Goal: Task Accomplishment & Management: Complete application form

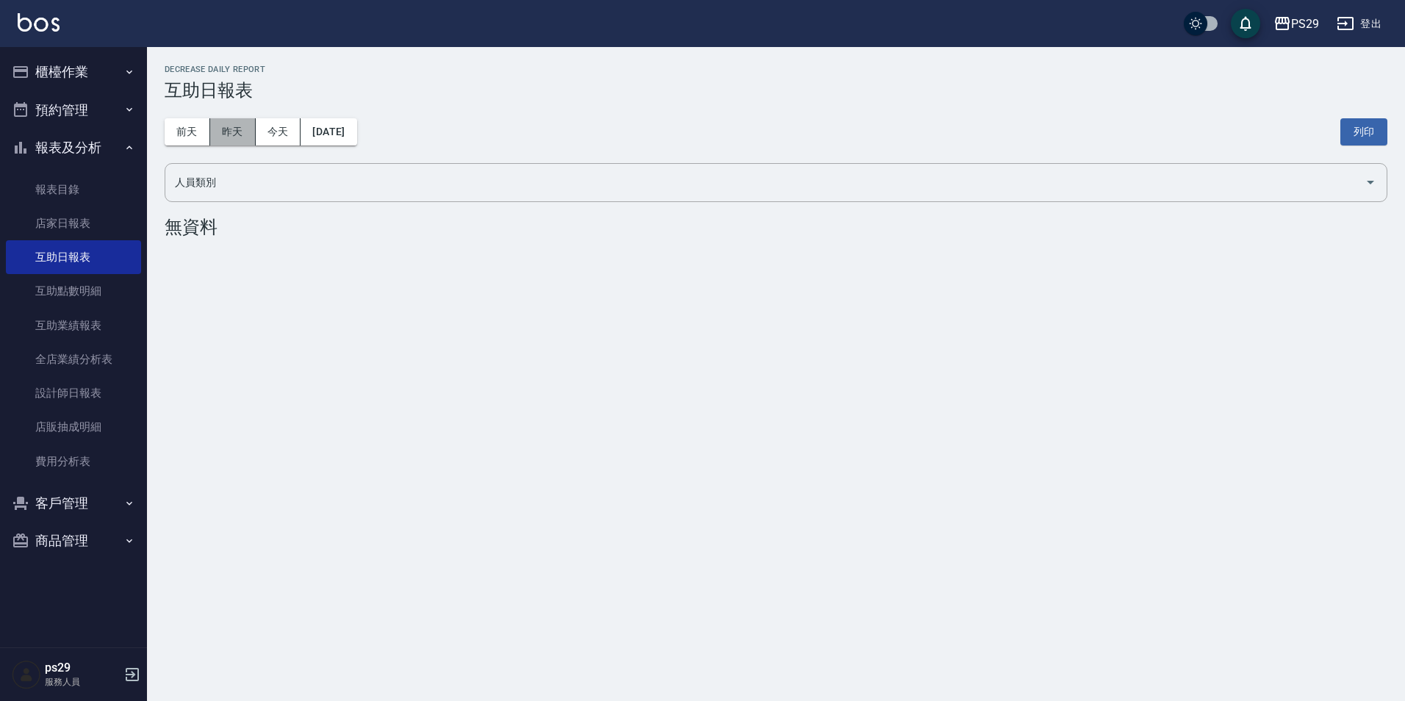
click at [239, 126] on button "昨天" at bounding box center [233, 131] width 46 height 27
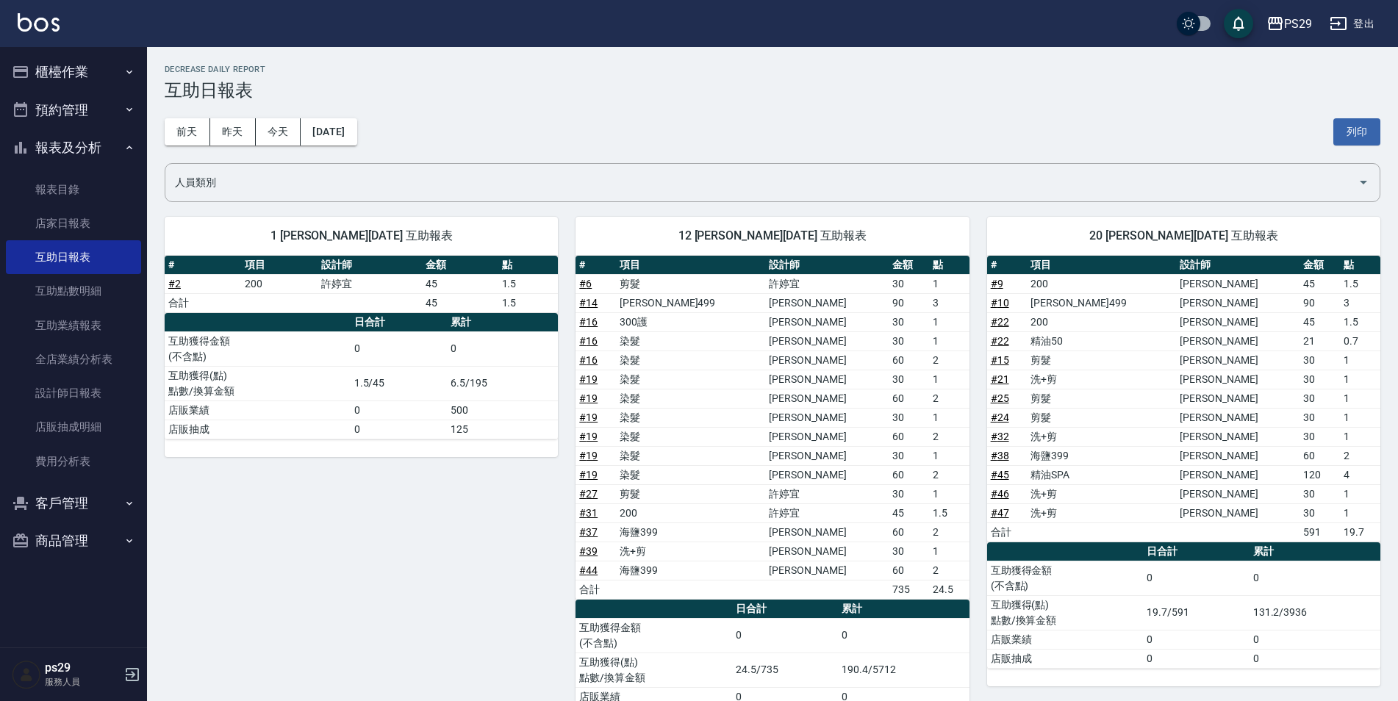
click at [52, 25] on img at bounding box center [39, 22] width 42 height 18
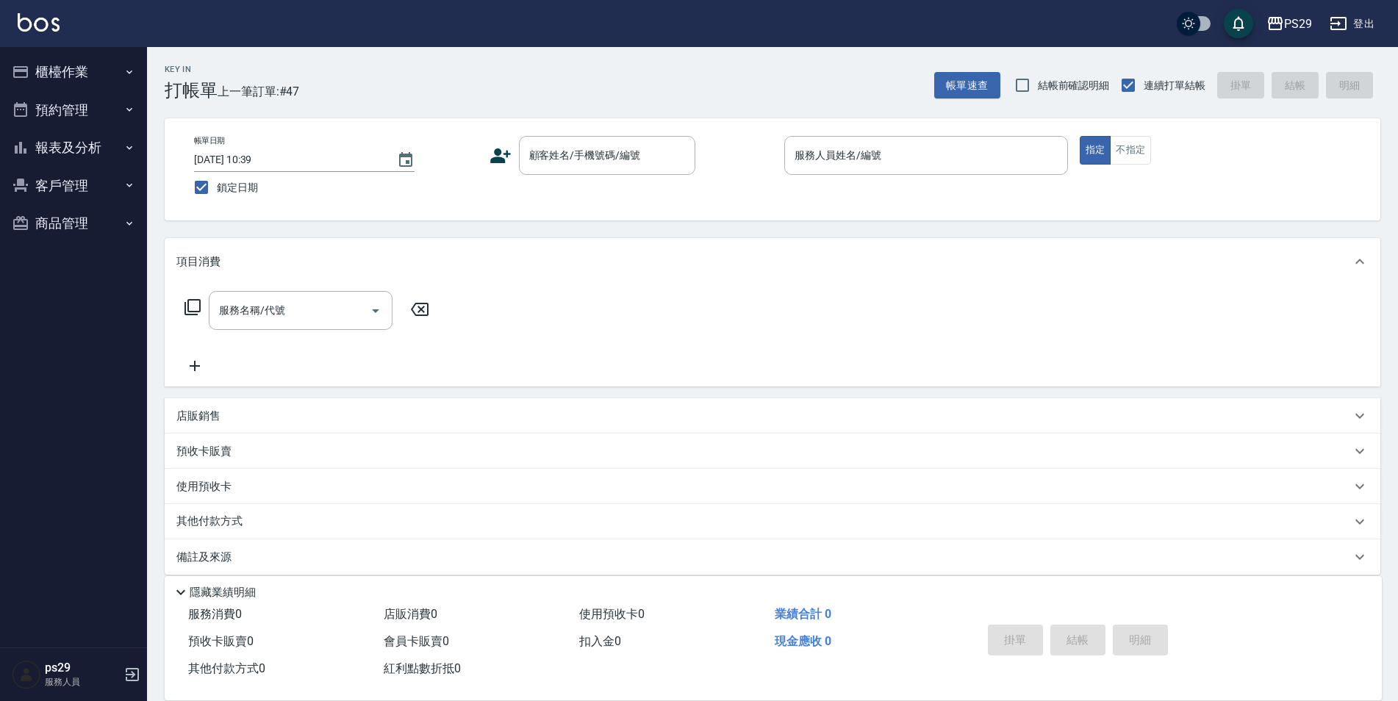
click at [67, 41] on div "PS29 登出" at bounding box center [699, 23] width 1398 height 47
click at [232, 183] on span "鎖定日期" at bounding box center [237, 187] width 41 height 15
click at [217, 183] on input "鎖定日期" at bounding box center [201, 187] width 31 height 31
checkbox input "false"
type input "[DATE] 20:50"
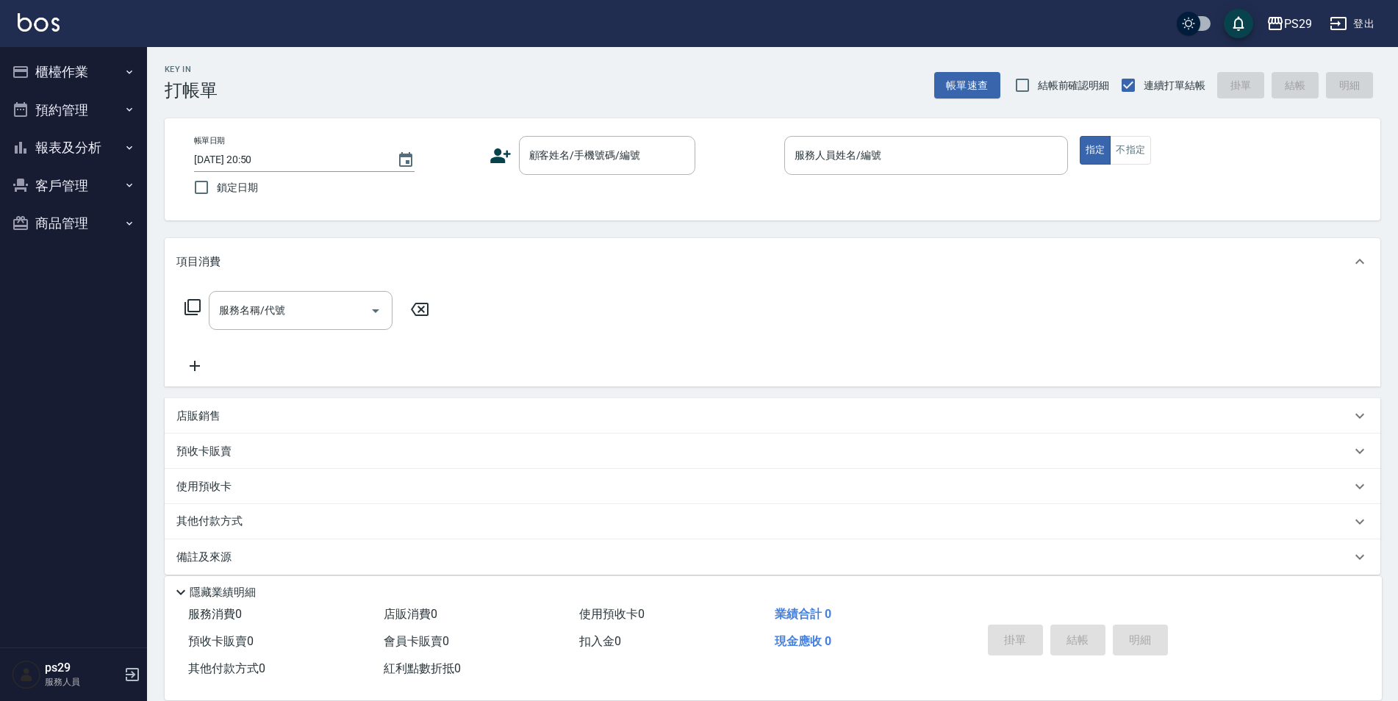
click at [245, 148] on input "[DATE] 20:50" at bounding box center [288, 160] width 188 height 24
click at [212, 181] on input "鎖定日期" at bounding box center [201, 187] width 31 height 31
click at [221, 199] on label "鎖定日期" at bounding box center [326, 187] width 280 height 31
click at [217, 199] on input "鎖定日期" at bounding box center [201, 187] width 31 height 31
checkbox input "true"
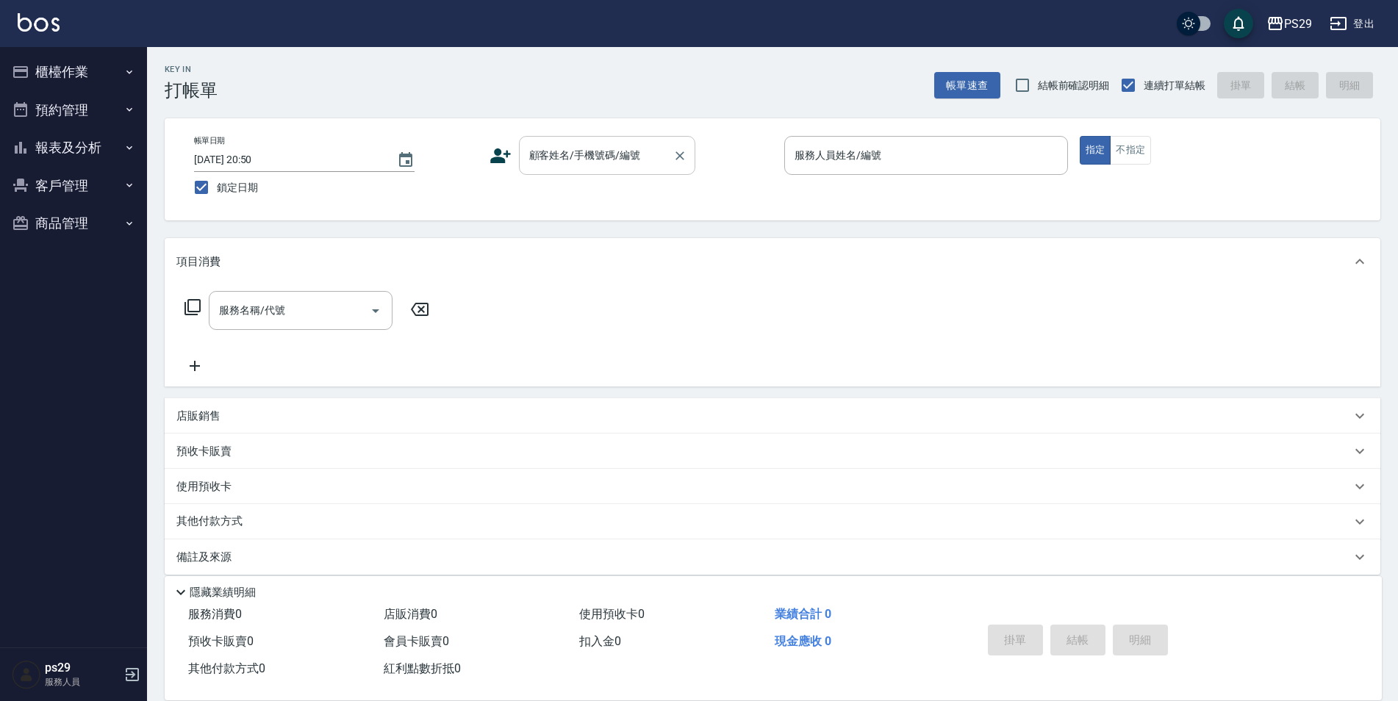
click at [603, 169] on div "顧客姓名/手機號碼/編號" at bounding box center [607, 155] width 176 height 39
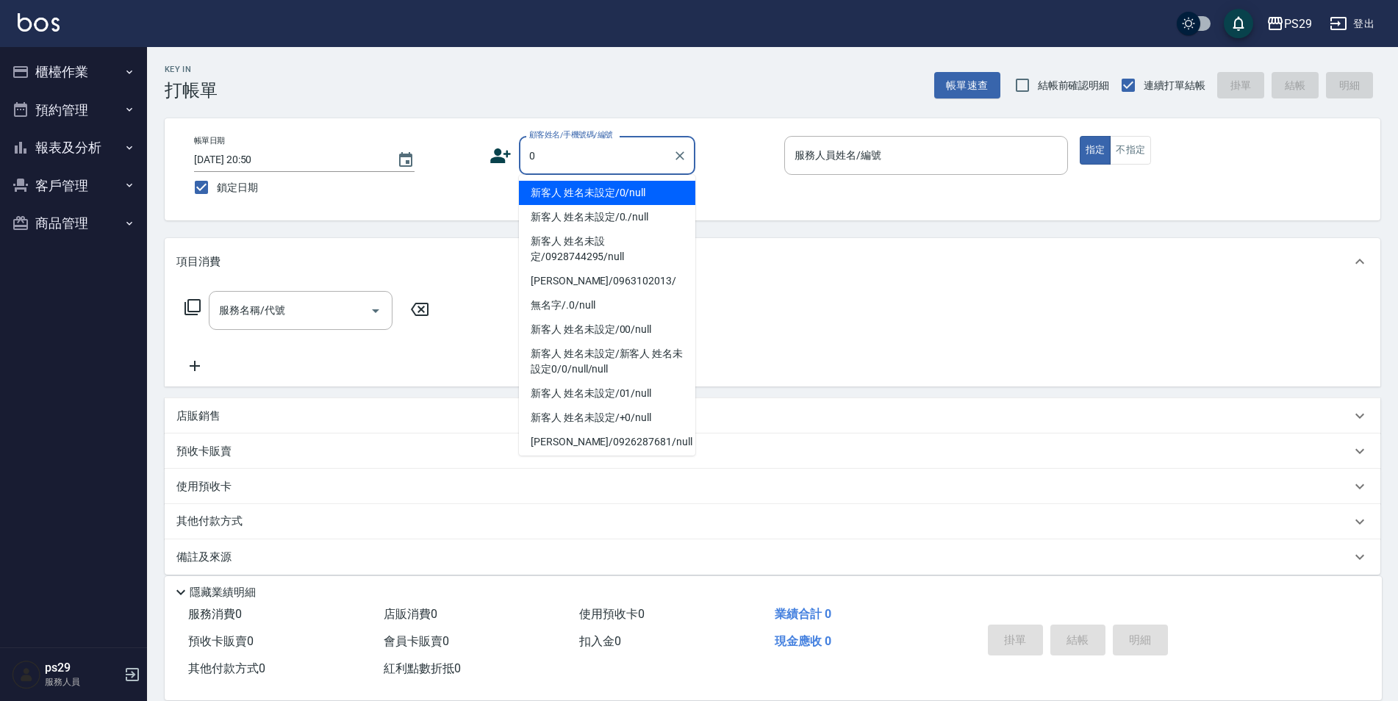
type input "新客人 姓名未設定/0/null"
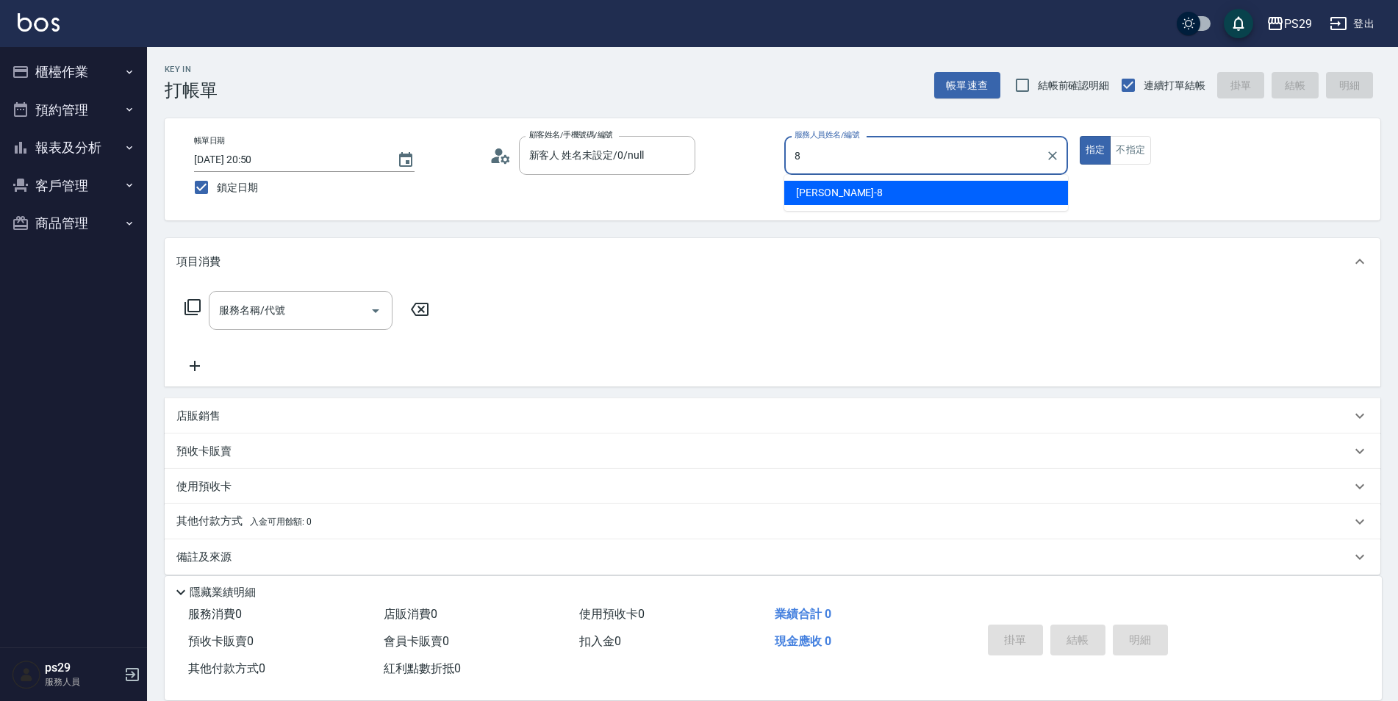
type input "[PERSON_NAME]-8"
type button "true"
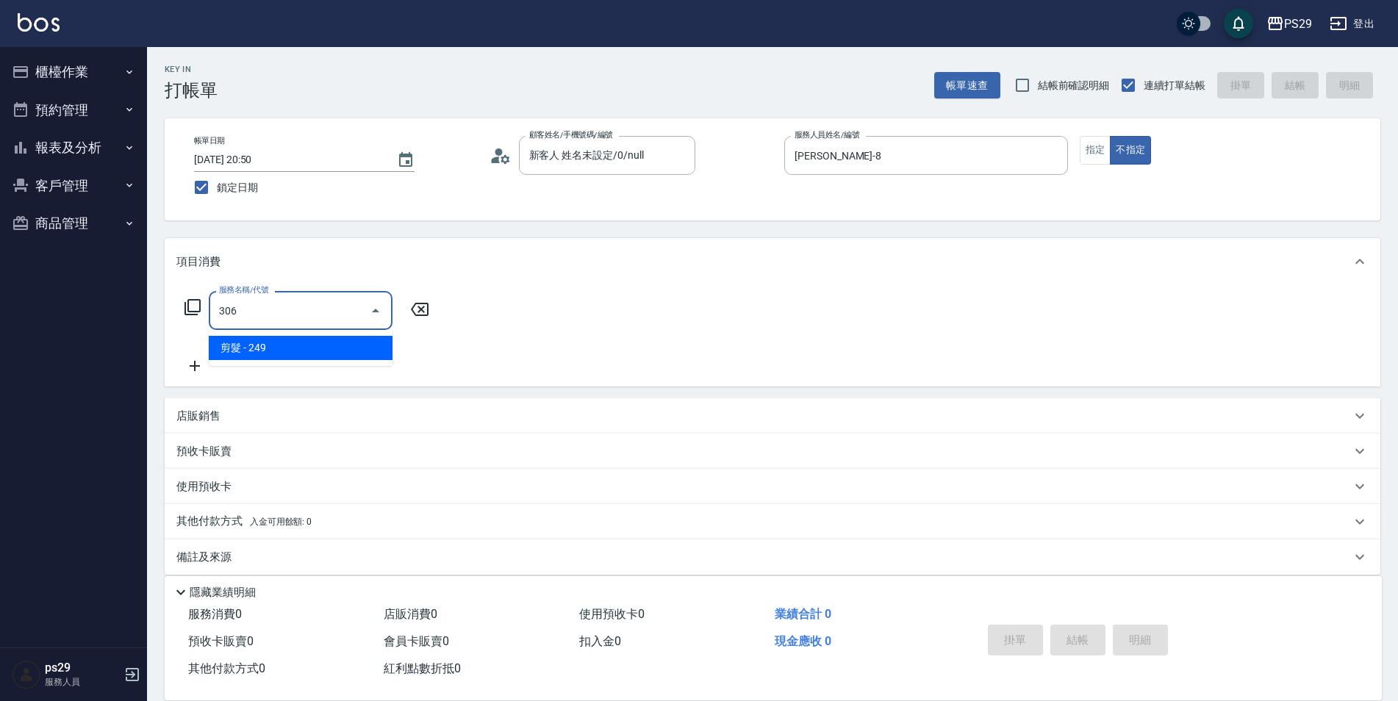
type input "剪髮(306)"
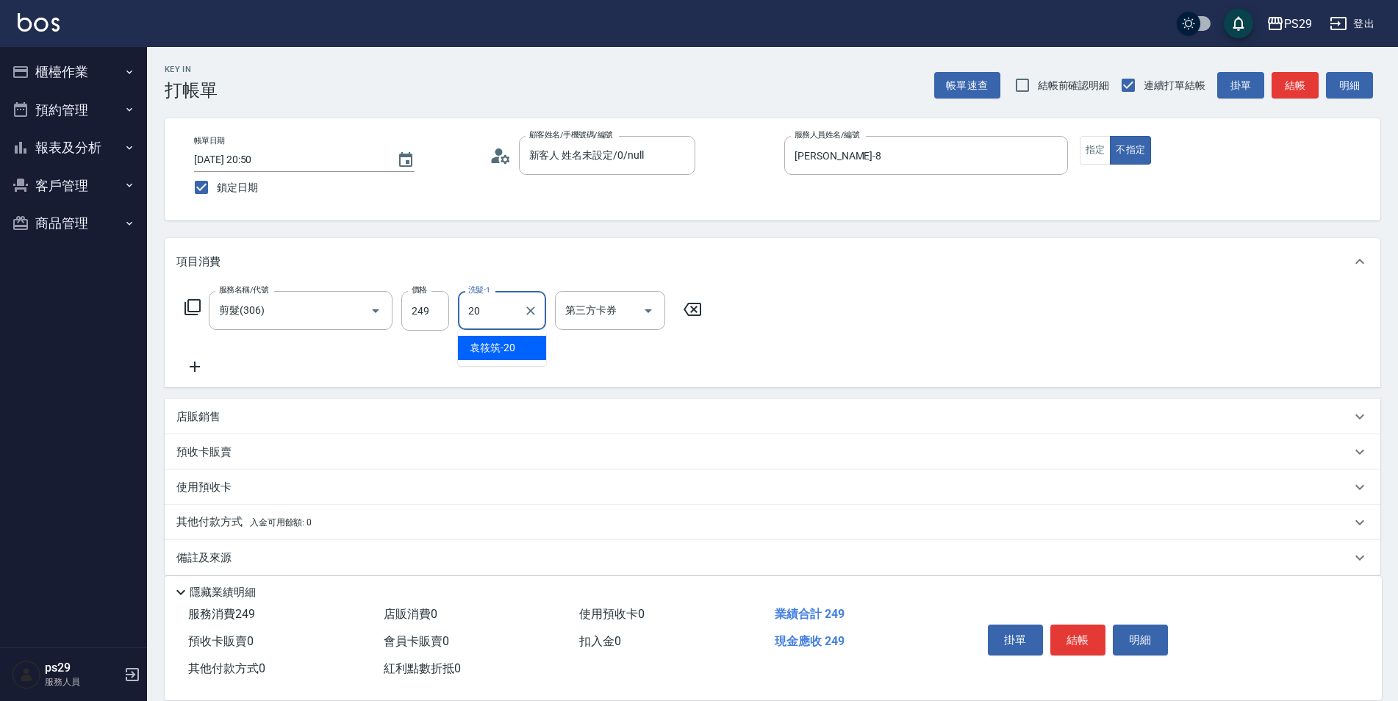
type input "[PERSON_NAME]-20"
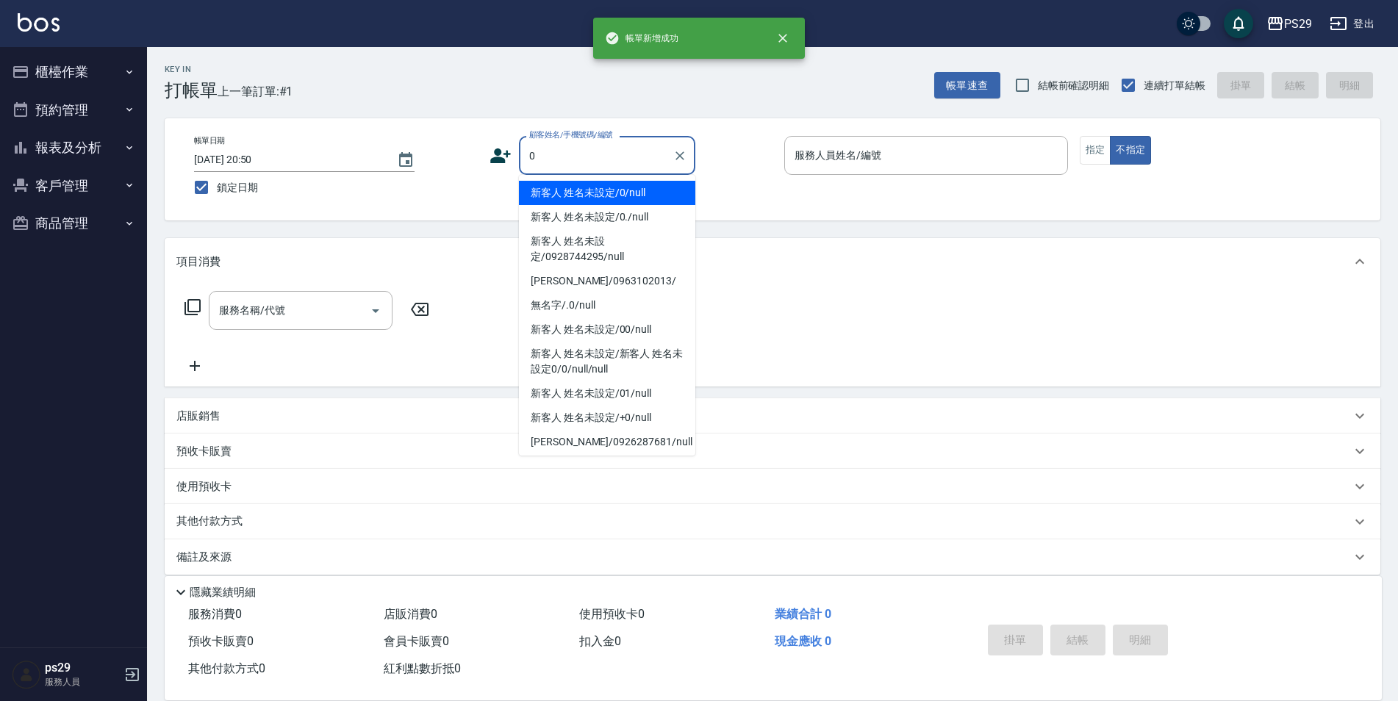
type input "新客人 姓名未設定/0/null"
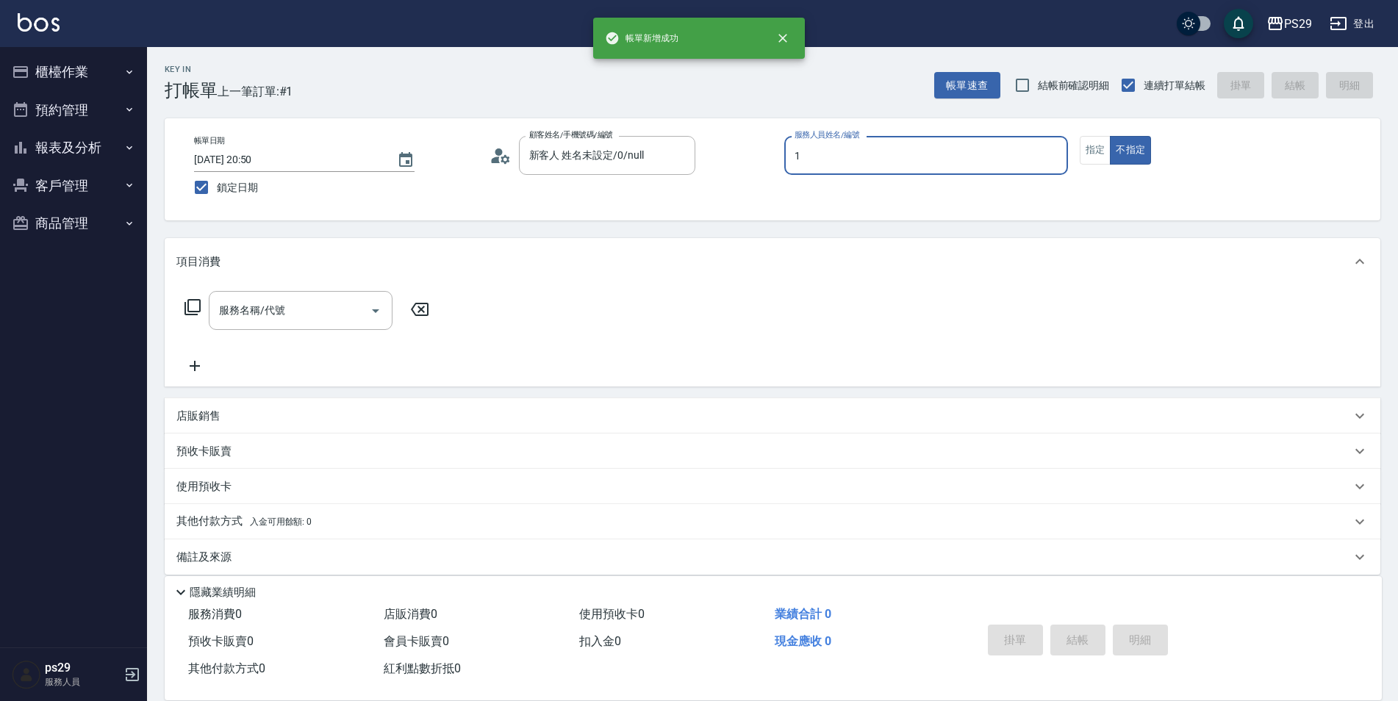
type input "[PERSON_NAME]-1"
type button "false"
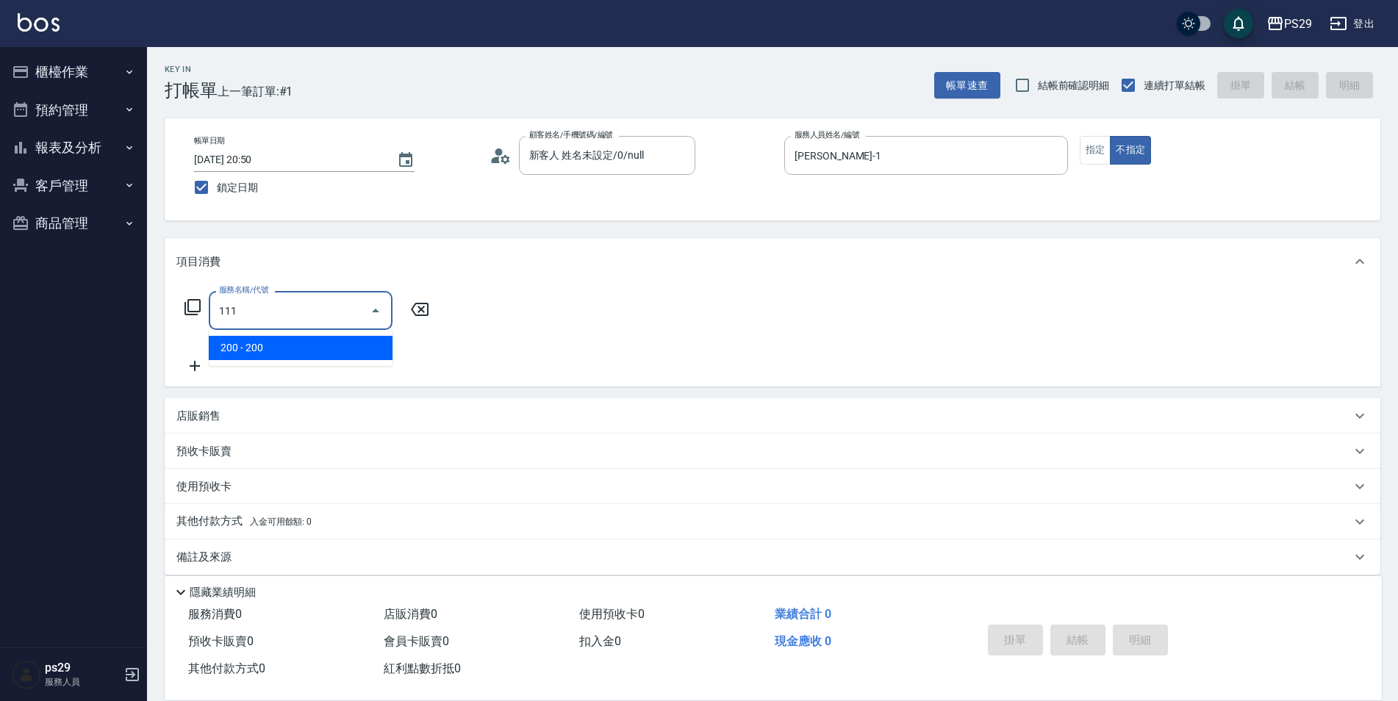
type input "200(111)"
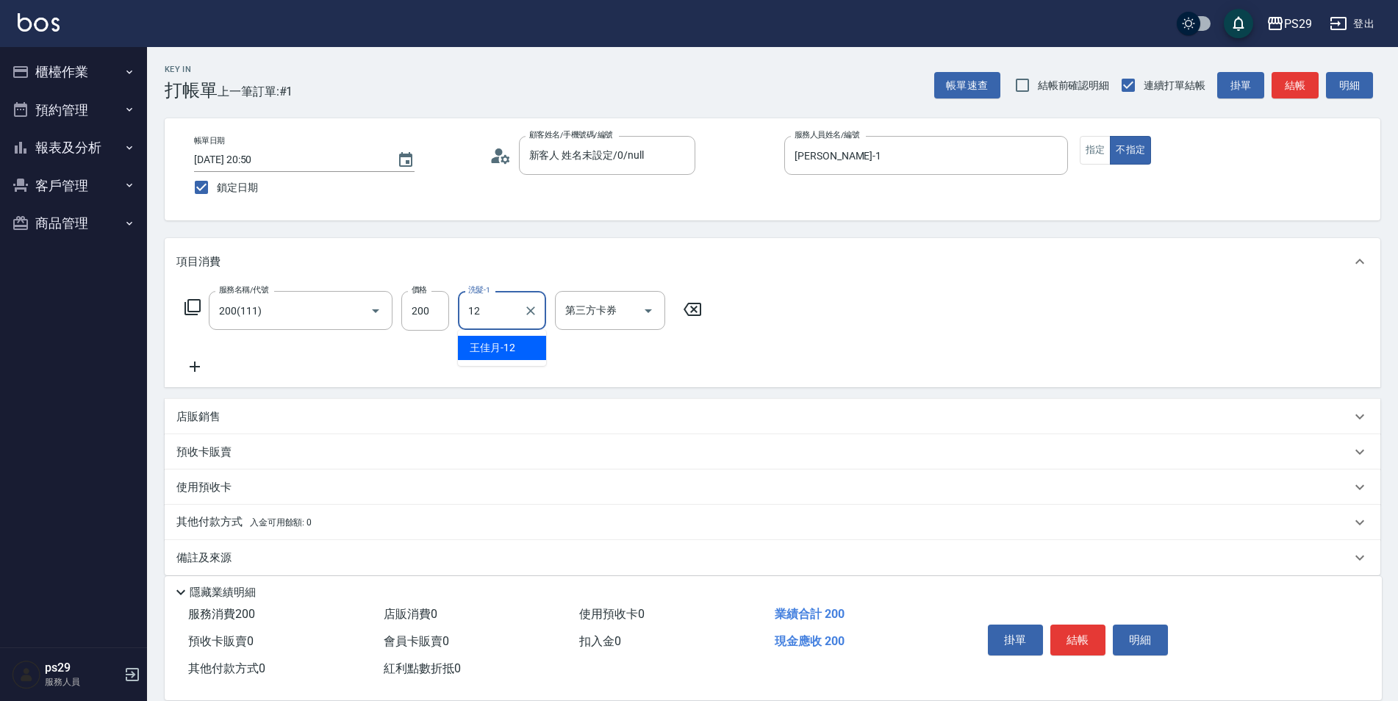
type input "[PERSON_NAME]-12"
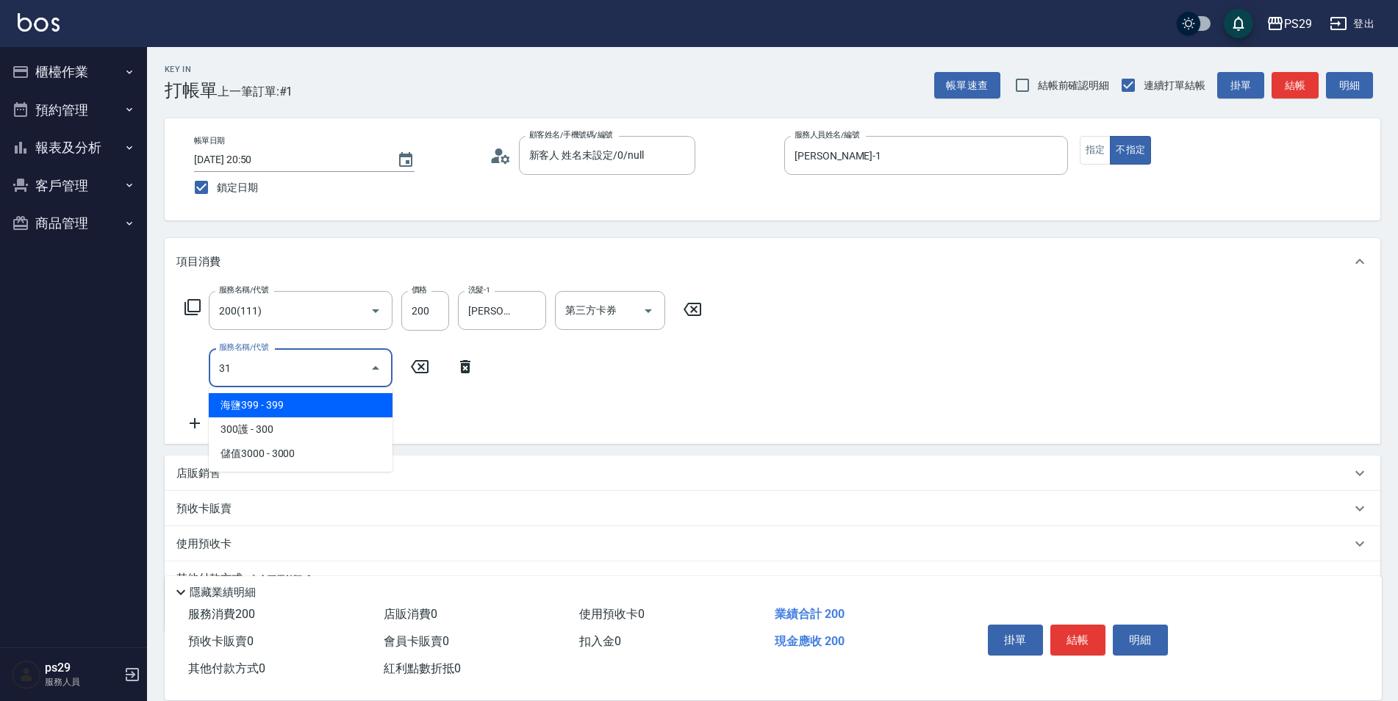
type input "310"
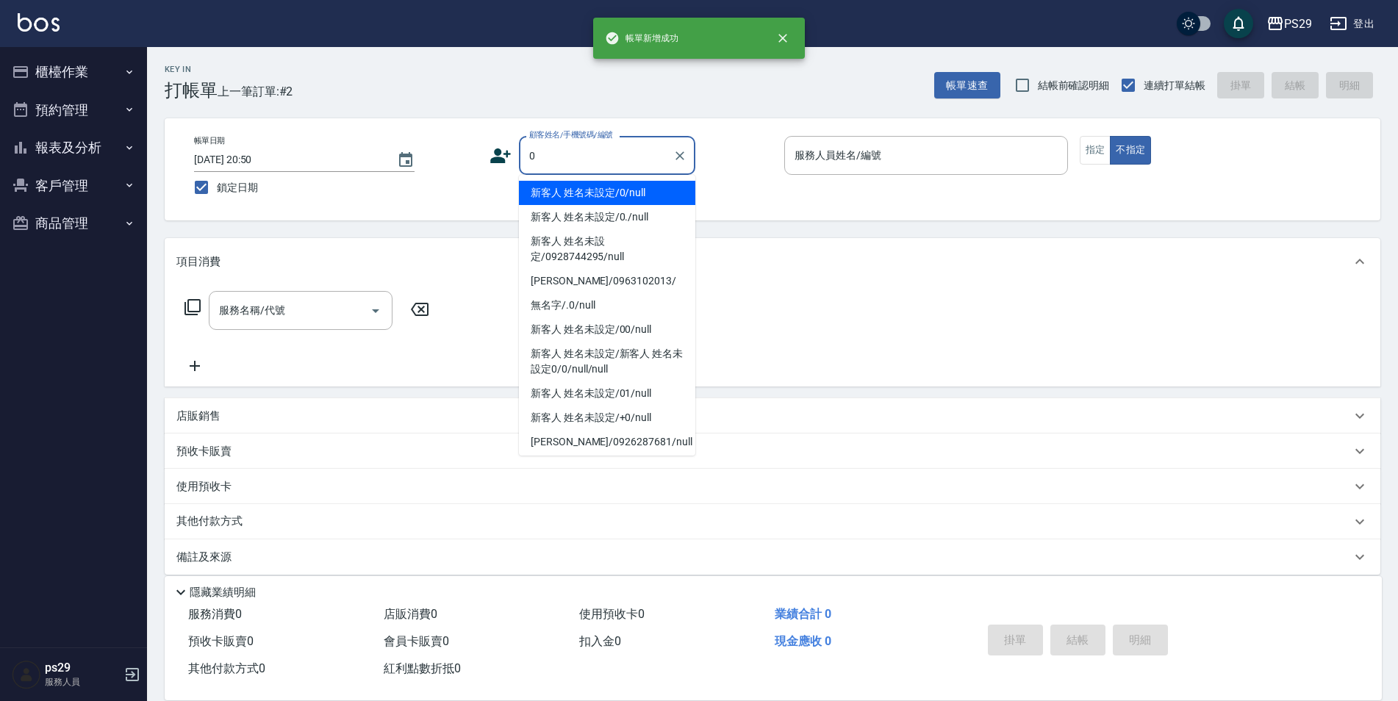
type input "新客人 姓名未設定/0/null"
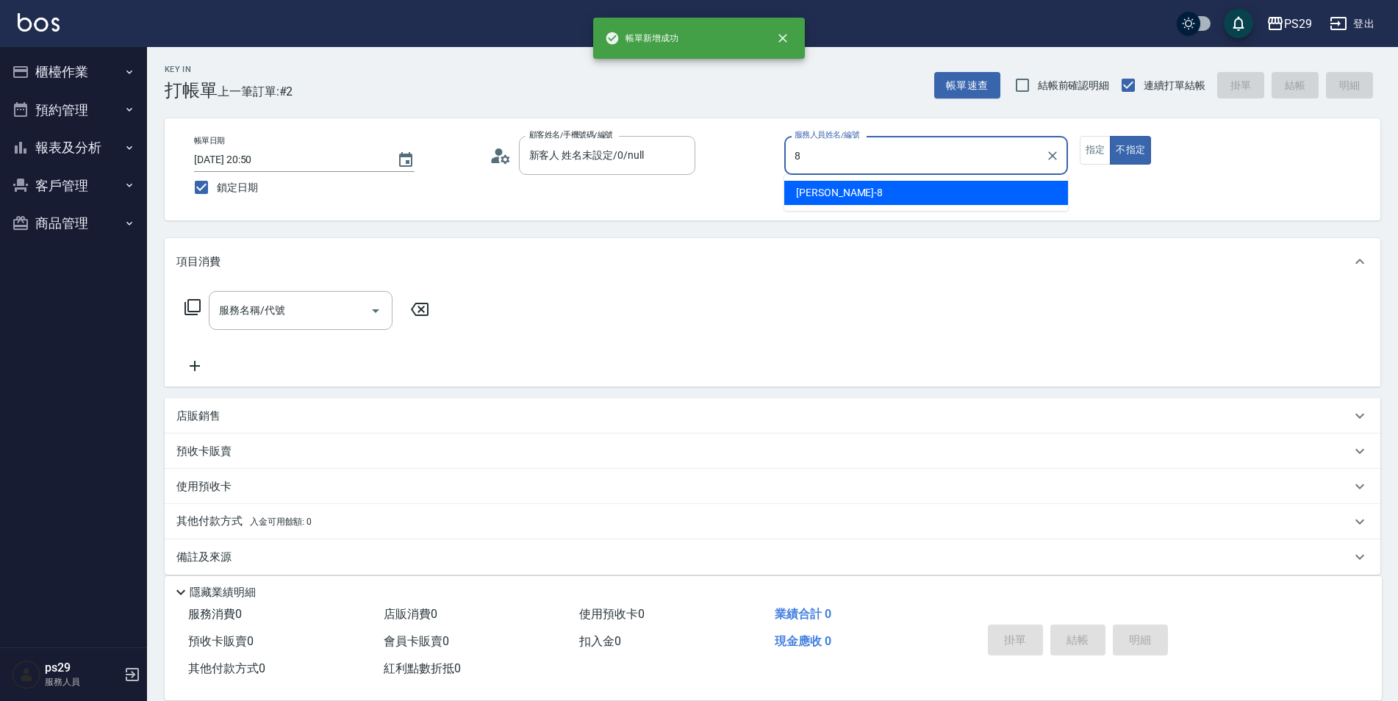
type input "[PERSON_NAME]-8"
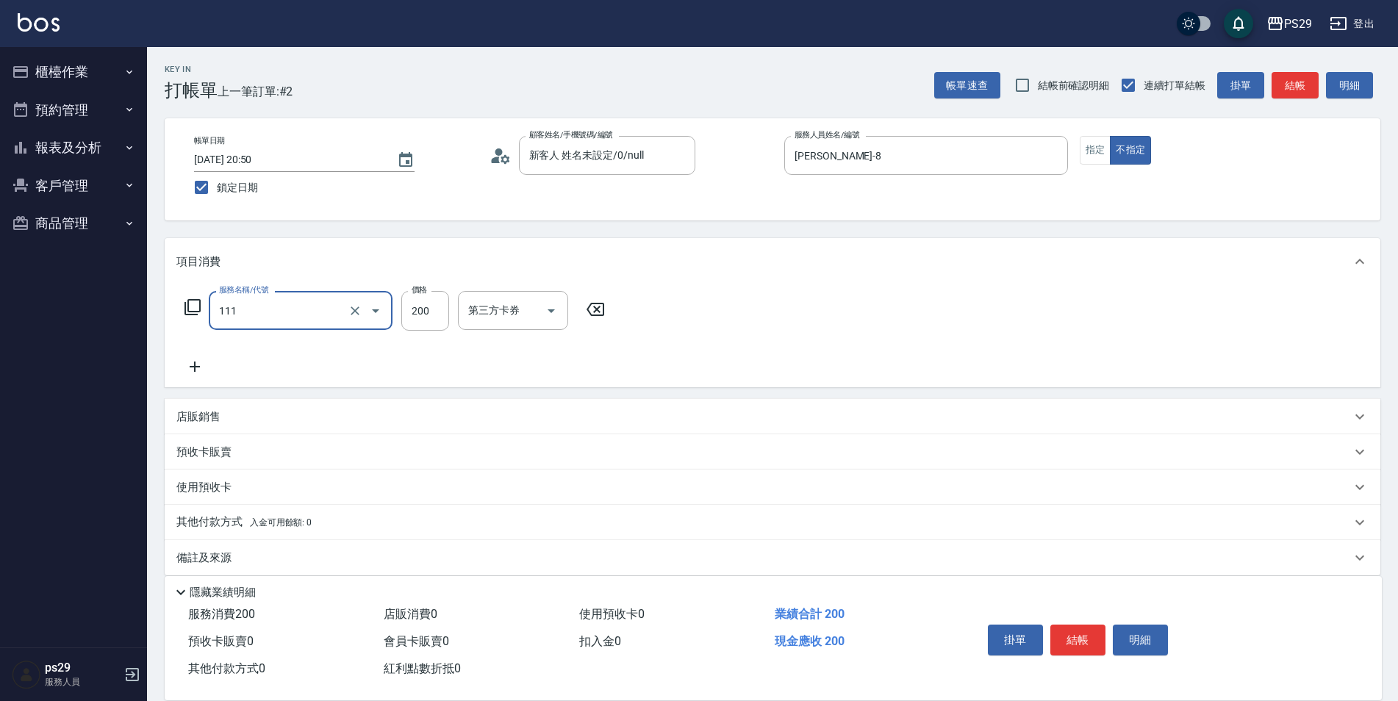
type input "200(111)"
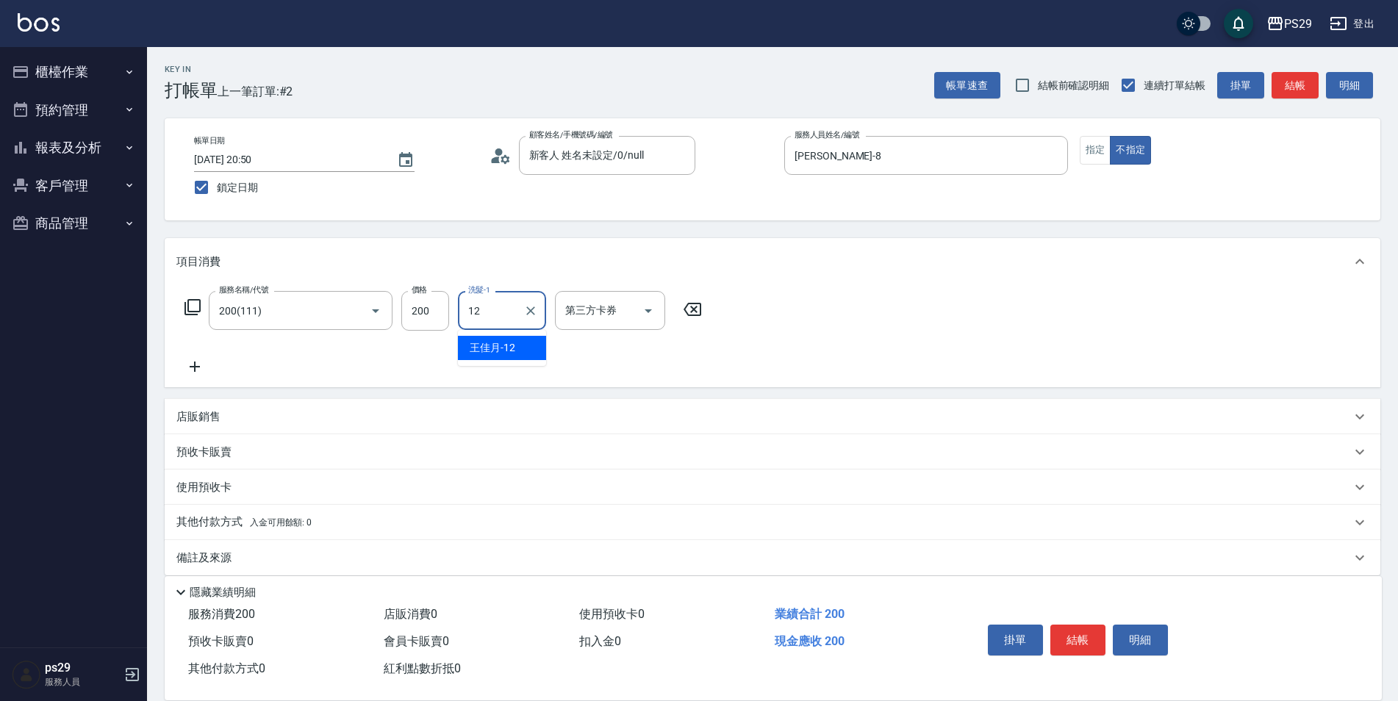
type input "[PERSON_NAME]-12"
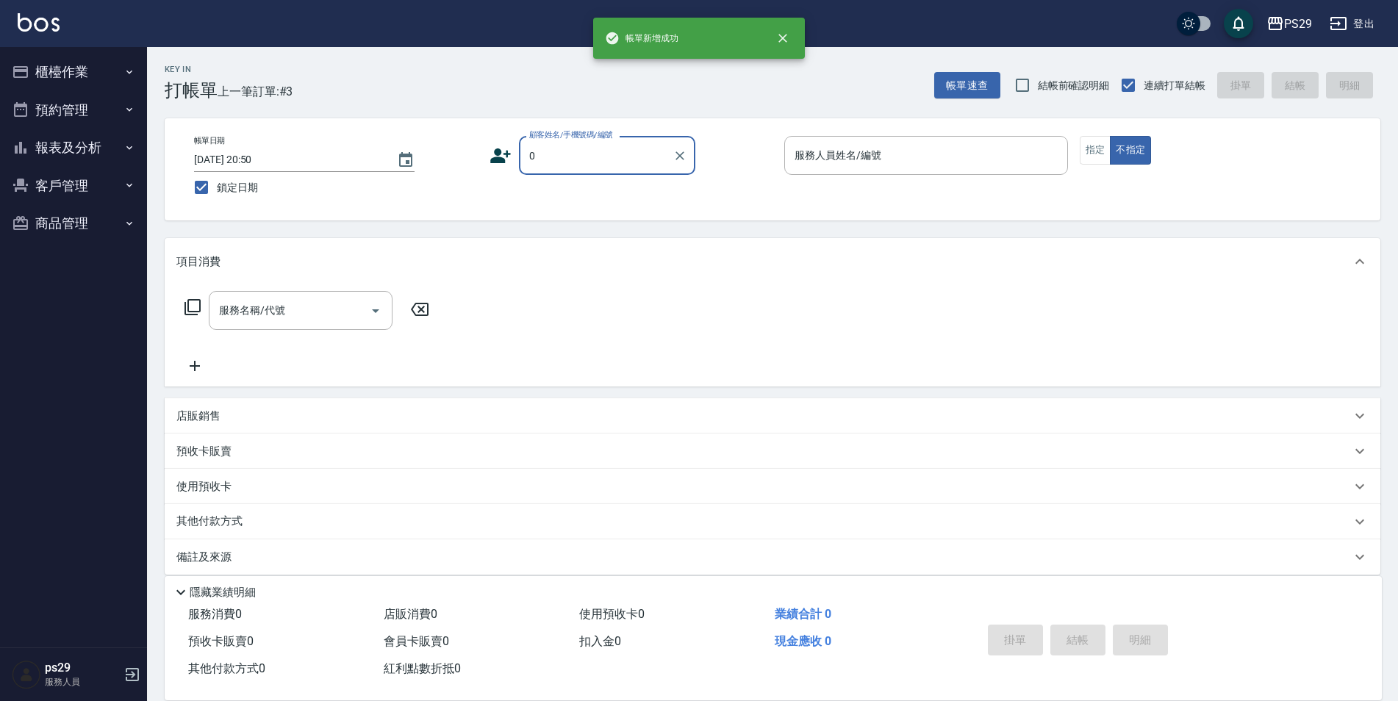
type input "新客人 姓名未設定/0/null"
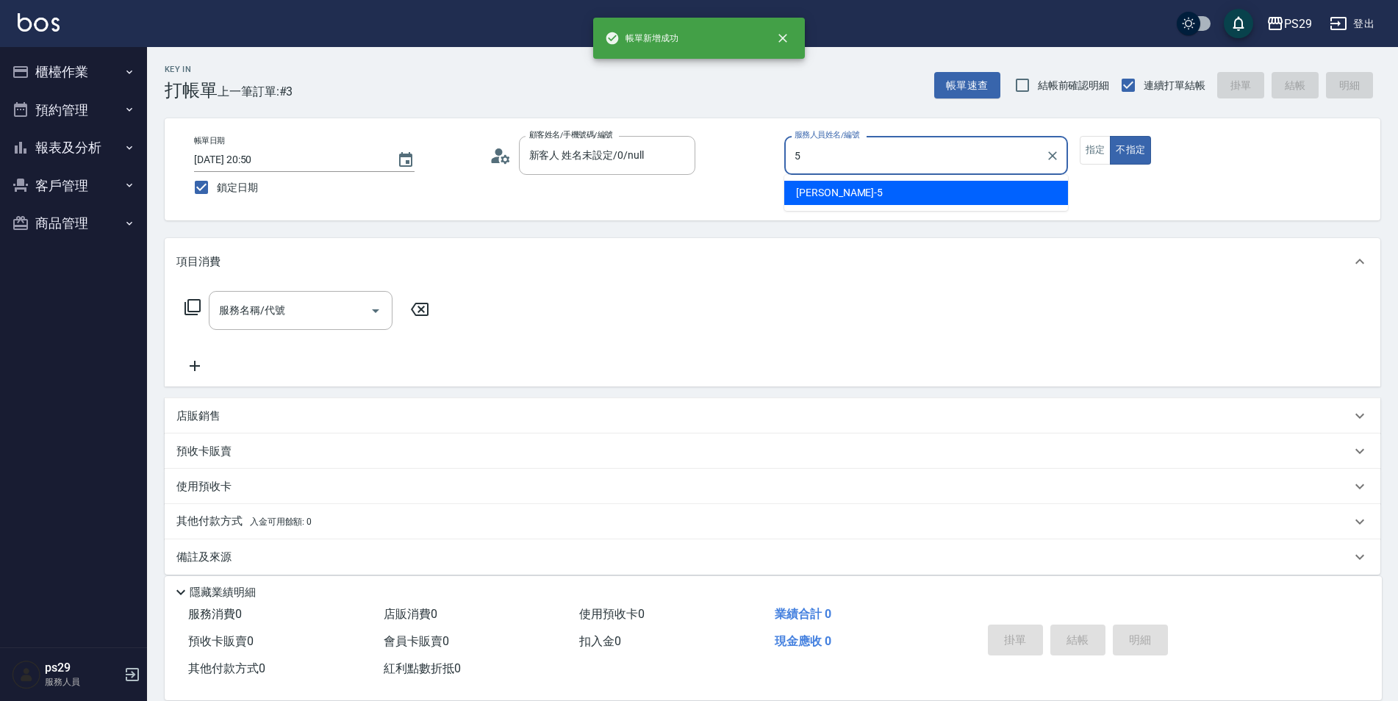
type input "[PERSON_NAME]維-5"
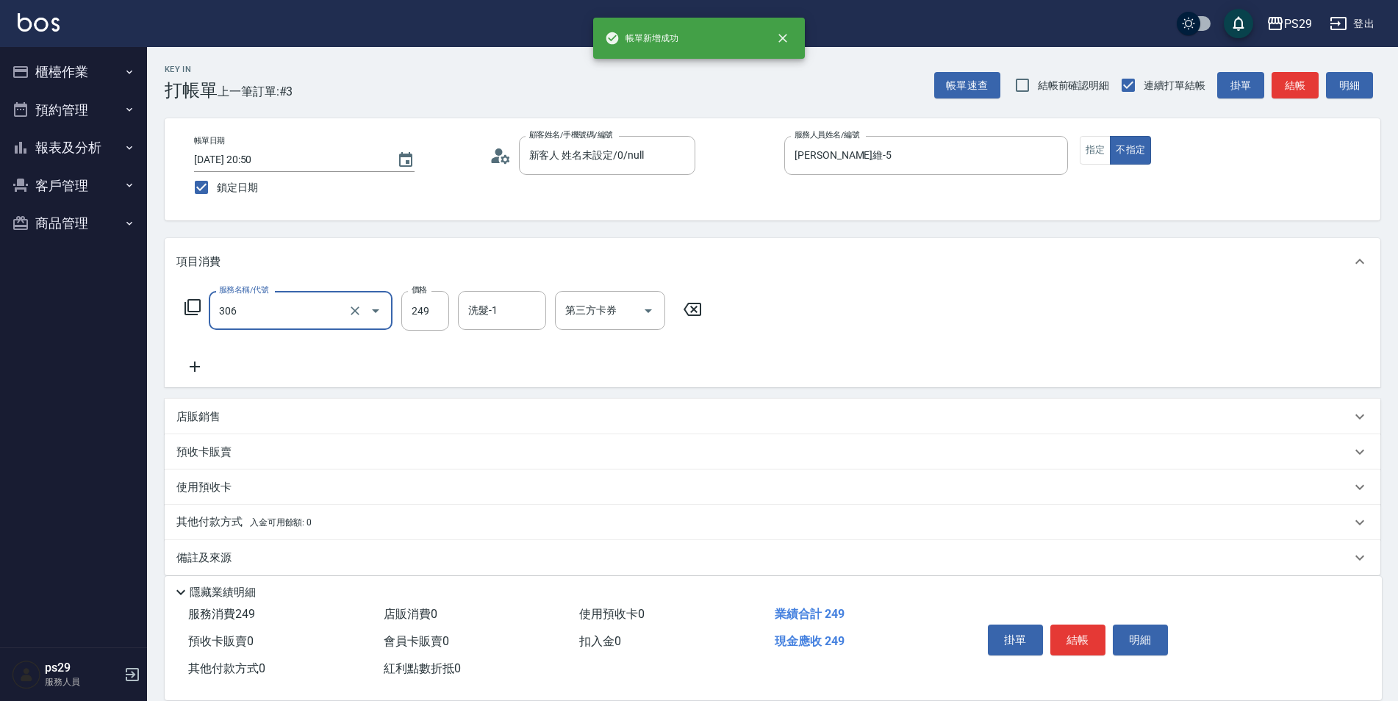
type input "剪髮(306)"
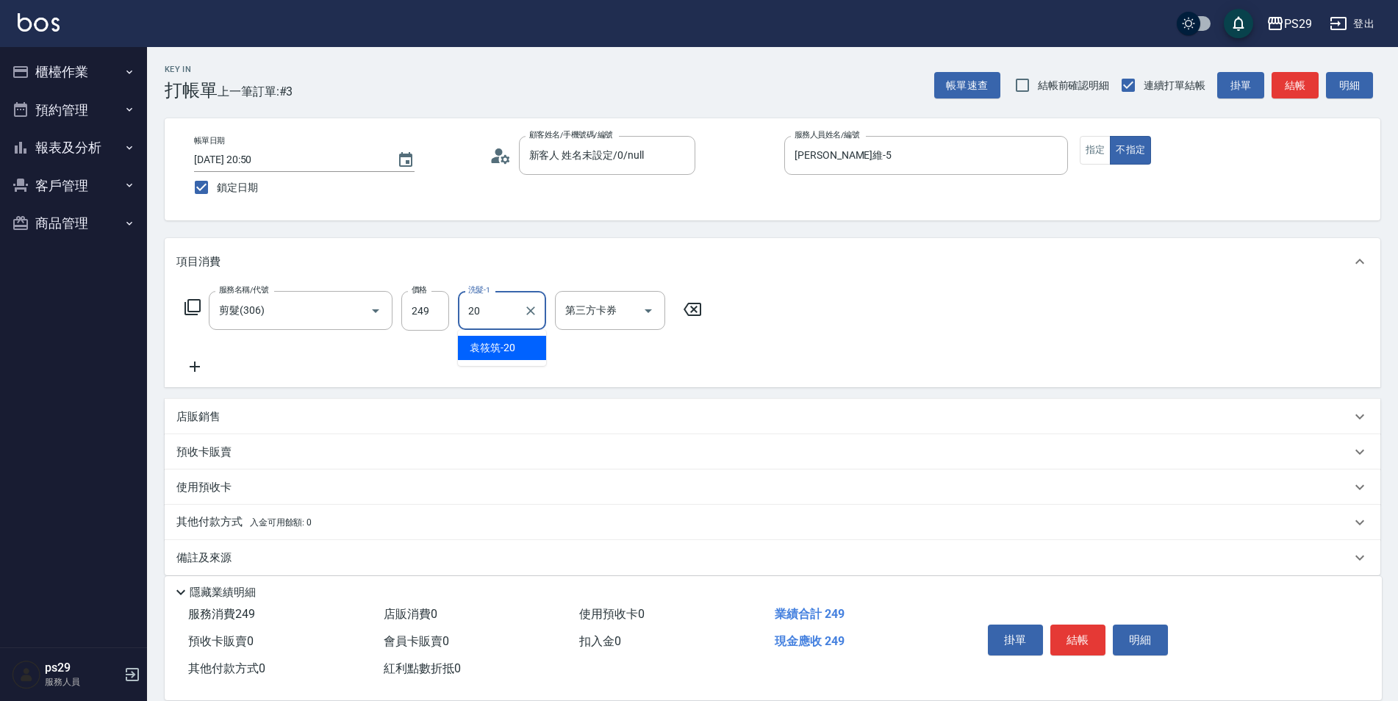
type input "[PERSON_NAME]-20"
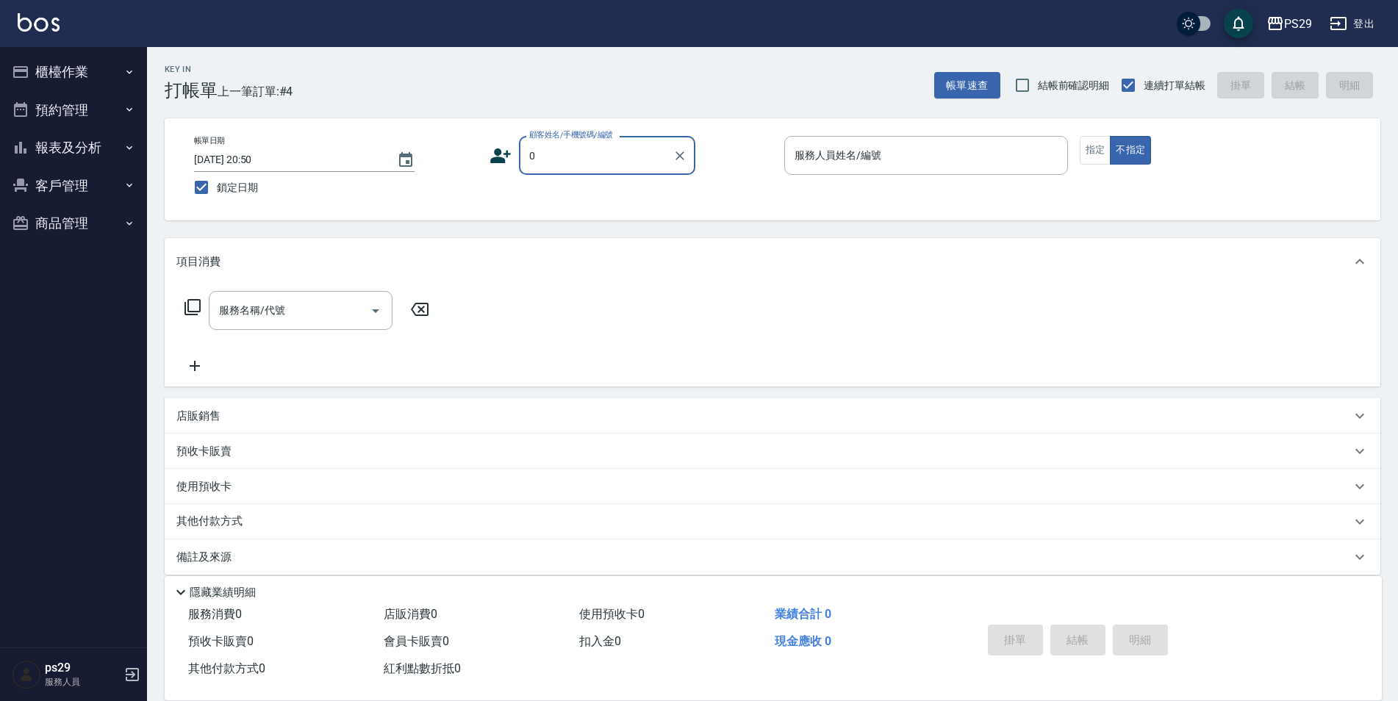
type input "新客人 姓名未設定/0/null"
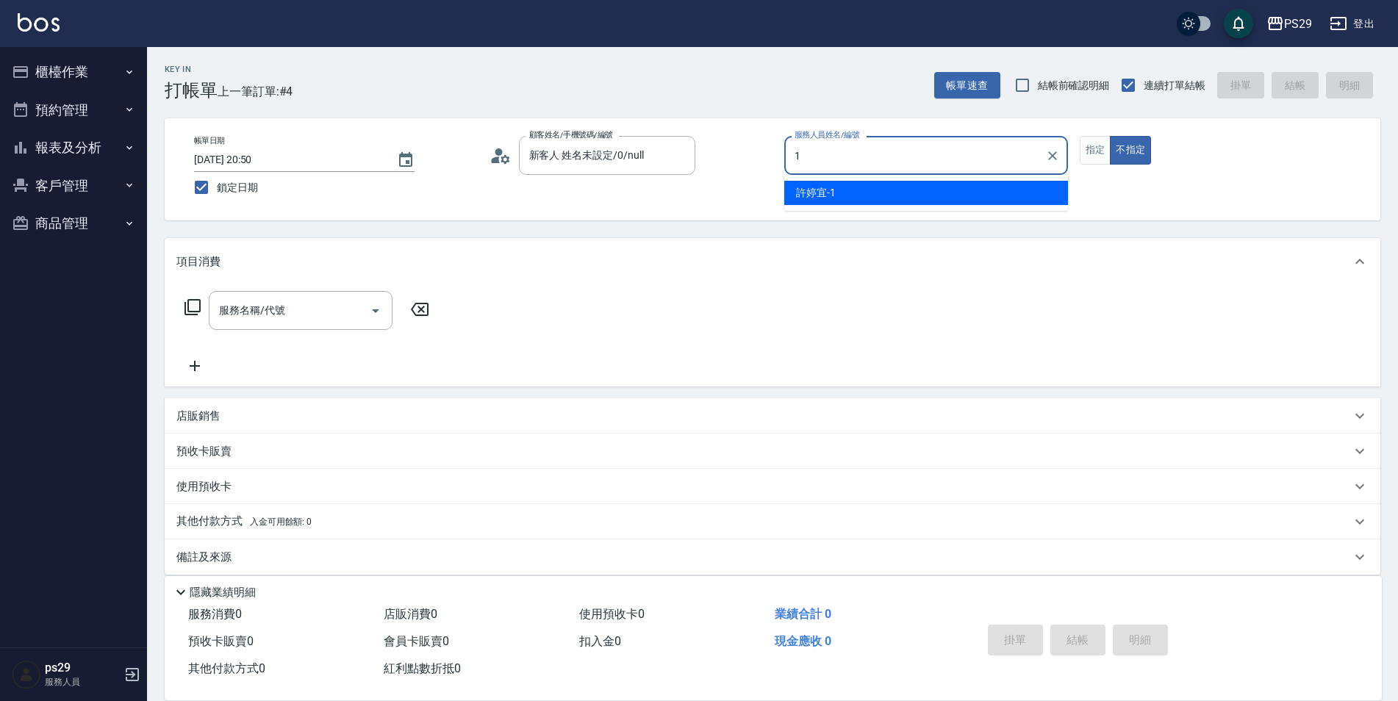
type input "[PERSON_NAME]-1"
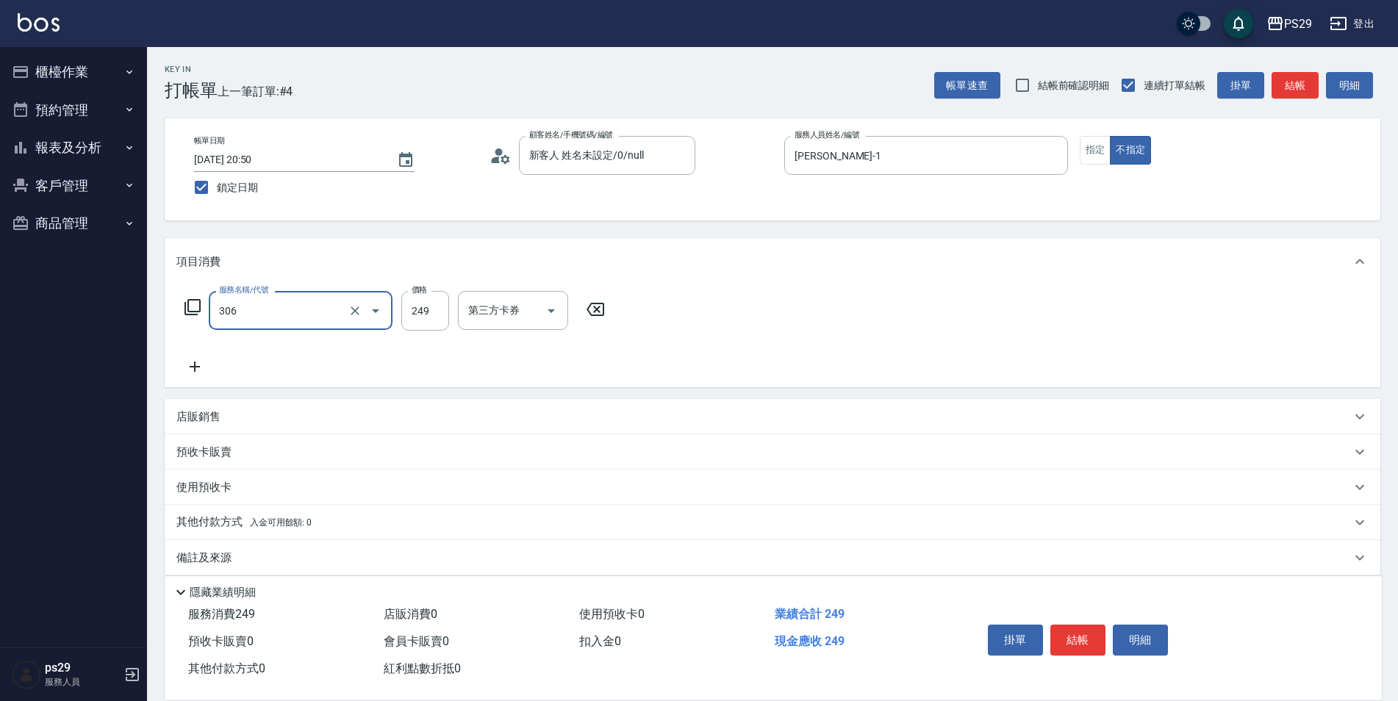
type input "剪髮(306)"
type input "[PERSON_NAME]-23"
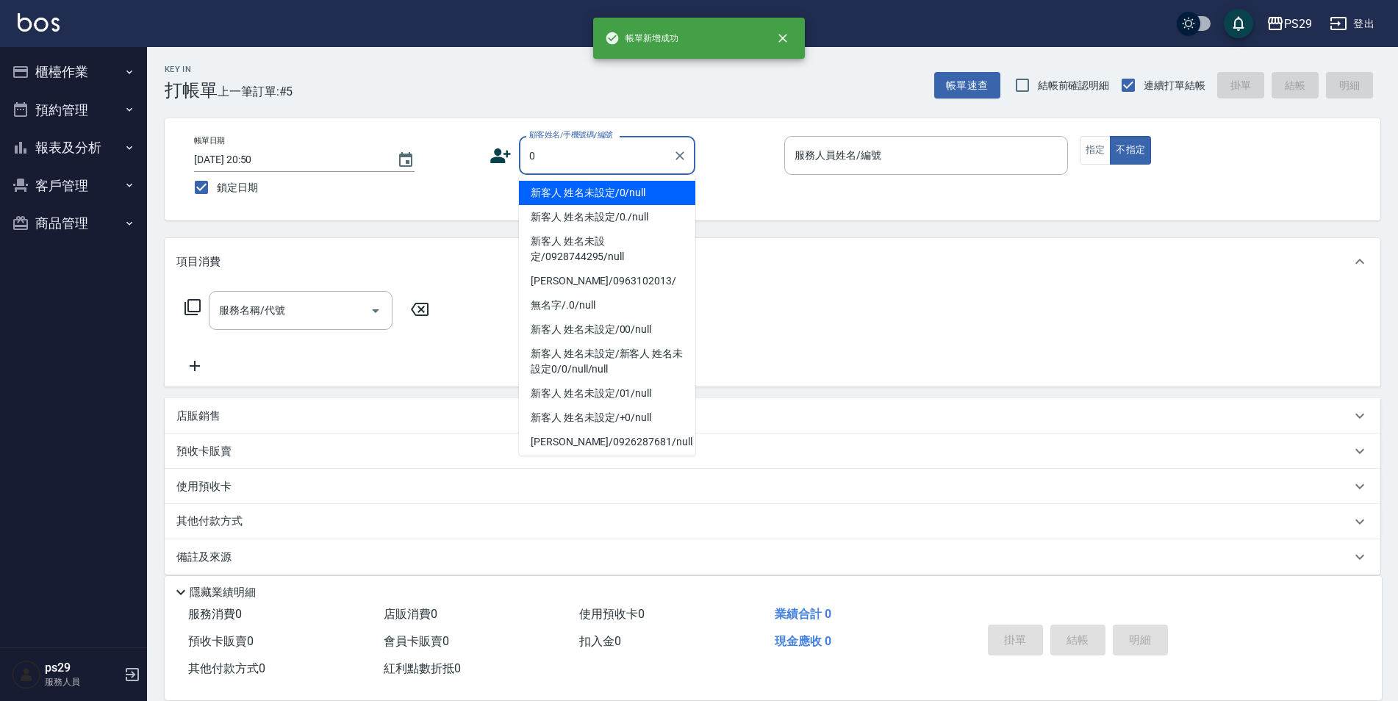
type input "新客人 姓名未設定/0/null"
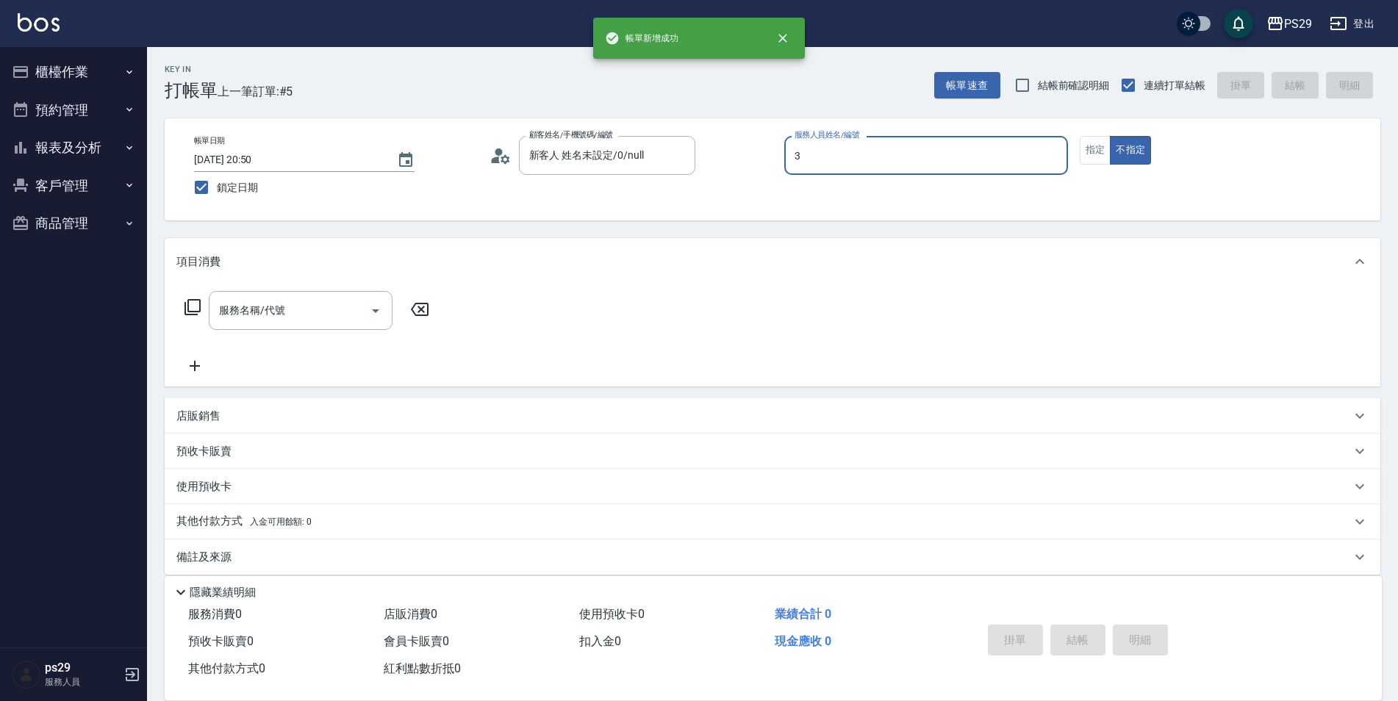
type input "[PERSON_NAME]-3"
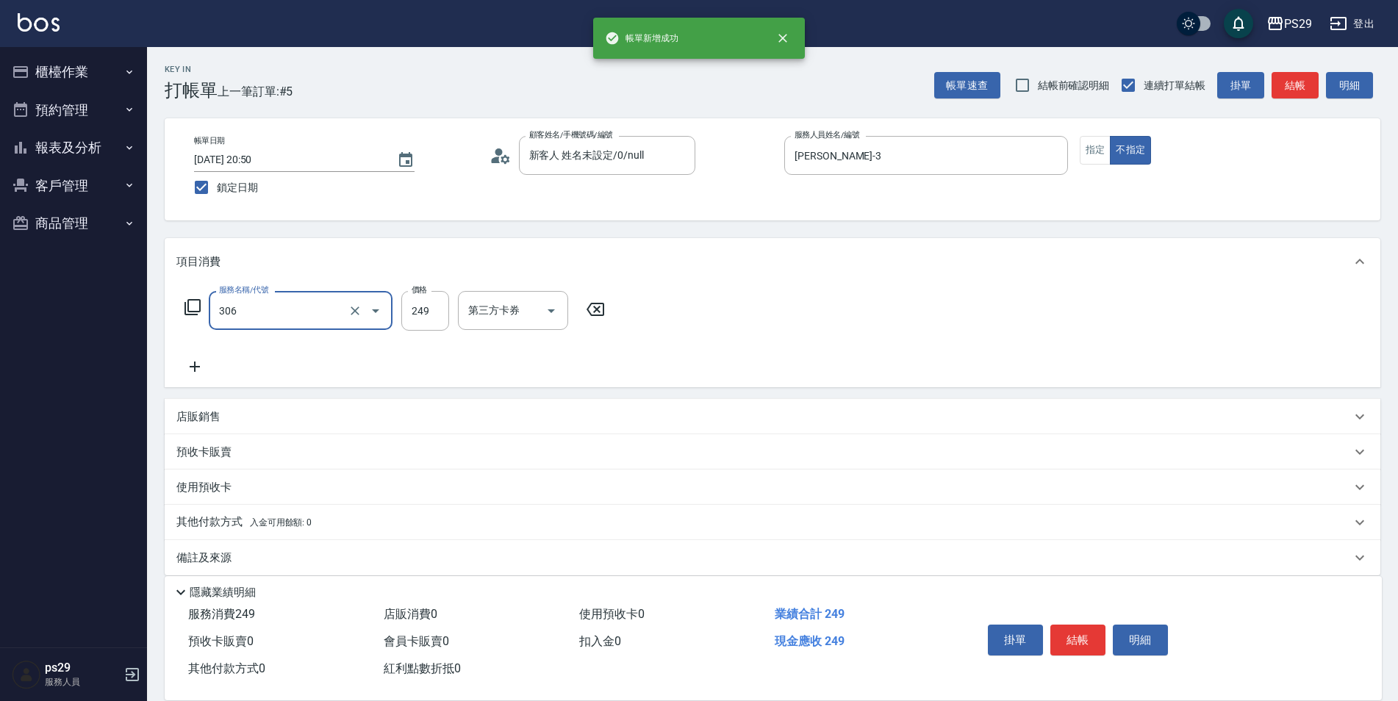
type input "剪髮(306)"
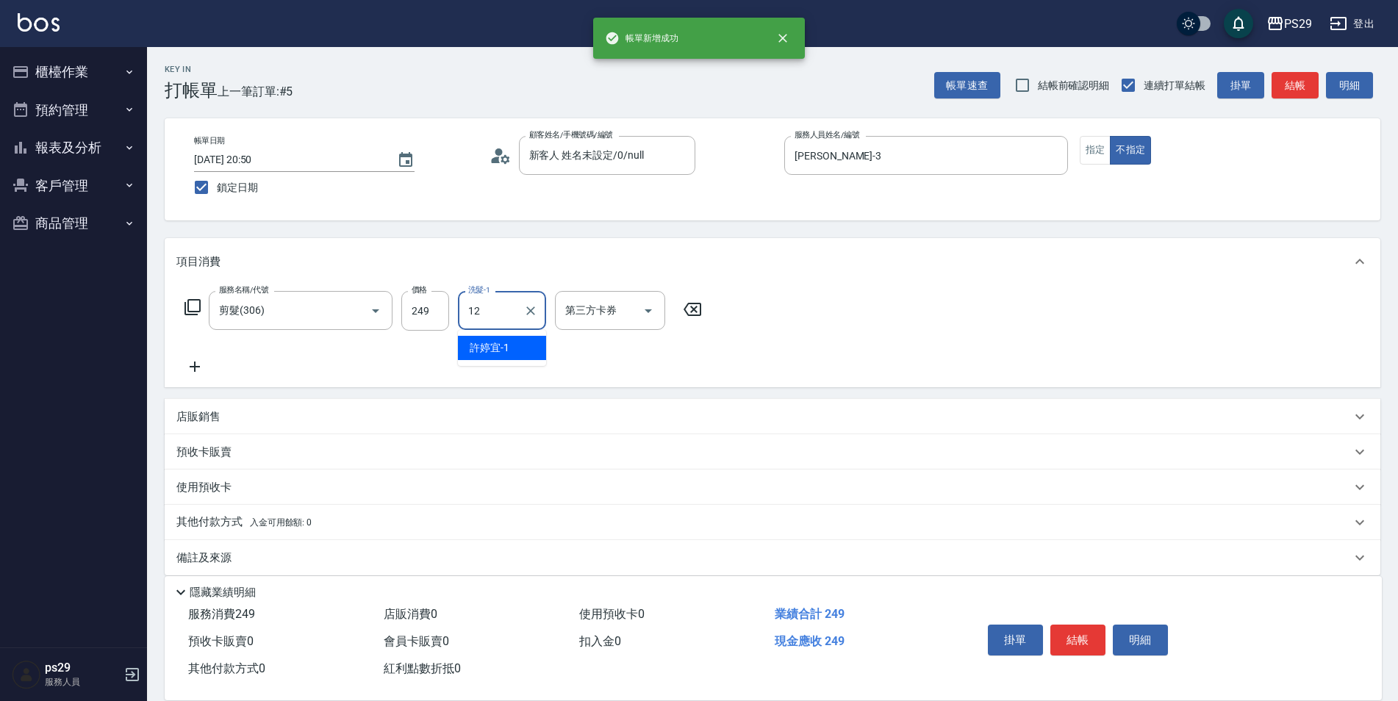
type input "[PERSON_NAME]-12"
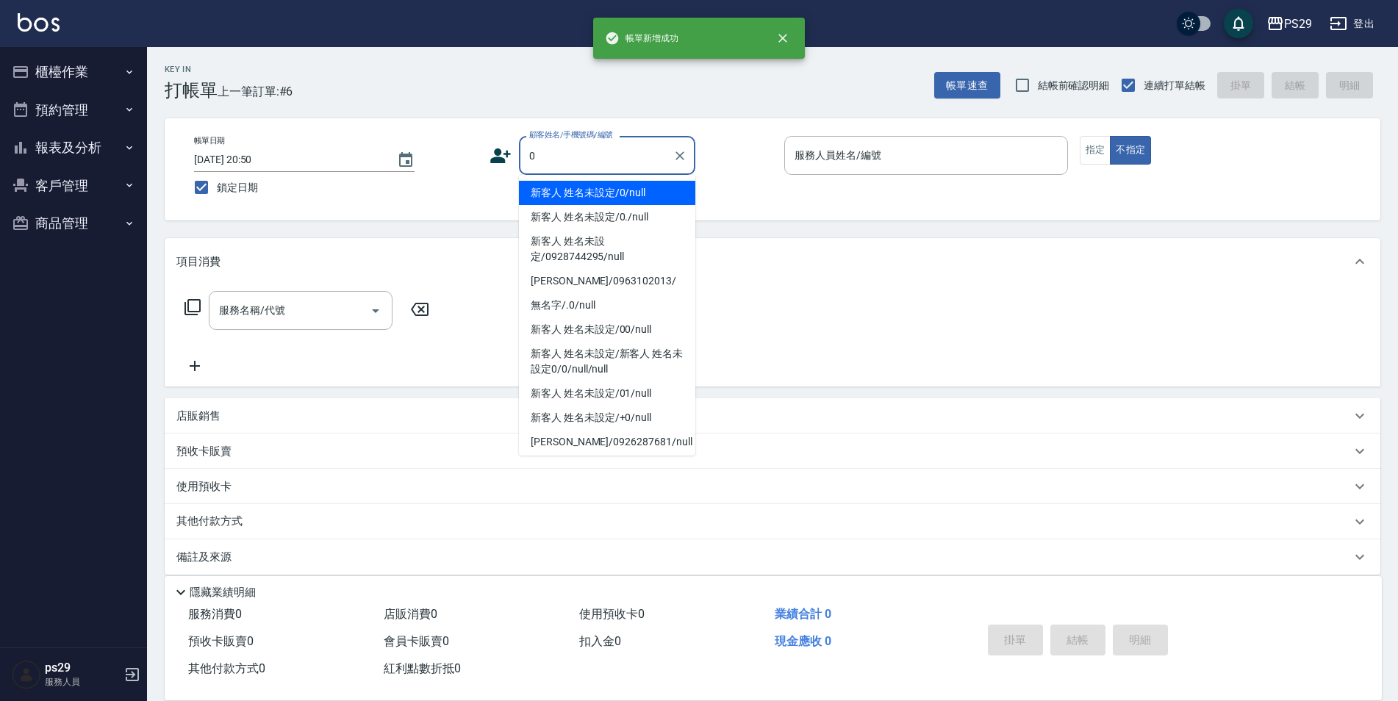
type input "新客人 姓名未設定/0/null"
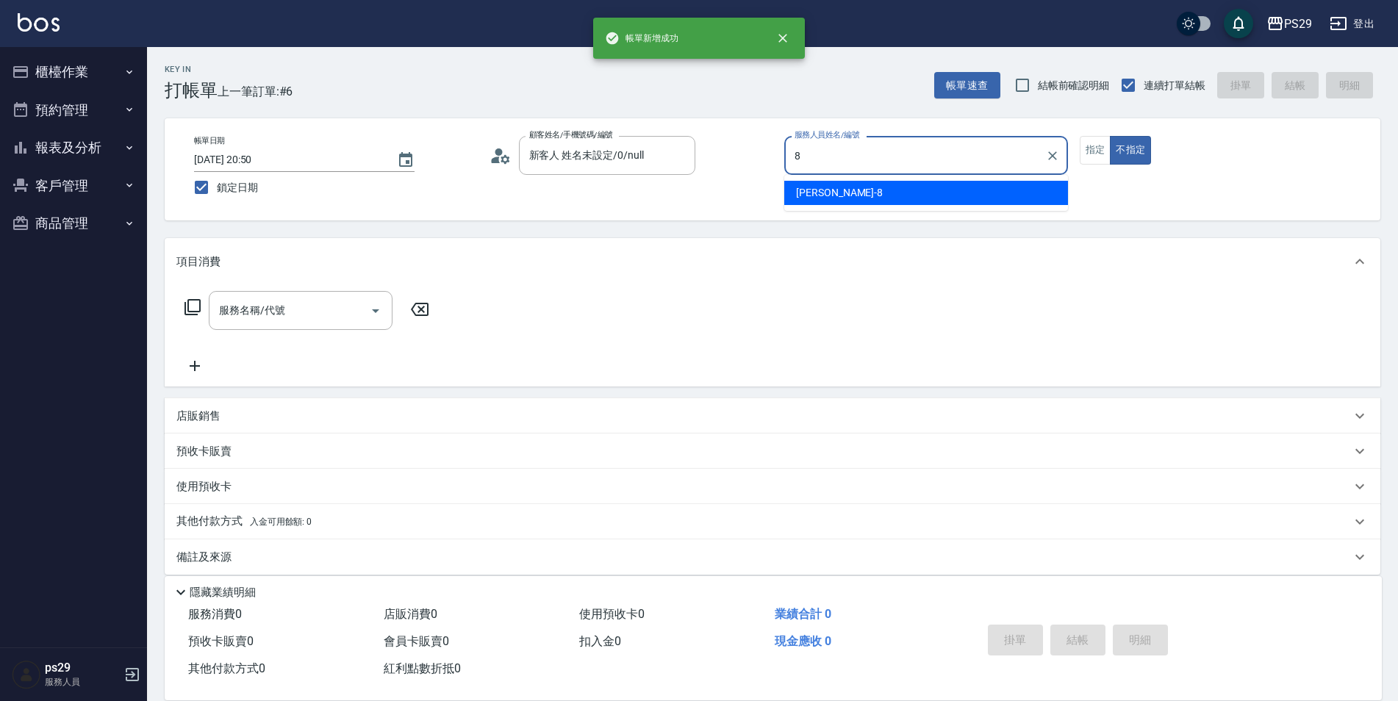
type input "[PERSON_NAME]-8"
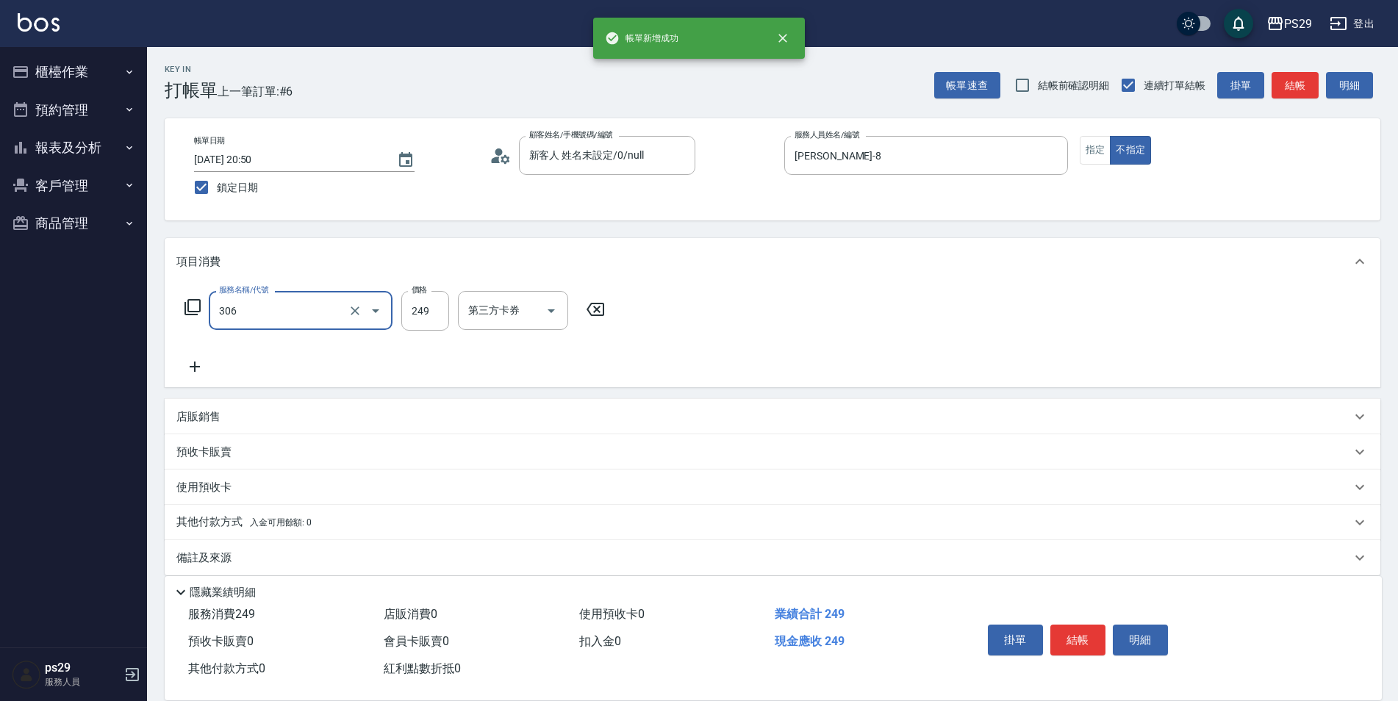
type input "剪髮(306)"
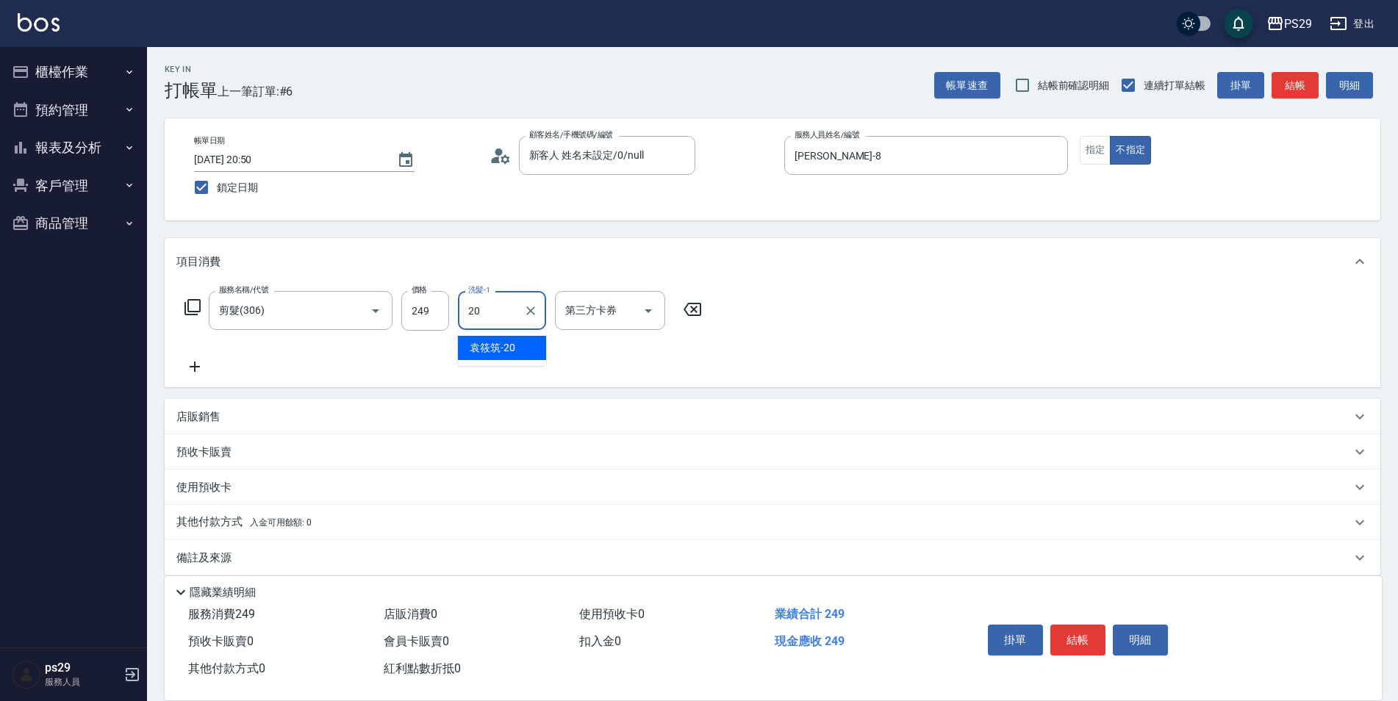
type input "[PERSON_NAME]-20"
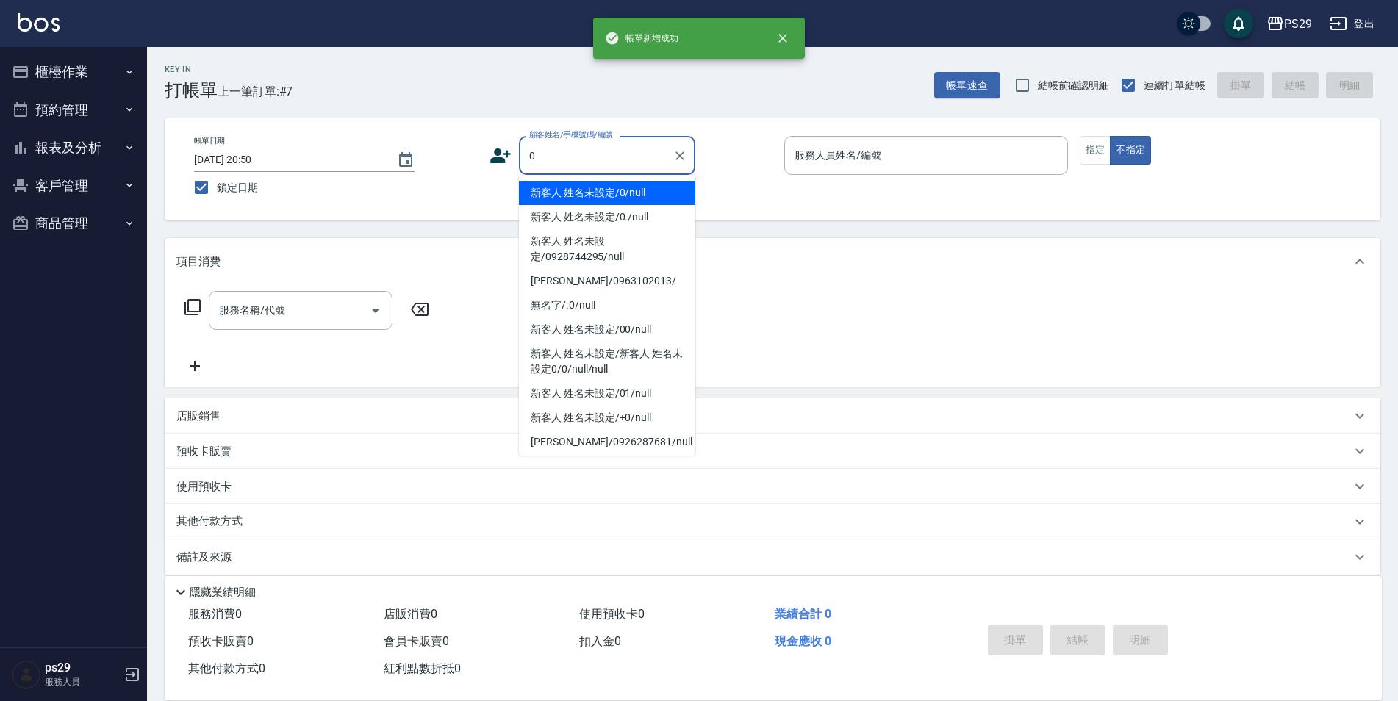
type input "新客人 姓名未設定/0/null"
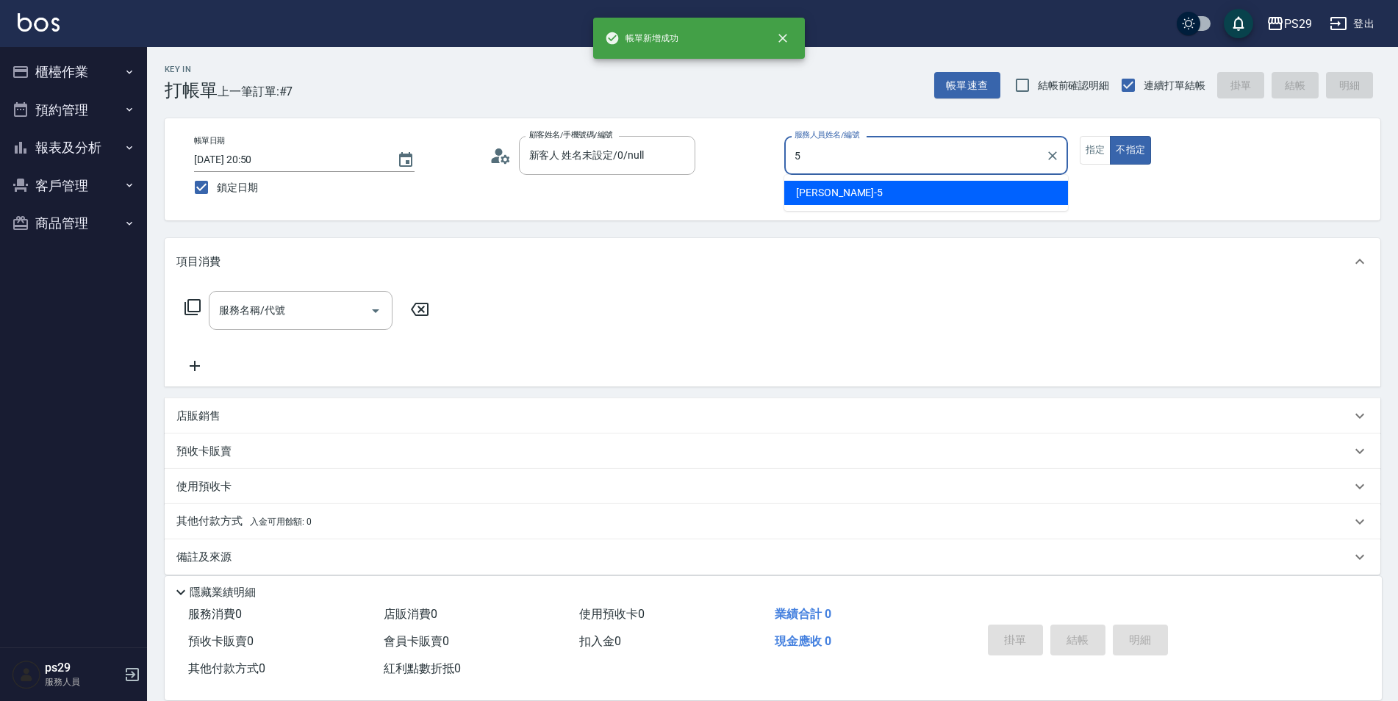
type input "[PERSON_NAME]維-5"
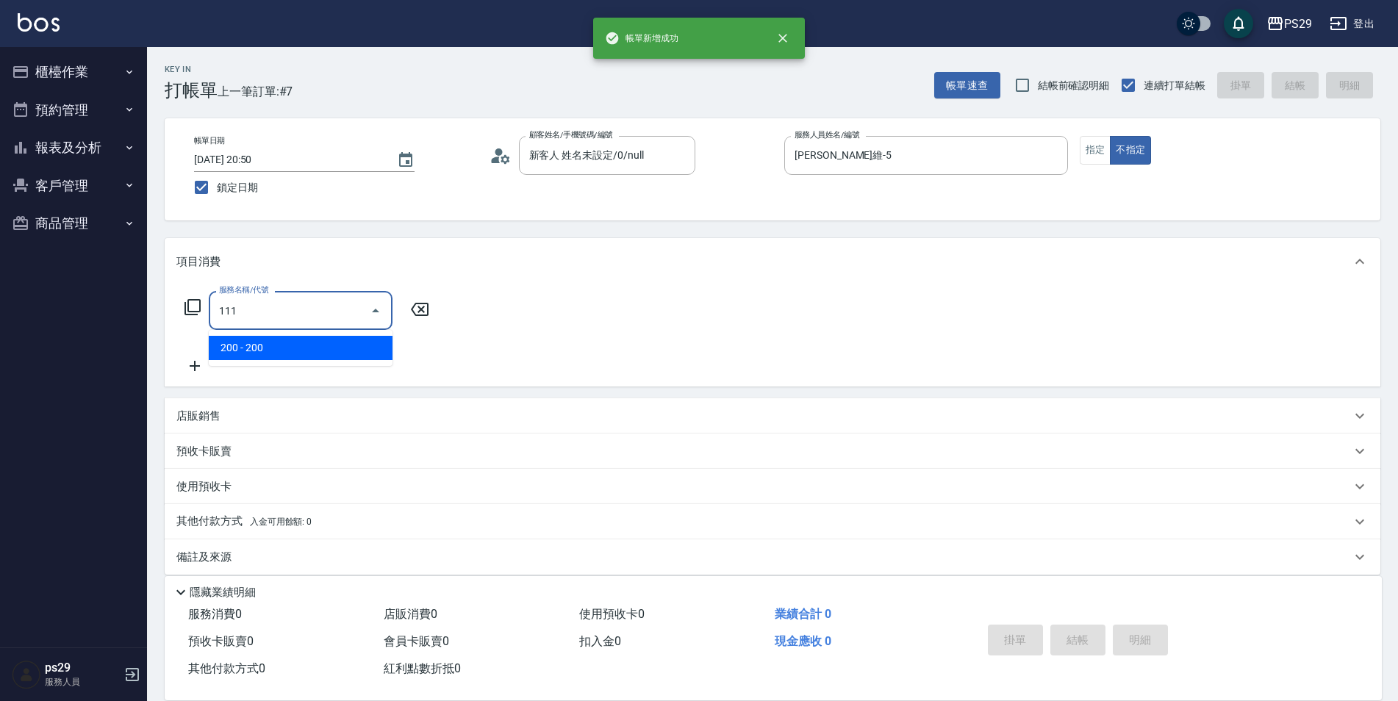
type input "200(111)"
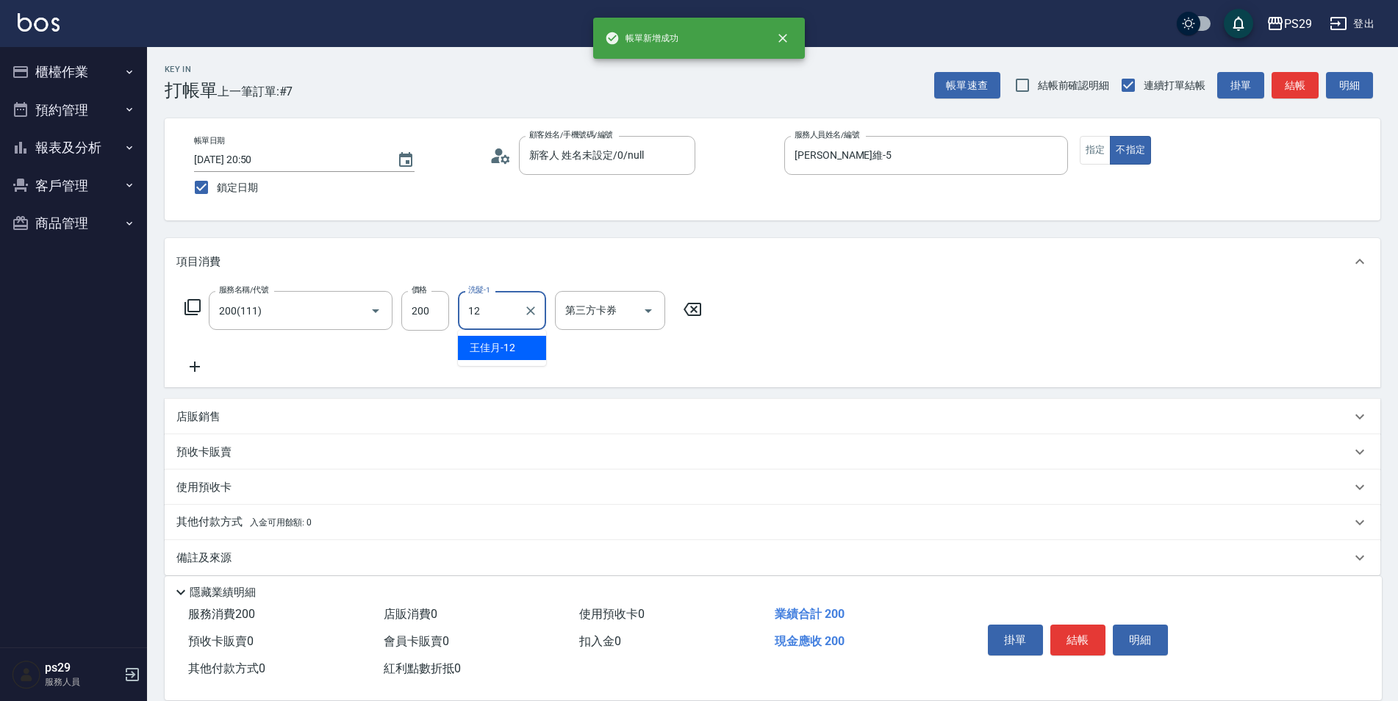
type input "[PERSON_NAME]-12"
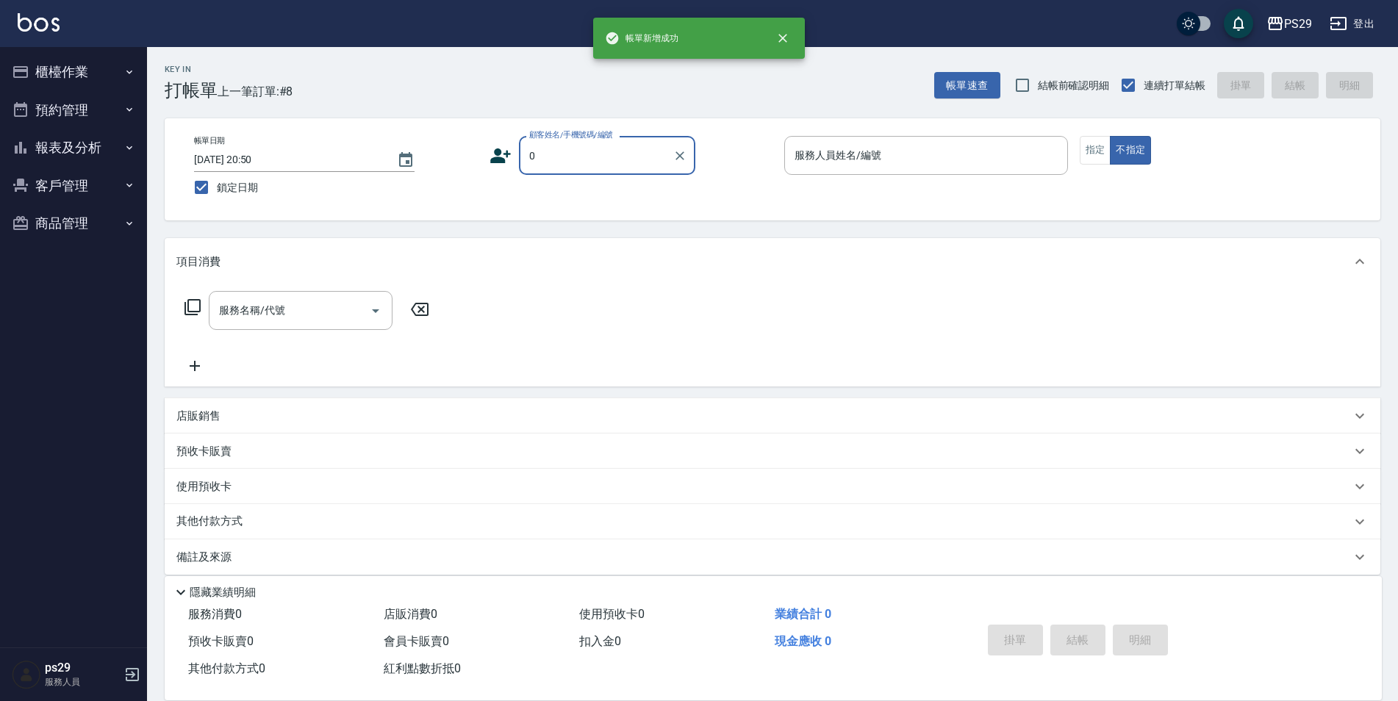
type input "新客人 姓名未設定/0/null"
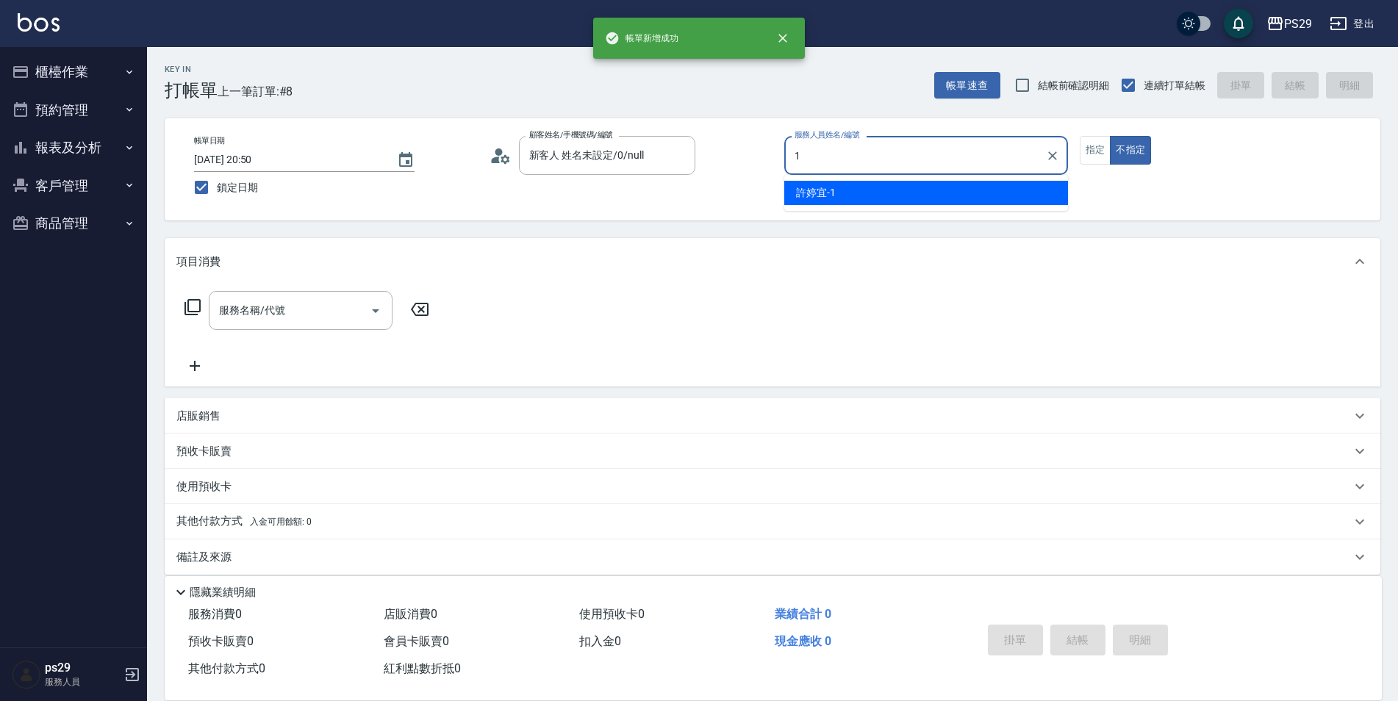
type input "[PERSON_NAME]-1"
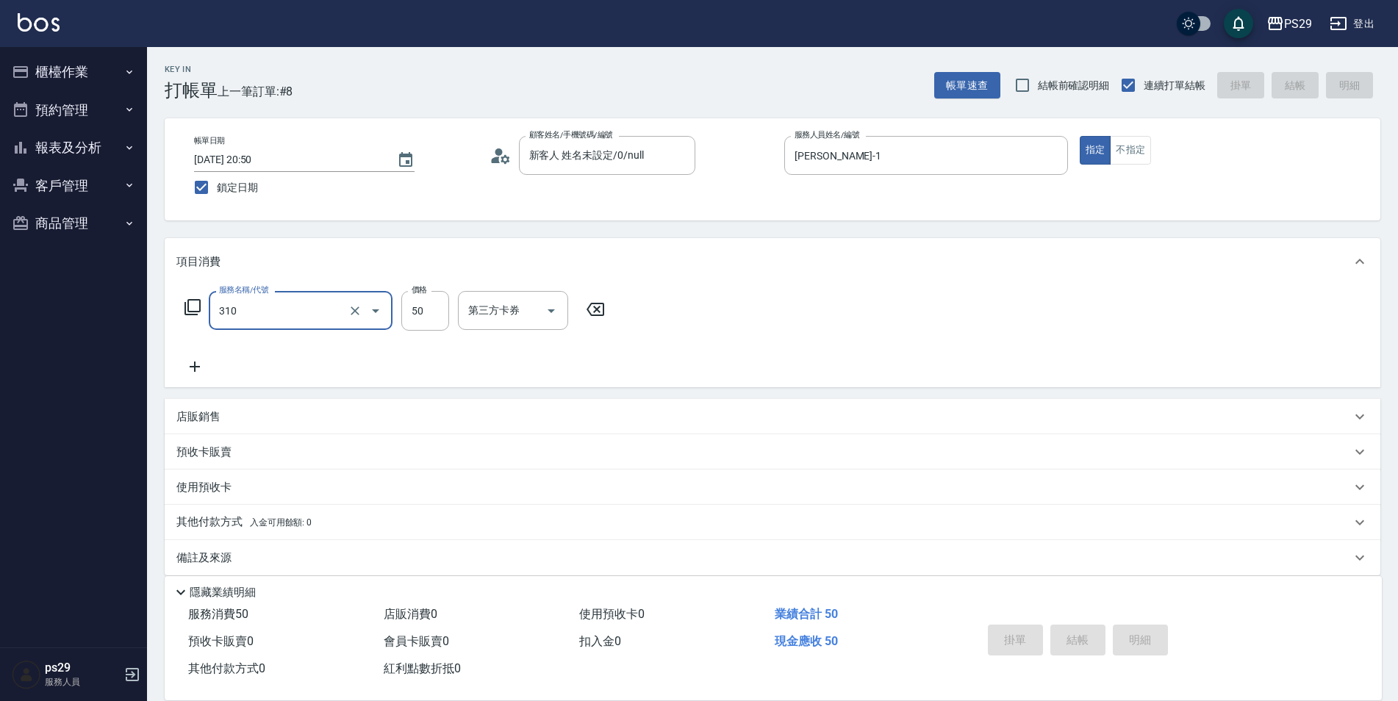
type input "310"
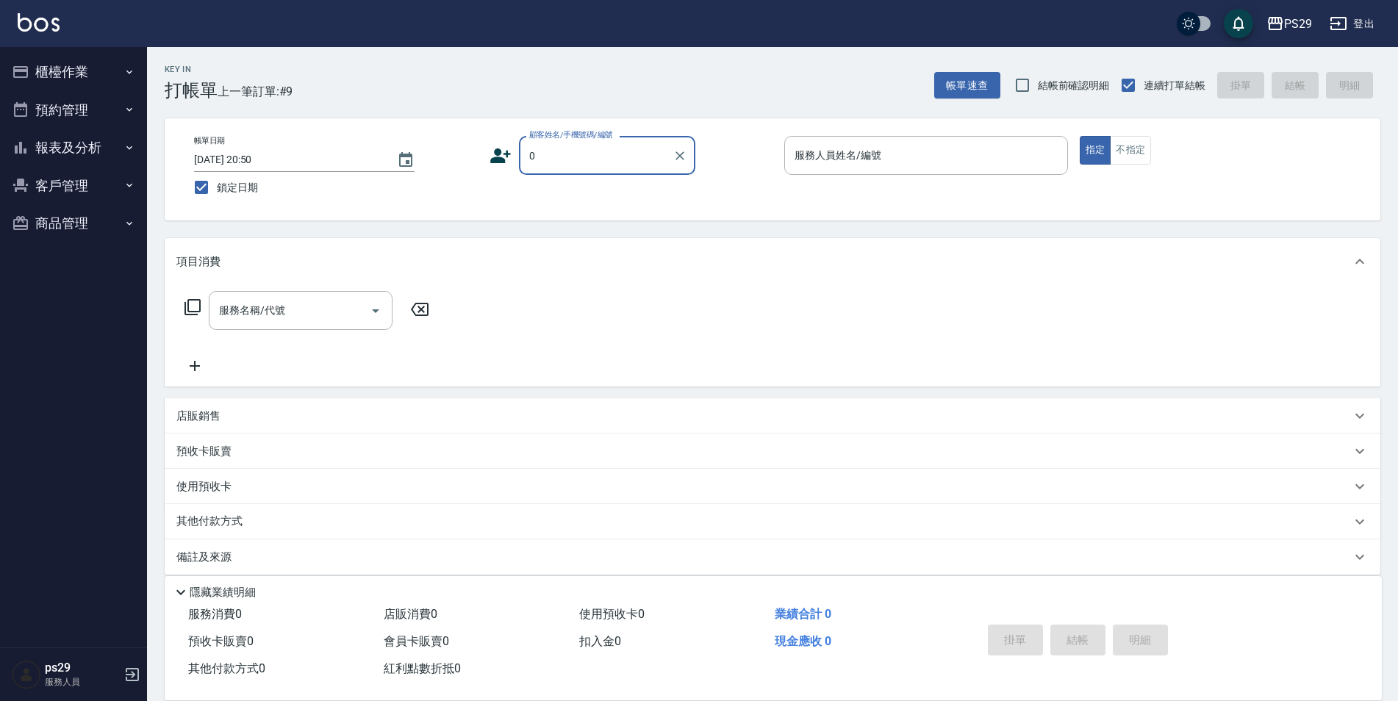
type input "新客人 姓名未設定/0/null"
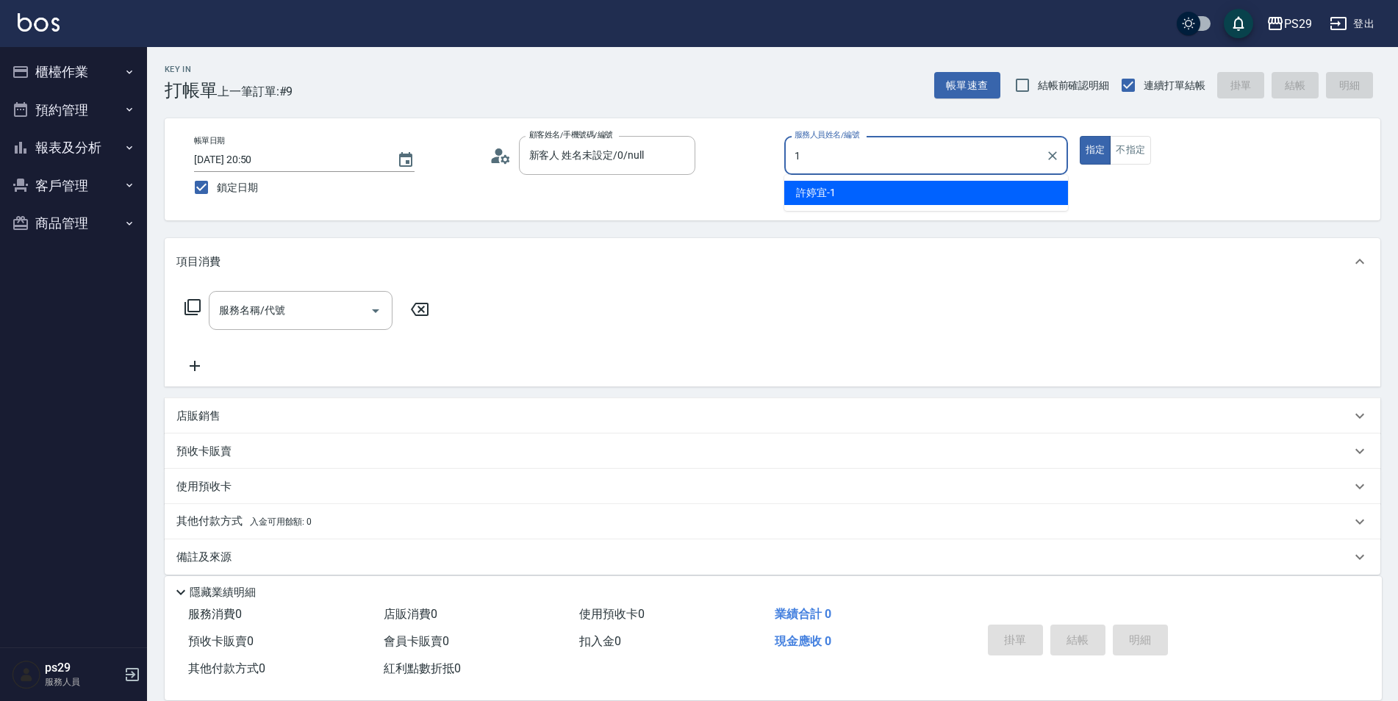
type input "[PERSON_NAME]-1"
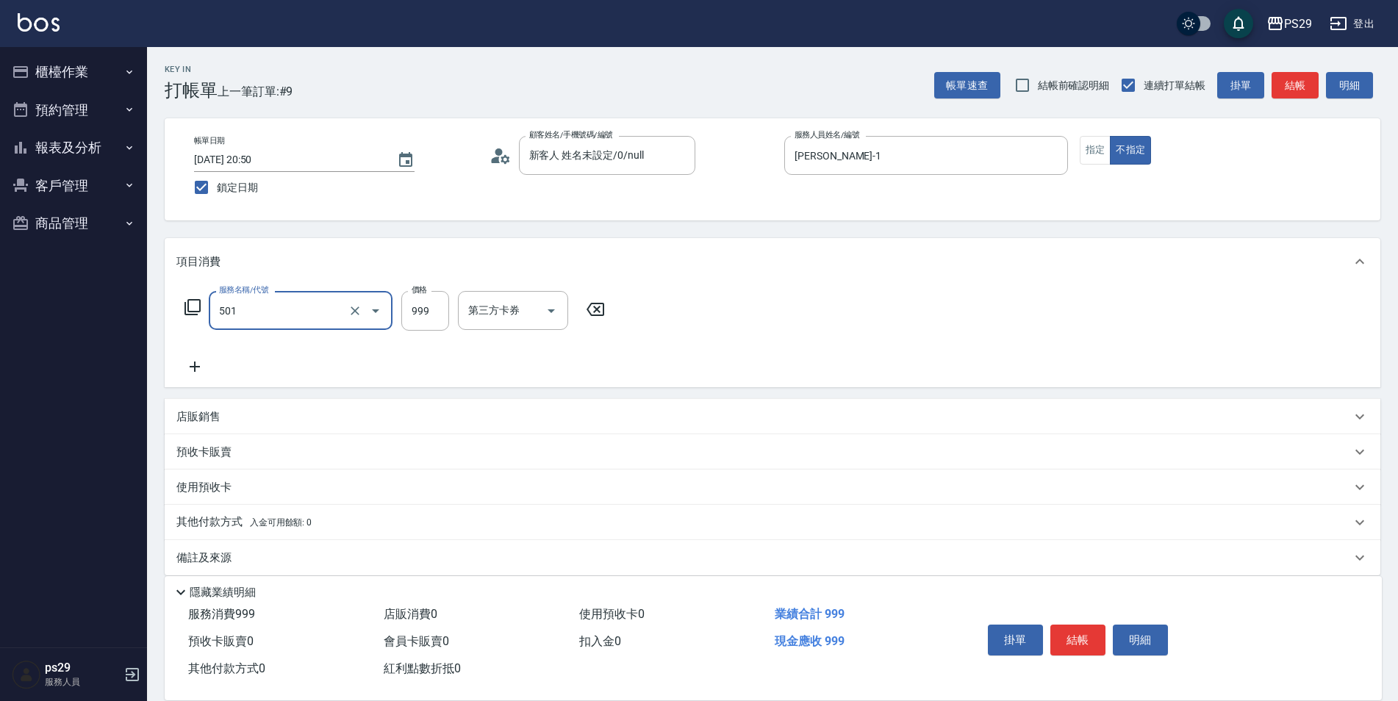
type input "染髮(501)"
type input "1400"
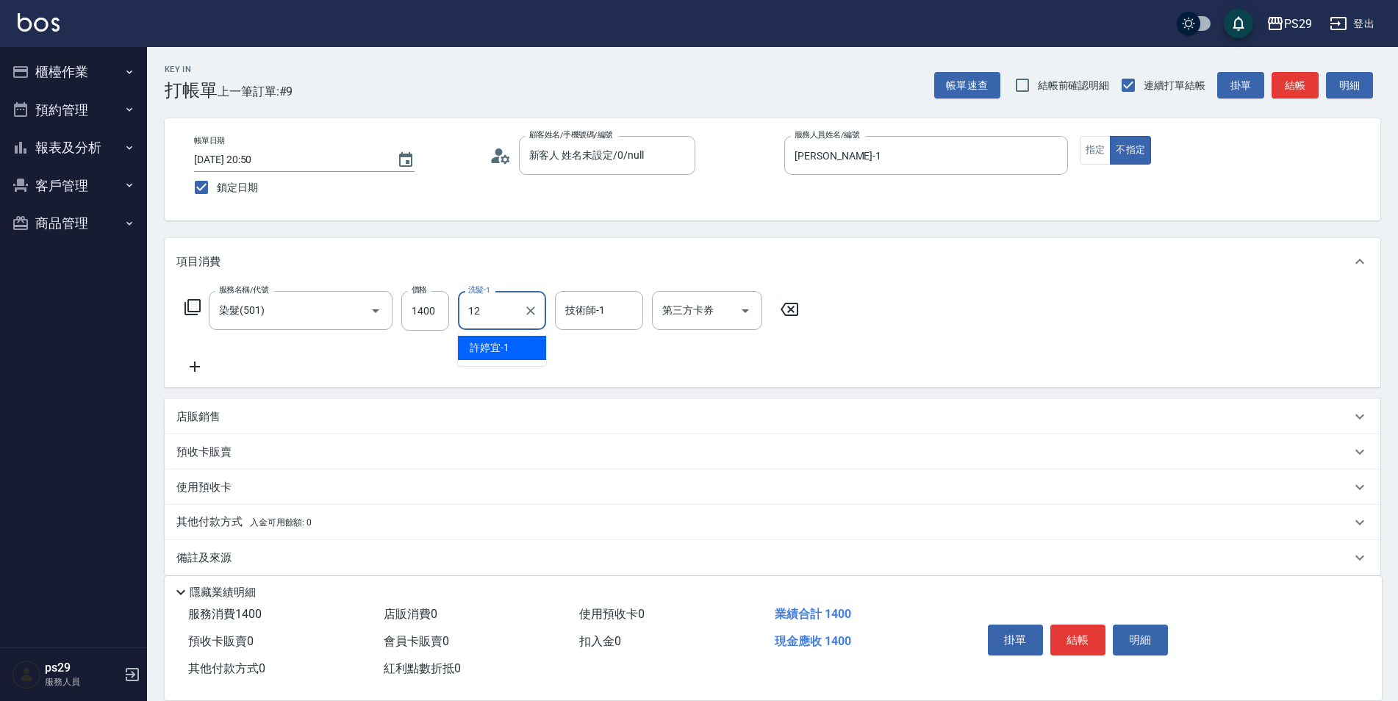
type input "[PERSON_NAME]-12"
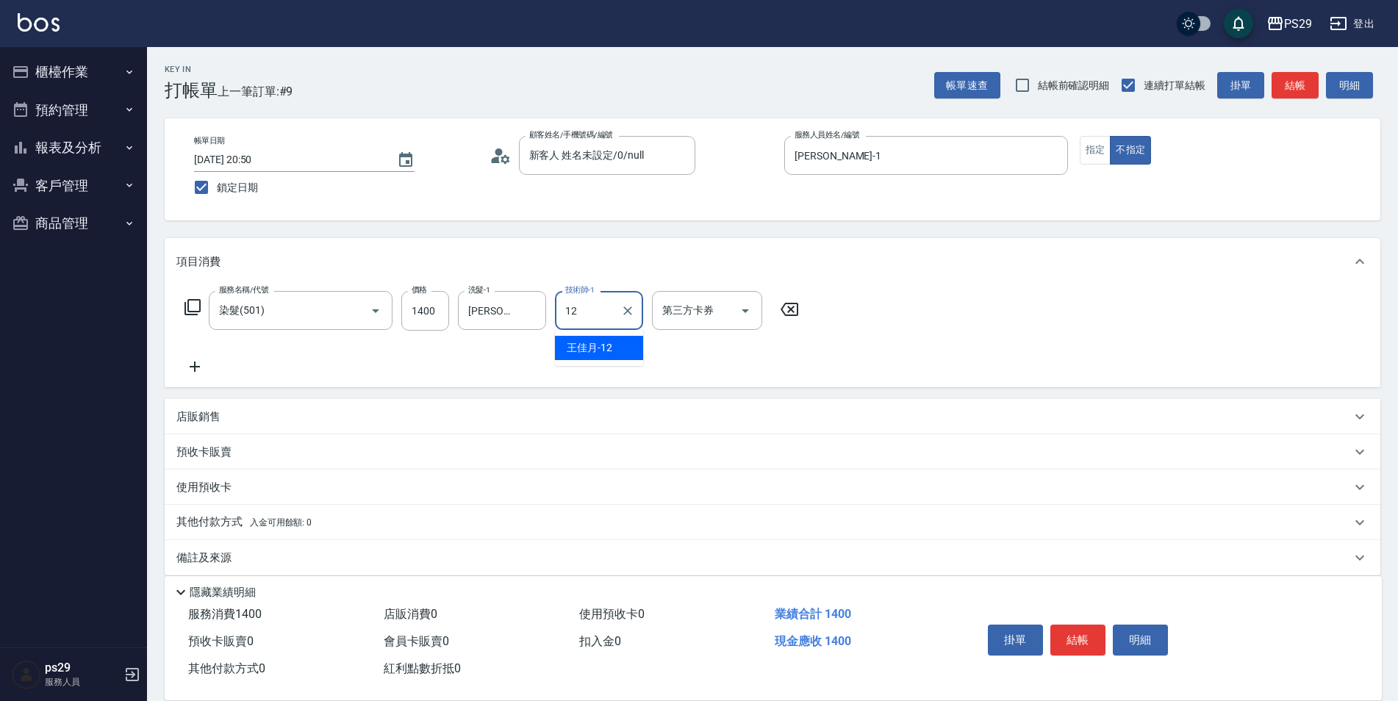
type input "[PERSON_NAME]-12"
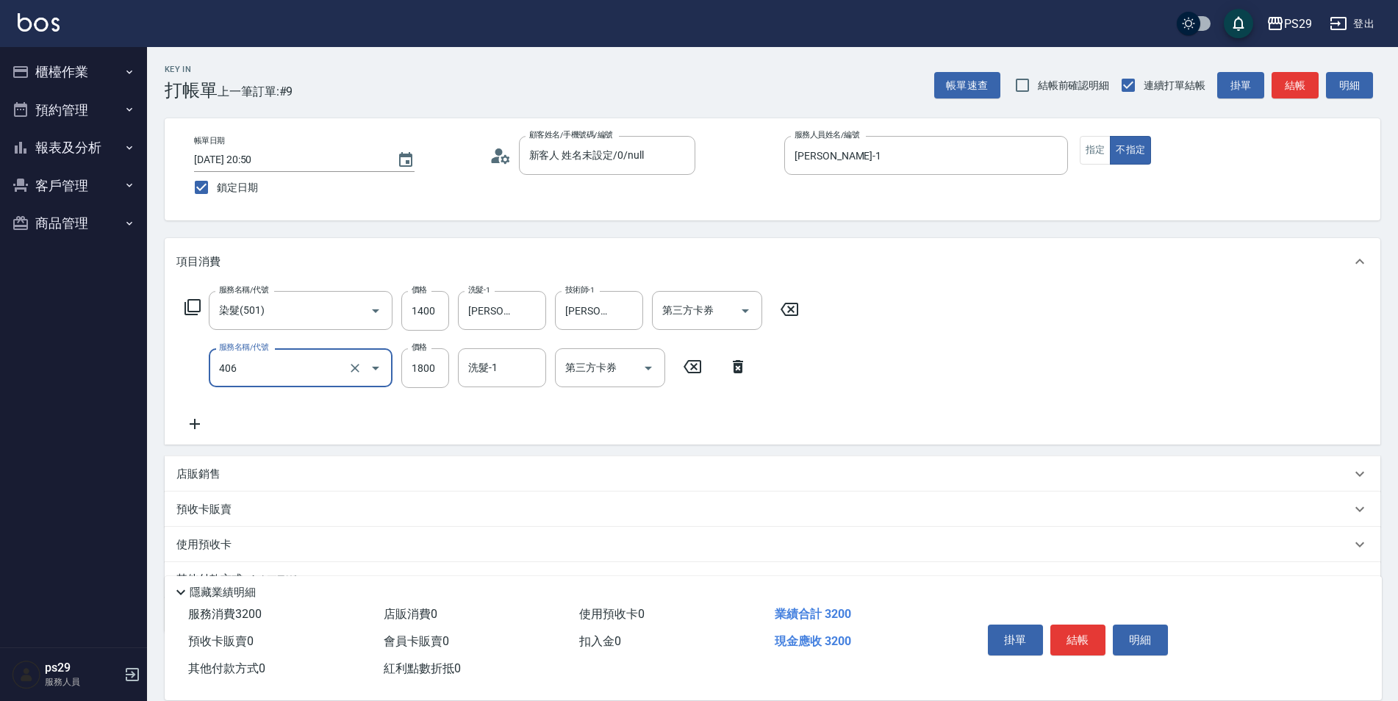
type input "鏡面二劑(406)"
type input "1300"
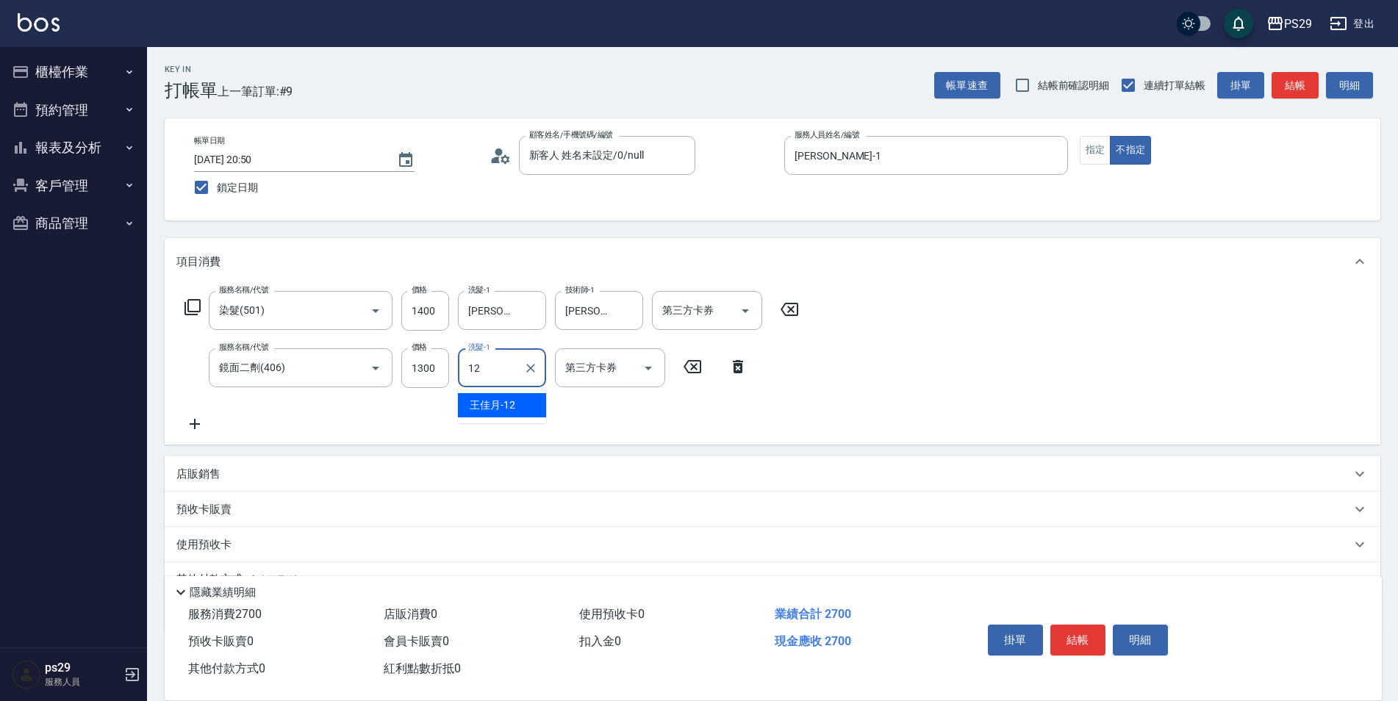
type input "[PERSON_NAME]-12"
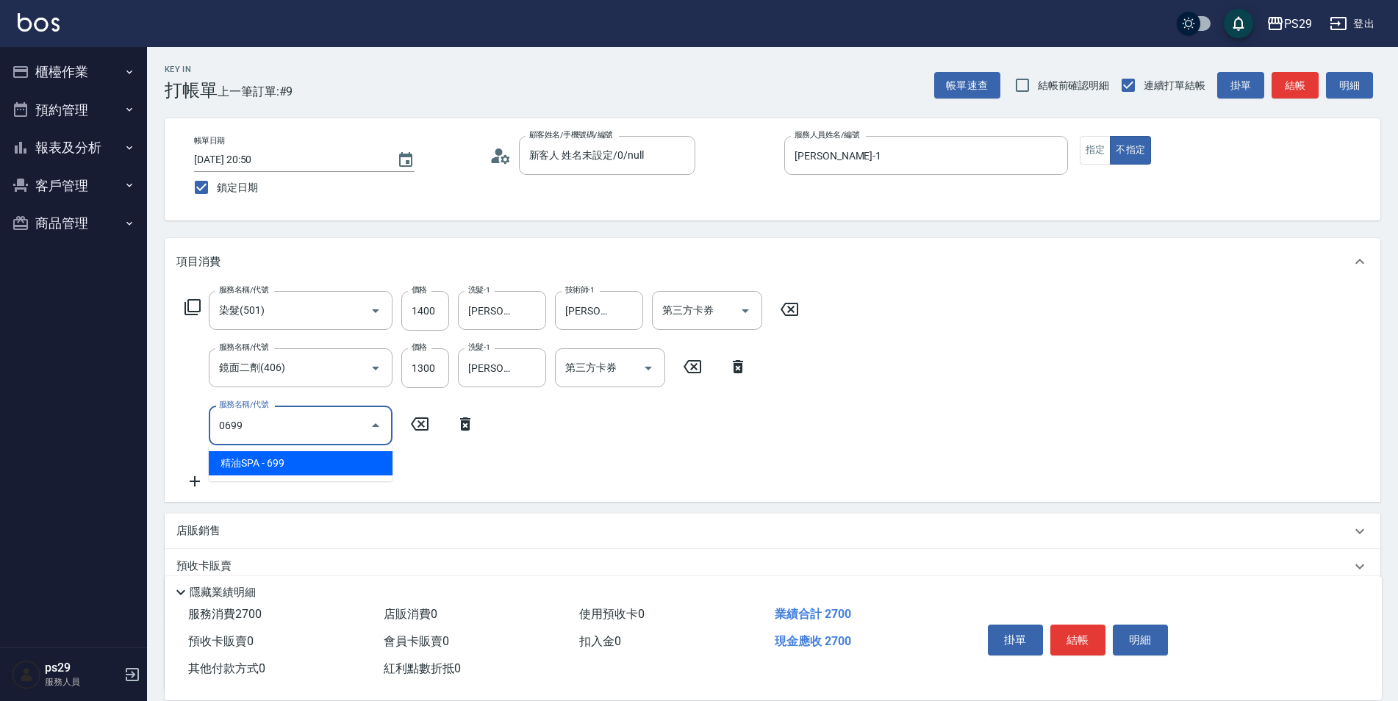
type input "精油SPA(0699)"
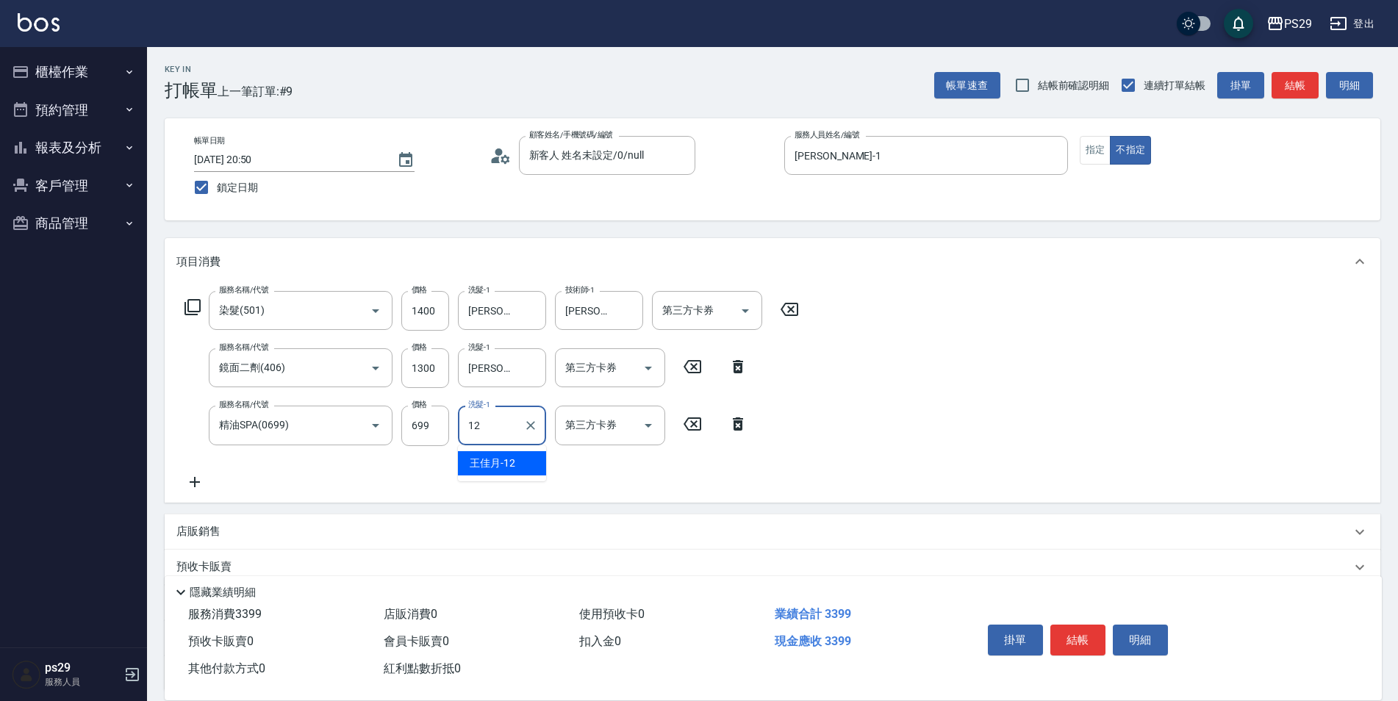
type input "[PERSON_NAME]-12"
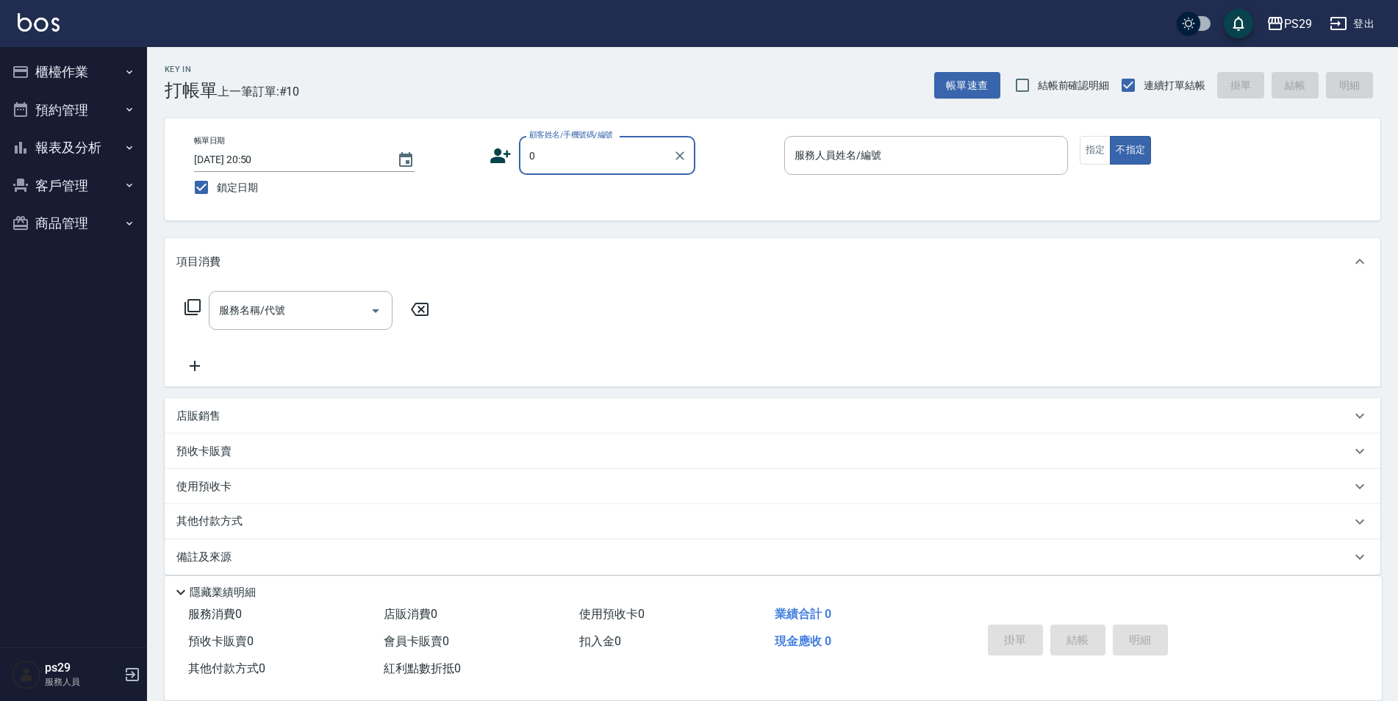
type input "新客人 姓名未設定/0/null"
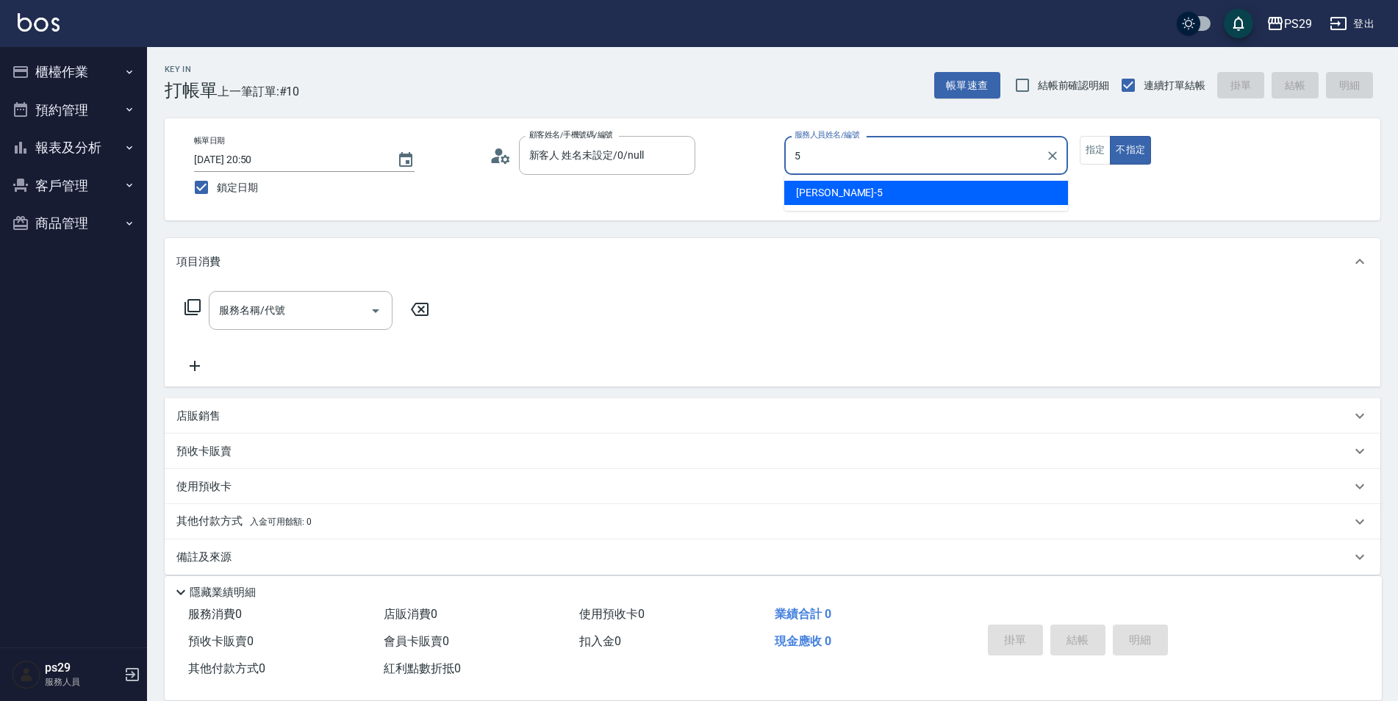
type input "[PERSON_NAME]維-5"
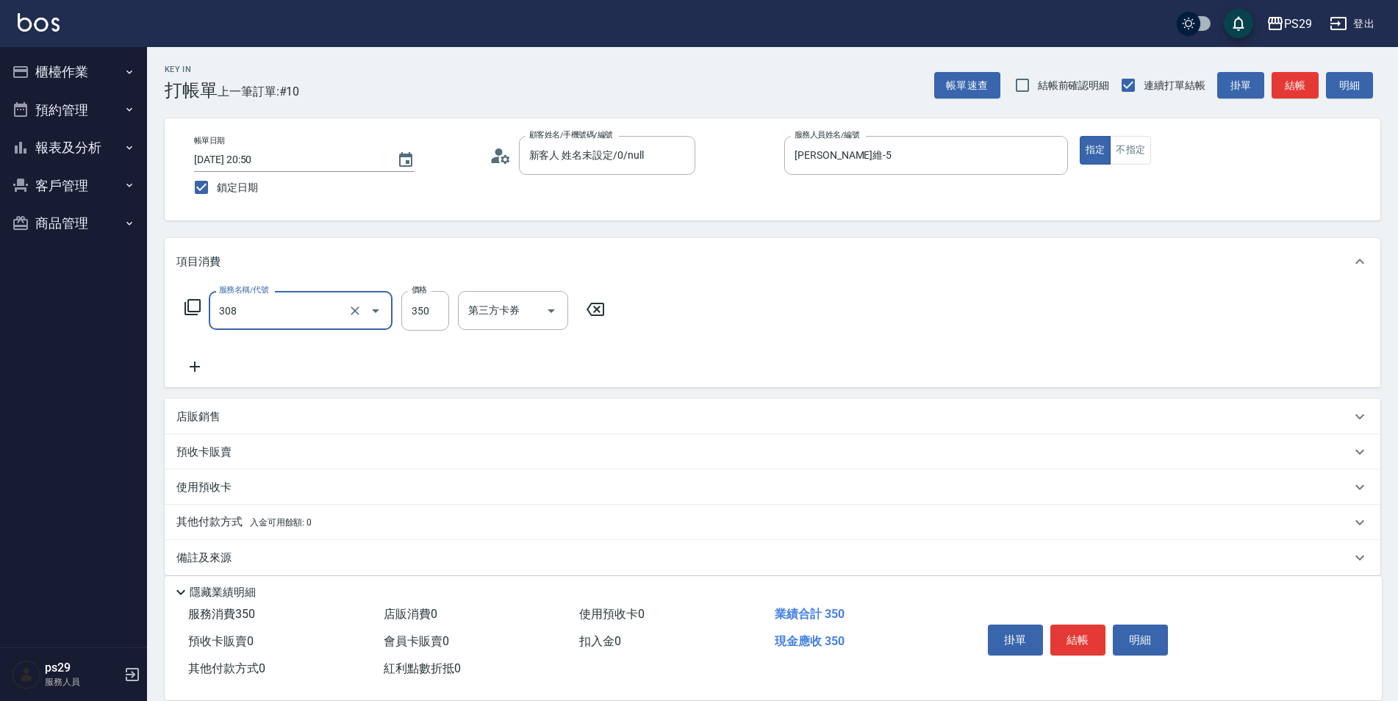
type input "洗+剪(308)"
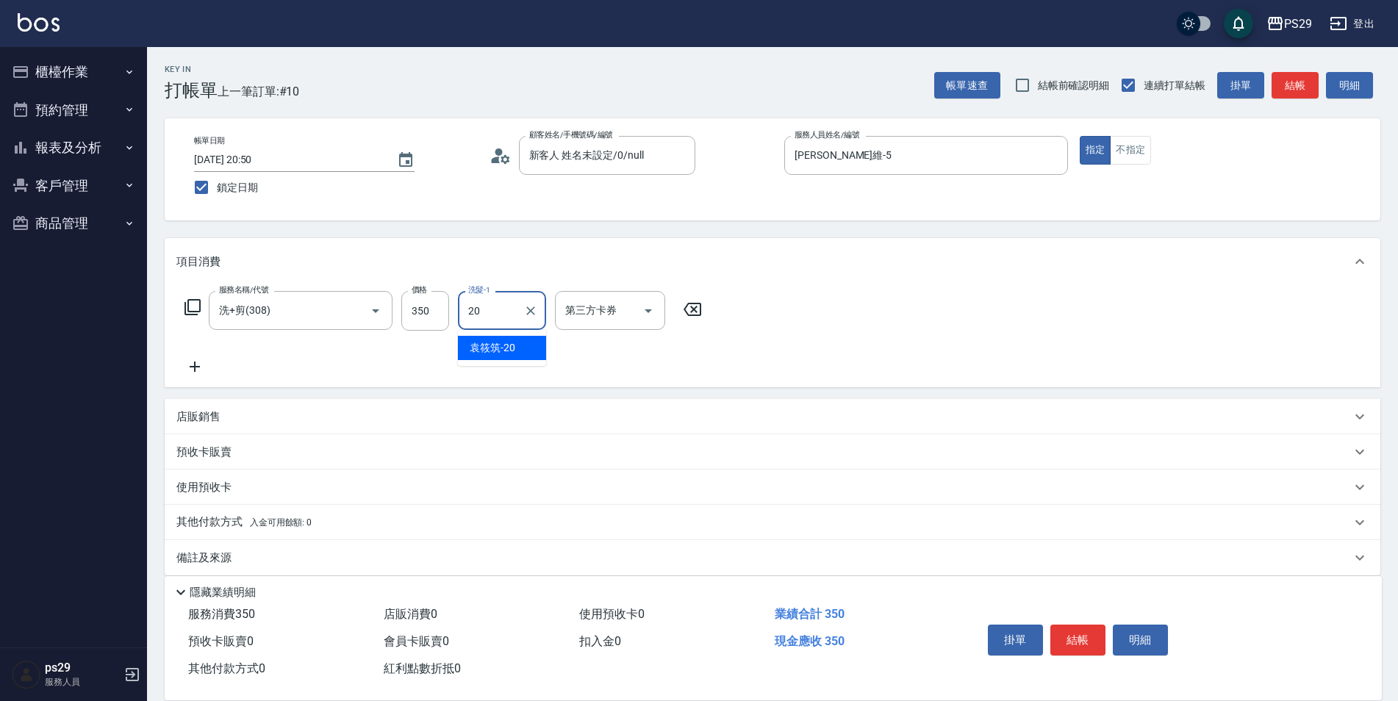
type input "[PERSON_NAME]-20"
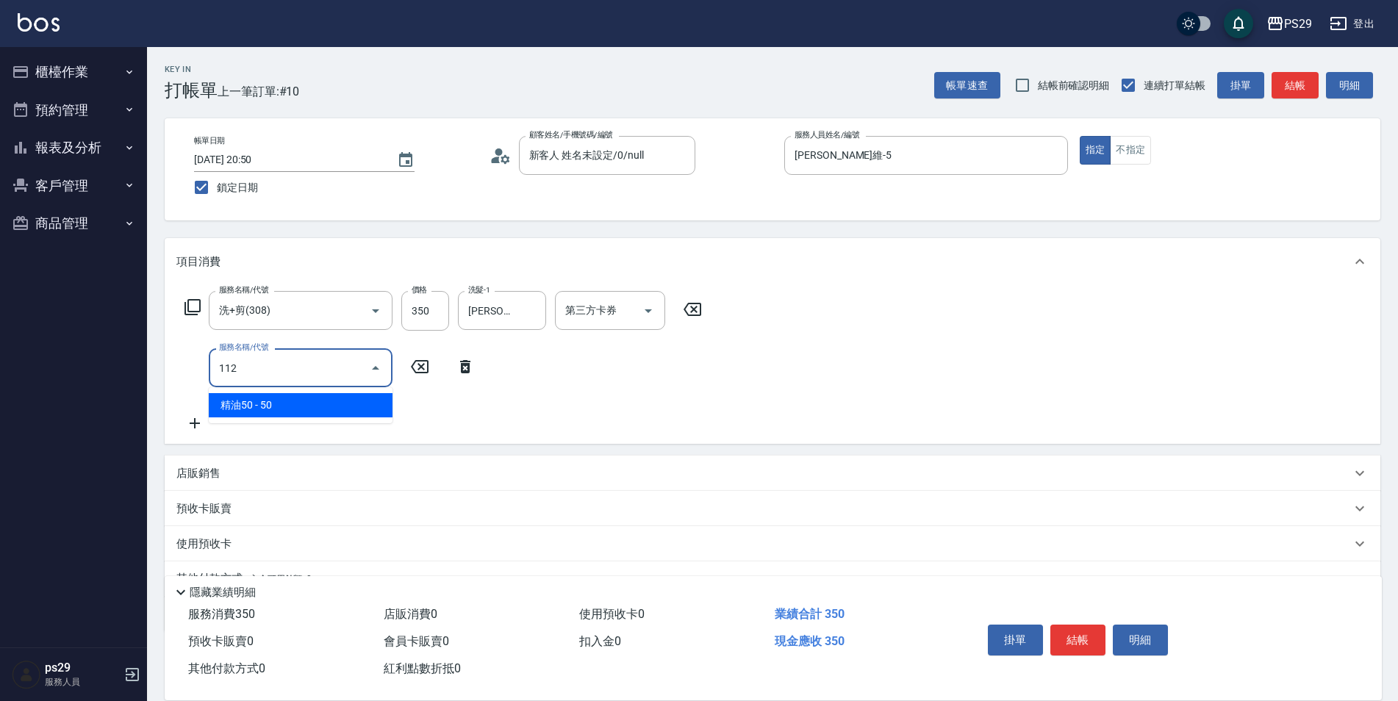
type input "精油50(112)"
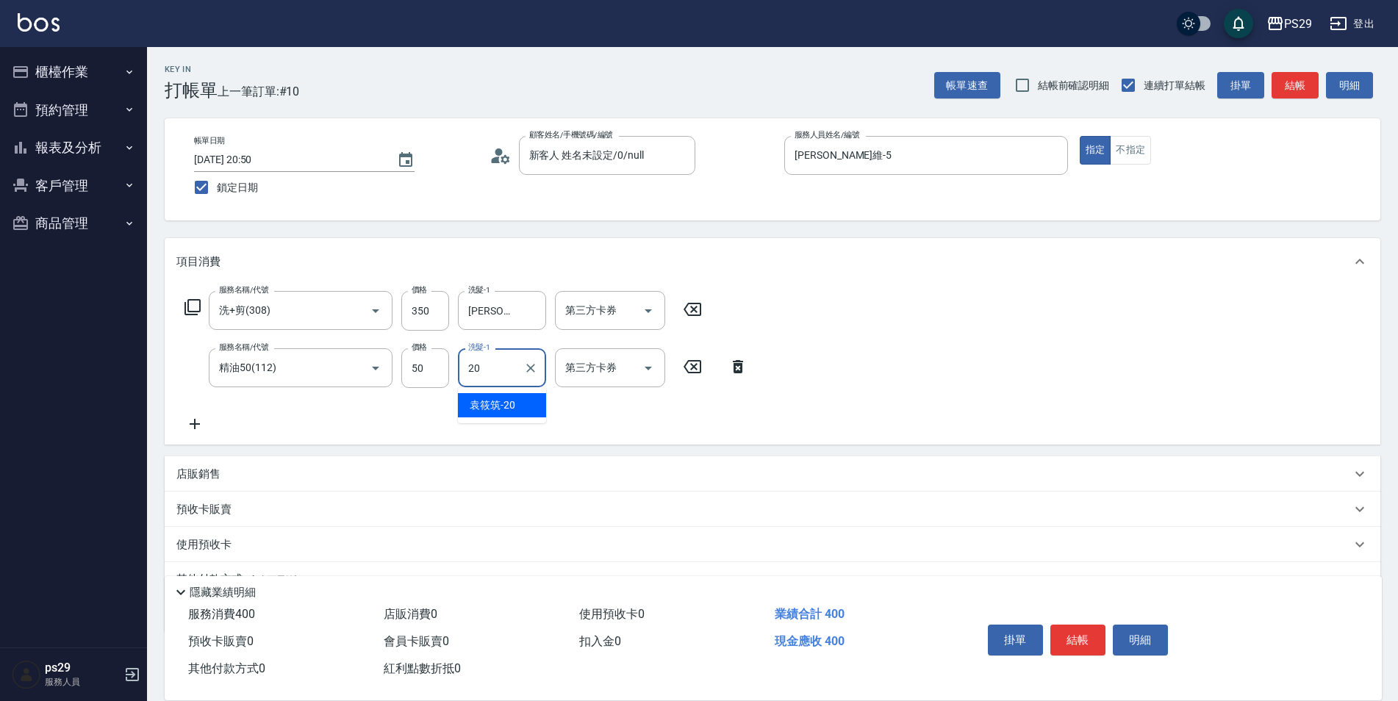
type input "[PERSON_NAME]-20"
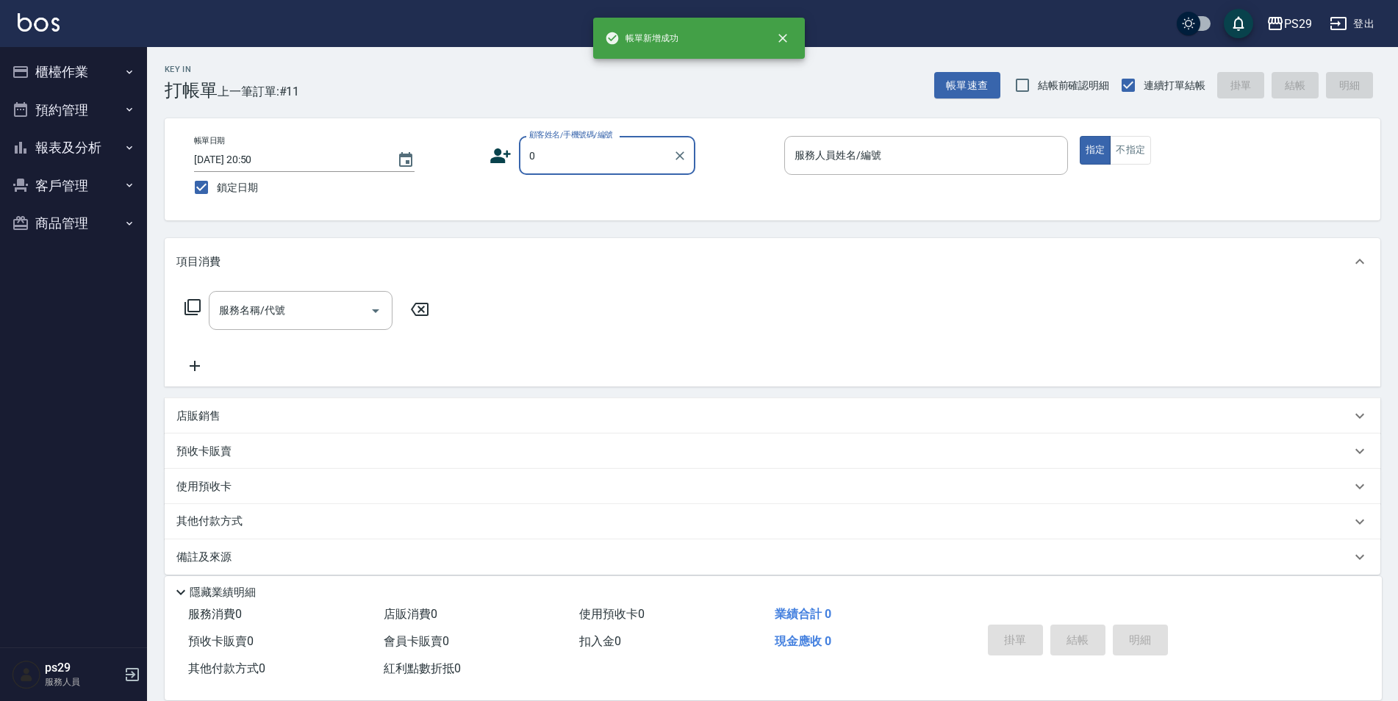
type input "新客人 姓名未設定/0/null"
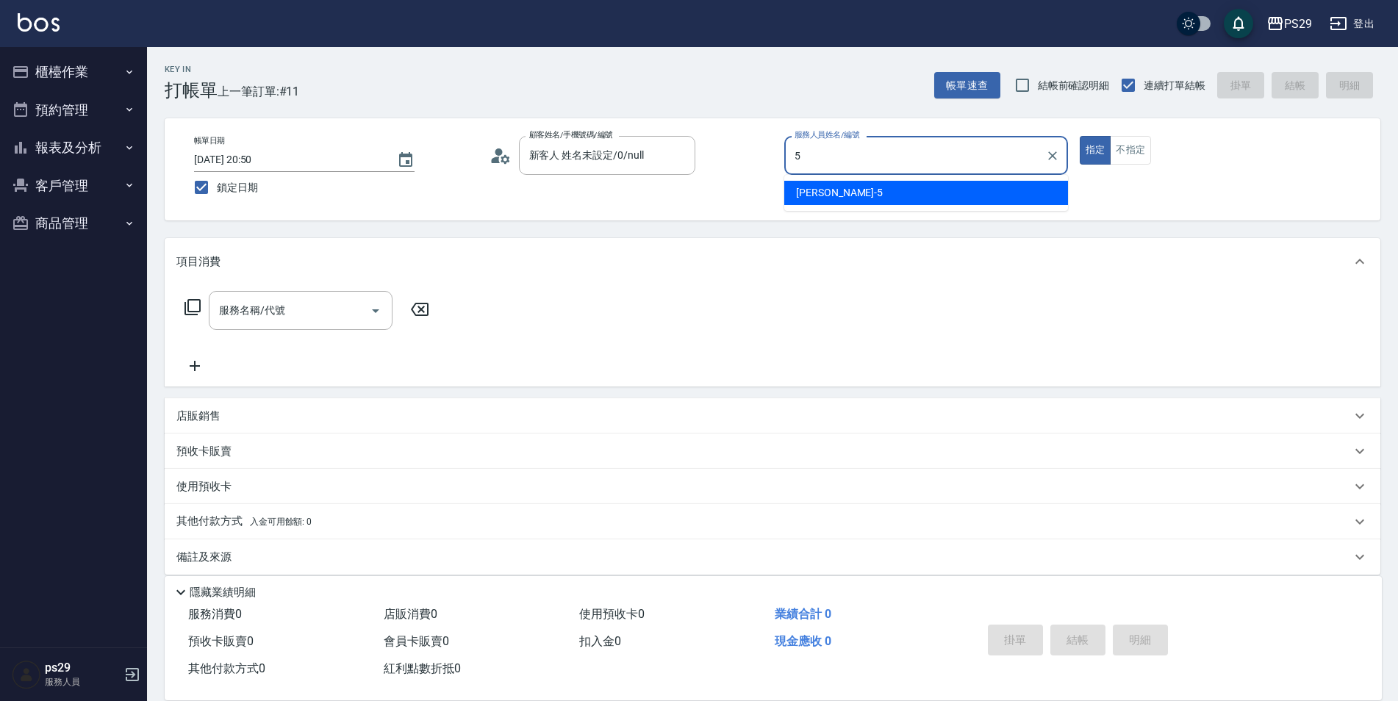
type input "[PERSON_NAME]維-5"
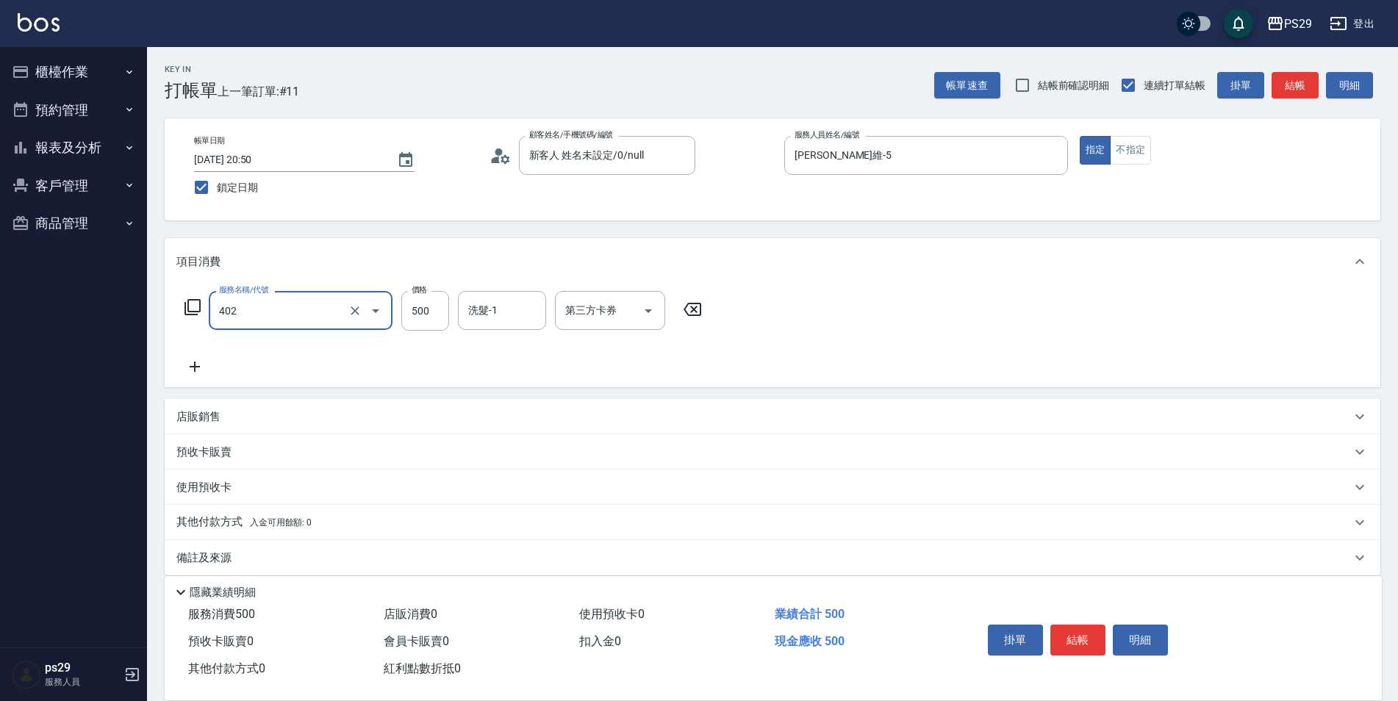
type input "500護(402)"
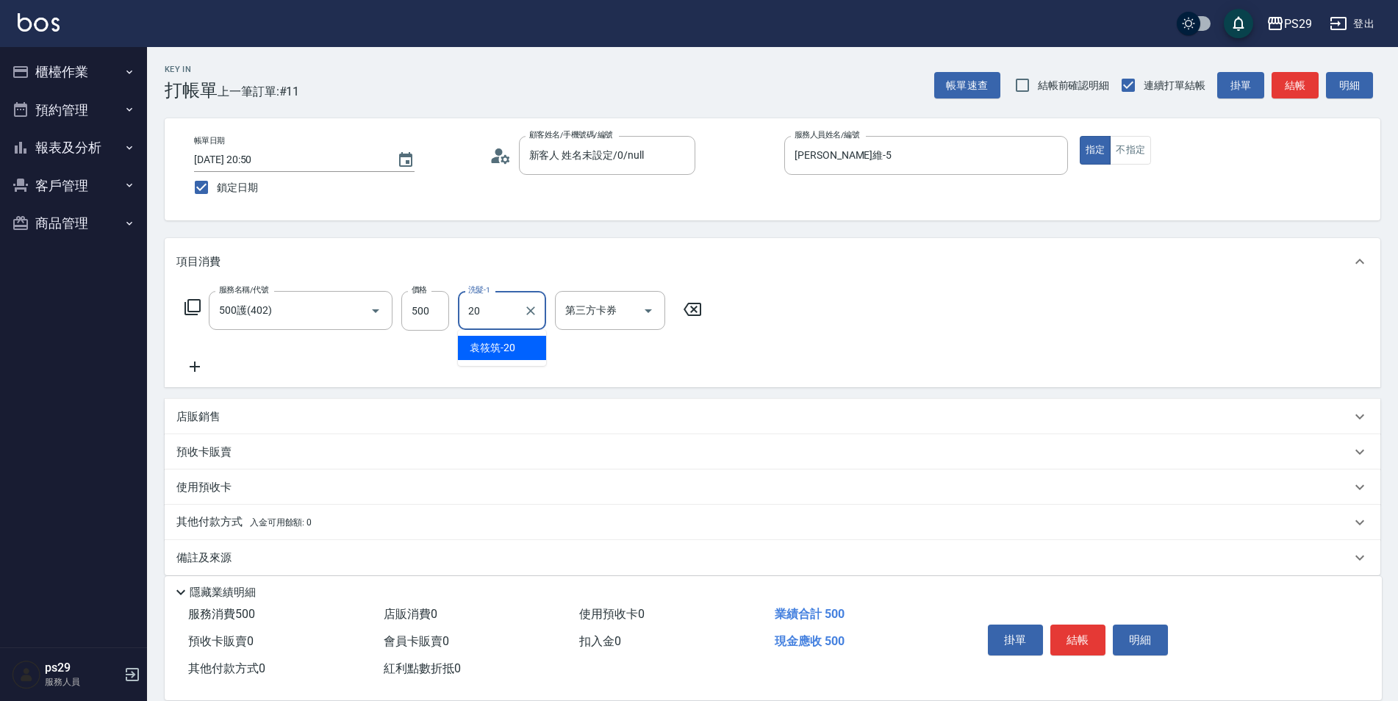
type input "[PERSON_NAME]-20"
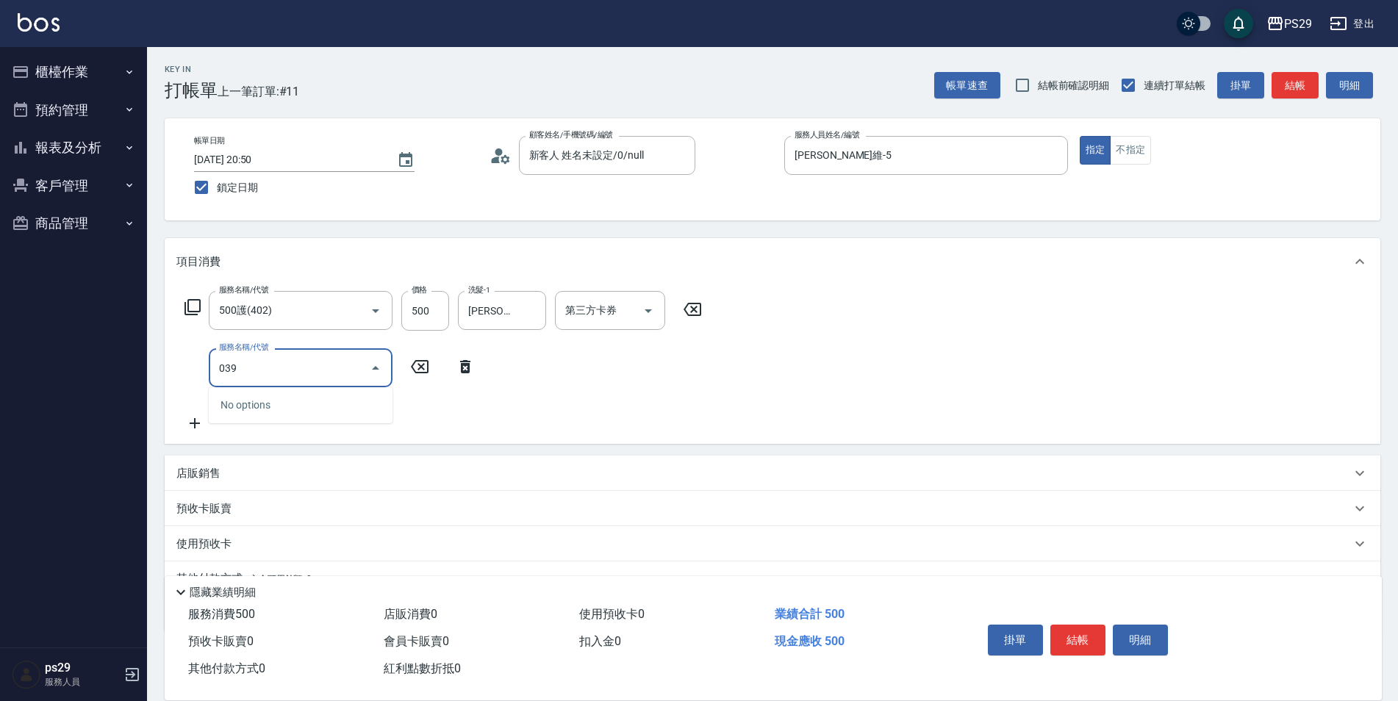
type input "0399"
type input "精油SPA(0699)"
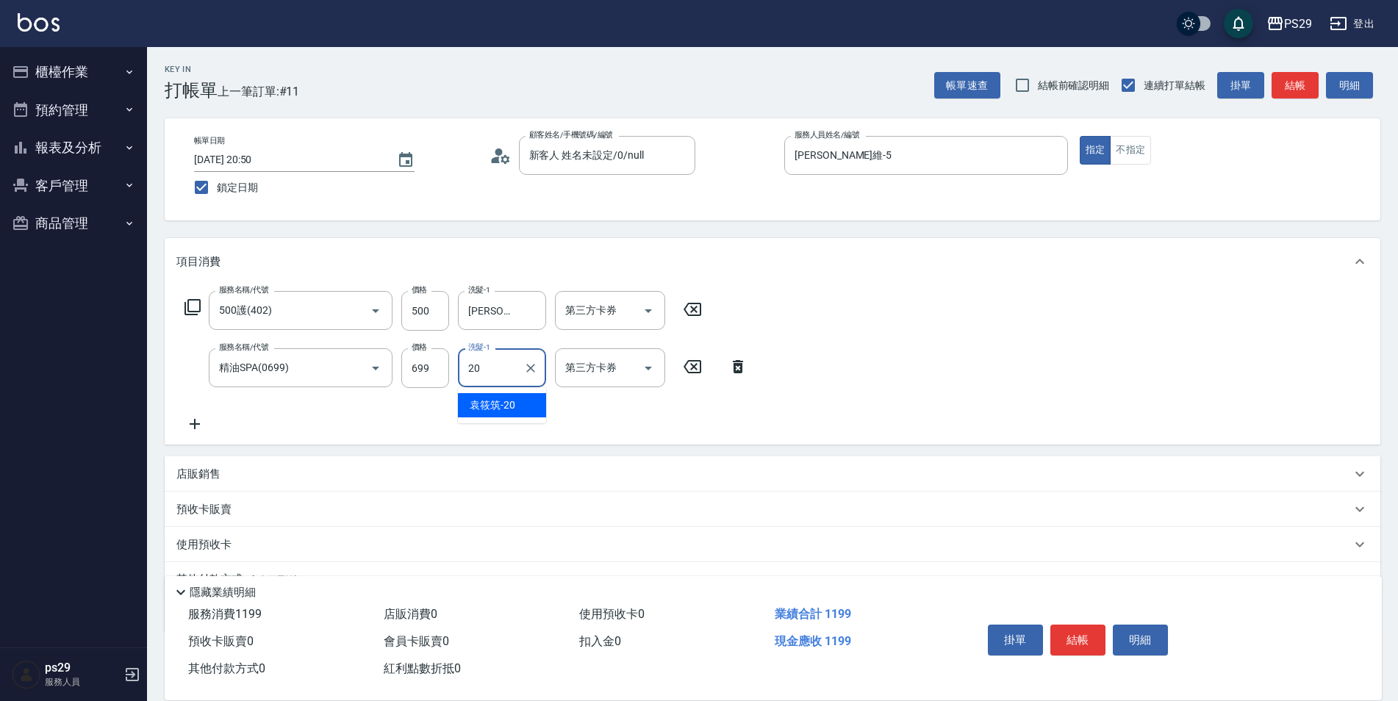
type input "[PERSON_NAME]-20"
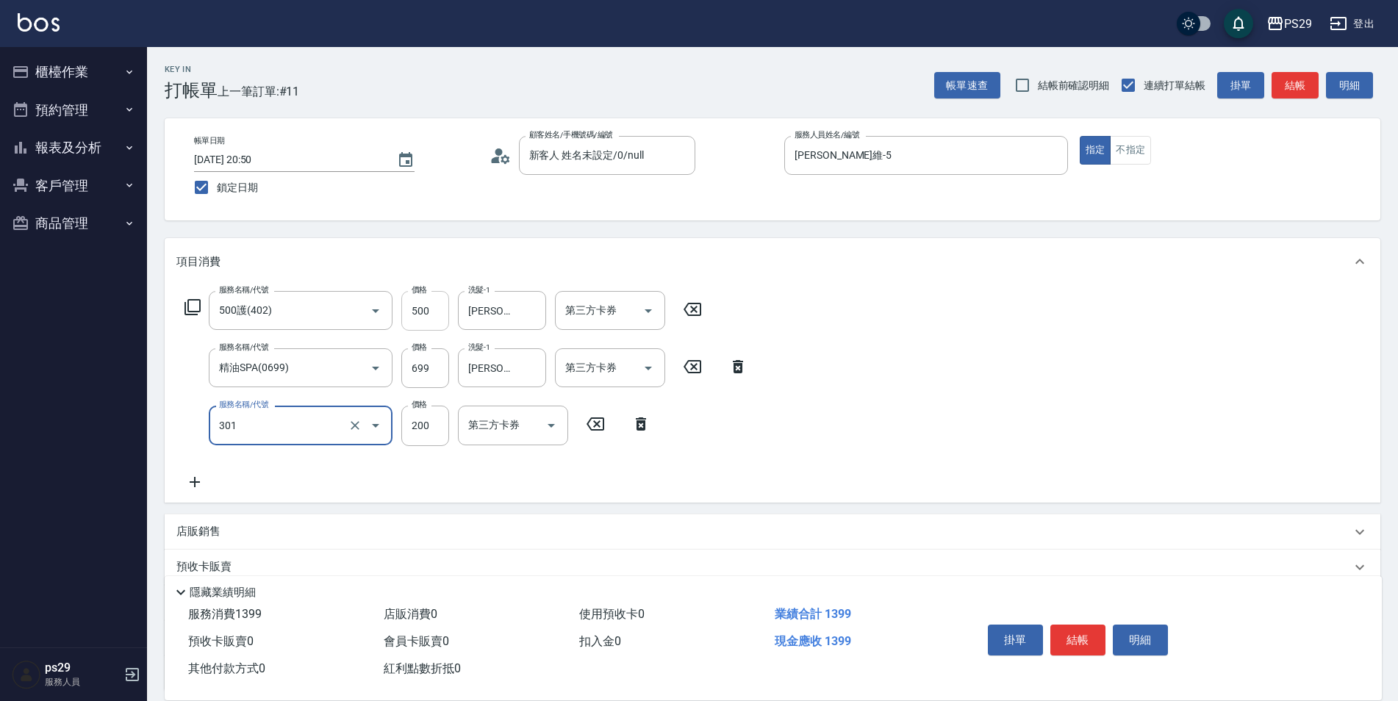
type input "剪髮(301)"
click at [434, 319] on input "500" at bounding box center [425, 311] width 48 height 40
type input "700"
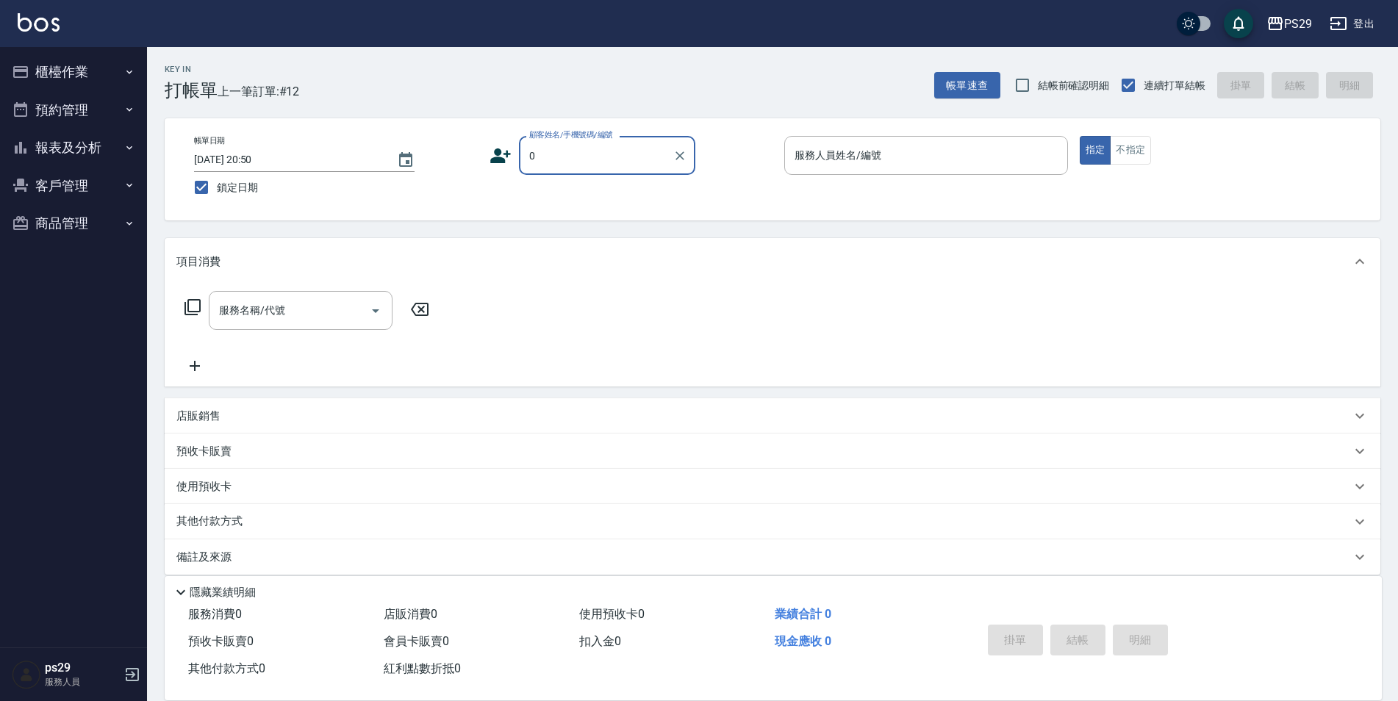
type input "新客人 姓名未設定/0/null"
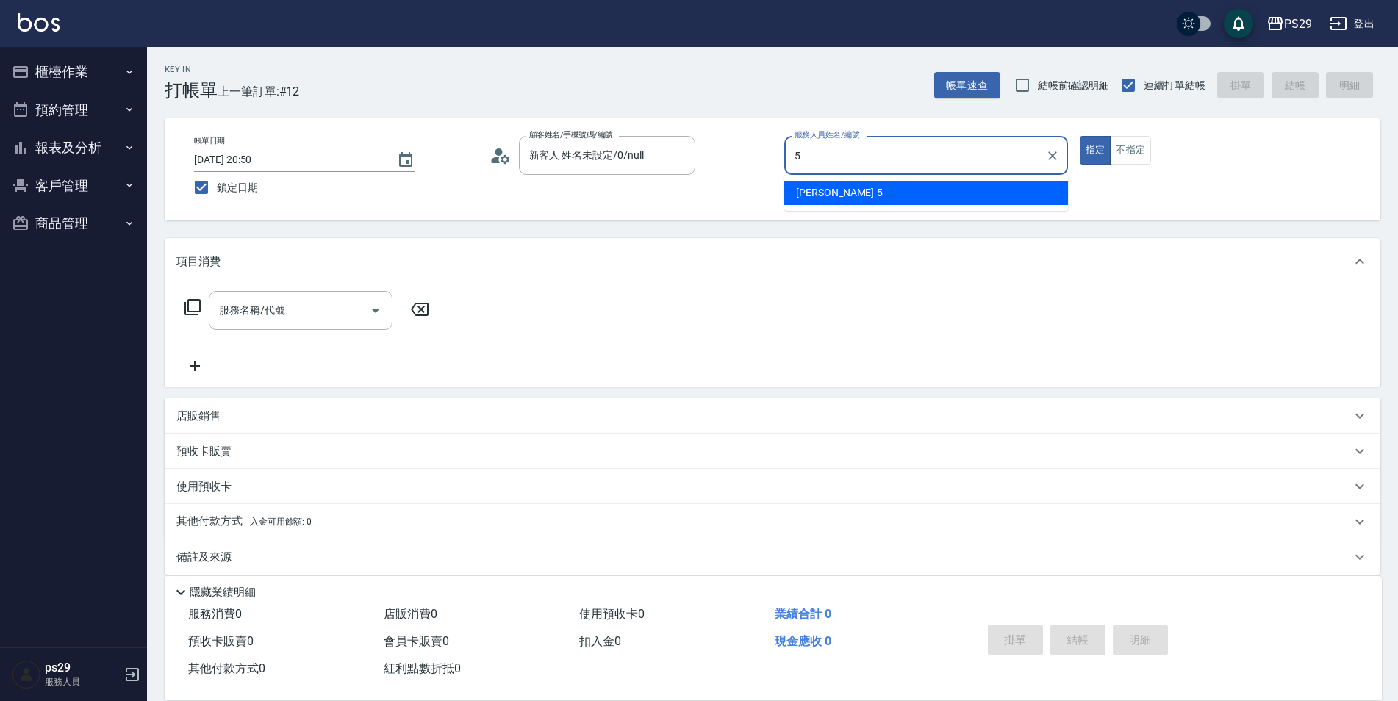
type input "[PERSON_NAME]維-5"
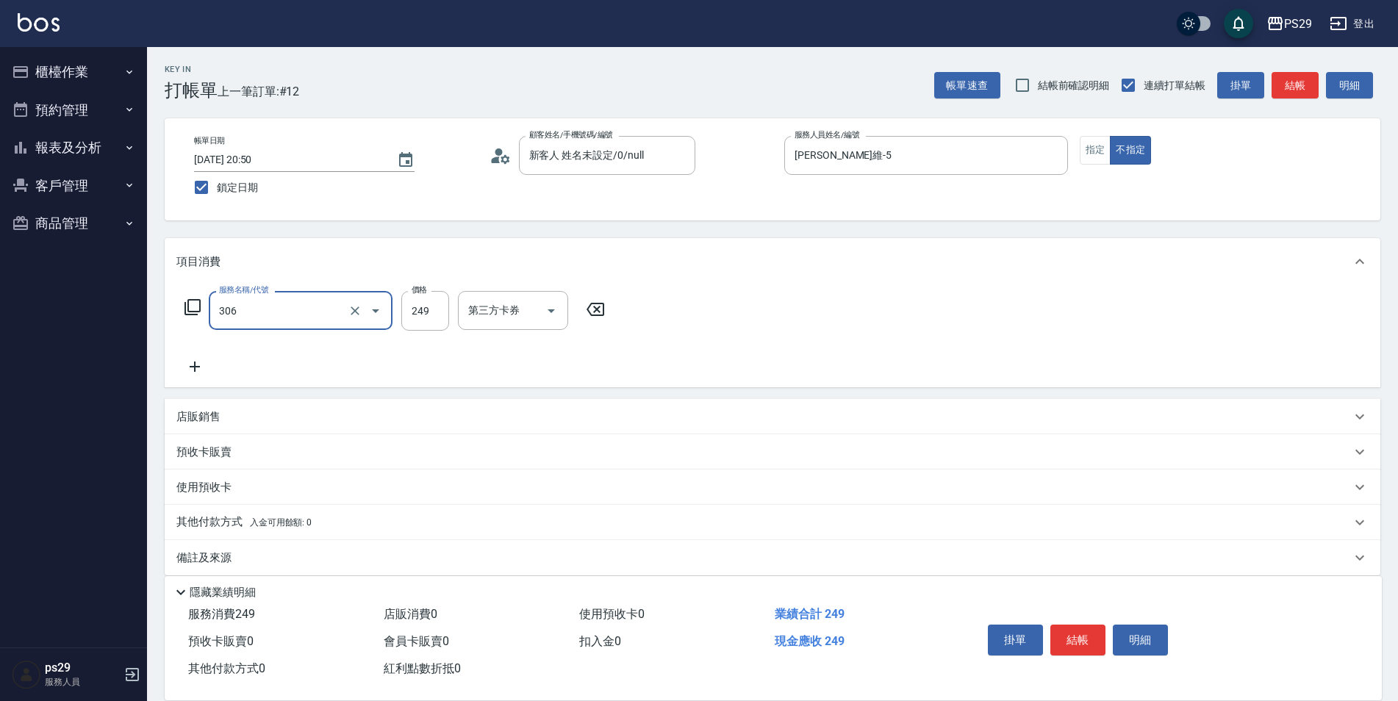
type input "剪髮(306)"
type input "0"
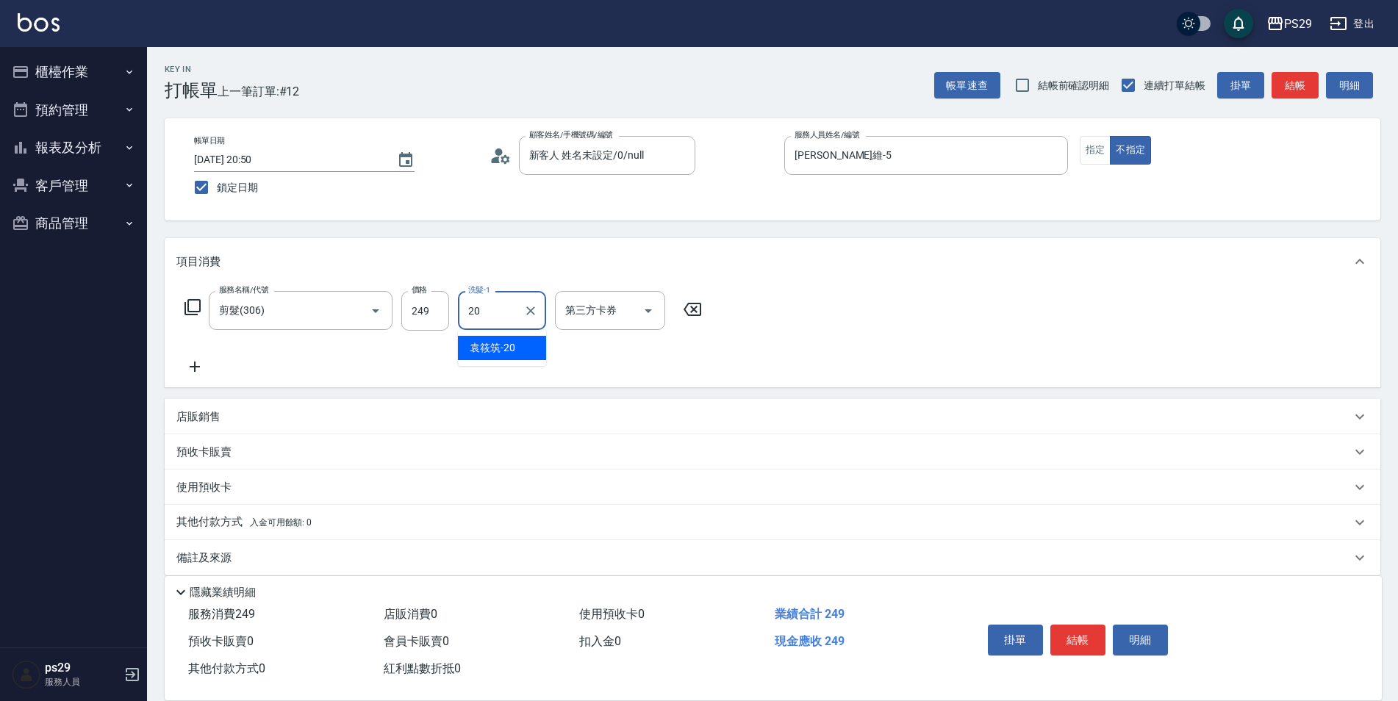
type input "[PERSON_NAME]-20"
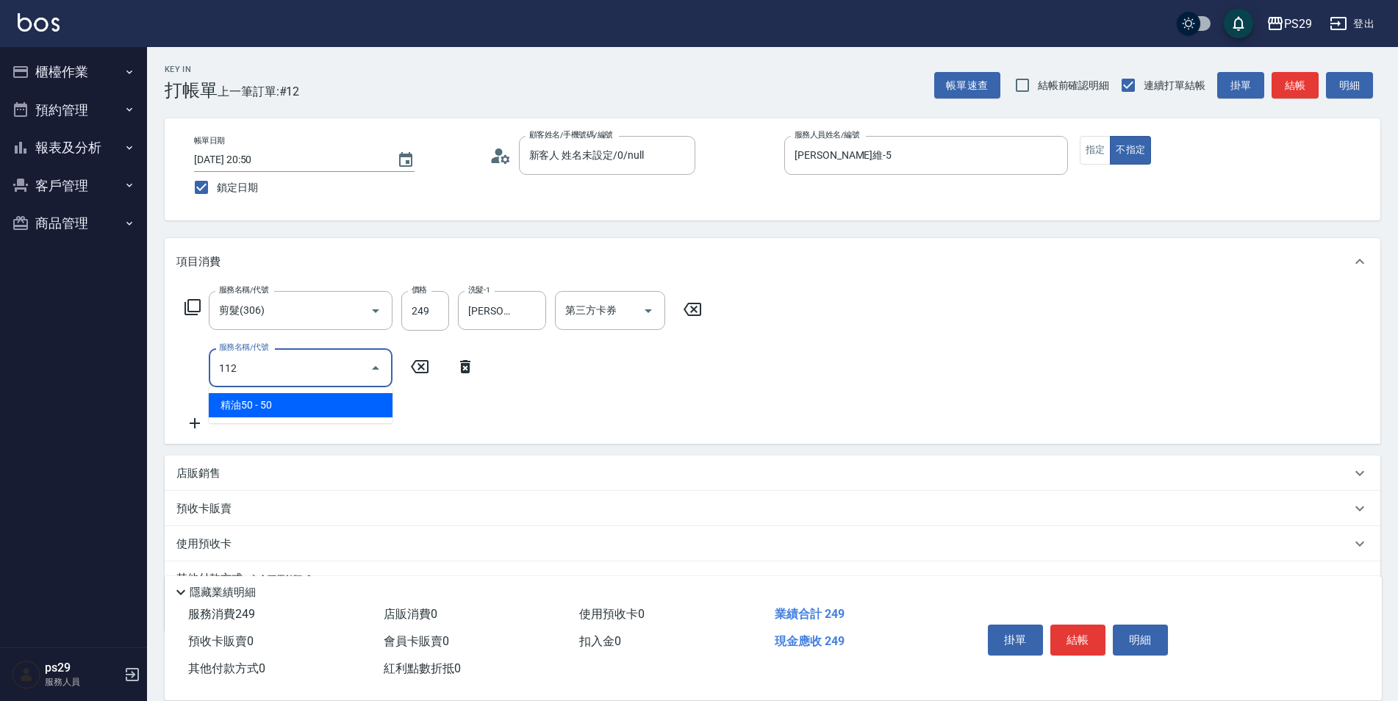
type input "精油50(112)"
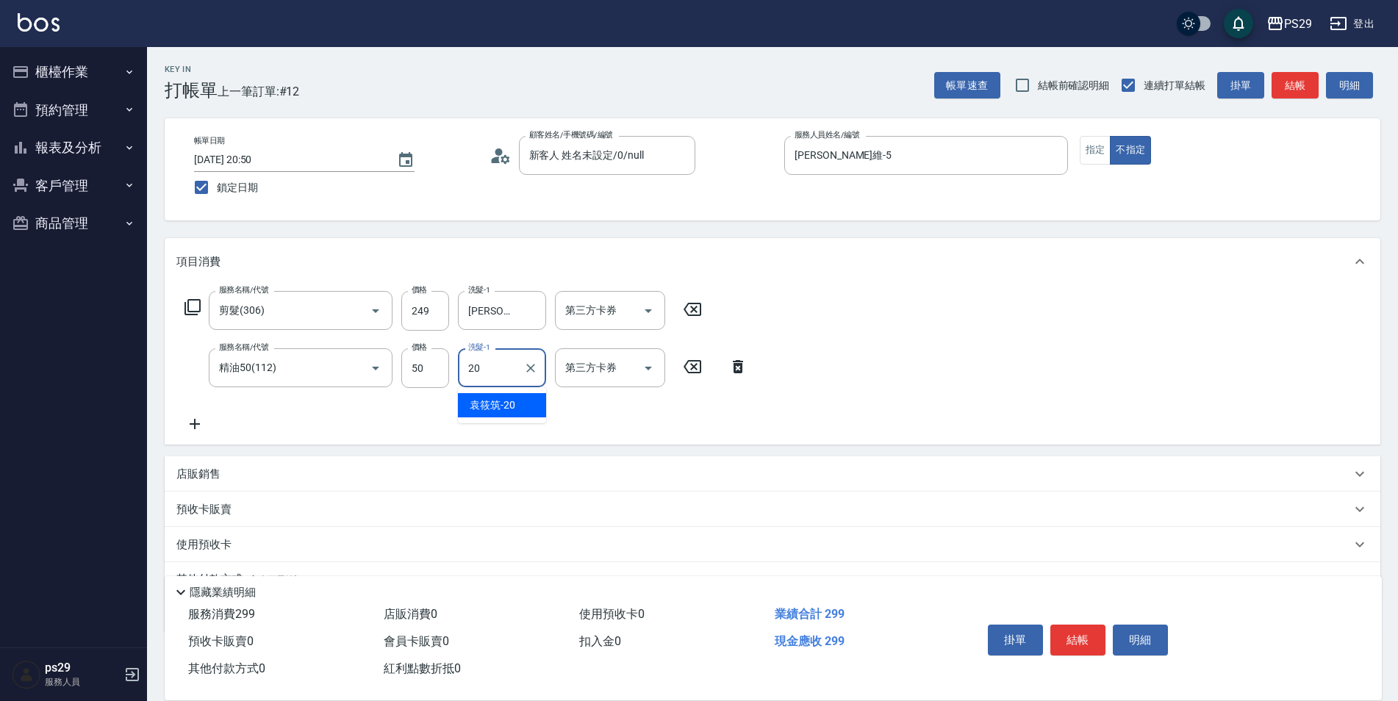
type input "[PERSON_NAME]-20"
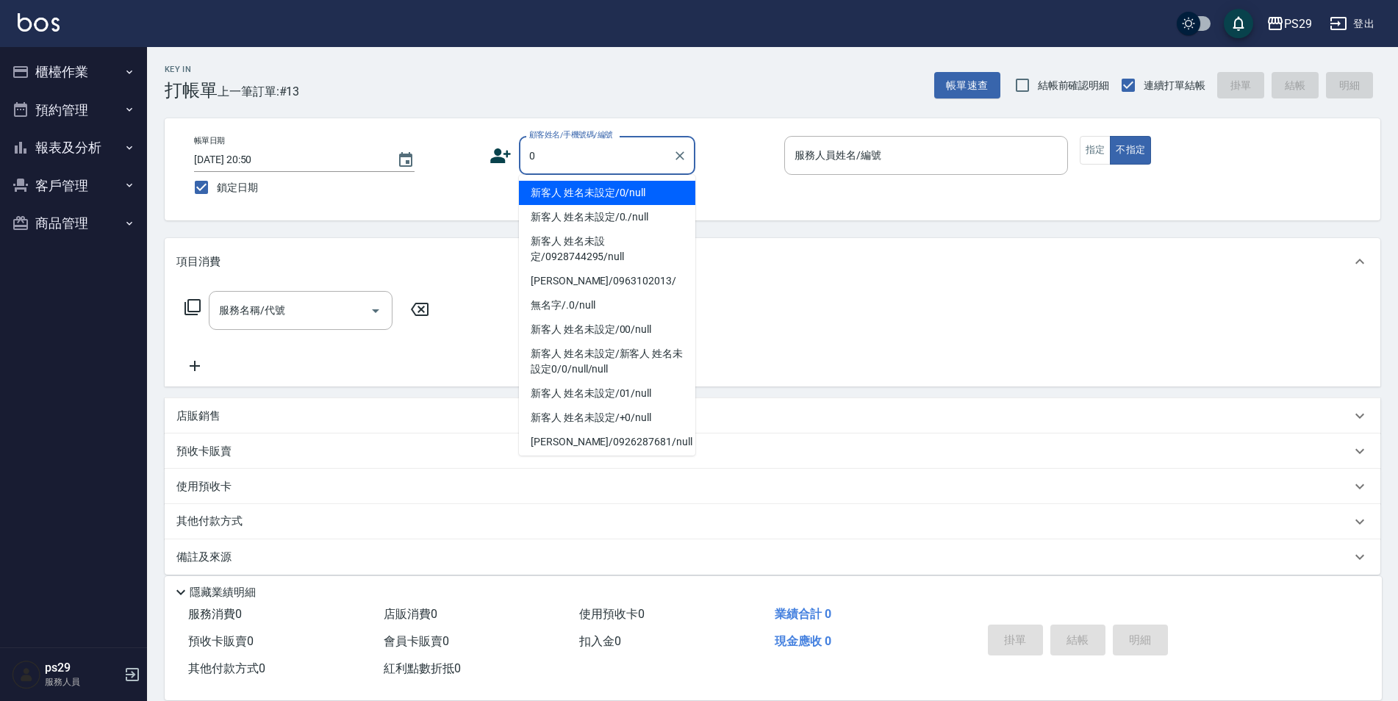
type input "新客人 姓名未設定/0/null"
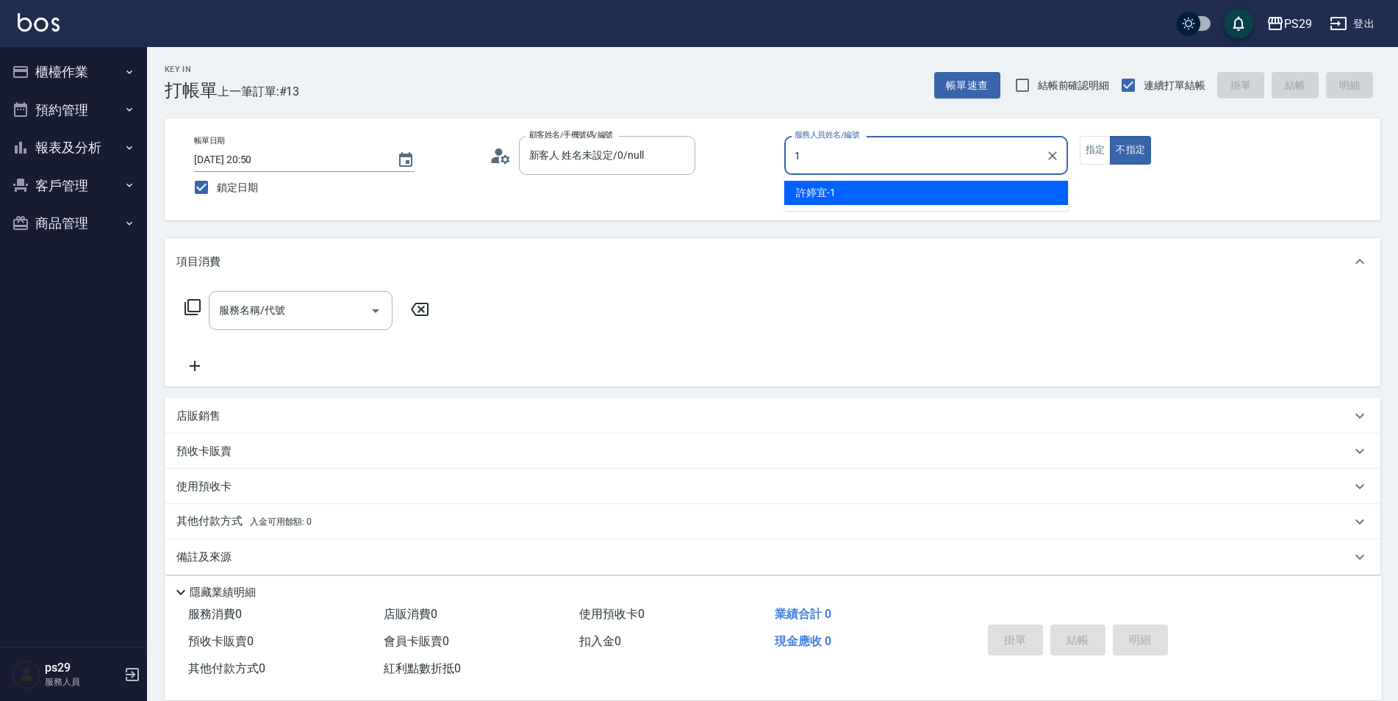
type input "[PERSON_NAME]-1"
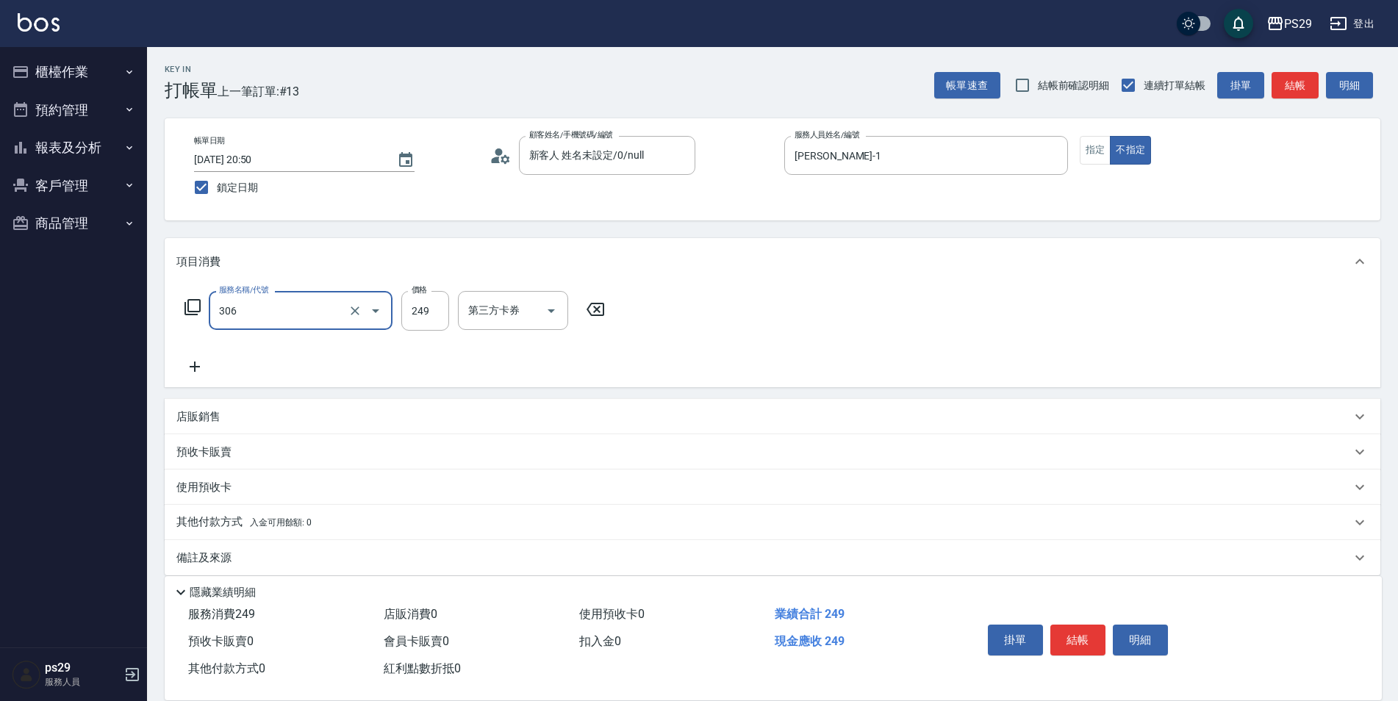
type input "剪髮(306)"
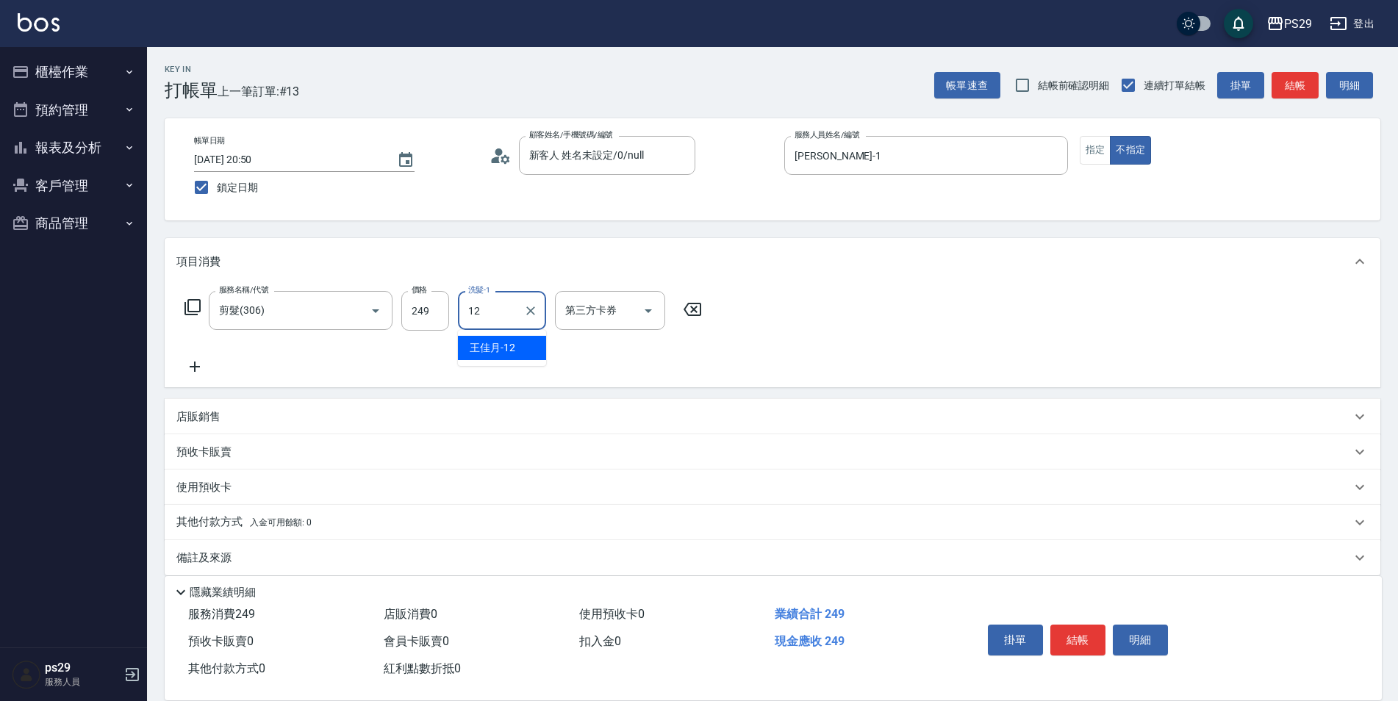
type input "[PERSON_NAME]-12"
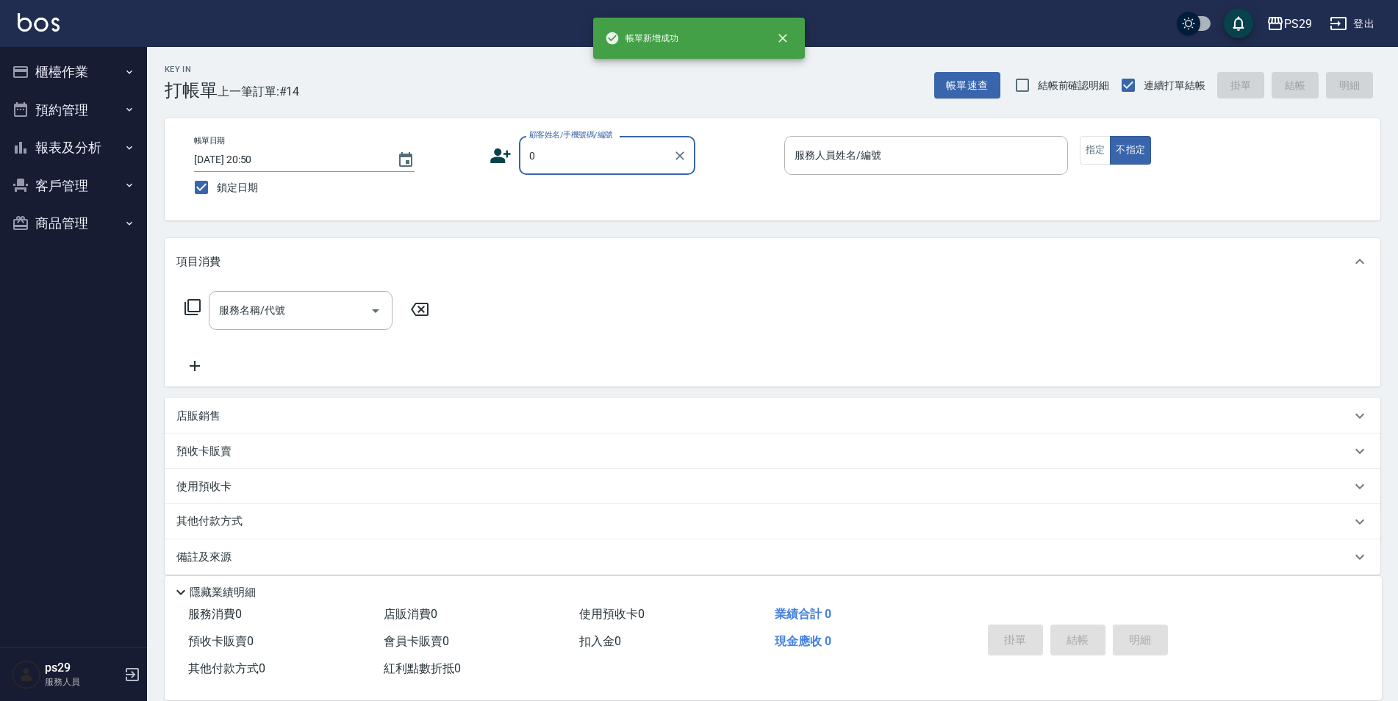
type input "新客人 姓名未設定/0/null"
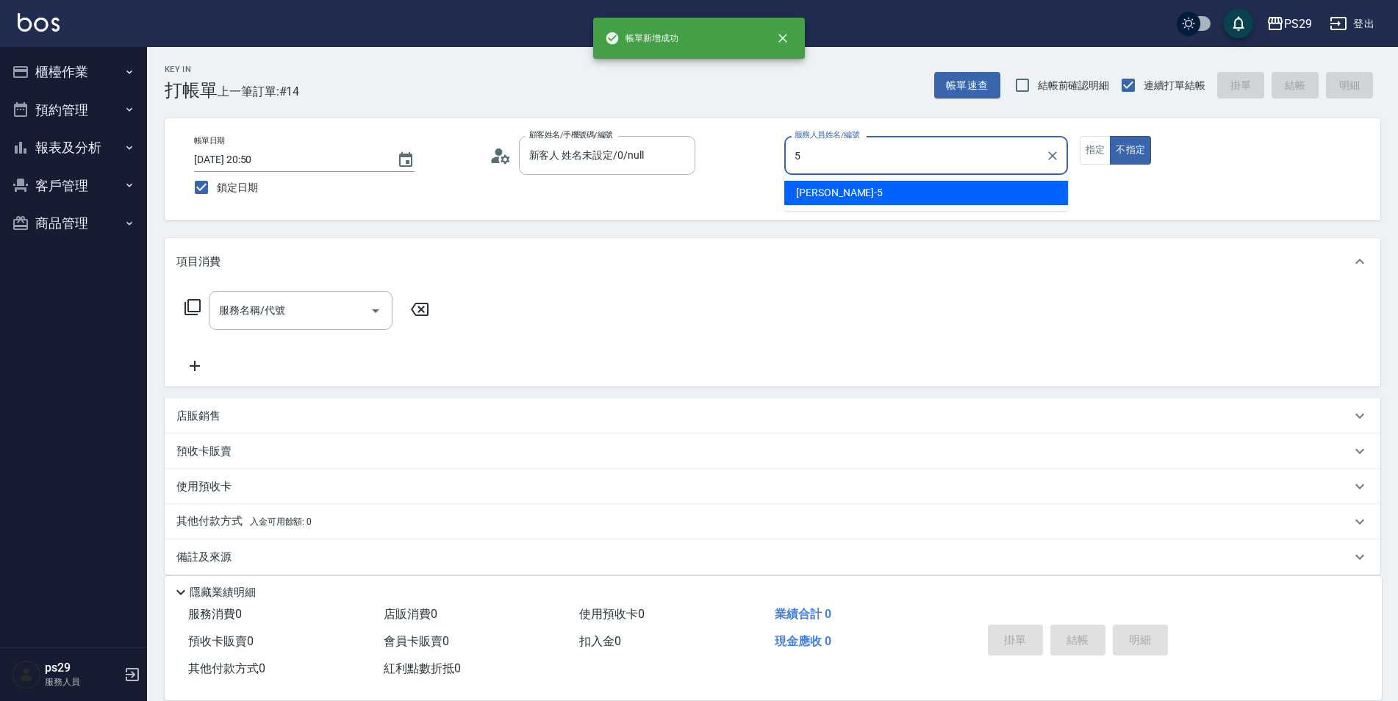
type input "[PERSON_NAME]維-5"
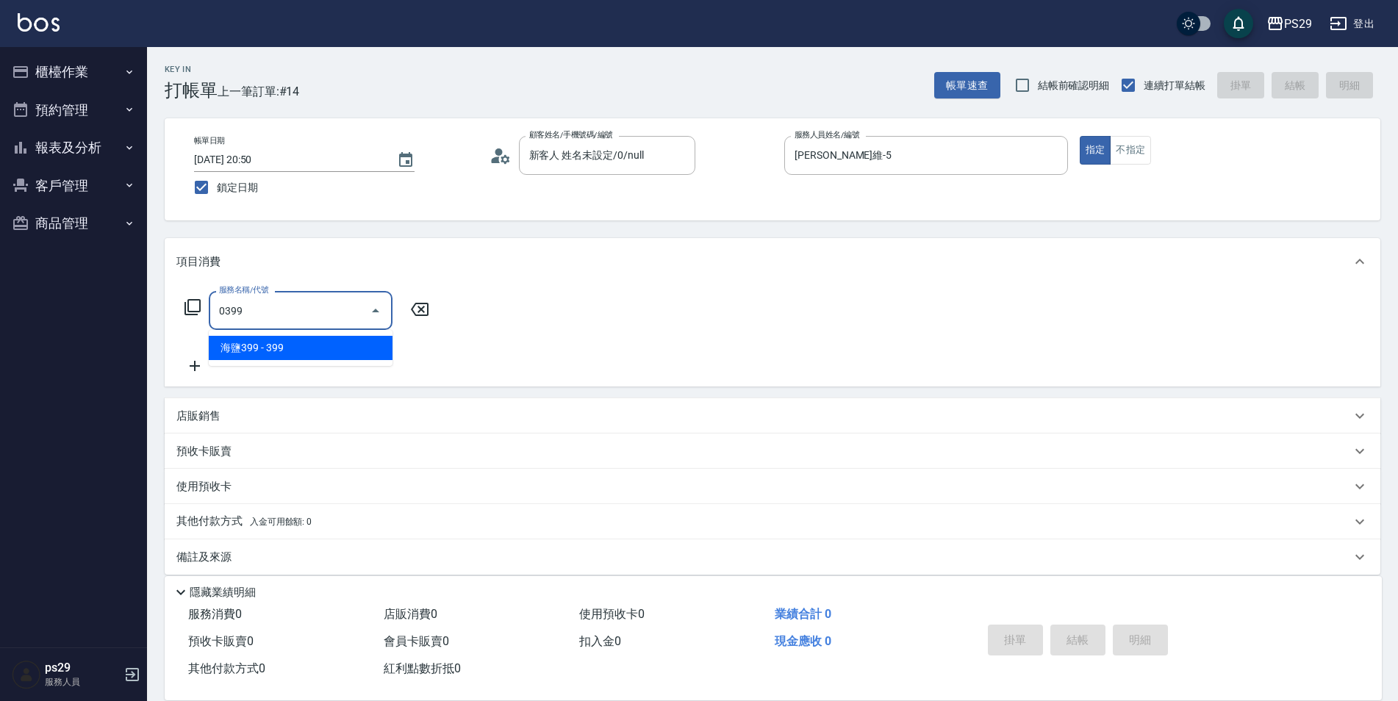
type input "海鹽399(0399)"
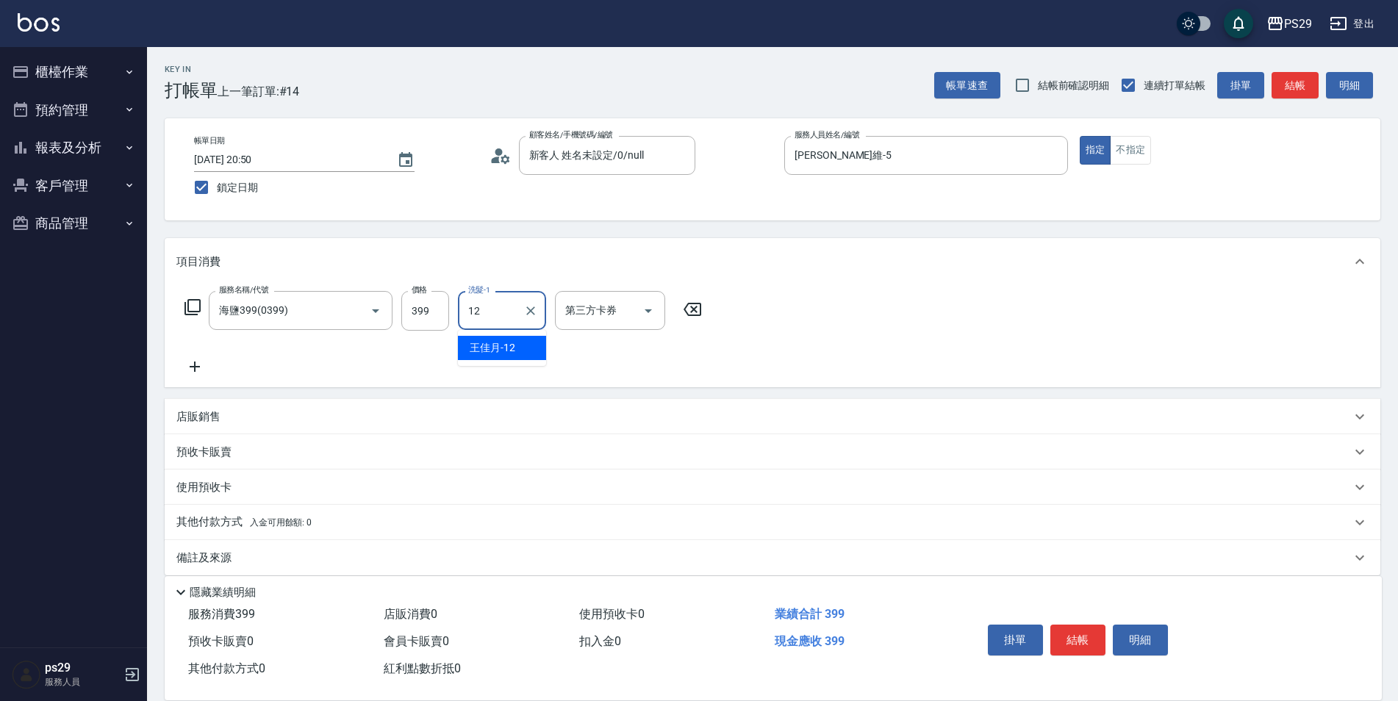
type input "[PERSON_NAME]-12"
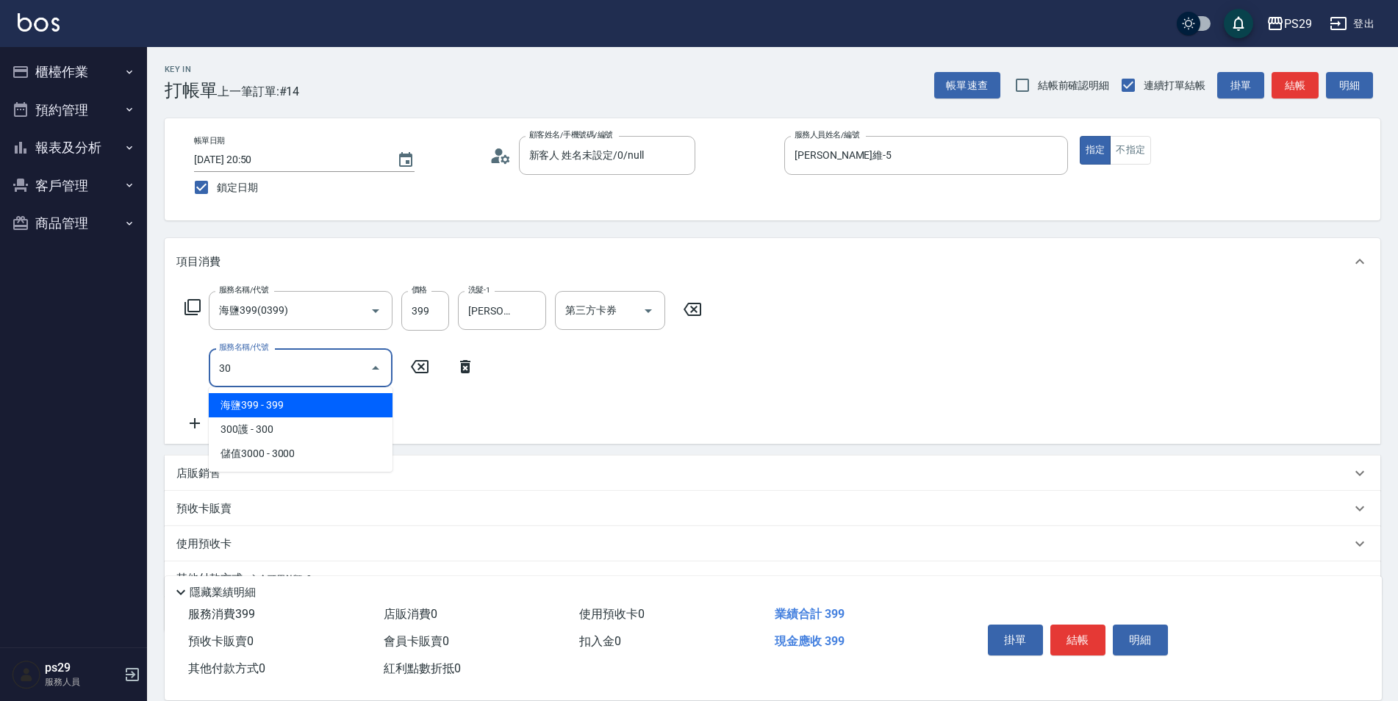
type input "303"
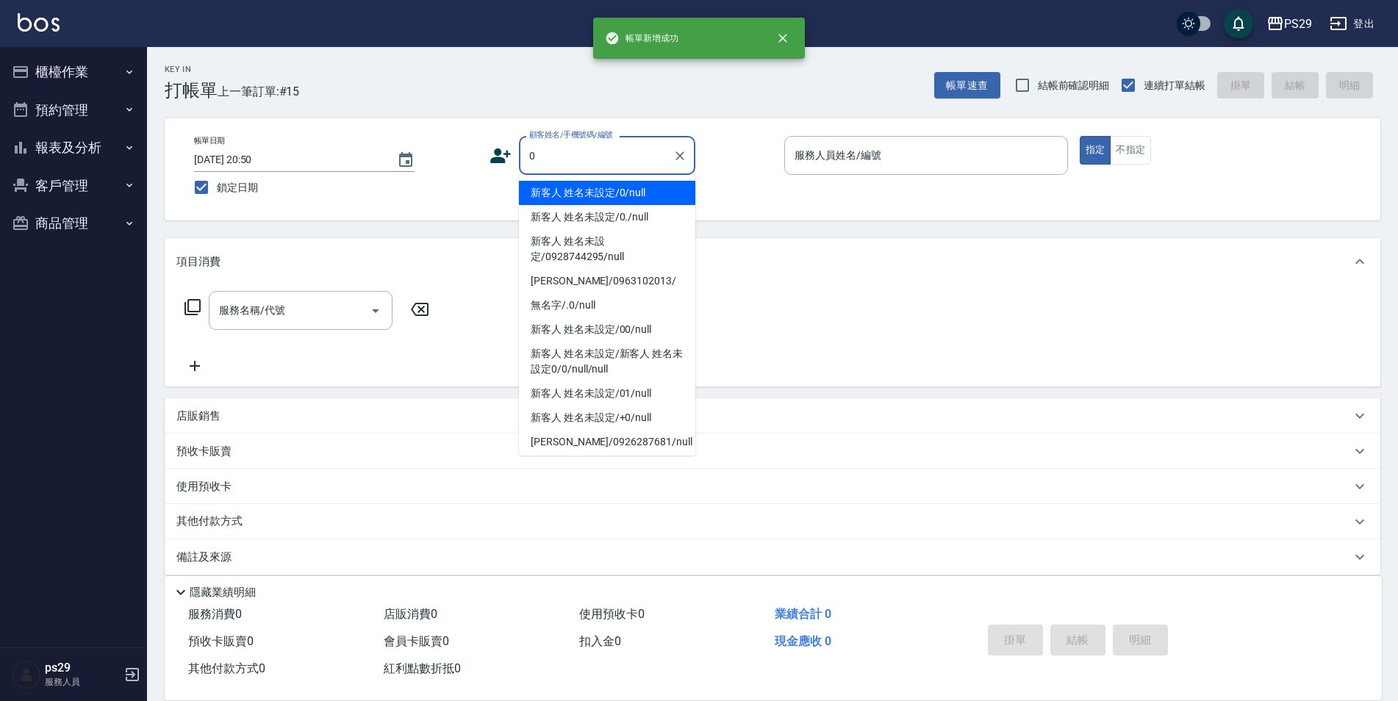
type input "新客人 姓名未設定/0/null"
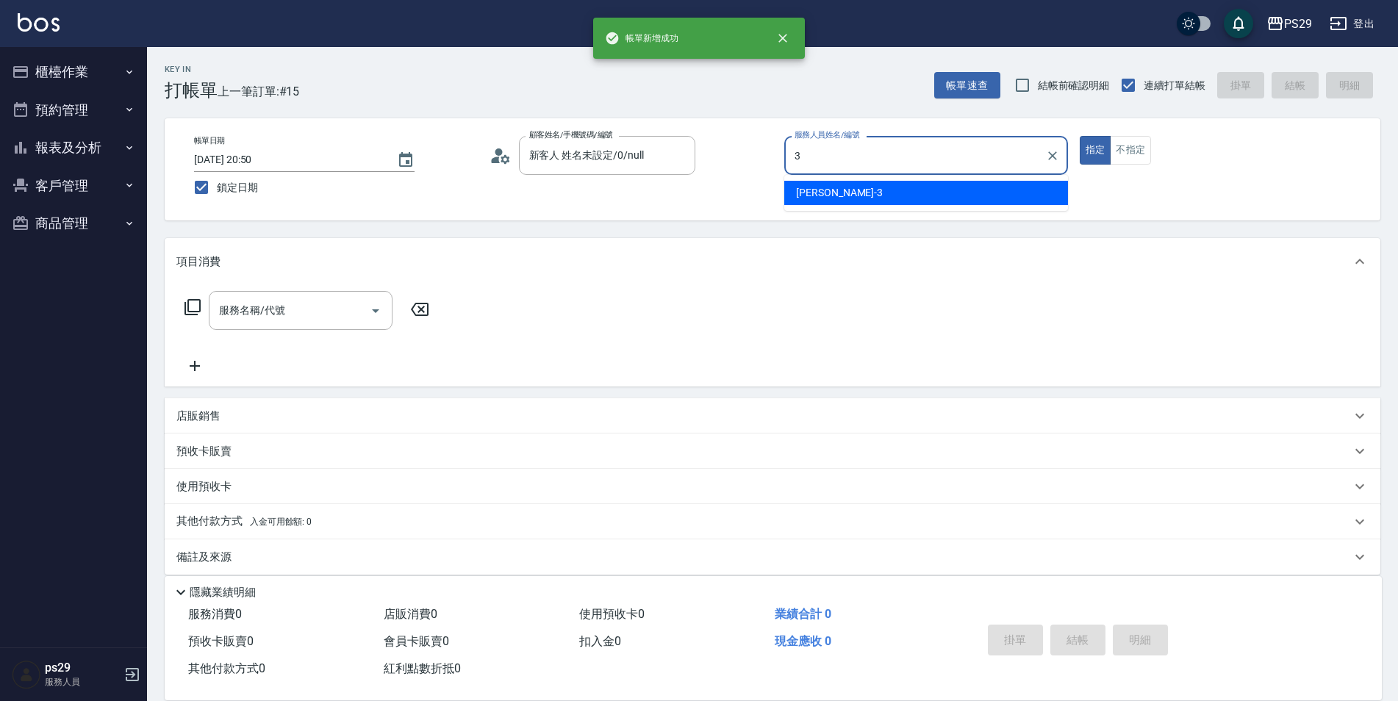
type input "[PERSON_NAME]-3"
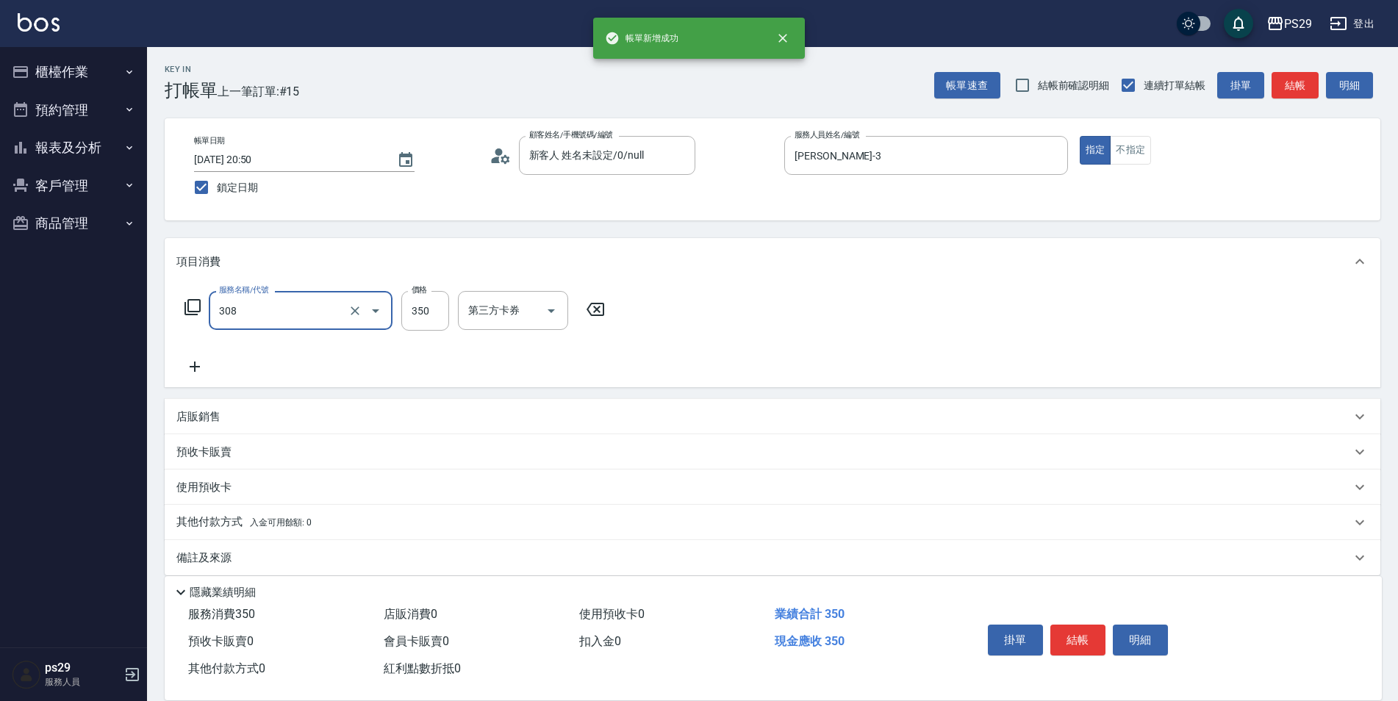
type input "洗+剪(308)"
type input "[PERSON_NAME]-20"
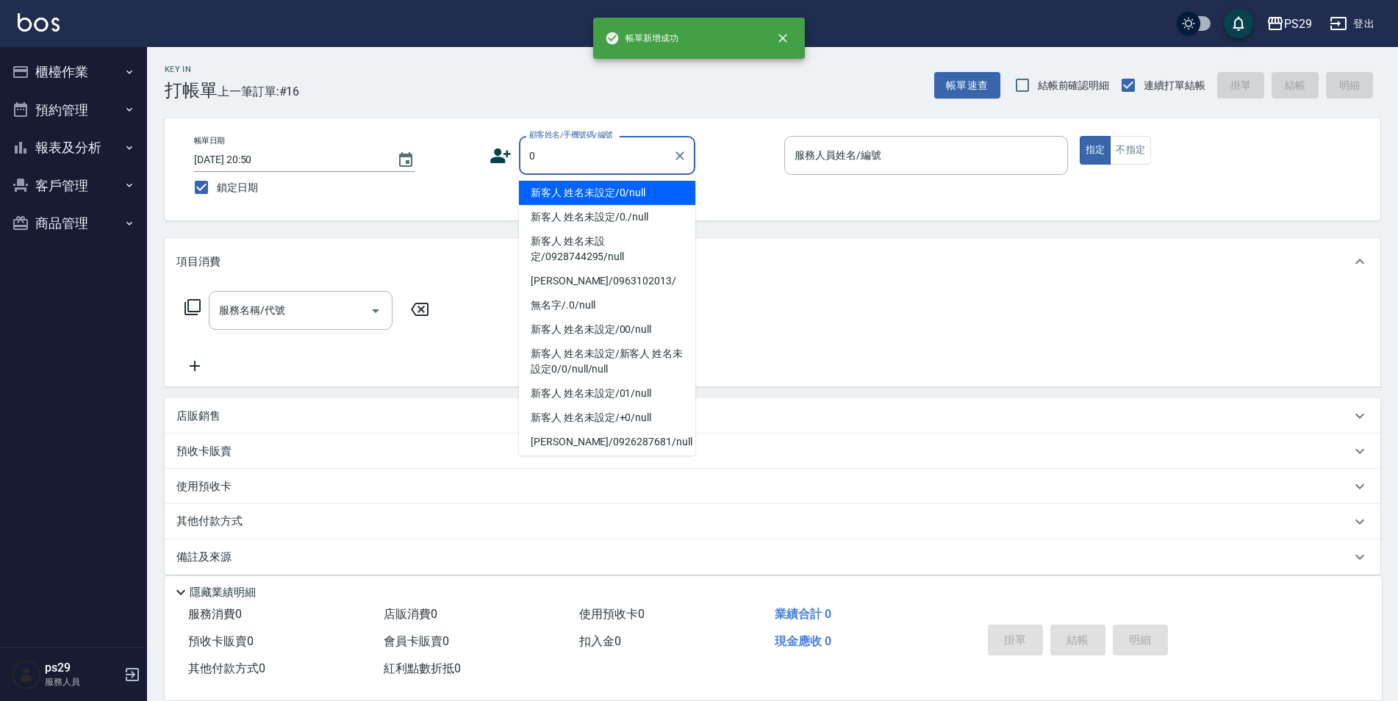
type input "新客人 姓名未設定/0/null"
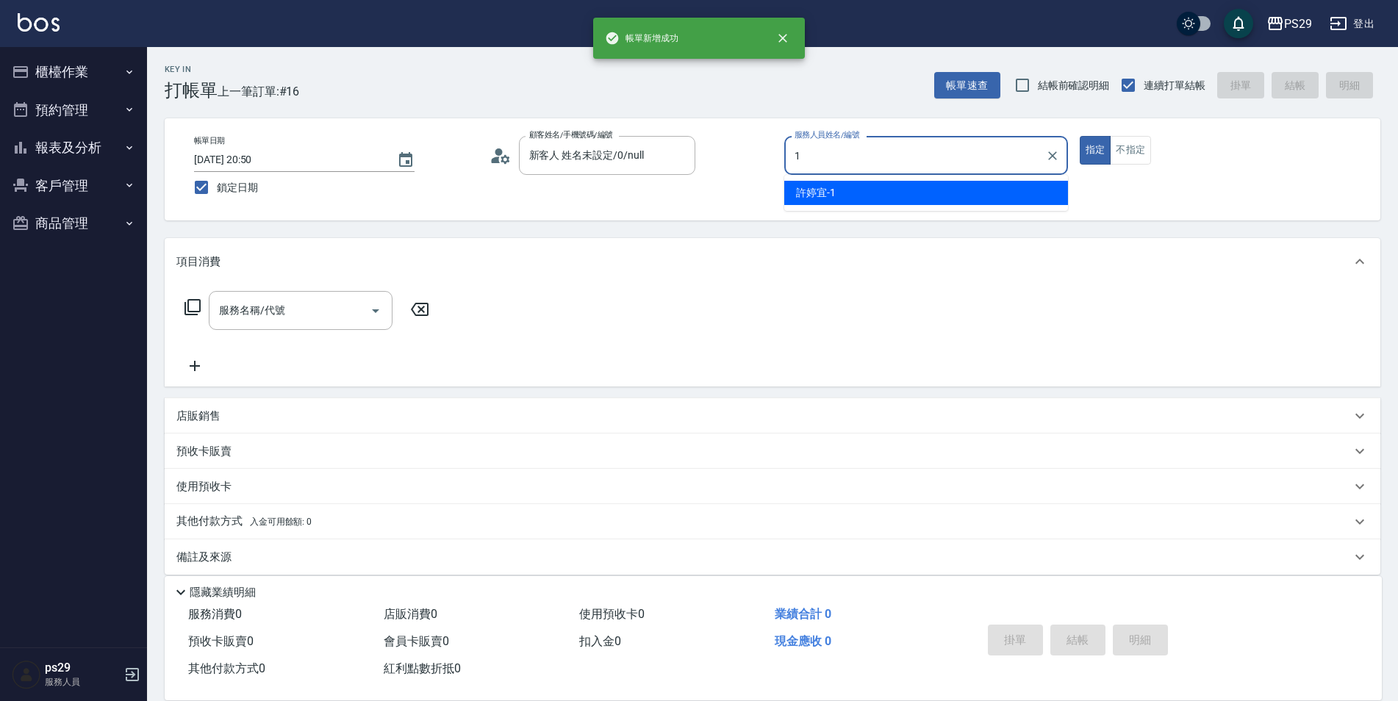
type input "[PERSON_NAME]-1"
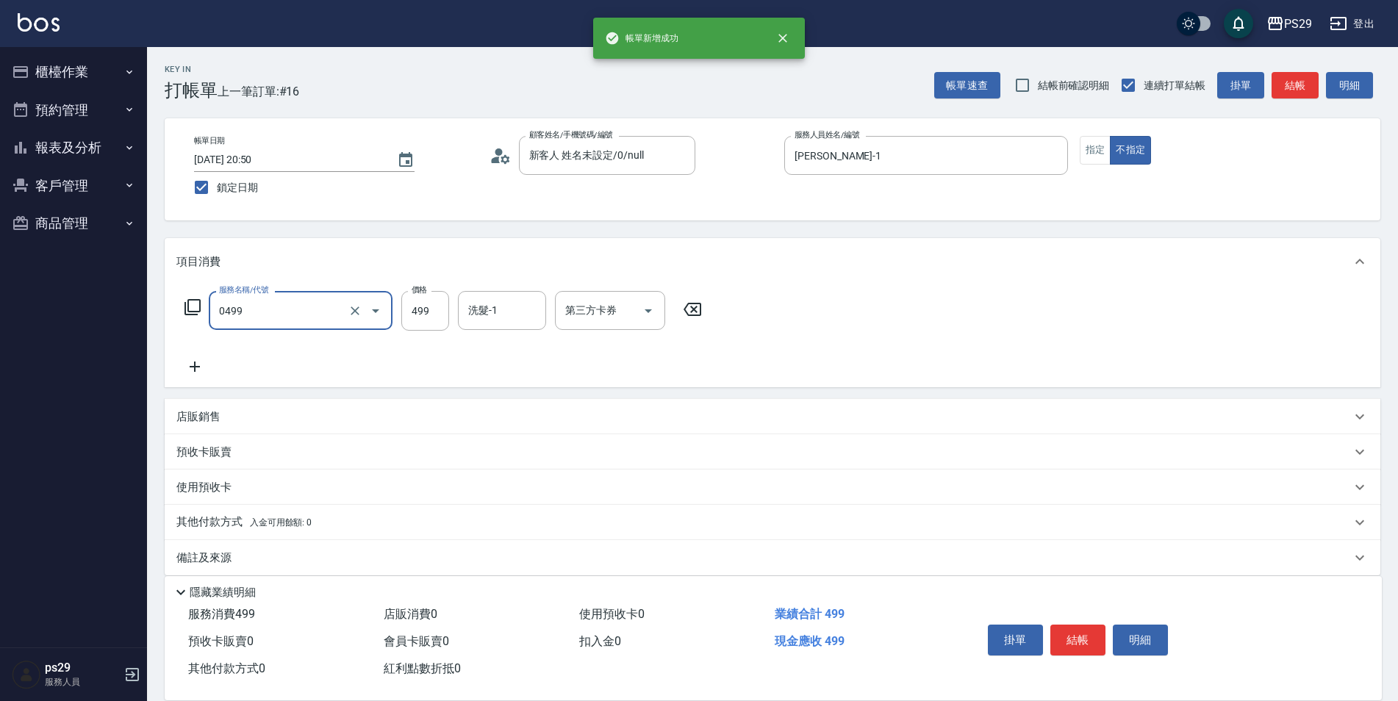
type input "[PERSON_NAME]499(0499)"
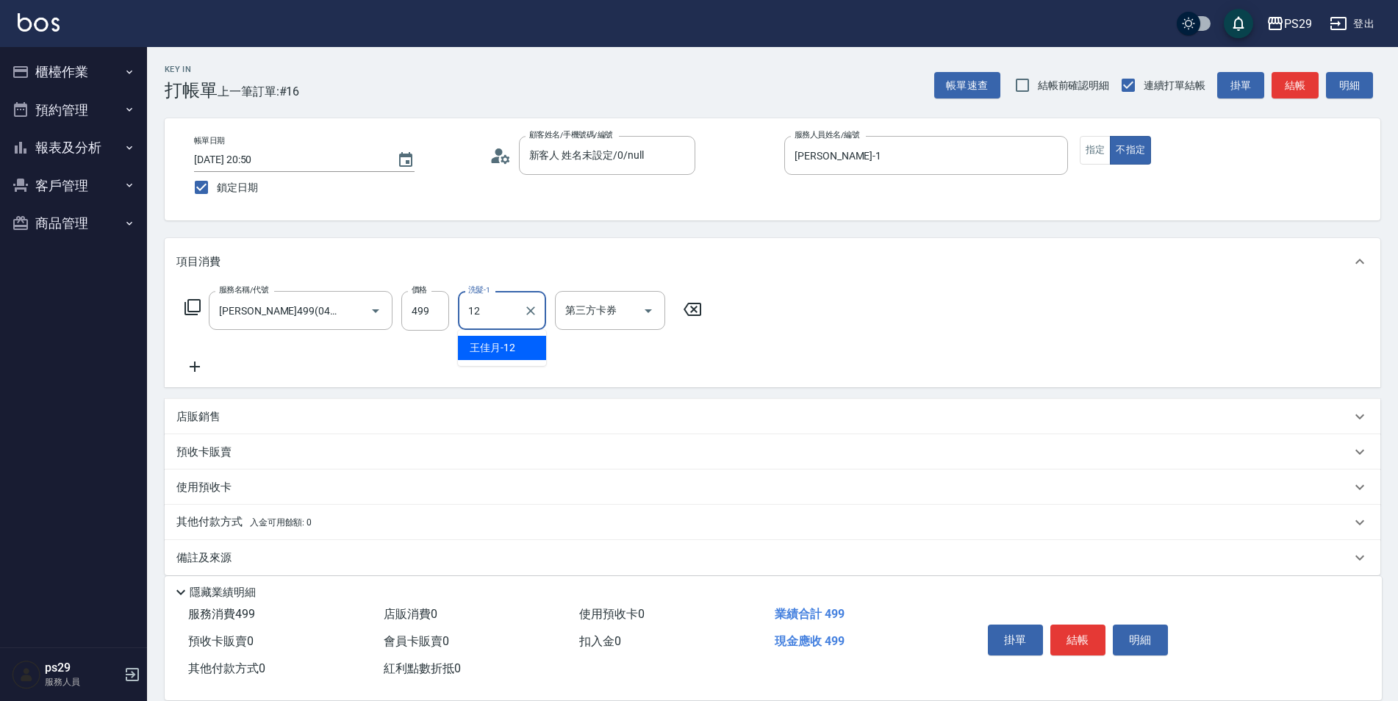
type input "[PERSON_NAME]-12"
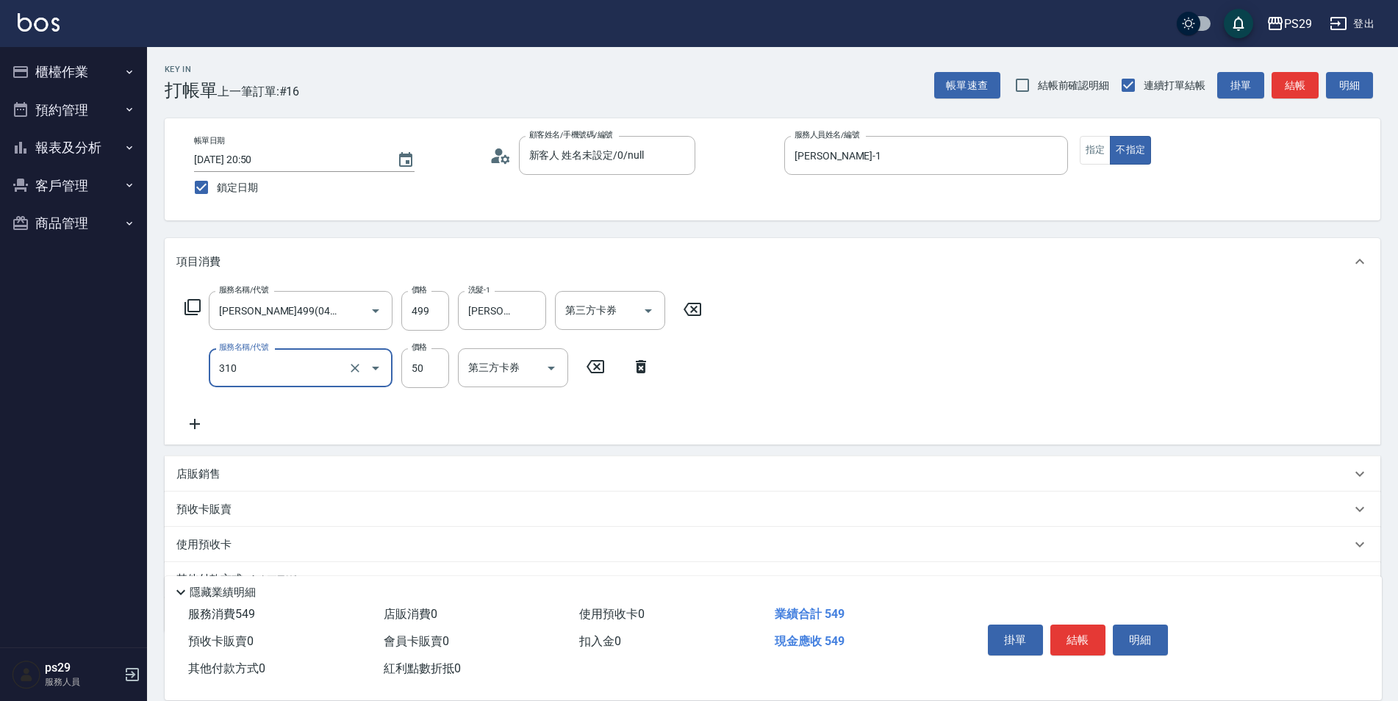
type input "剪瀏海(310)"
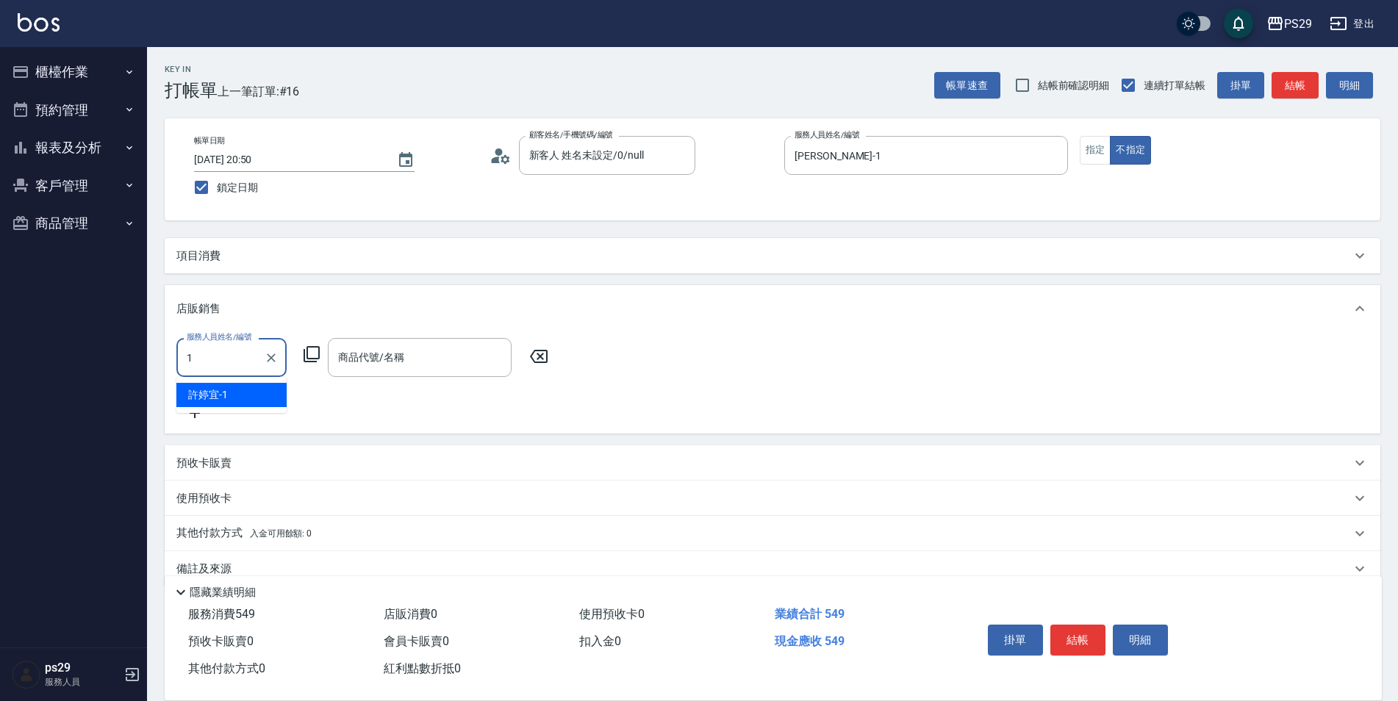
type input "[PERSON_NAME]-1"
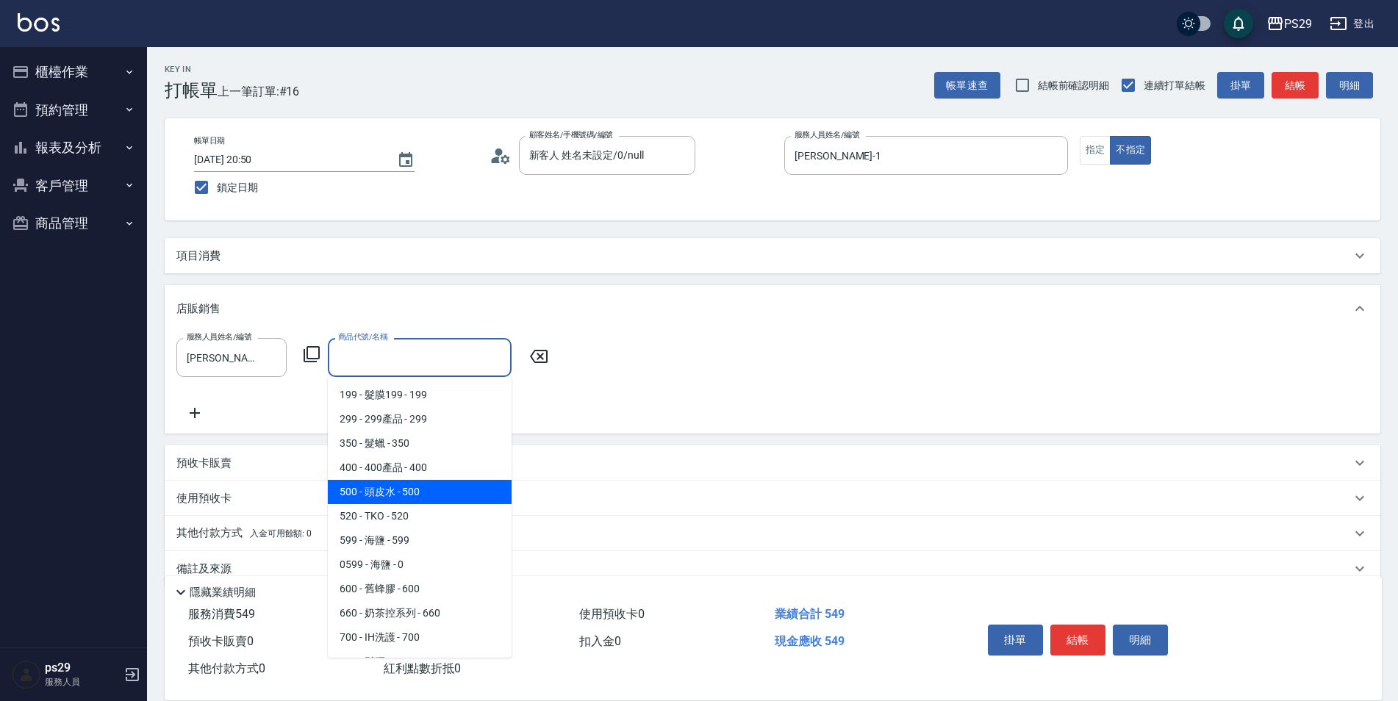
type input "頭皮水"
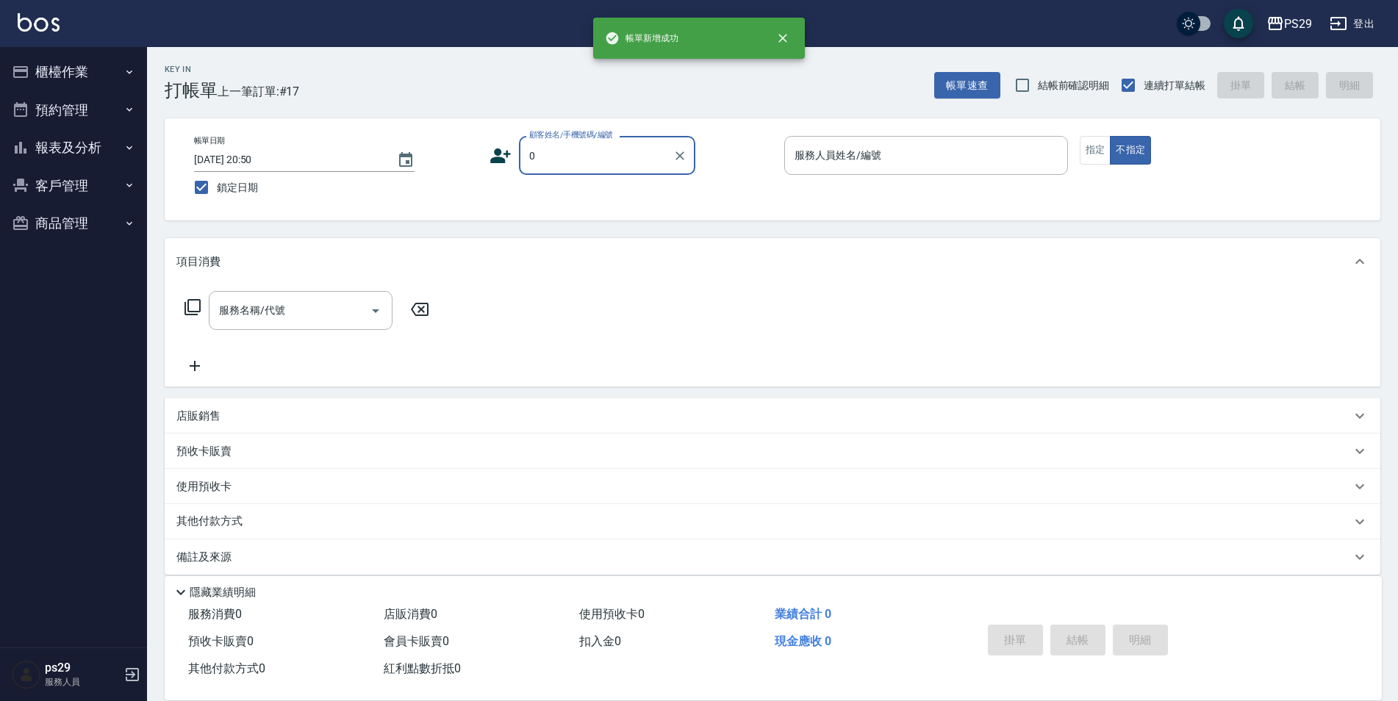
type input "新客人 姓名未設定/0/null"
type input "[PERSON_NAME]-3"
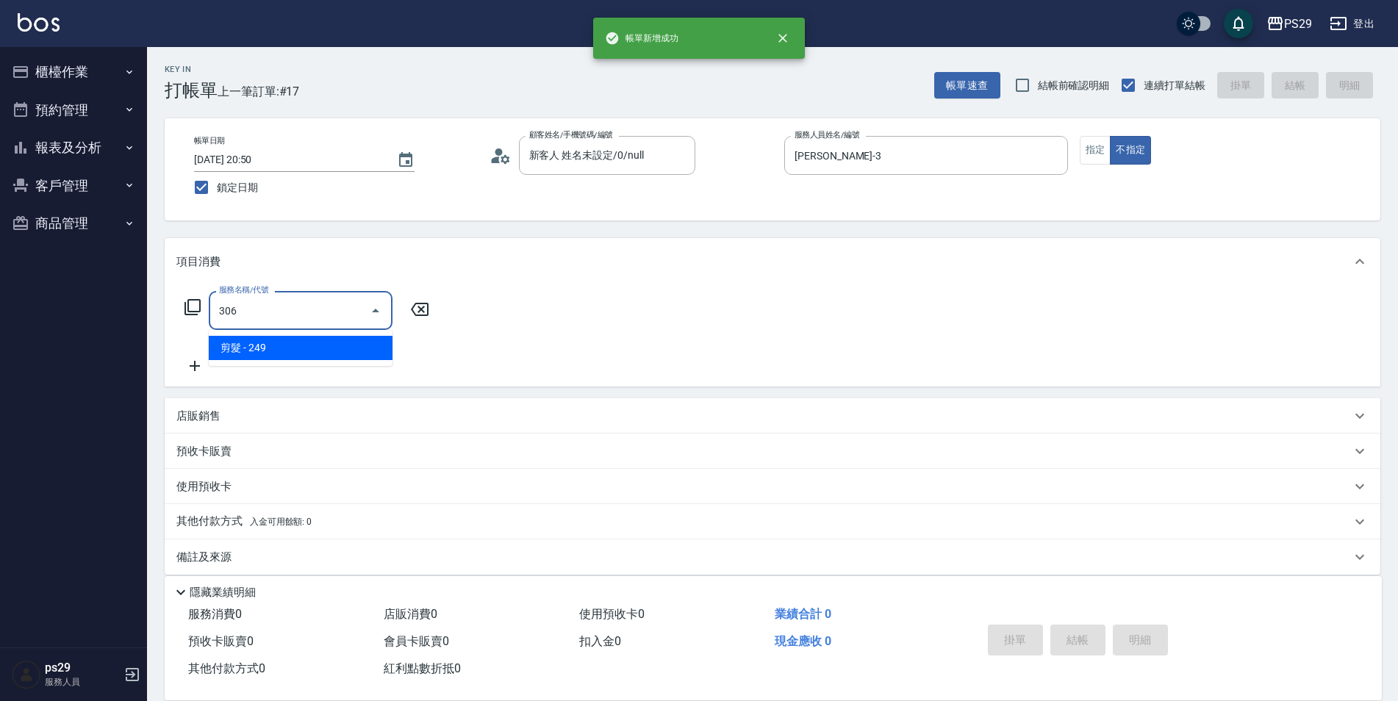
type input "剪髮(306)"
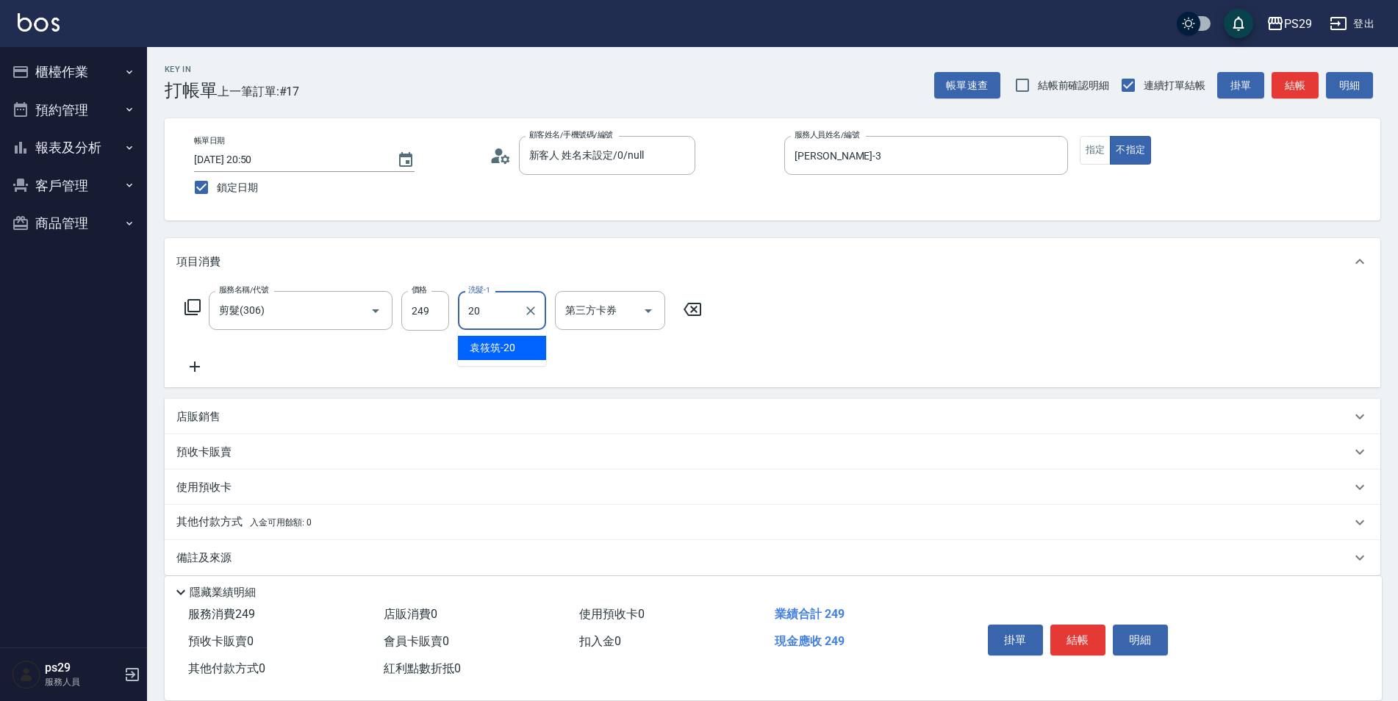
type input "[PERSON_NAME]-20"
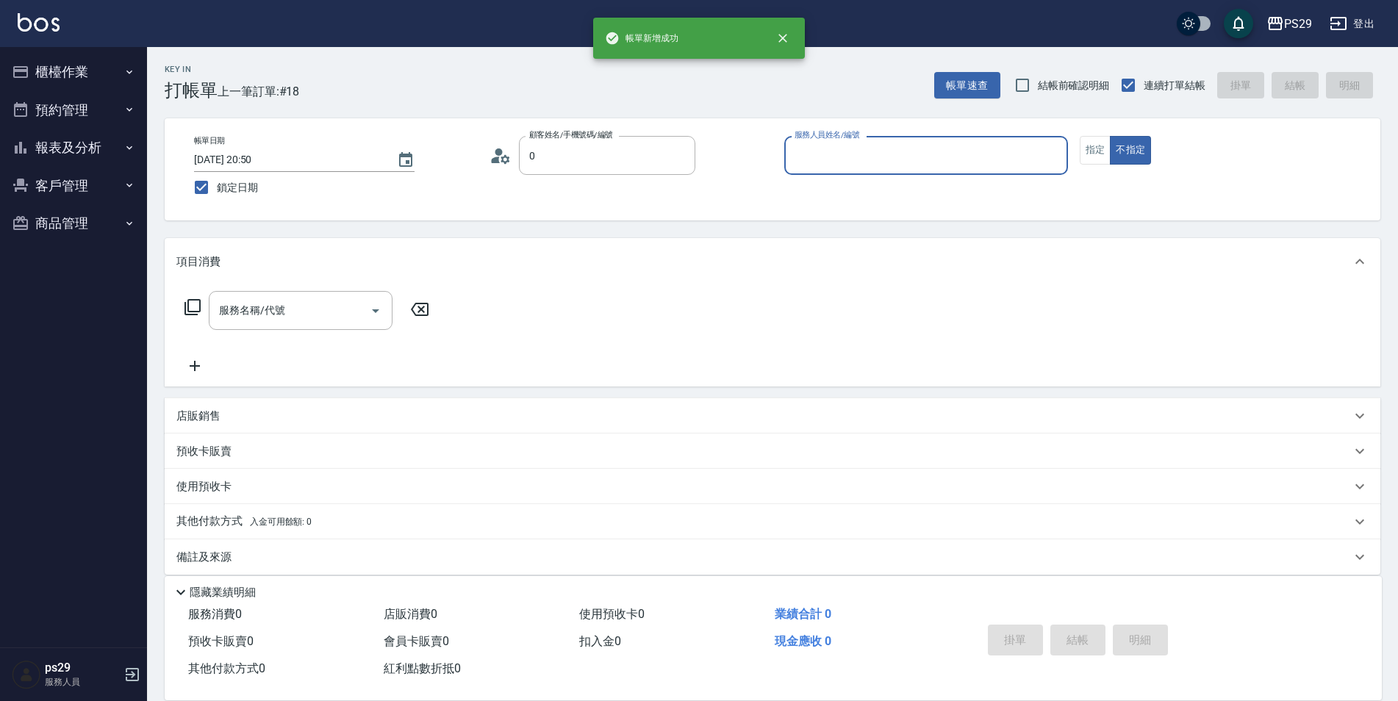
type input "新客人 姓名未設定/0/null"
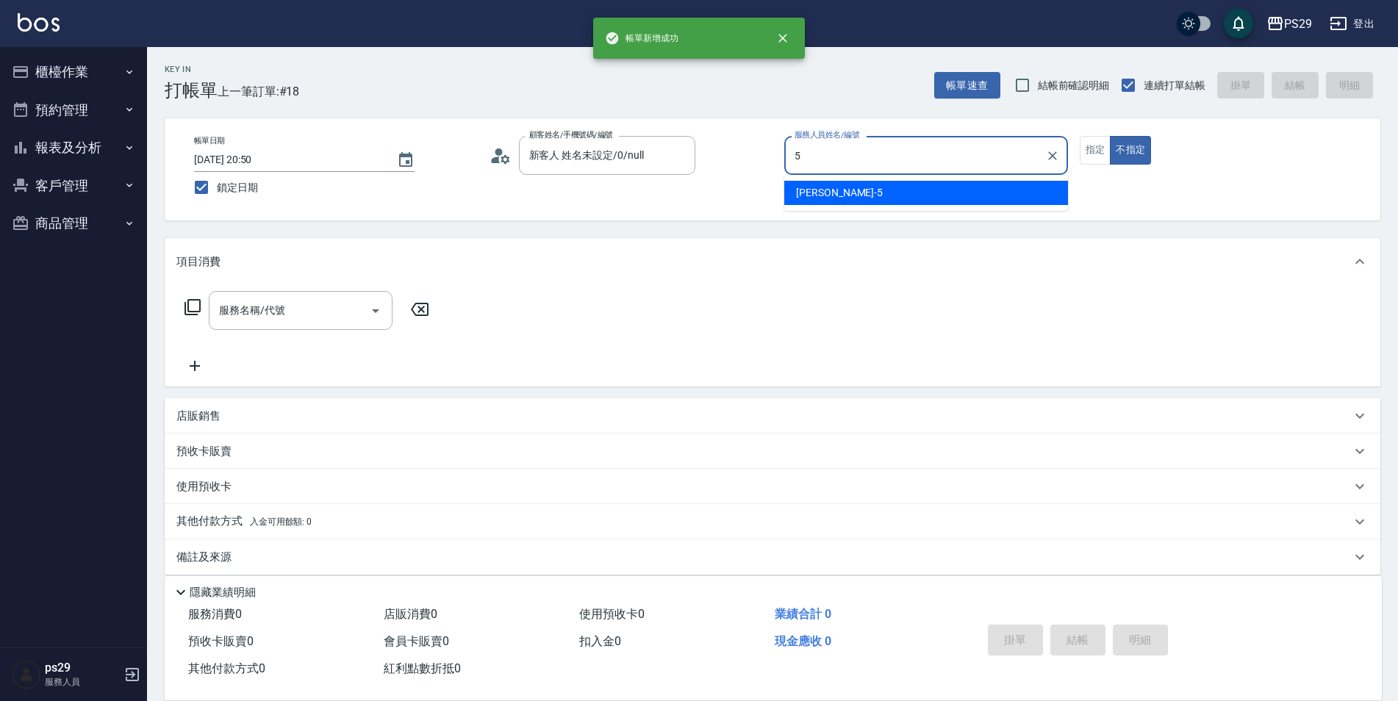
type input "[PERSON_NAME]維-5"
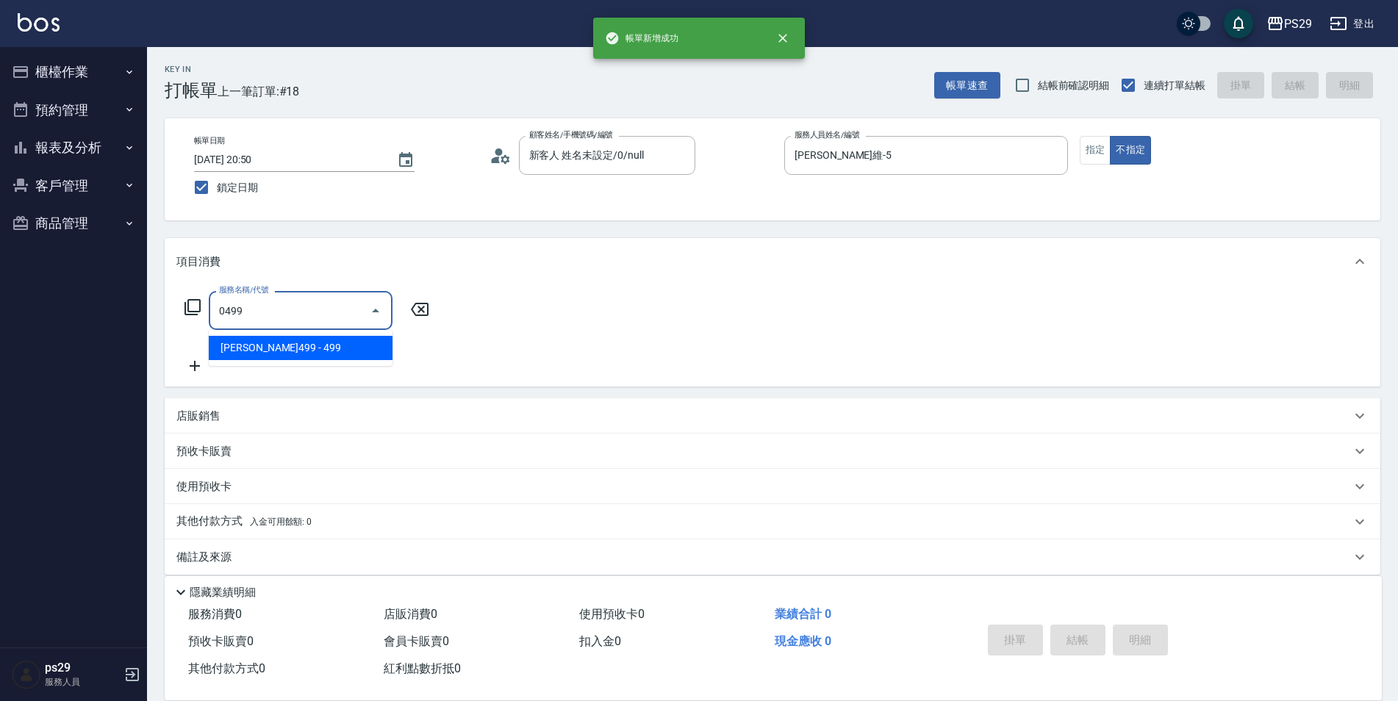
type input "[PERSON_NAME]499(0499)"
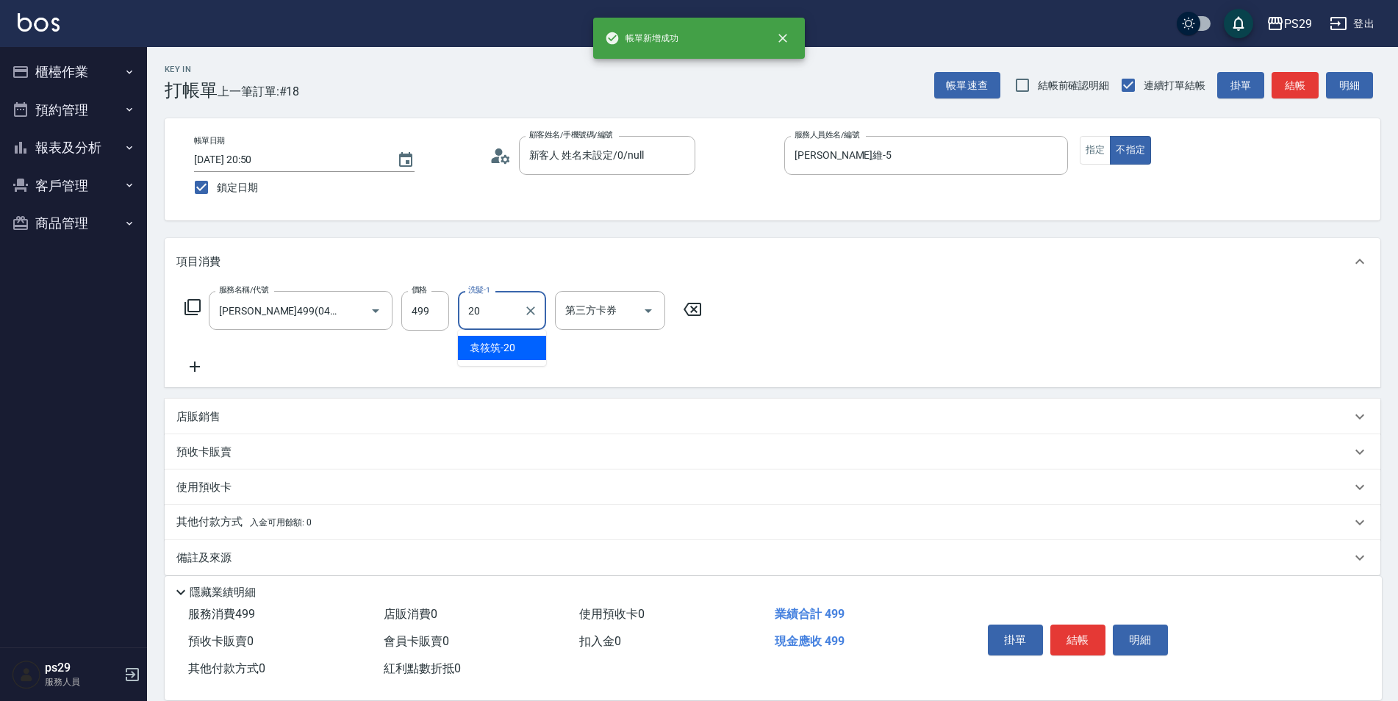
type input "[PERSON_NAME]-20"
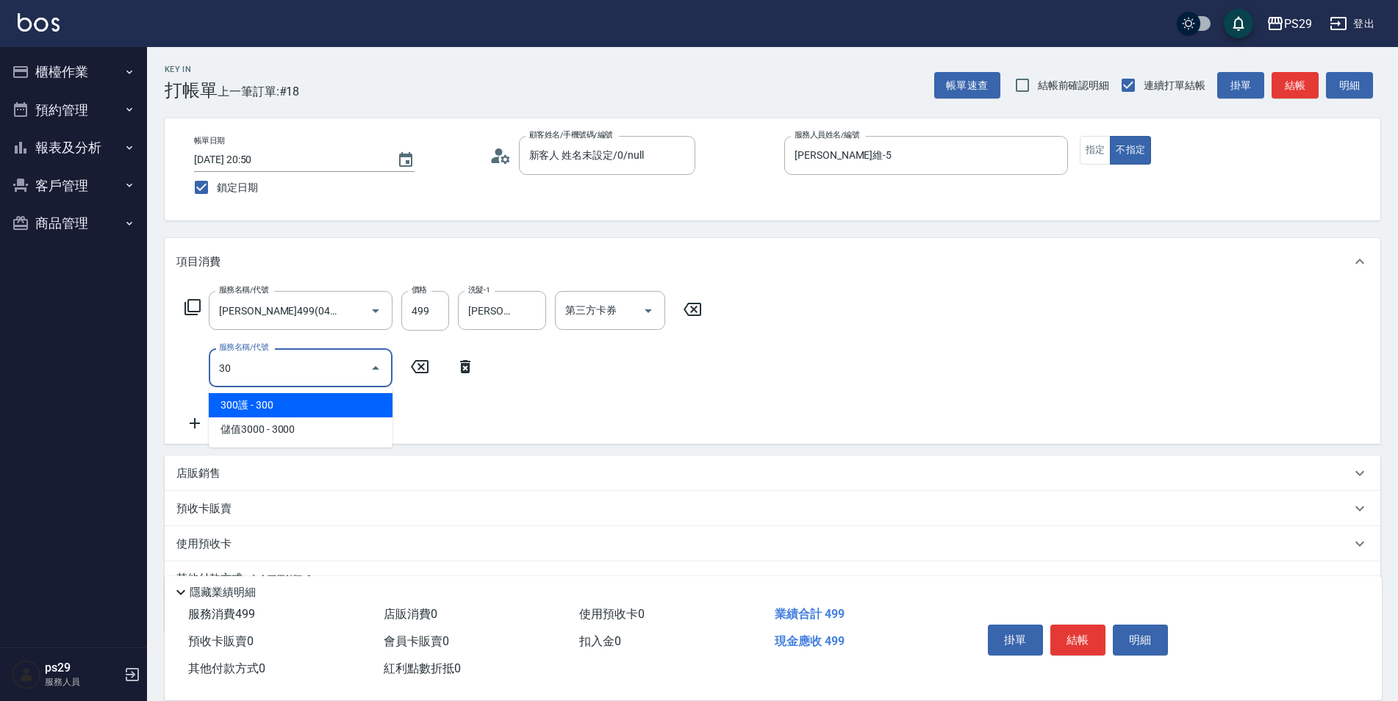
type input "304"
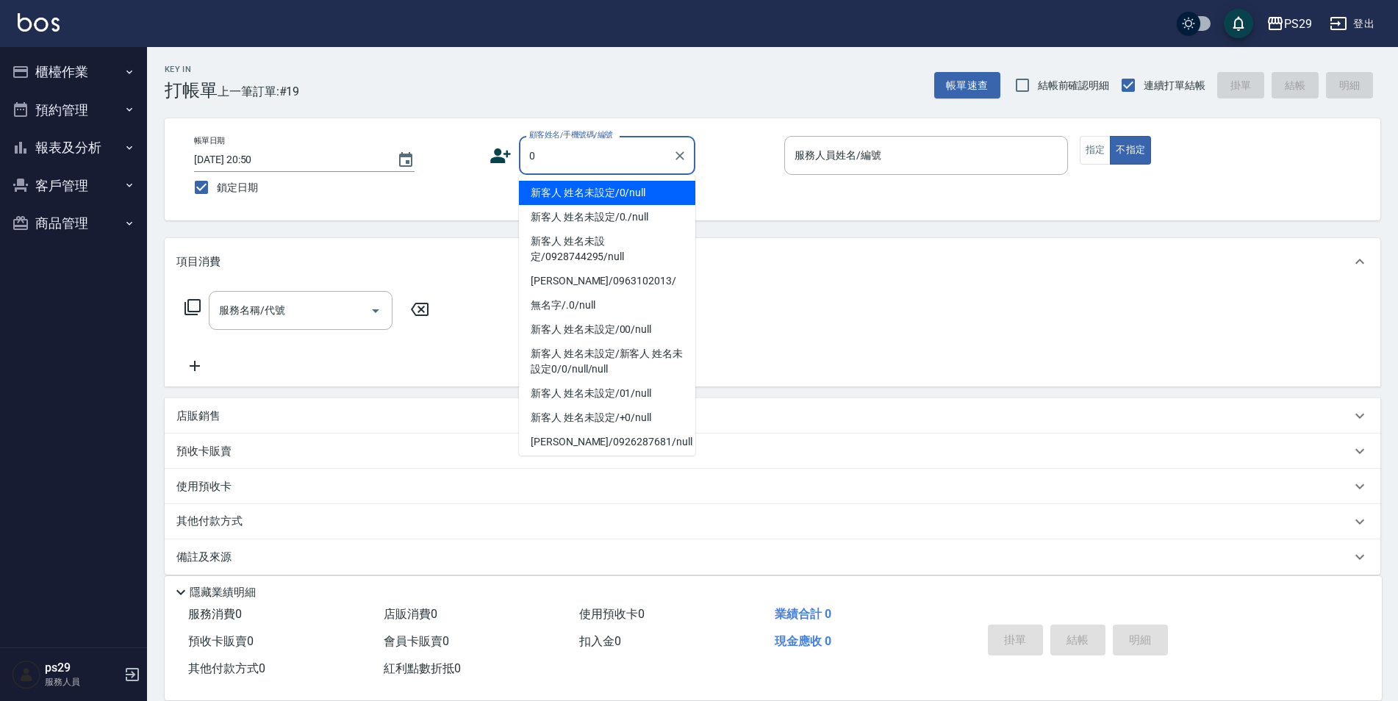
type input "新客人 姓名未設定/0/null"
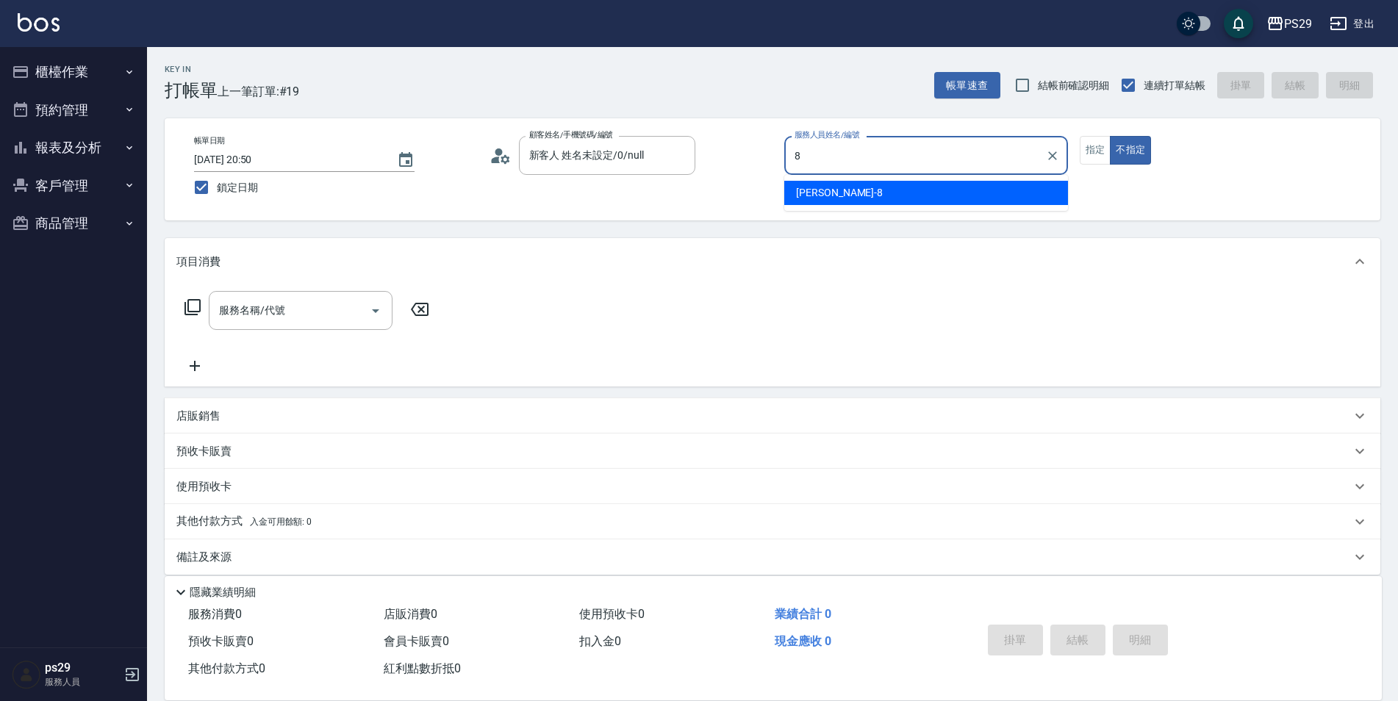
type input "[PERSON_NAME]-8"
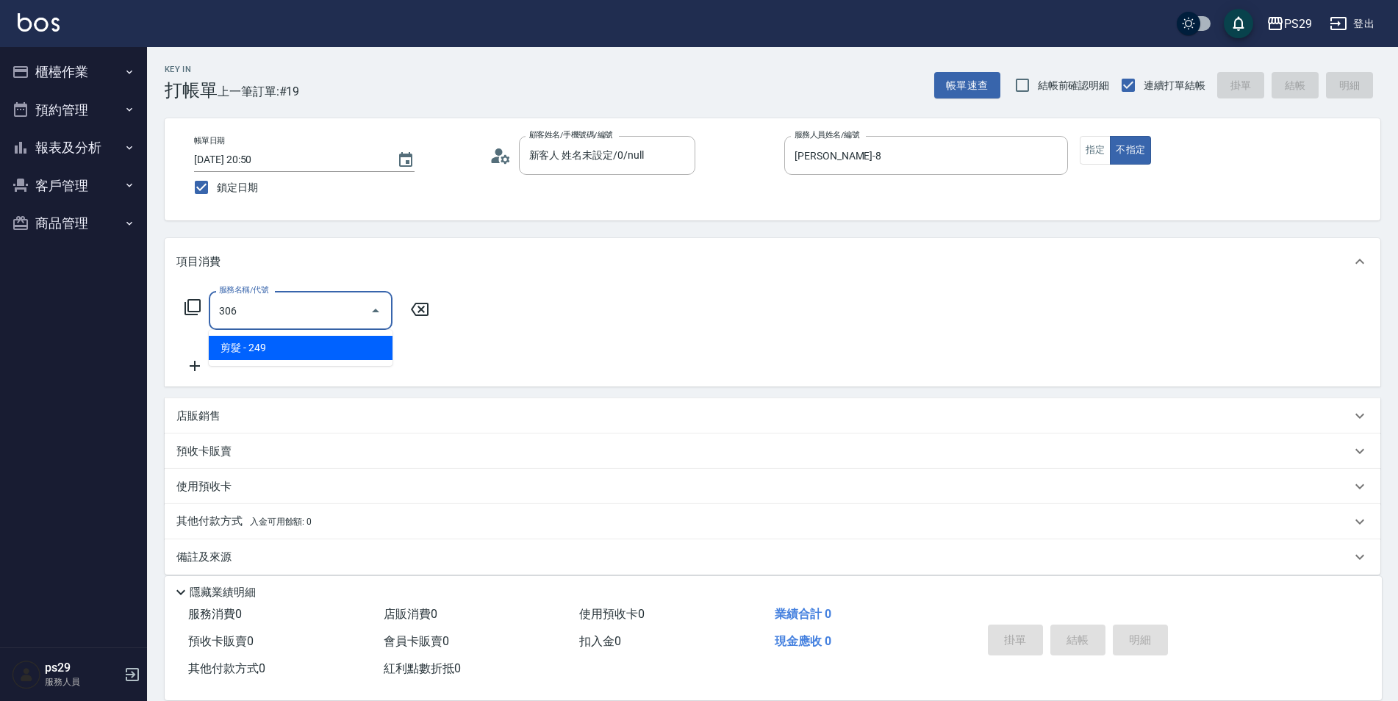
type input "剪髮(306)"
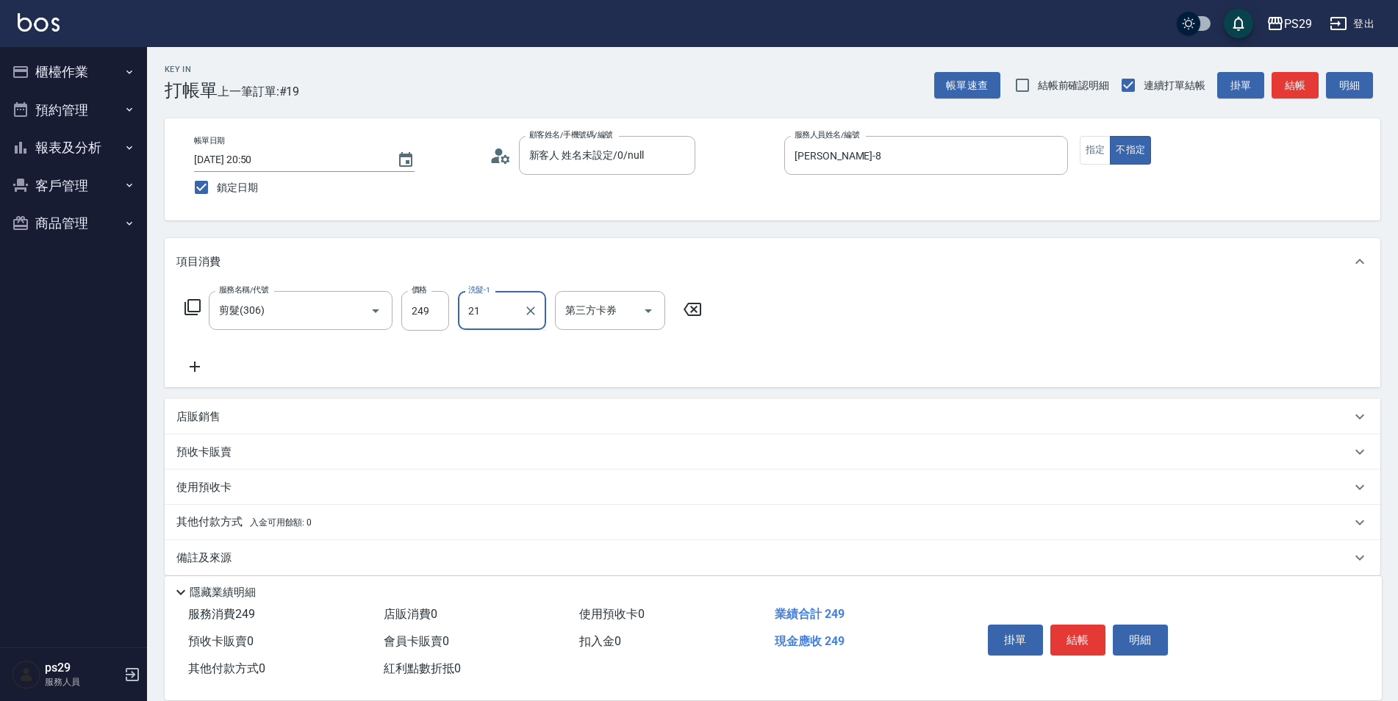
type input "2"
type input "[PERSON_NAME]-12"
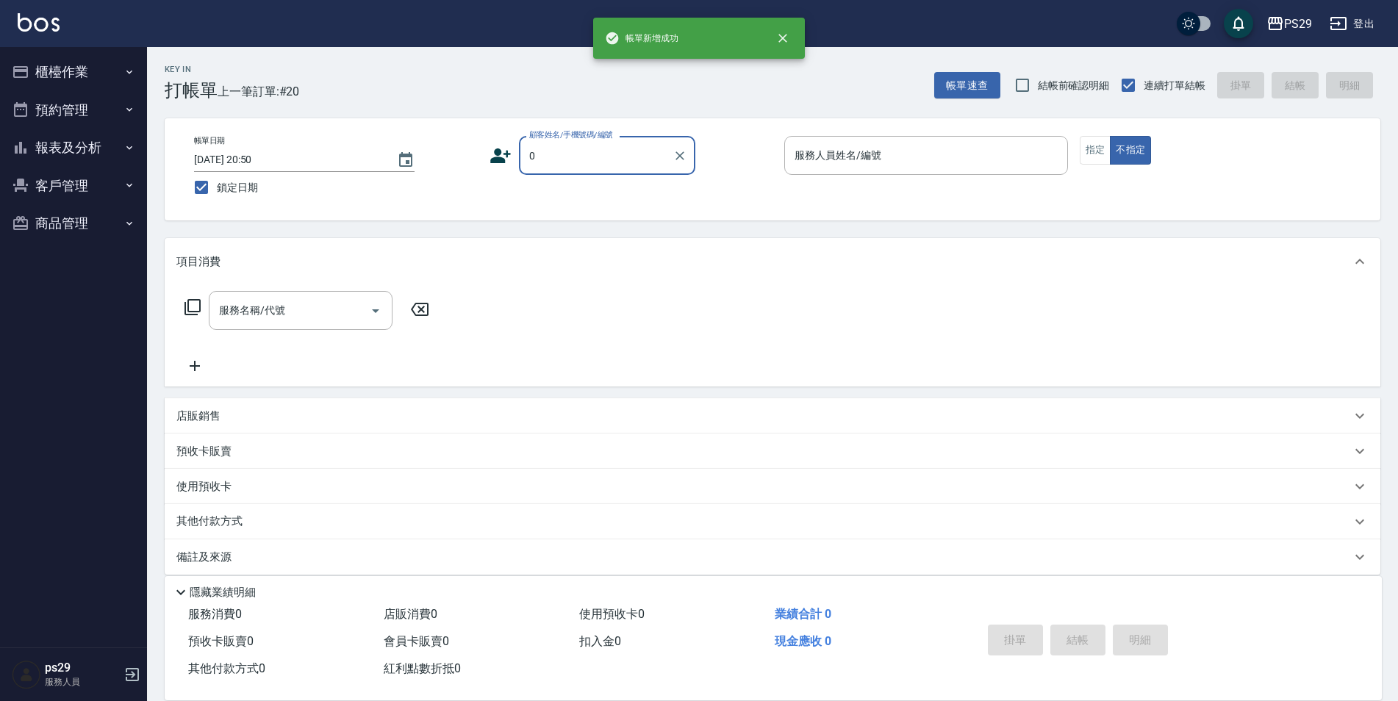
type input "新客人 姓名未設定/0/null"
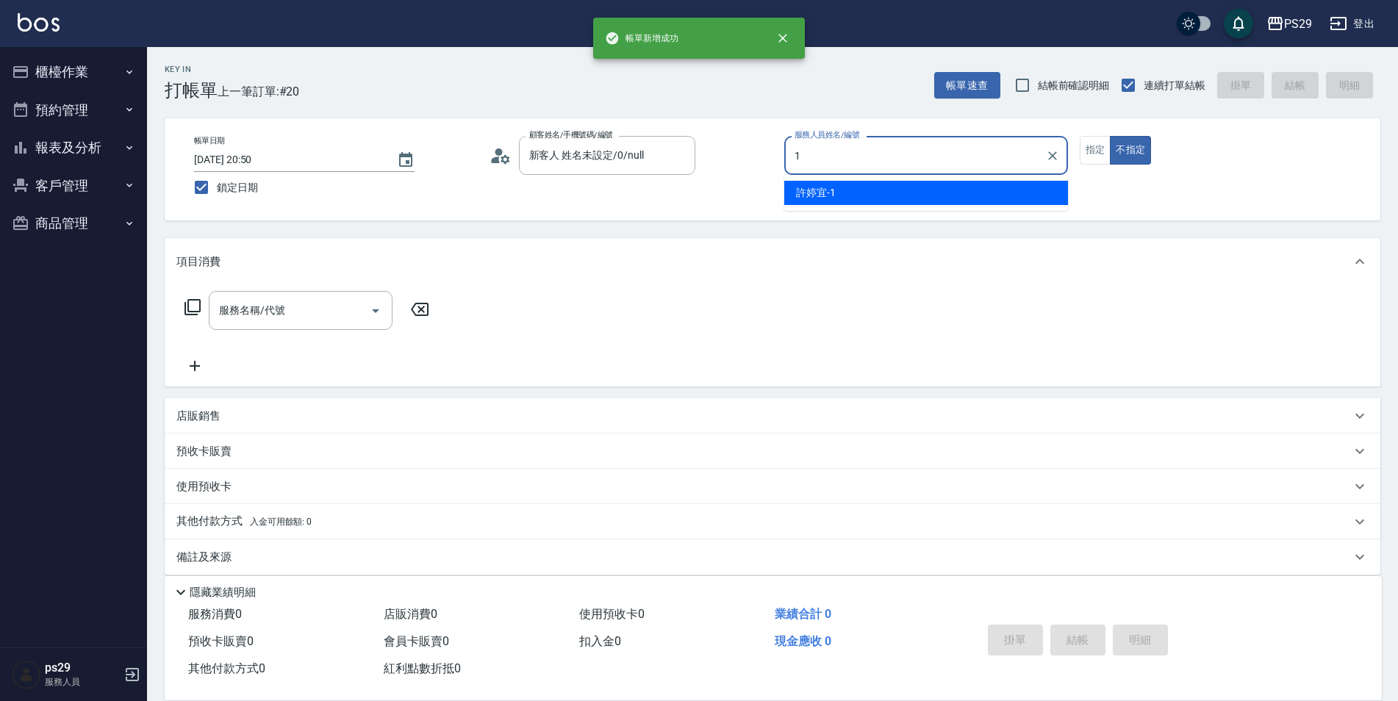
type input "[PERSON_NAME]-1"
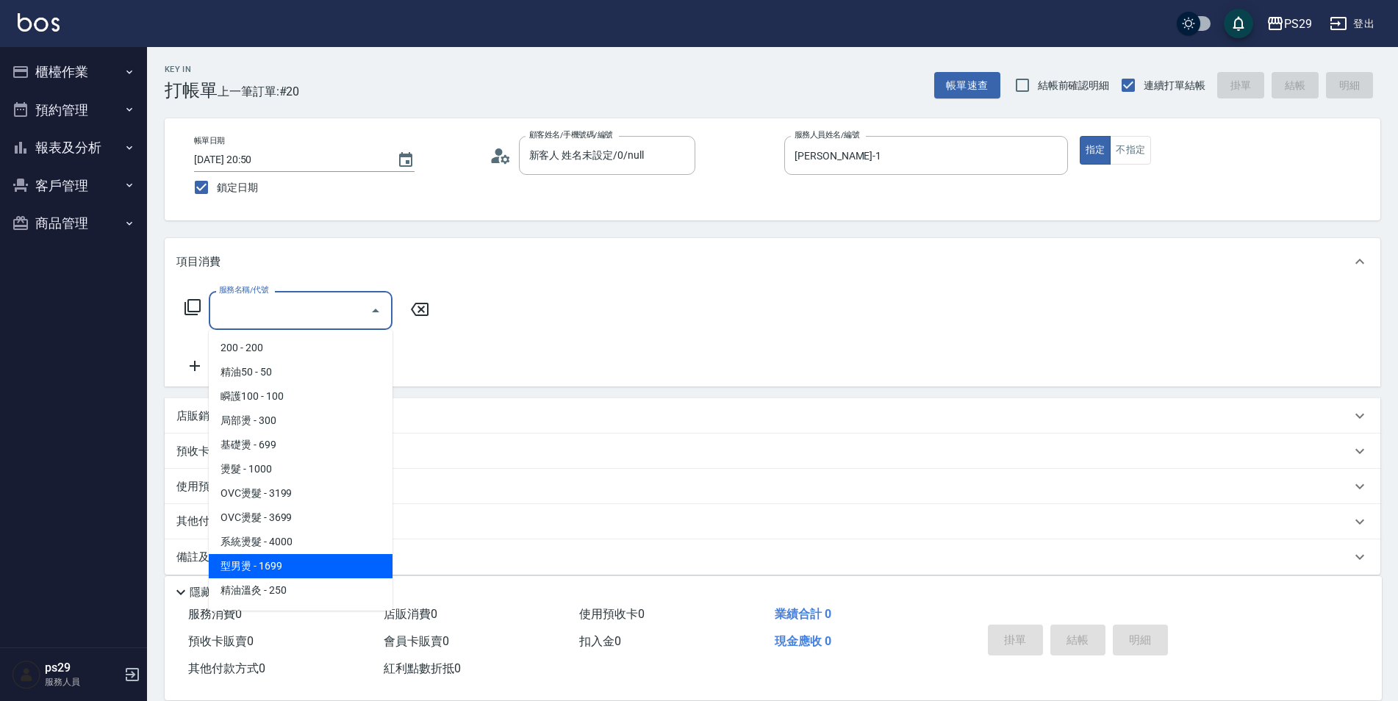
type input "型男燙(211)"
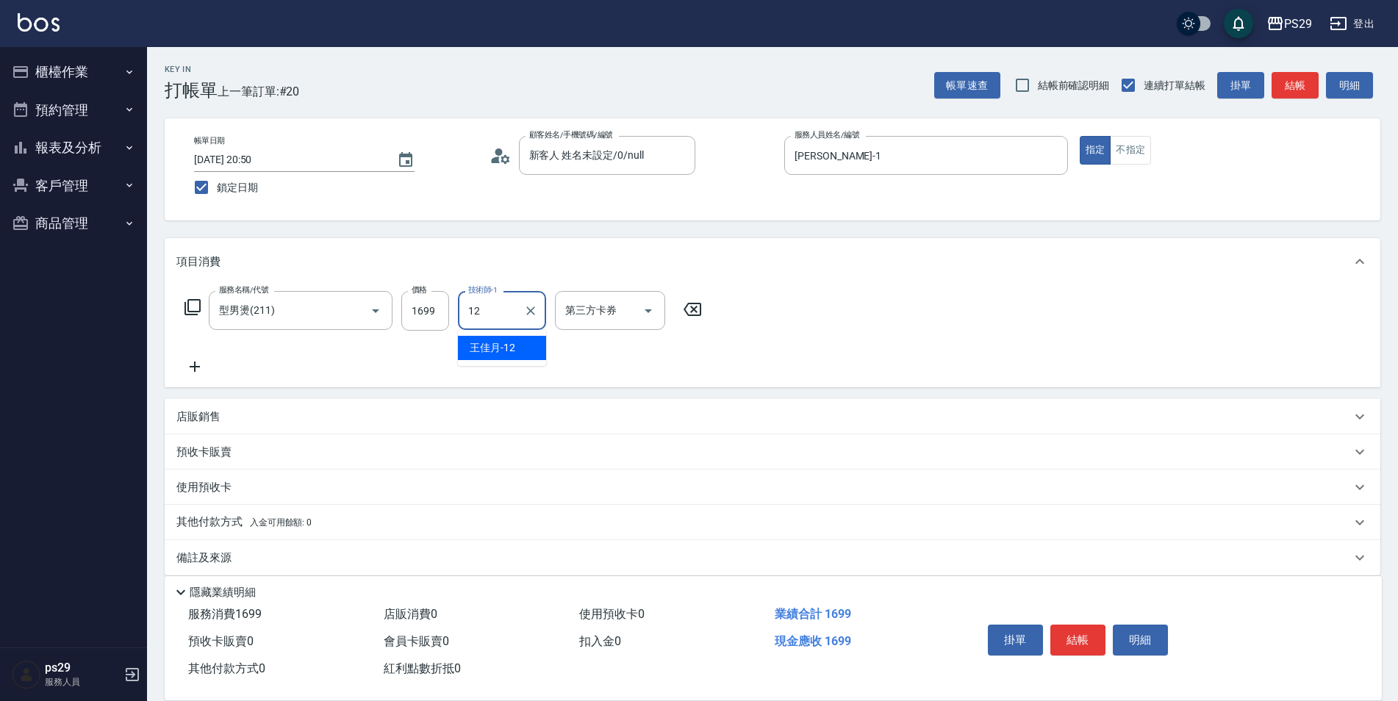
type input "[PERSON_NAME]-12"
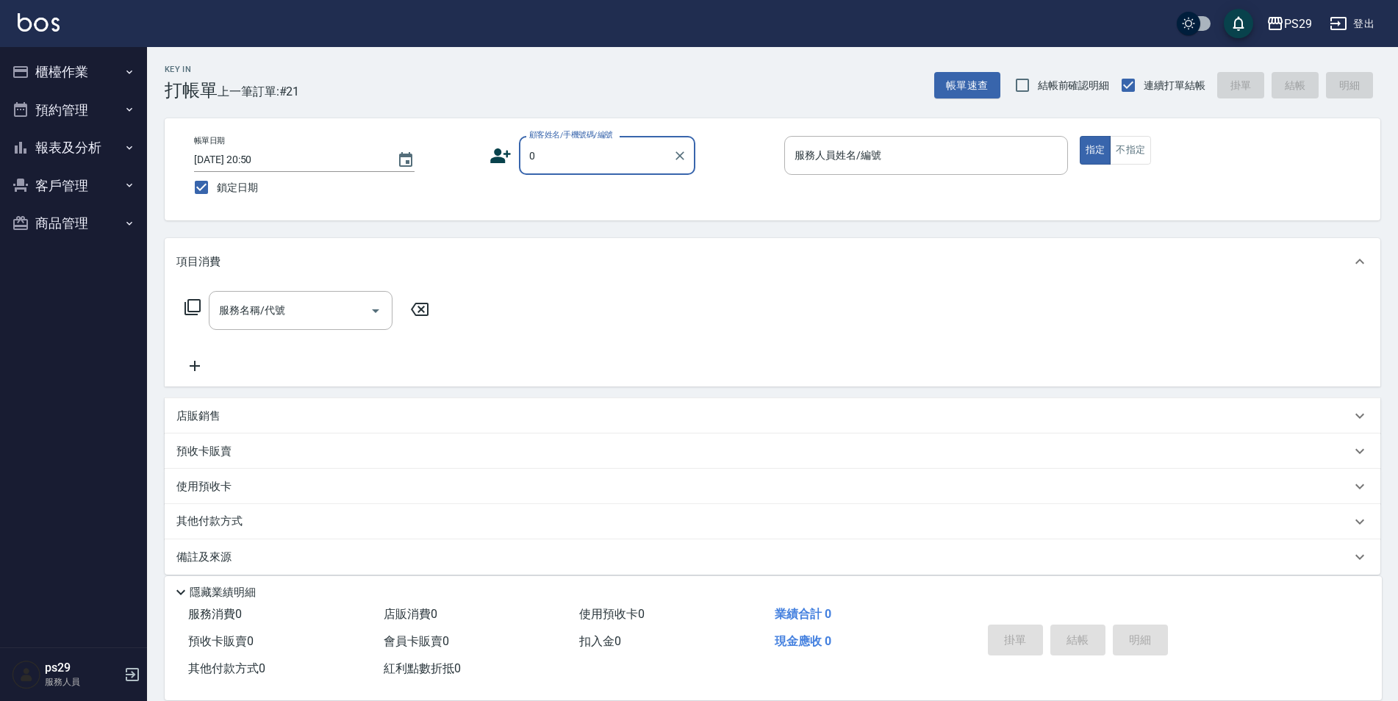
type input "新客人 姓名未設定/0/null"
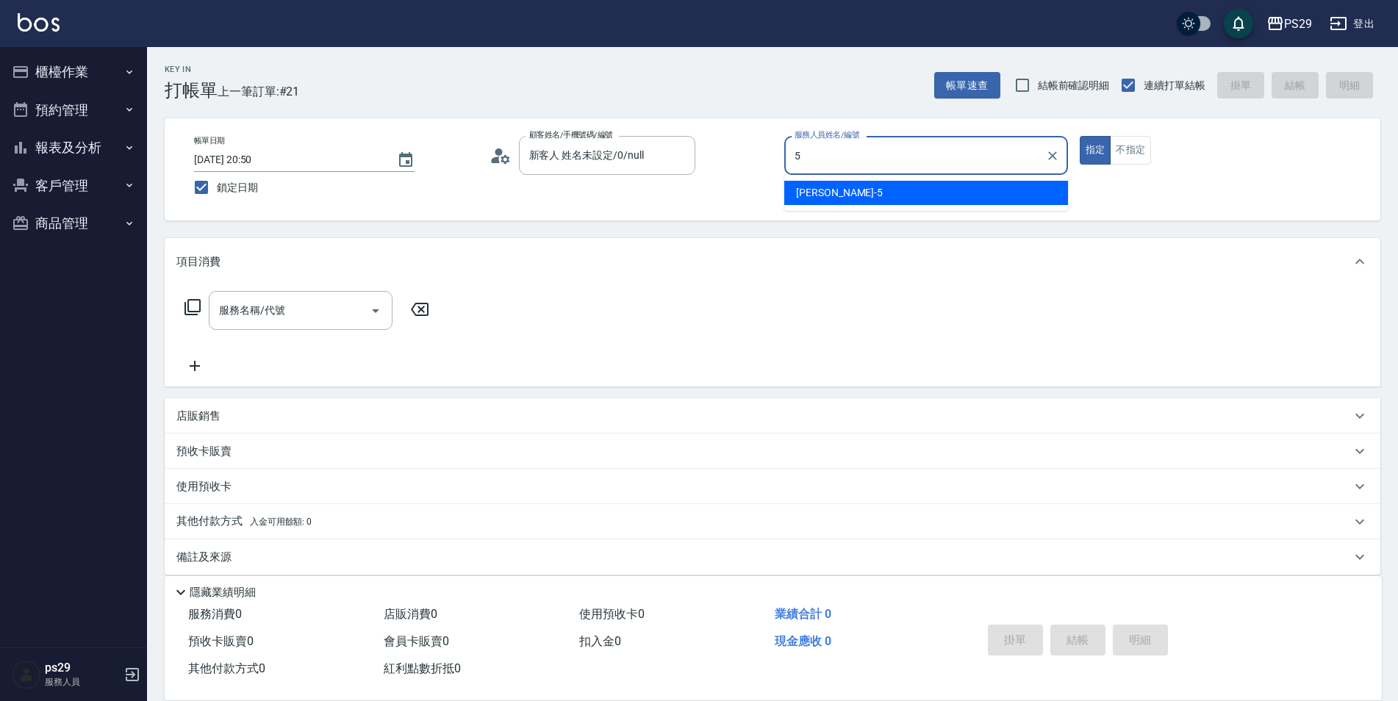
type input "[PERSON_NAME]維-5"
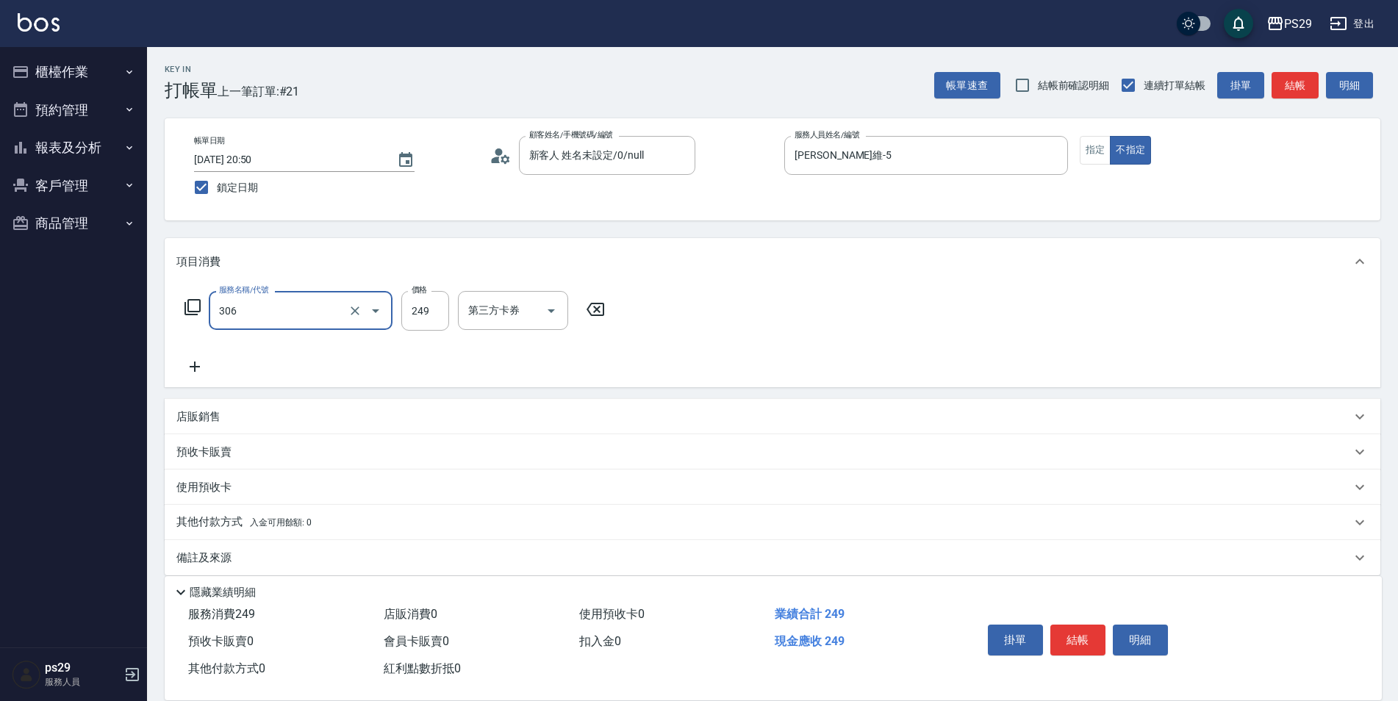
type input "剪髮(306)"
type input "[PERSON_NAME]-20"
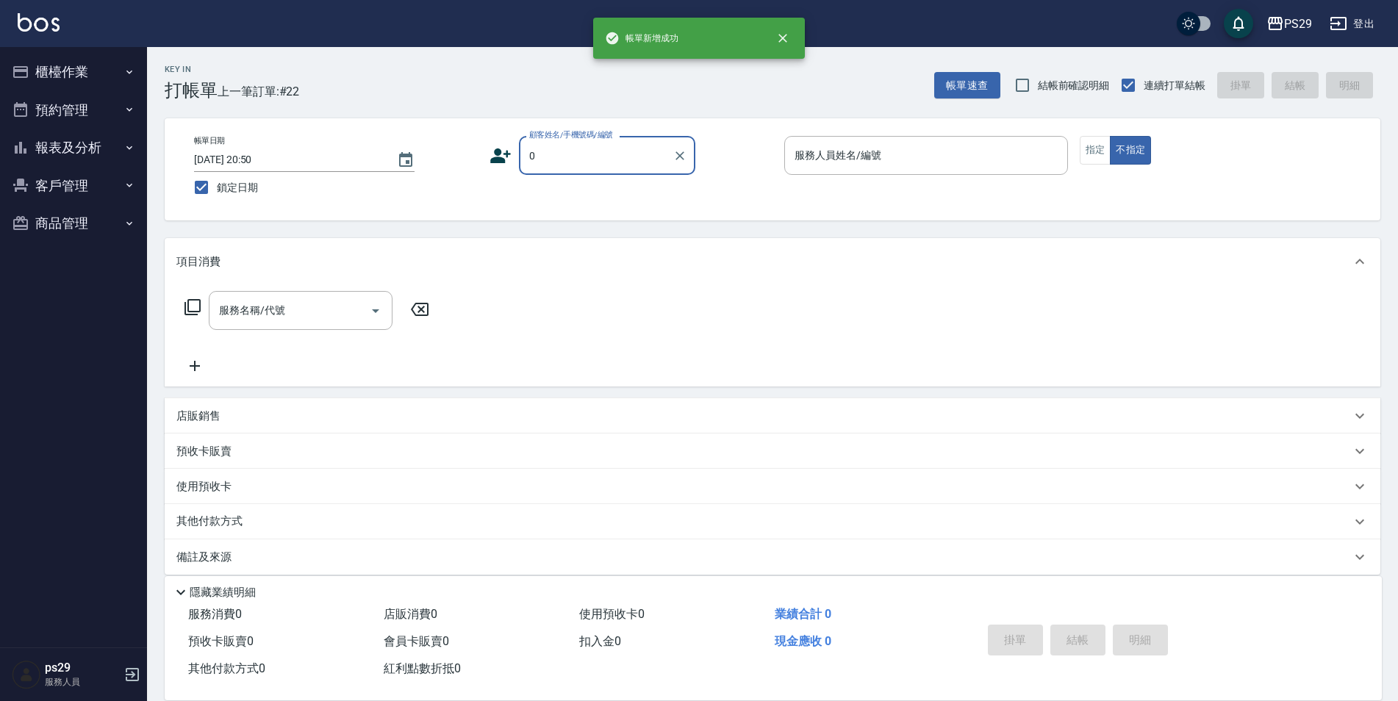
type input "新客人 姓名未設定/0/null"
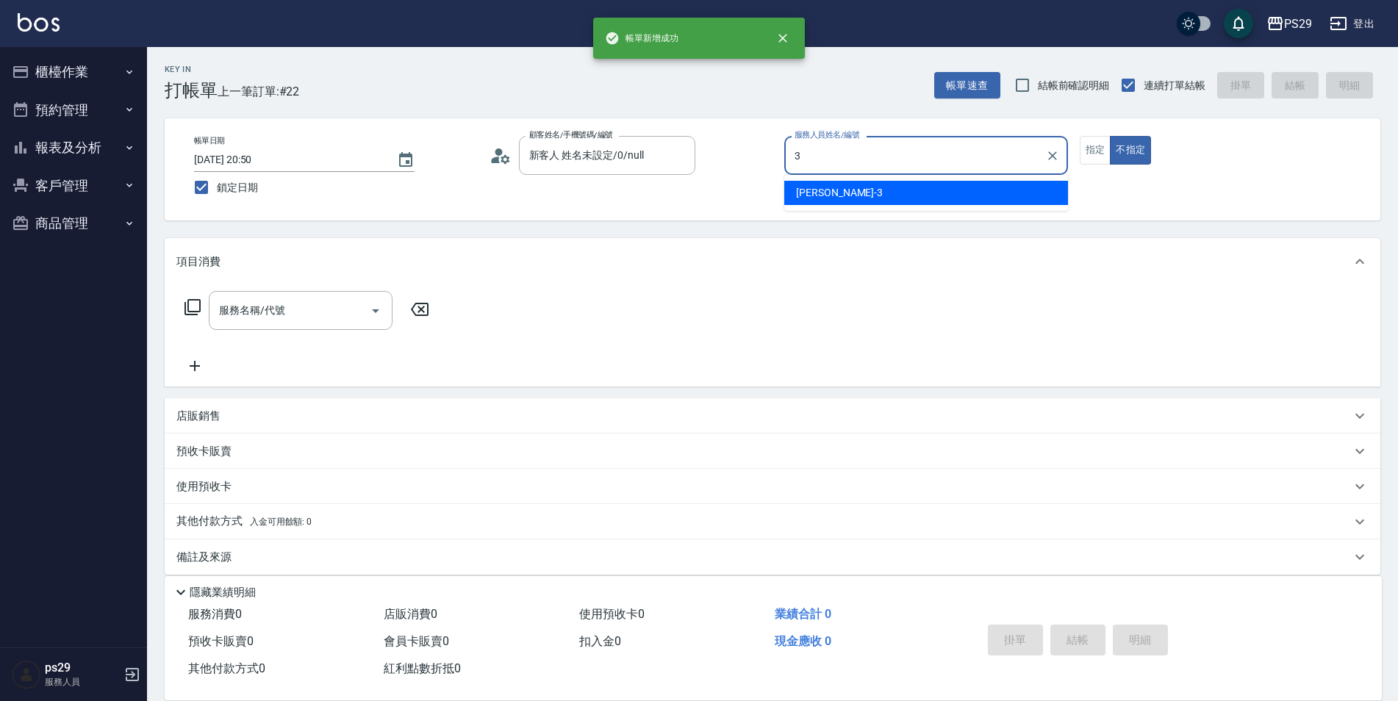
type input "[PERSON_NAME]-3"
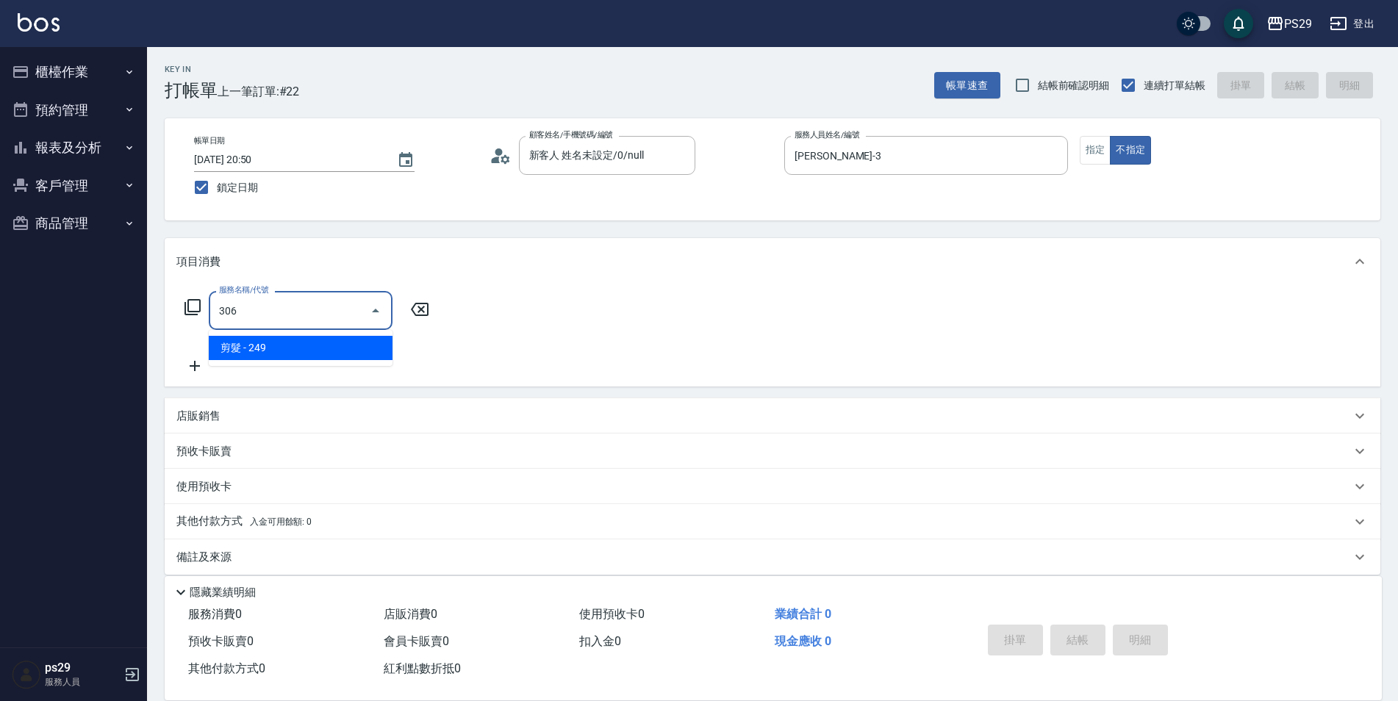
type input "剪髮(306)"
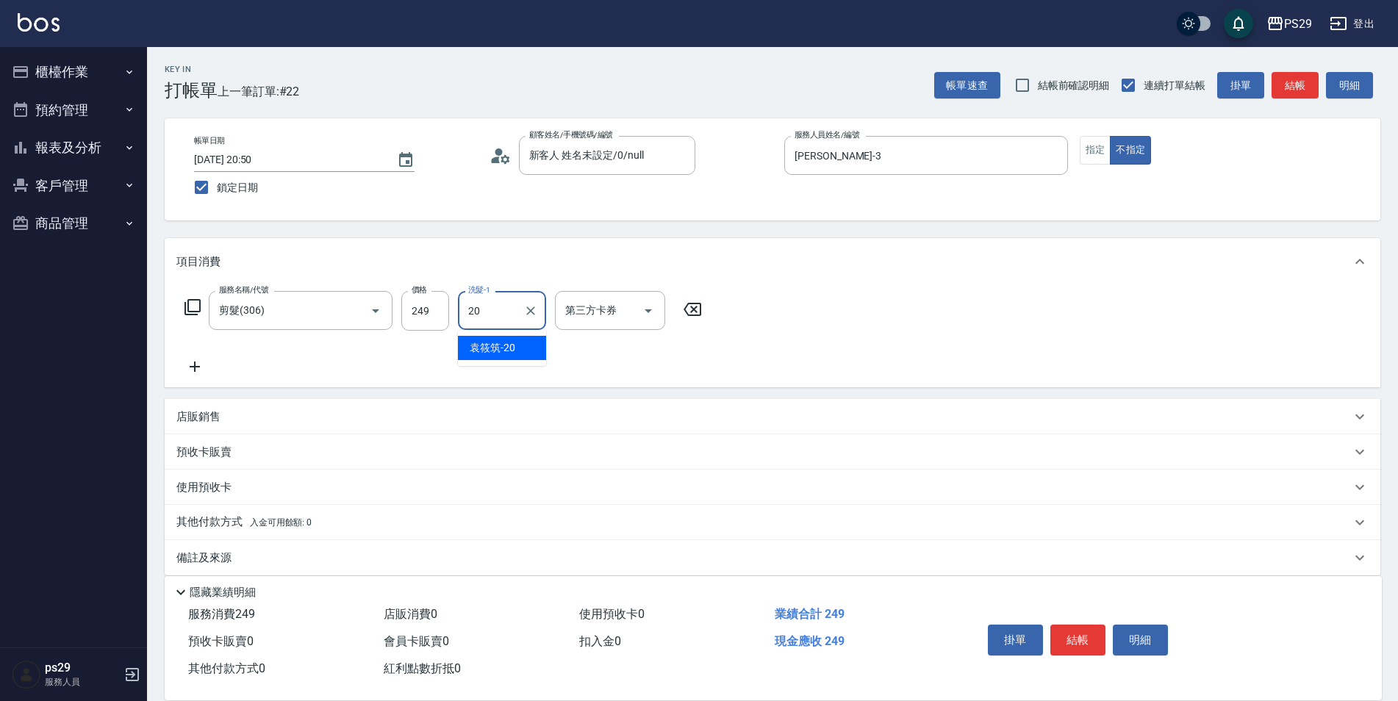
type input "[PERSON_NAME]-20"
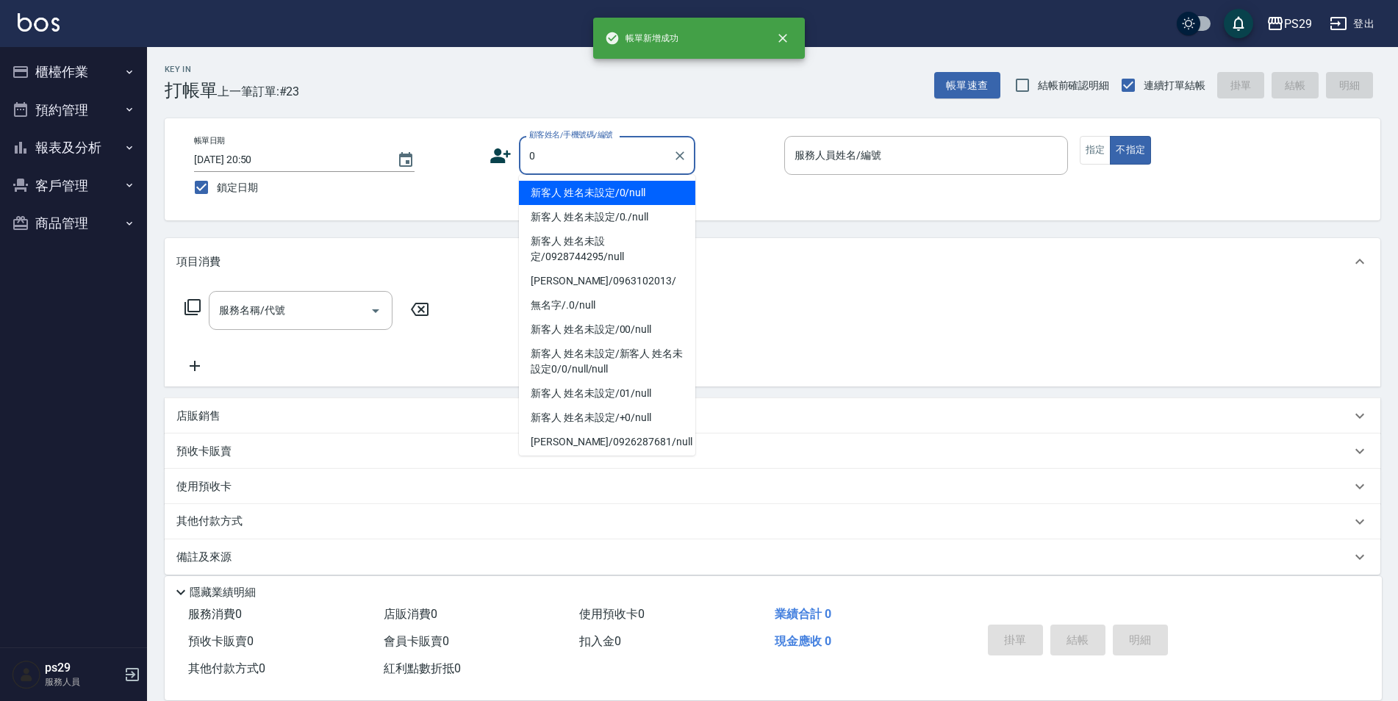
type input "新客人 姓名未設定/0/null"
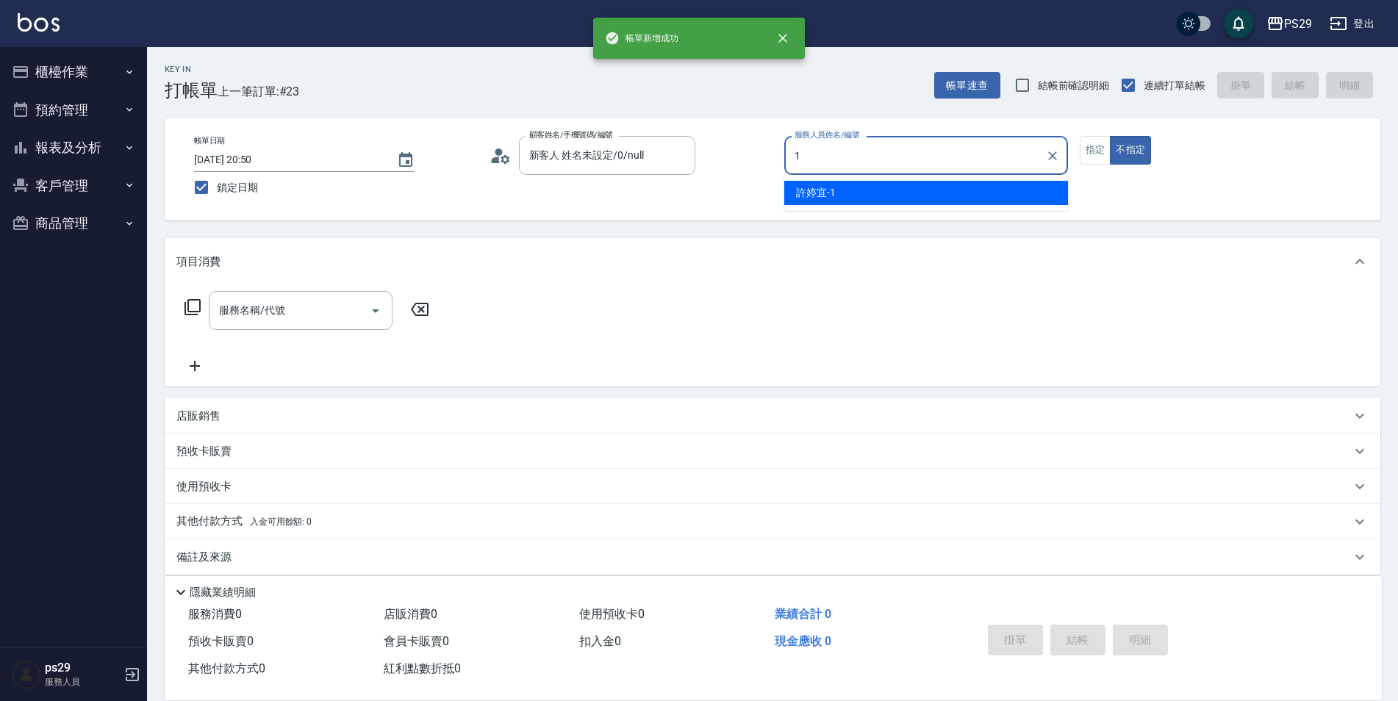
type input "[PERSON_NAME]-1"
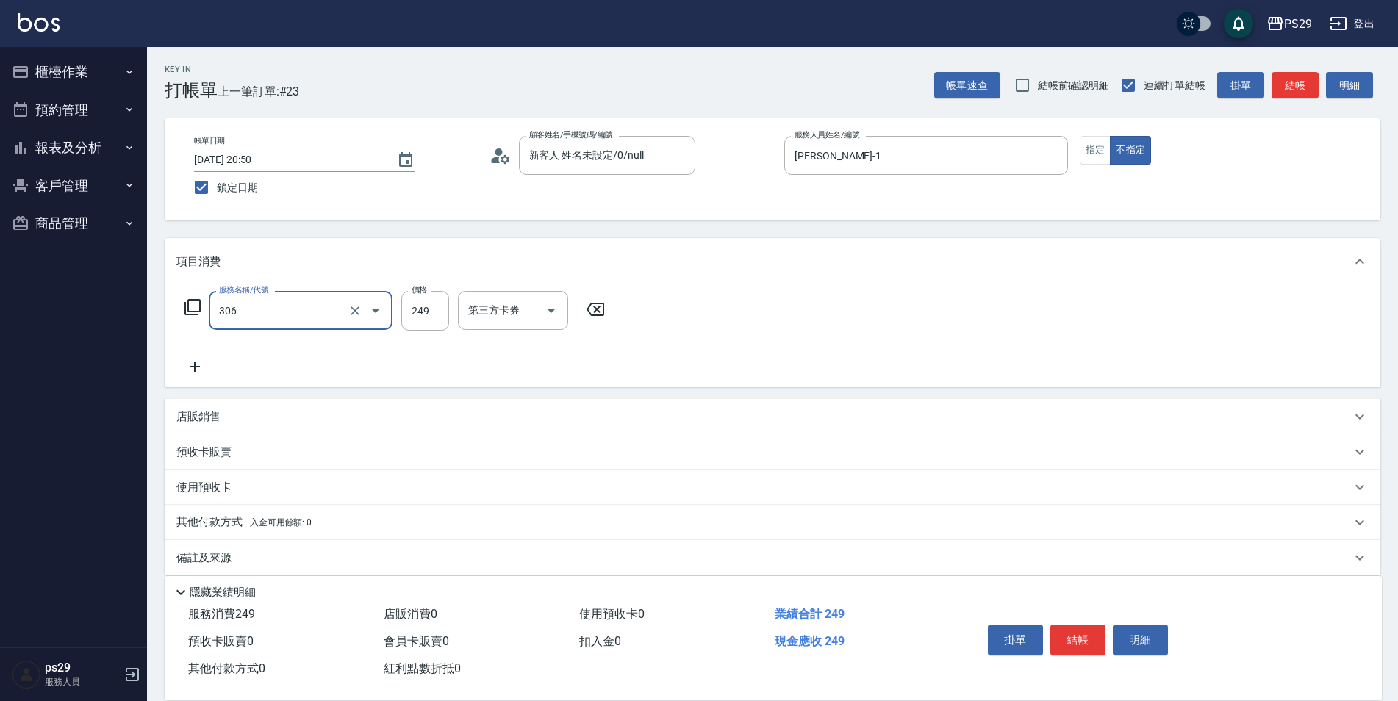
type input "剪髮(306)"
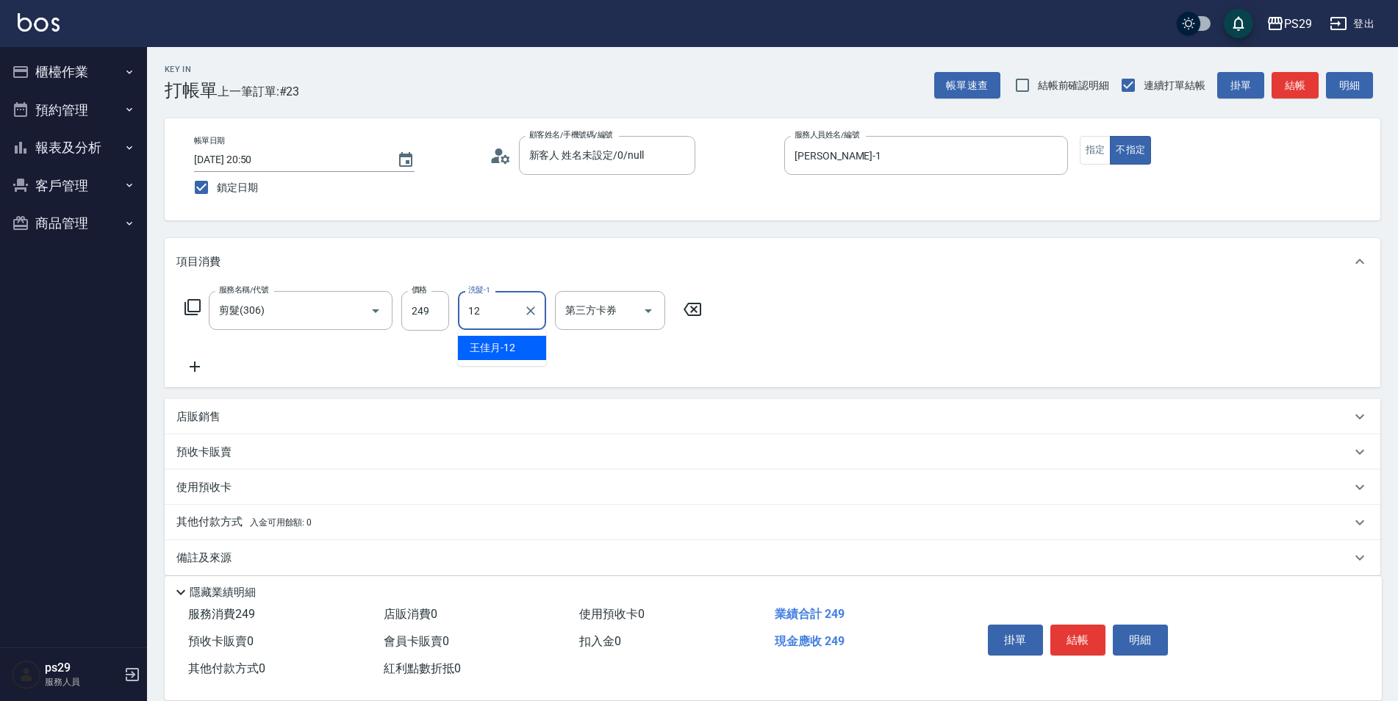
type input "12"
type input "[PERSON_NAME]-12"
click at [473, 311] on input "洗髮-1" at bounding box center [501, 311] width 75 height 26
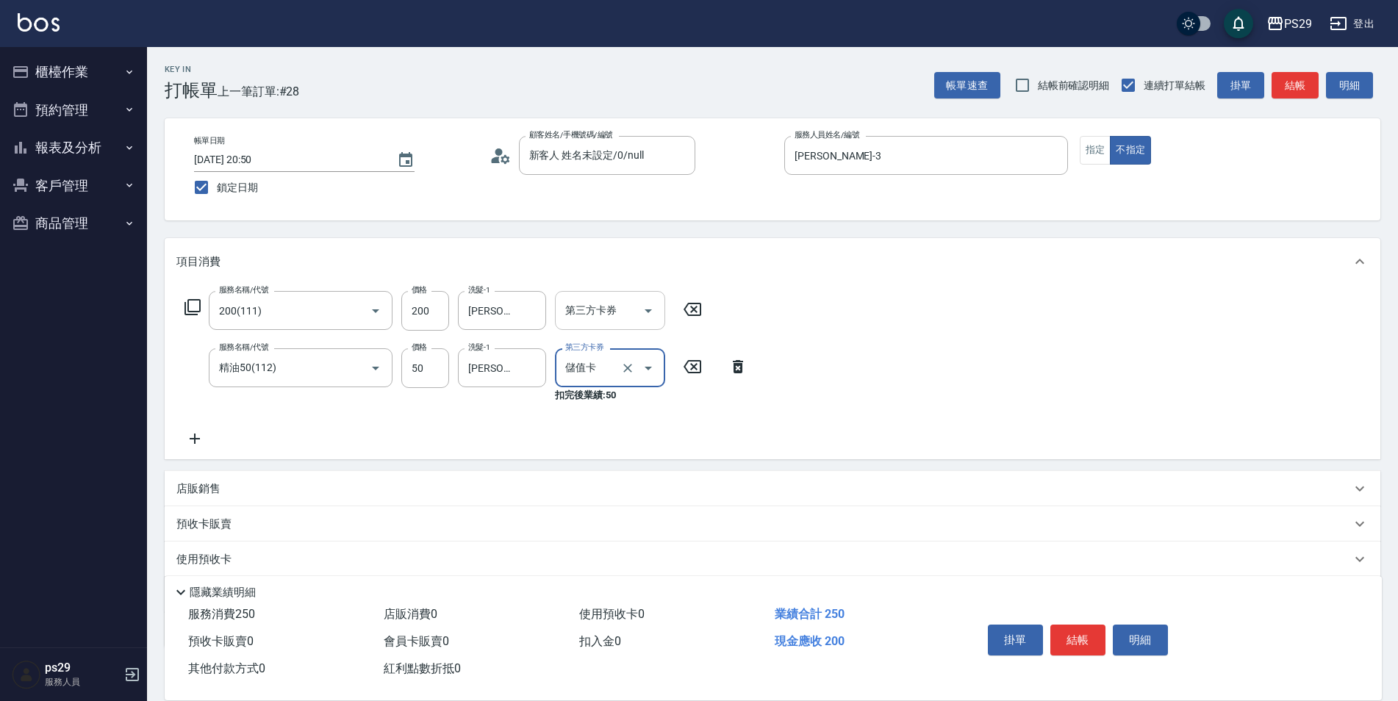
click at [658, 309] on button "Open" at bounding box center [648, 311] width 24 height 24
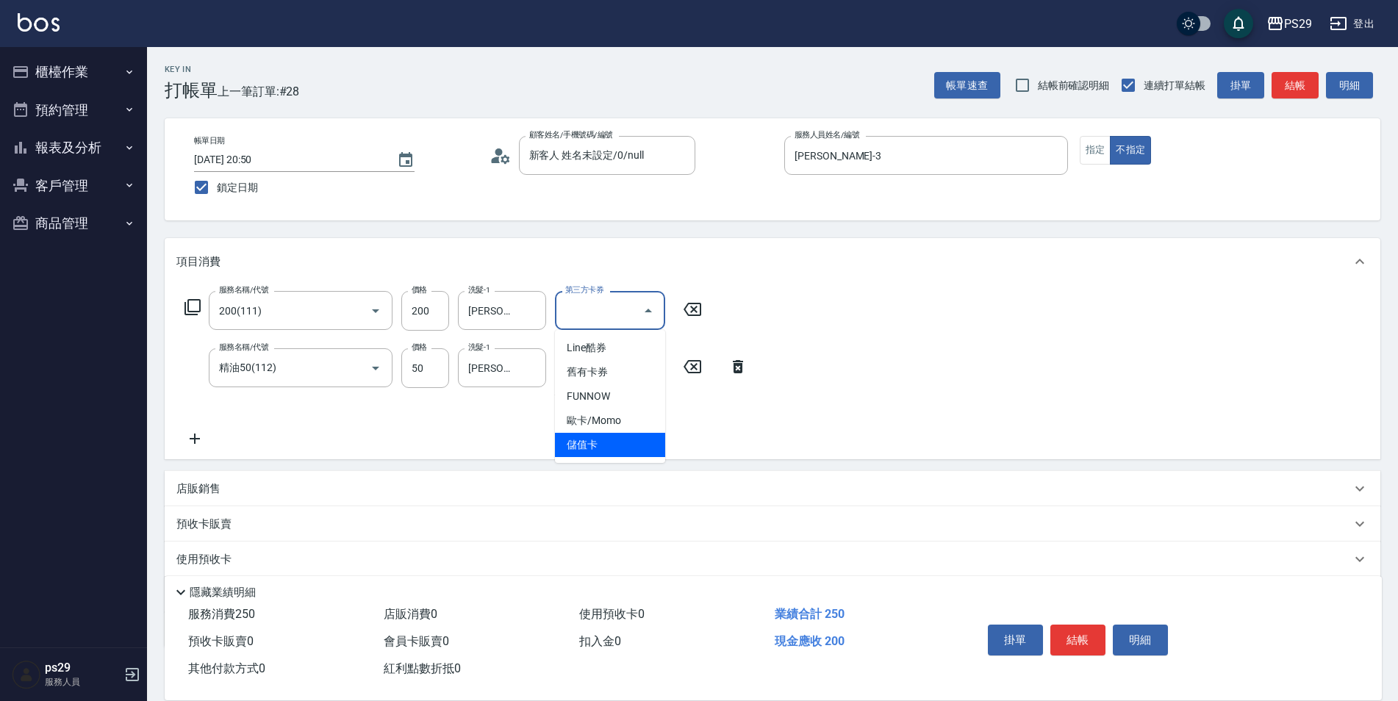
click at [604, 446] on span "儲值卡" at bounding box center [610, 445] width 110 height 24
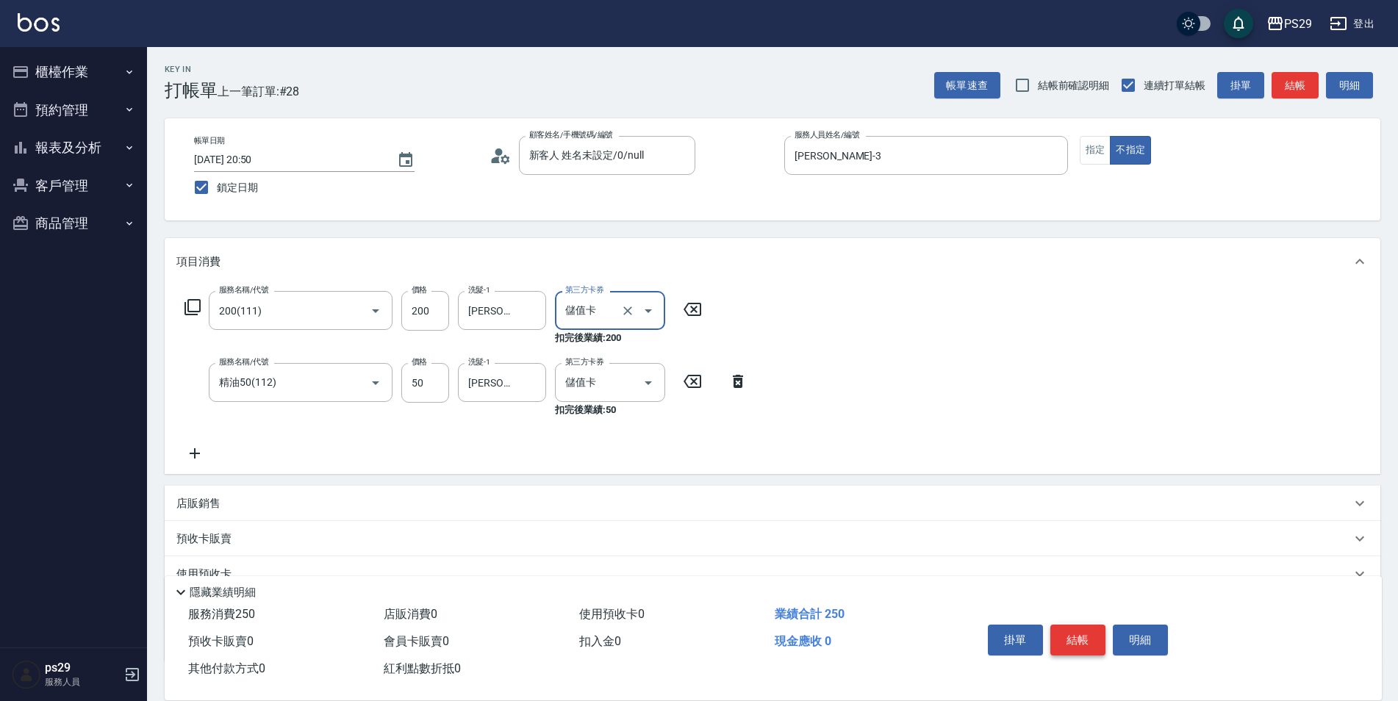
click at [1091, 630] on button "結帳" at bounding box center [1077, 640] width 55 height 31
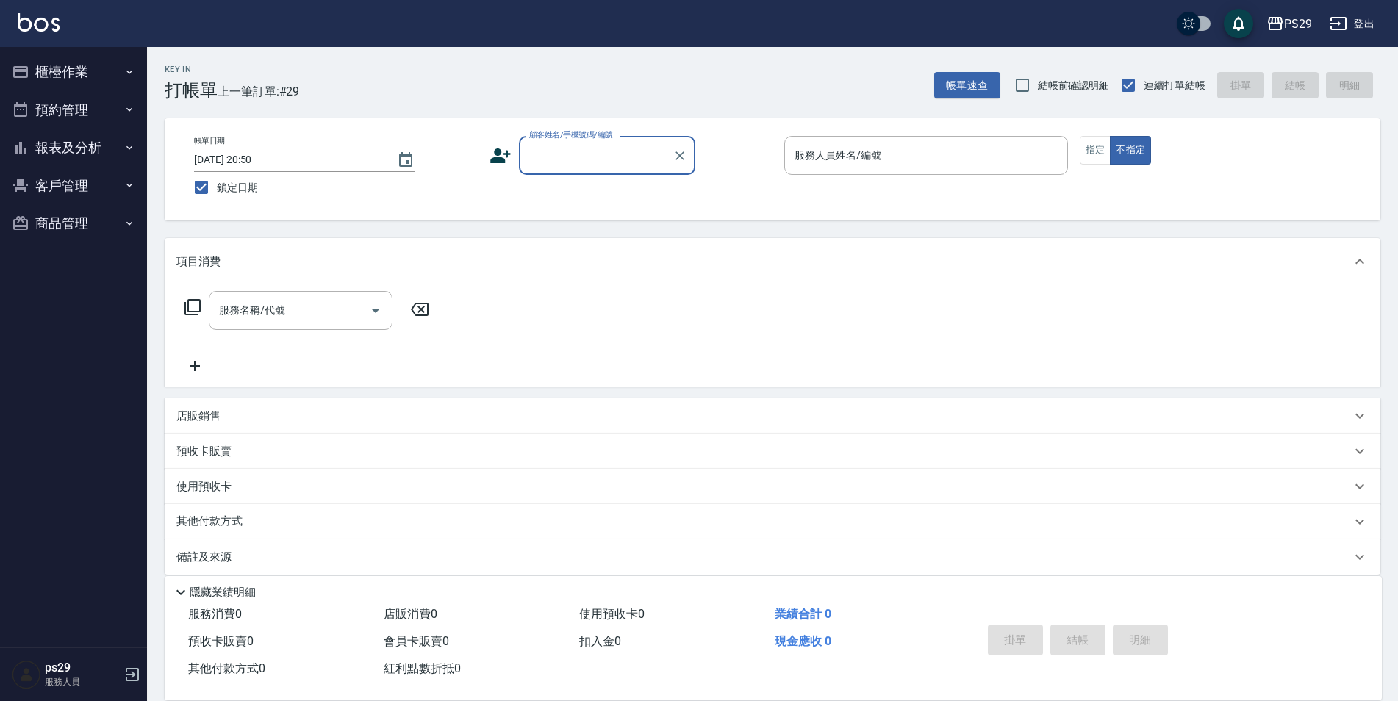
click at [101, 124] on button "預約管理" at bounding box center [73, 110] width 135 height 38
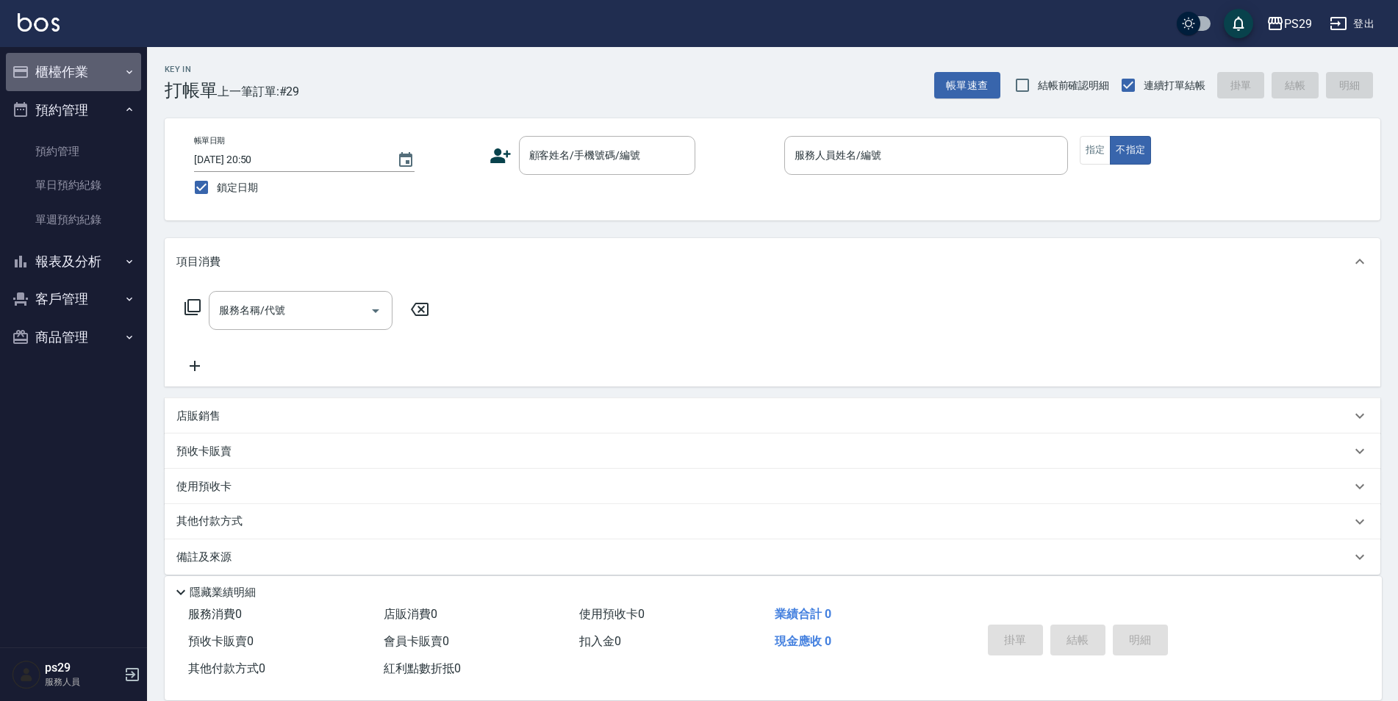
click at [128, 79] on button "櫃檯作業" at bounding box center [73, 72] width 135 height 38
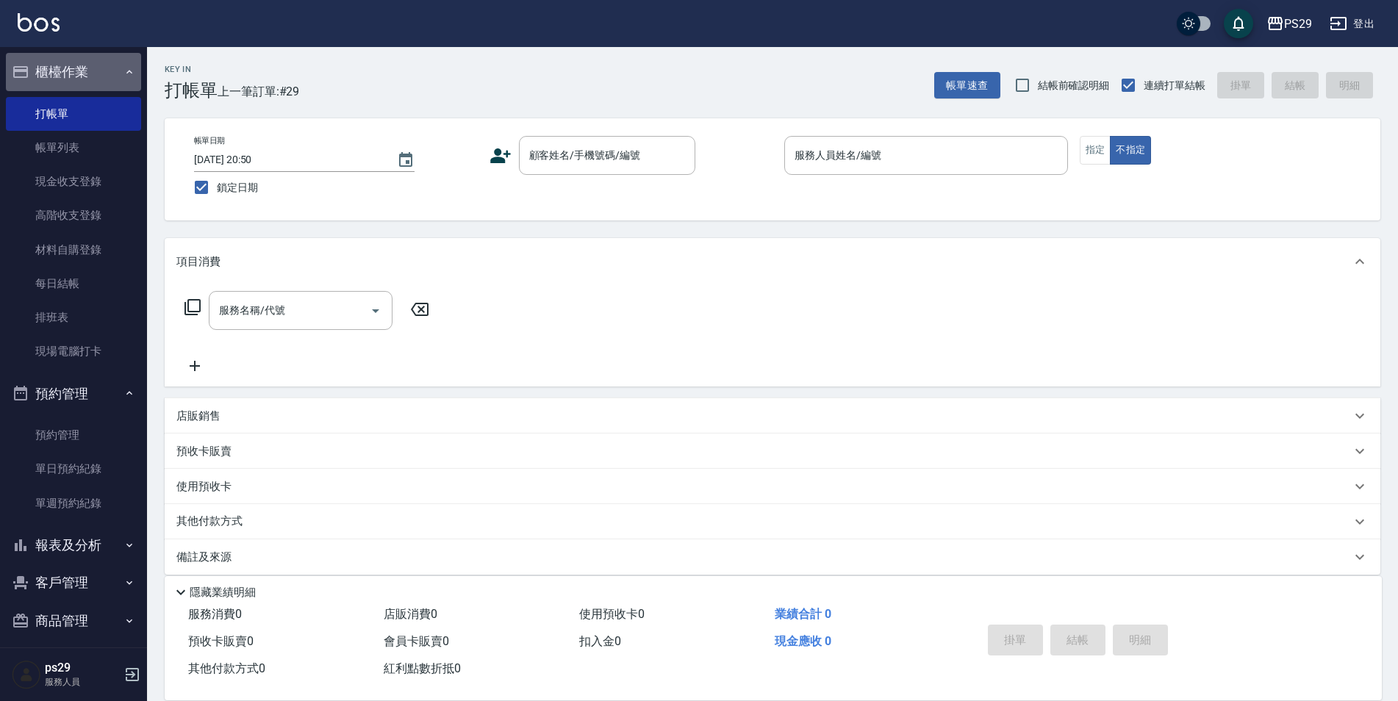
click at [122, 82] on button "櫃檯作業" at bounding box center [73, 72] width 135 height 38
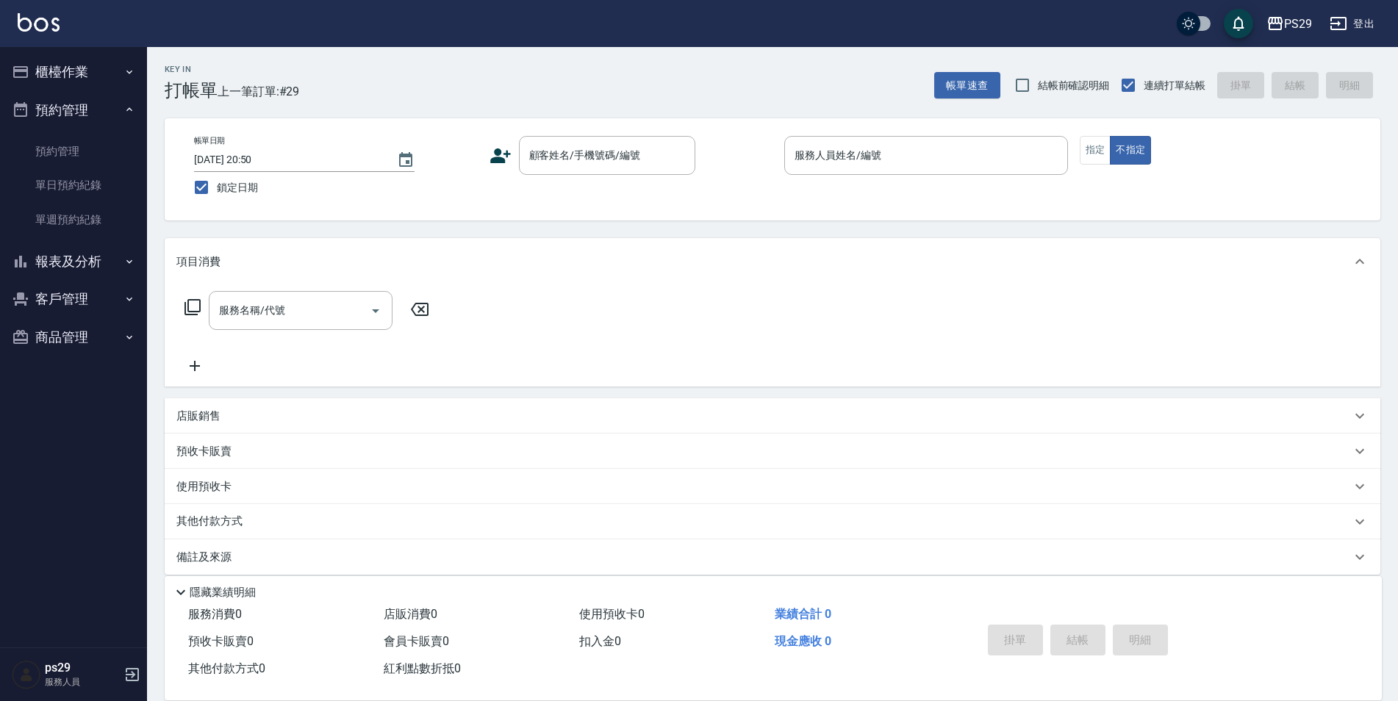
click at [123, 118] on button "預約管理" at bounding box center [73, 110] width 135 height 38
click at [107, 147] on button "報表及分析" at bounding box center [73, 148] width 135 height 38
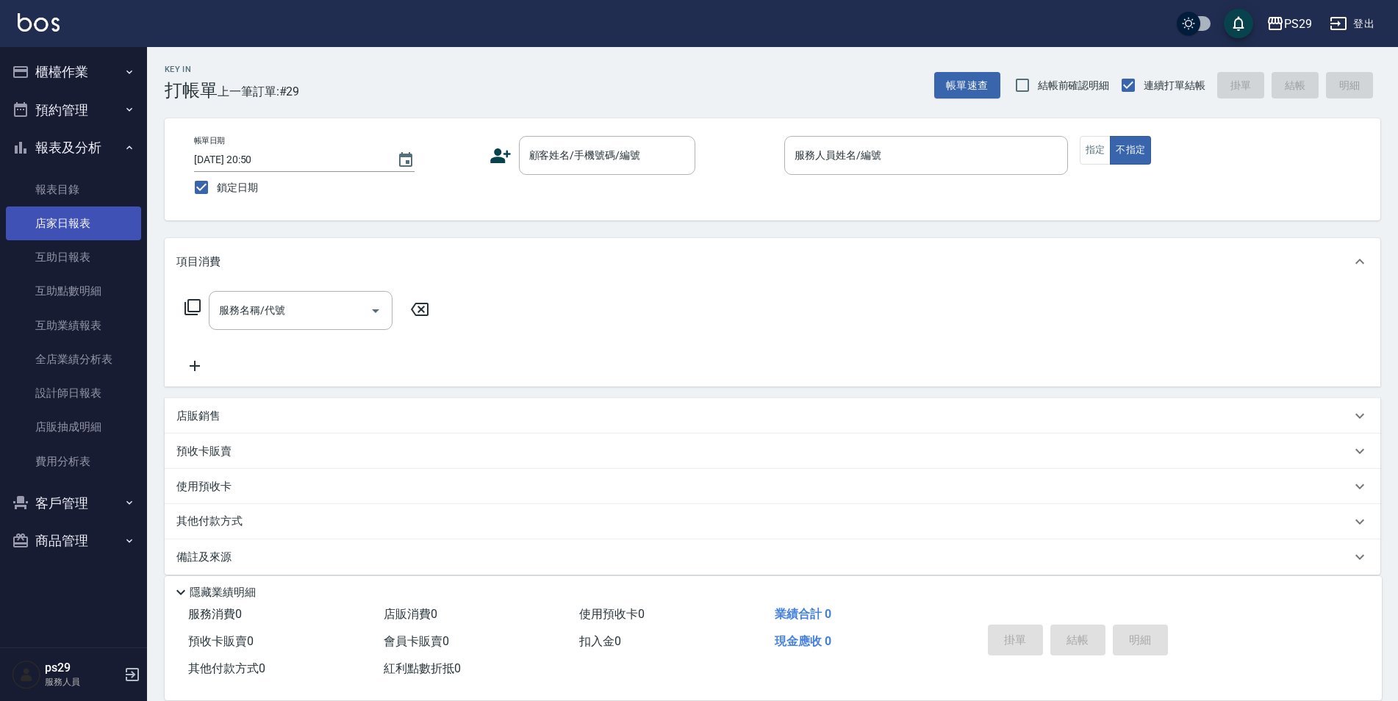
click at [91, 223] on link "店家日報表" at bounding box center [73, 224] width 135 height 34
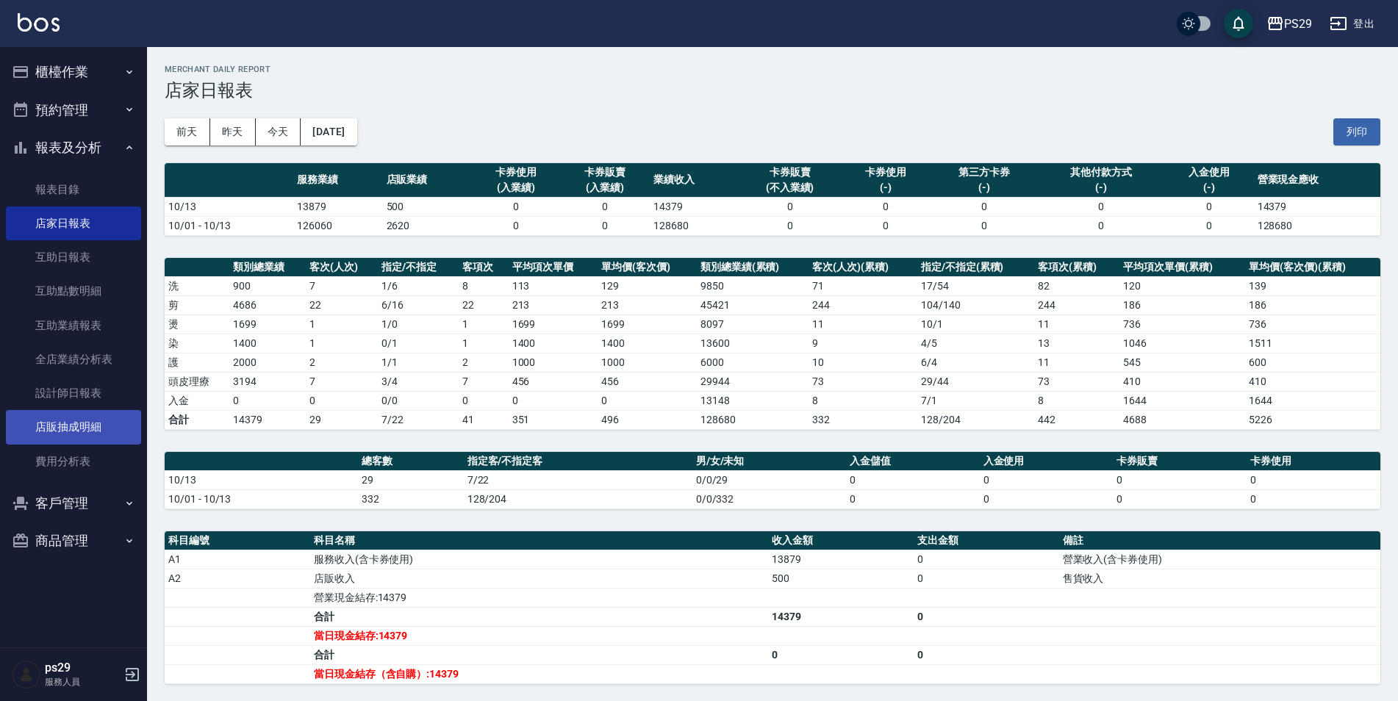
click at [79, 414] on link "店販抽成明細" at bounding box center [73, 427] width 135 height 34
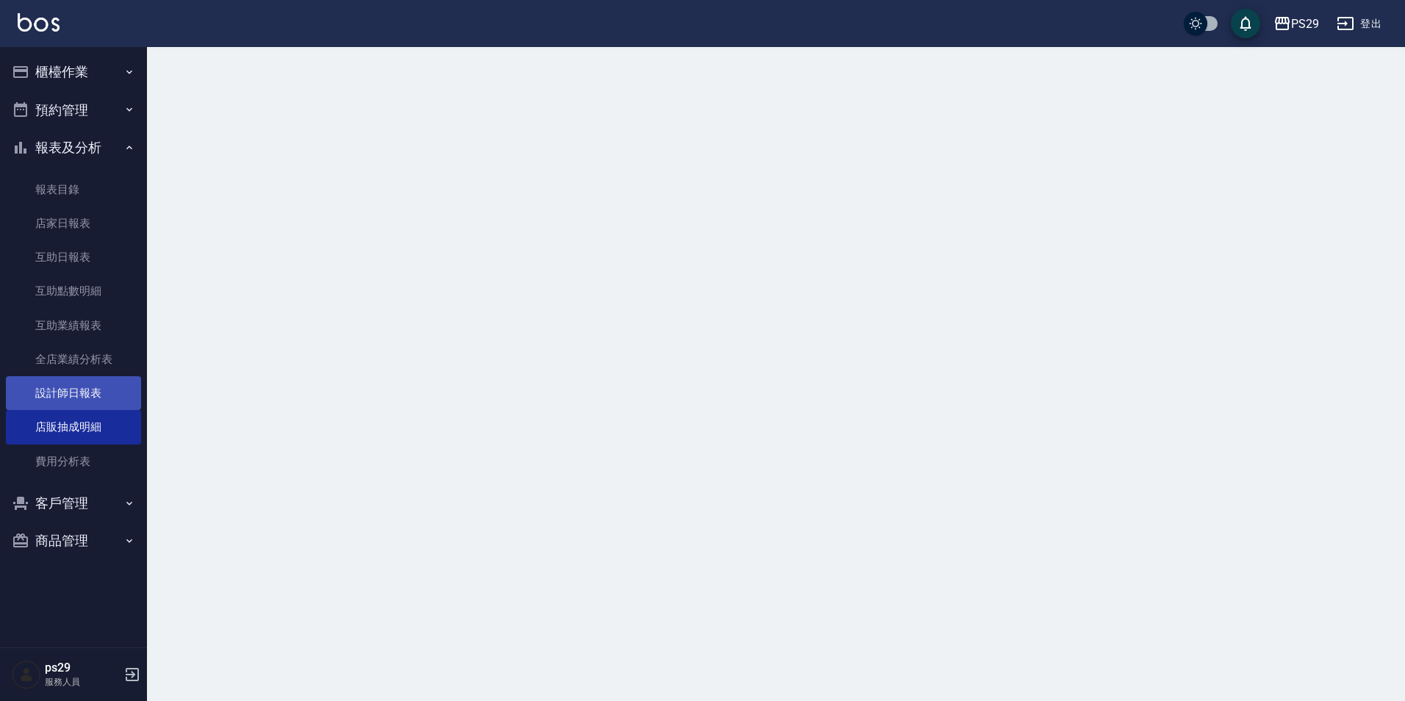
click at [84, 402] on link "設計師日報表" at bounding box center [73, 393] width 135 height 34
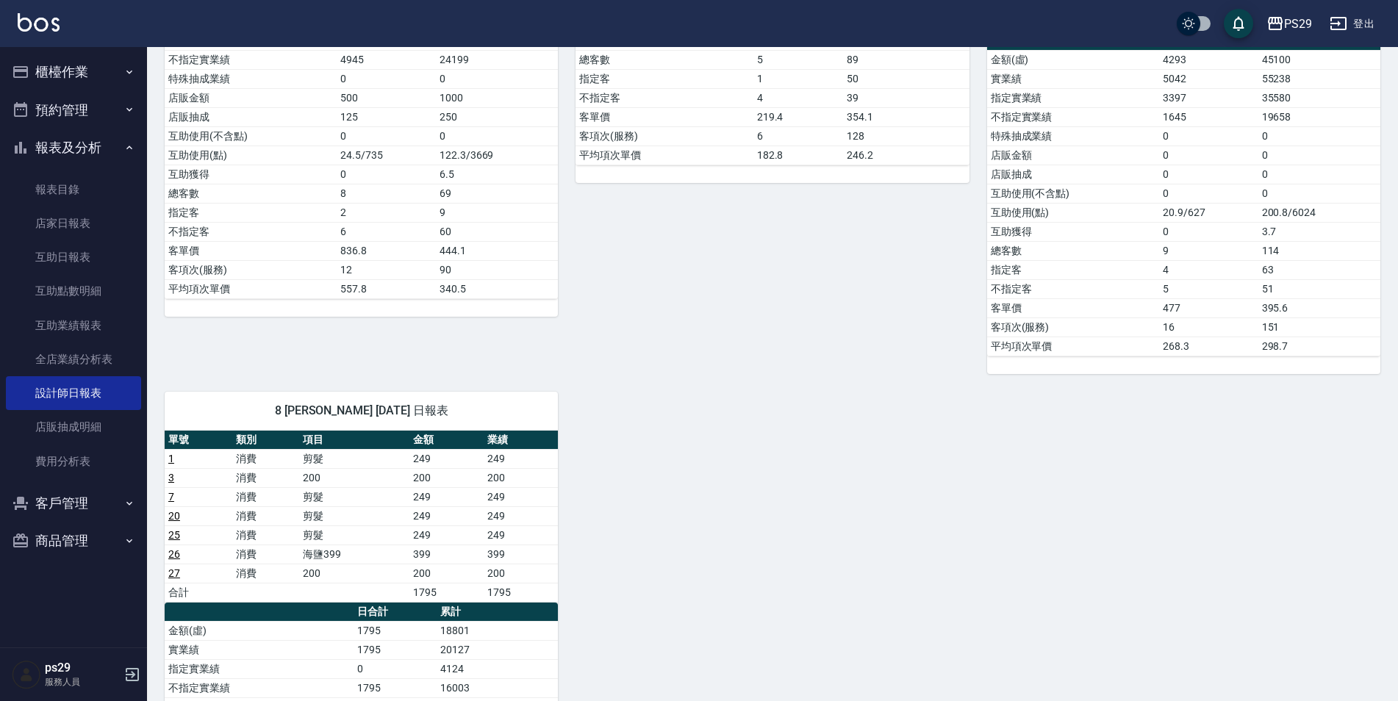
scroll to position [735, 0]
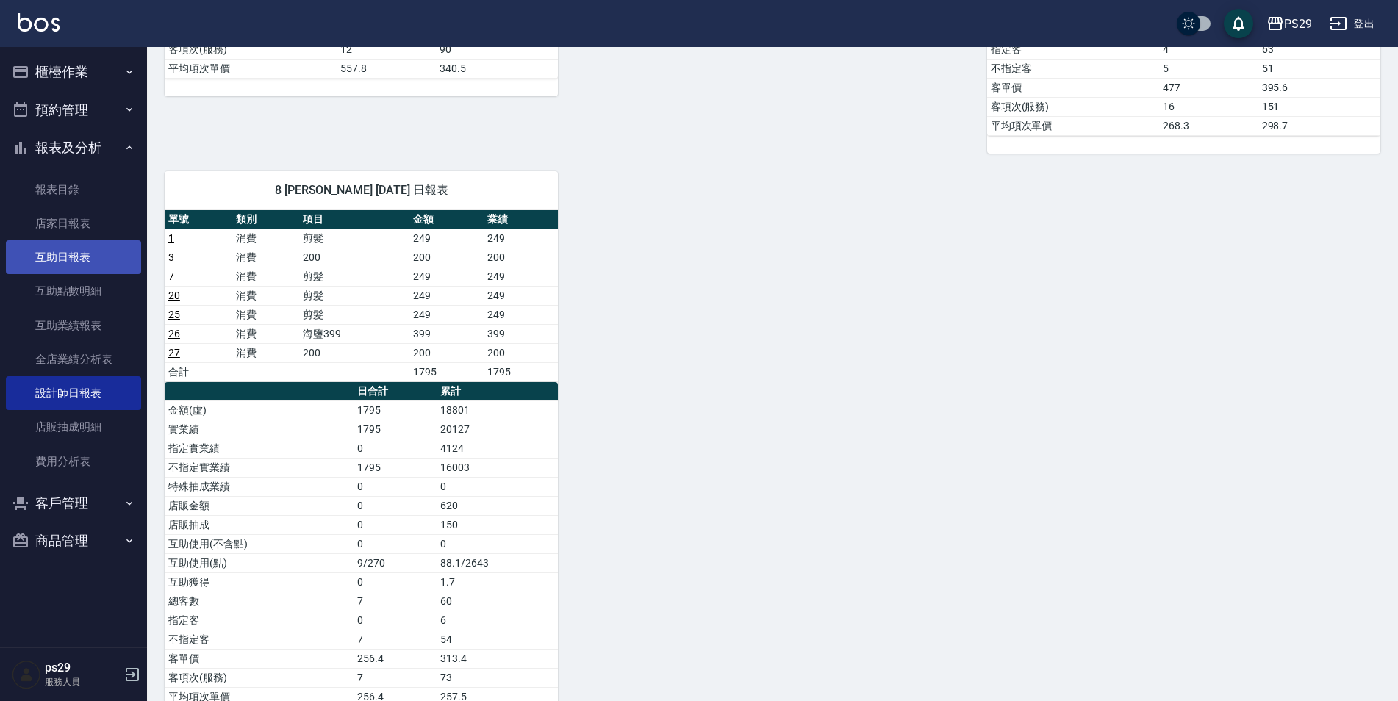
click at [101, 271] on link "互助日報表" at bounding box center [73, 257] width 135 height 34
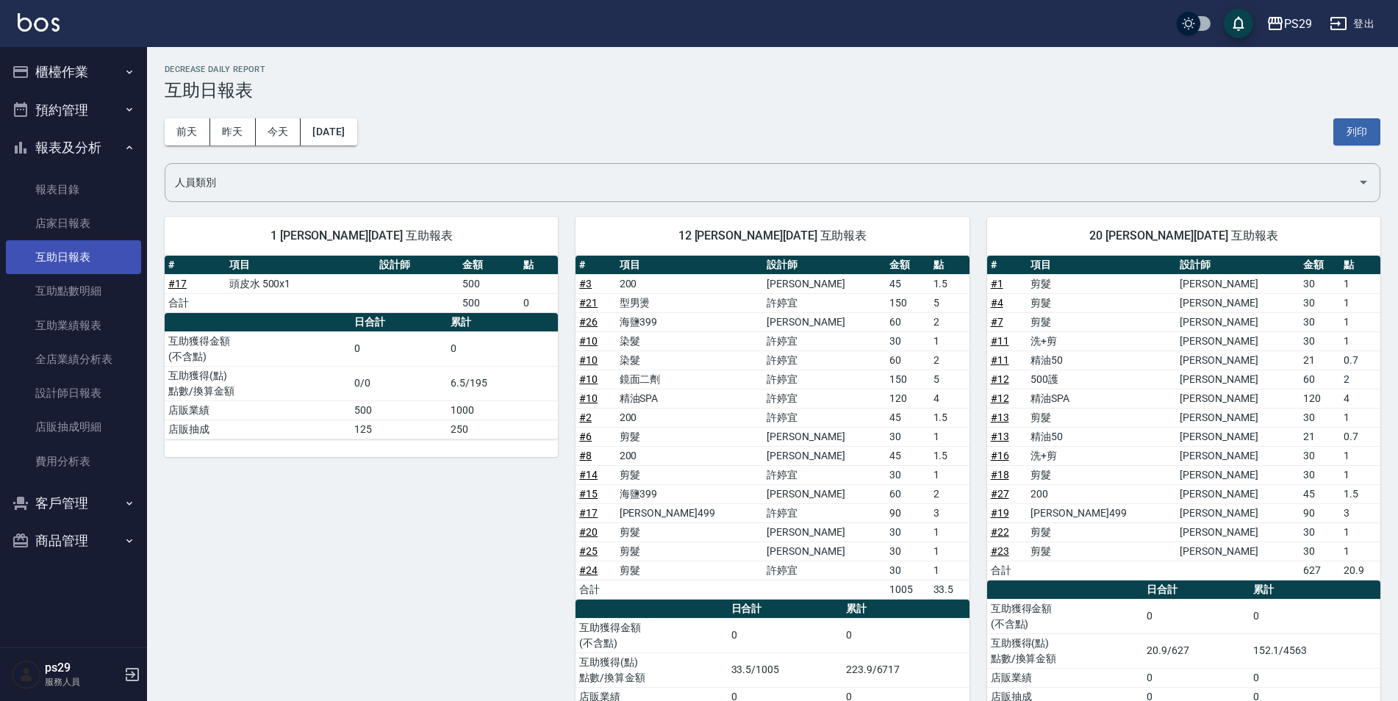
click at [97, 244] on link "互助日報表" at bounding box center [73, 257] width 135 height 34
click at [93, 229] on link "店家日報表" at bounding box center [73, 224] width 135 height 34
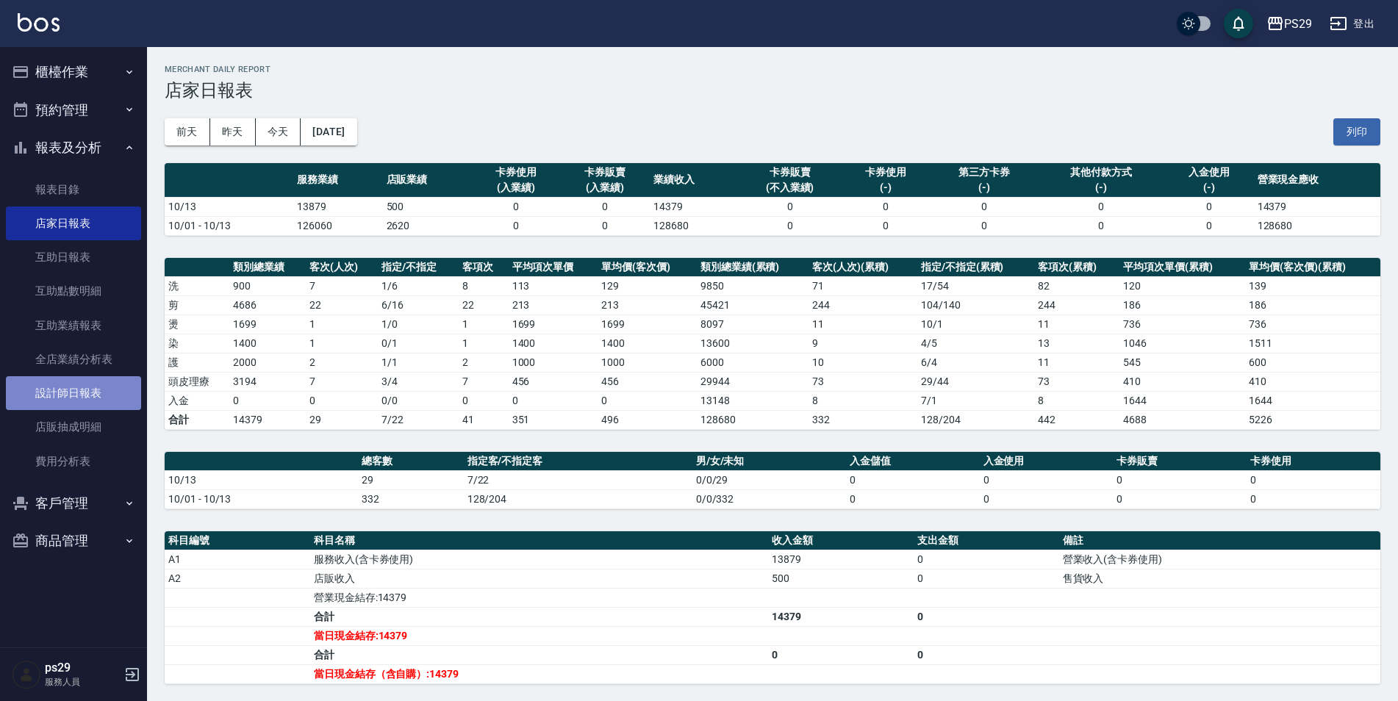
click at [109, 390] on link "設計師日報表" at bounding box center [73, 393] width 135 height 34
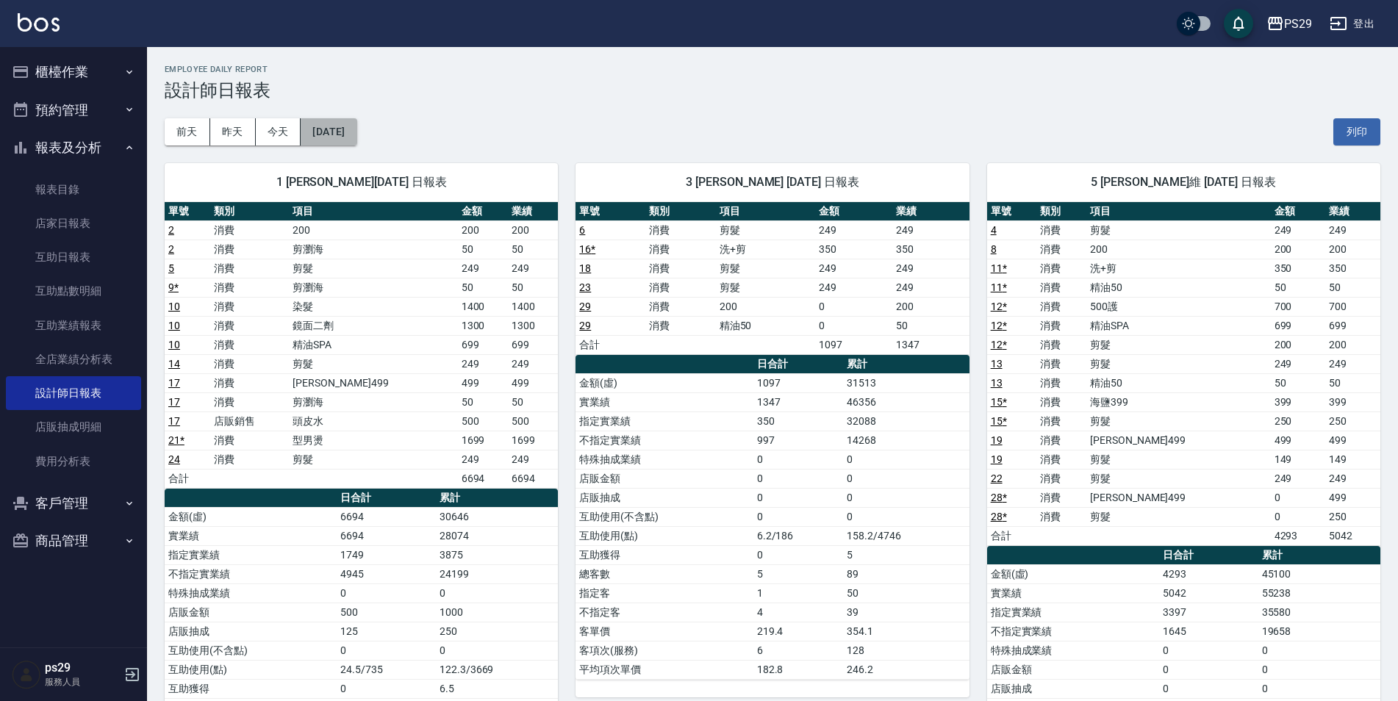
click at [356, 133] on button "[DATE]" at bounding box center [329, 131] width 56 height 27
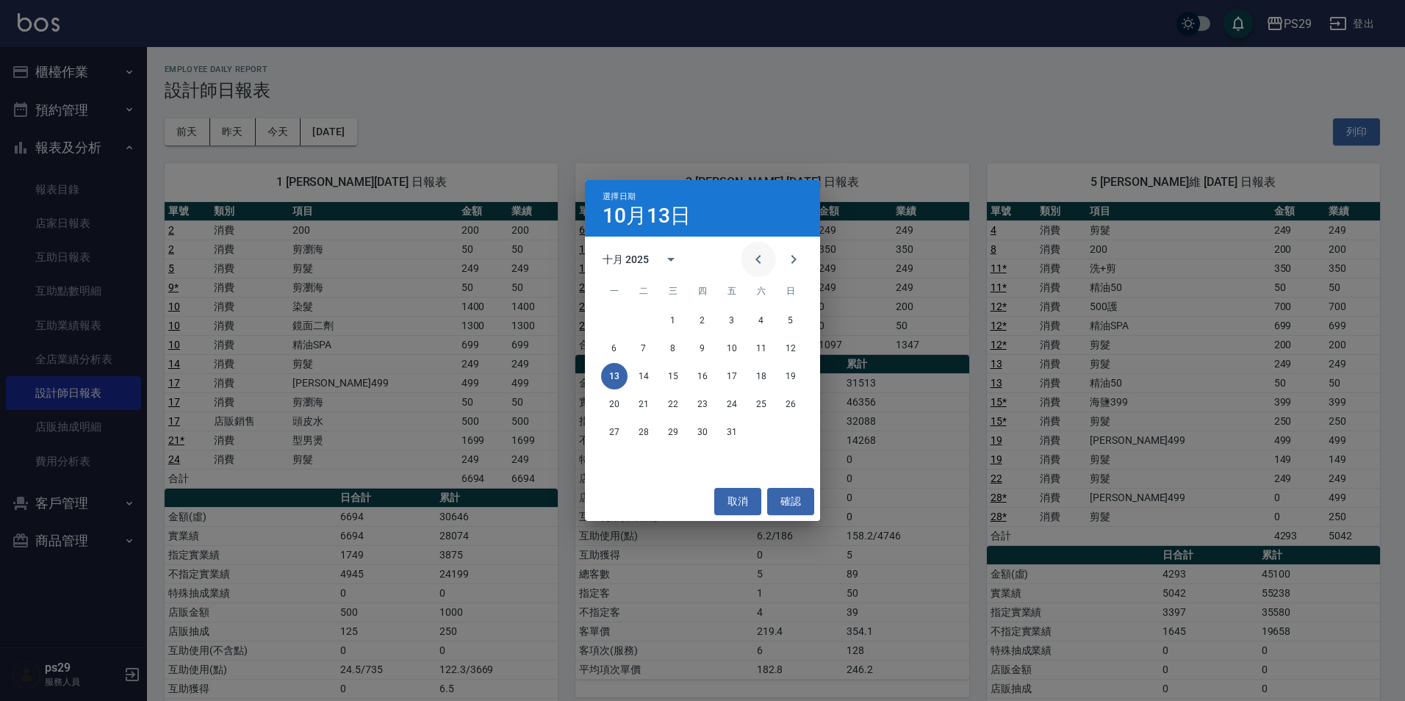
click at [755, 262] on icon "Previous month" at bounding box center [759, 260] width 18 height 18
click at [784, 250] on button "Next month" at bounding box center [793, 259] width 35 height 35
click at [763, 258] on icon "Previous month" at bounding box center [759, 260] width 18 height 18
click at [766, 347] on button "13" at bounding box center [761, 348] width 26 height 26
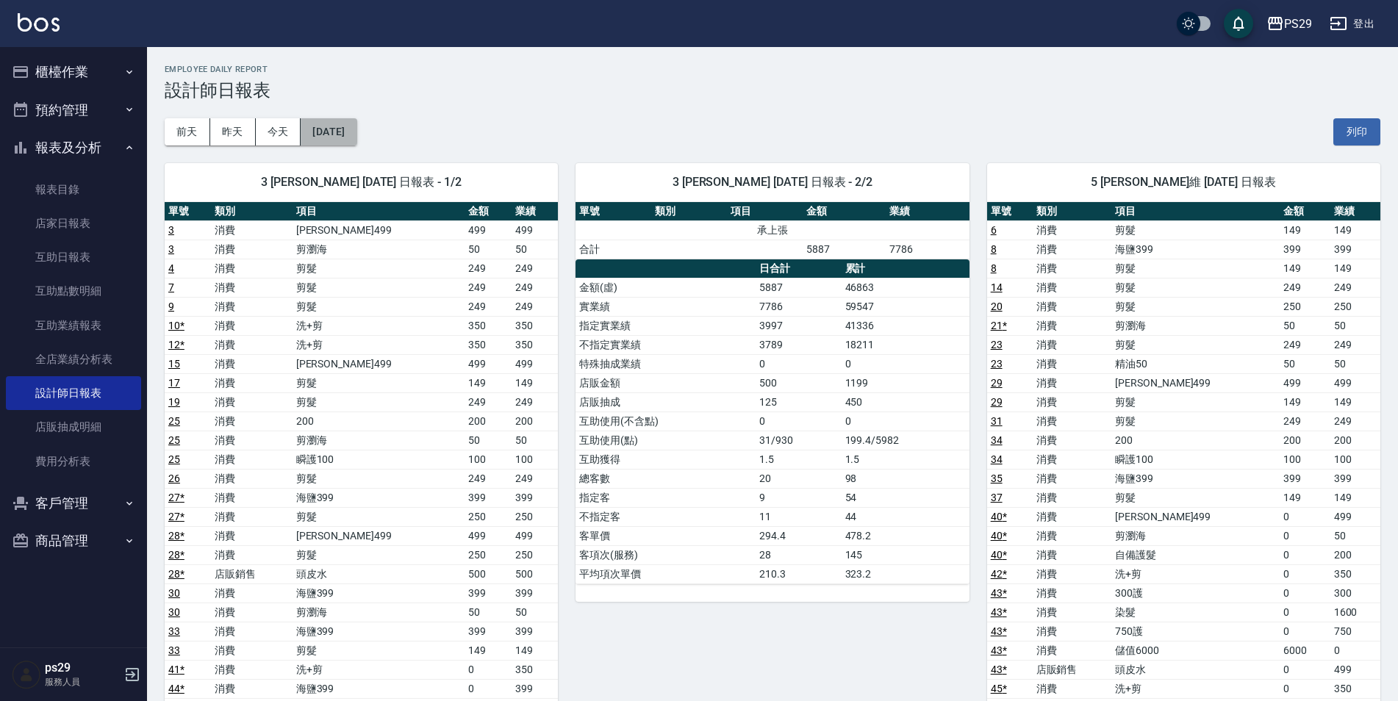
click at [350, 131] on button "[DATE]" at bounding box center [329, 131] width 56 height 27
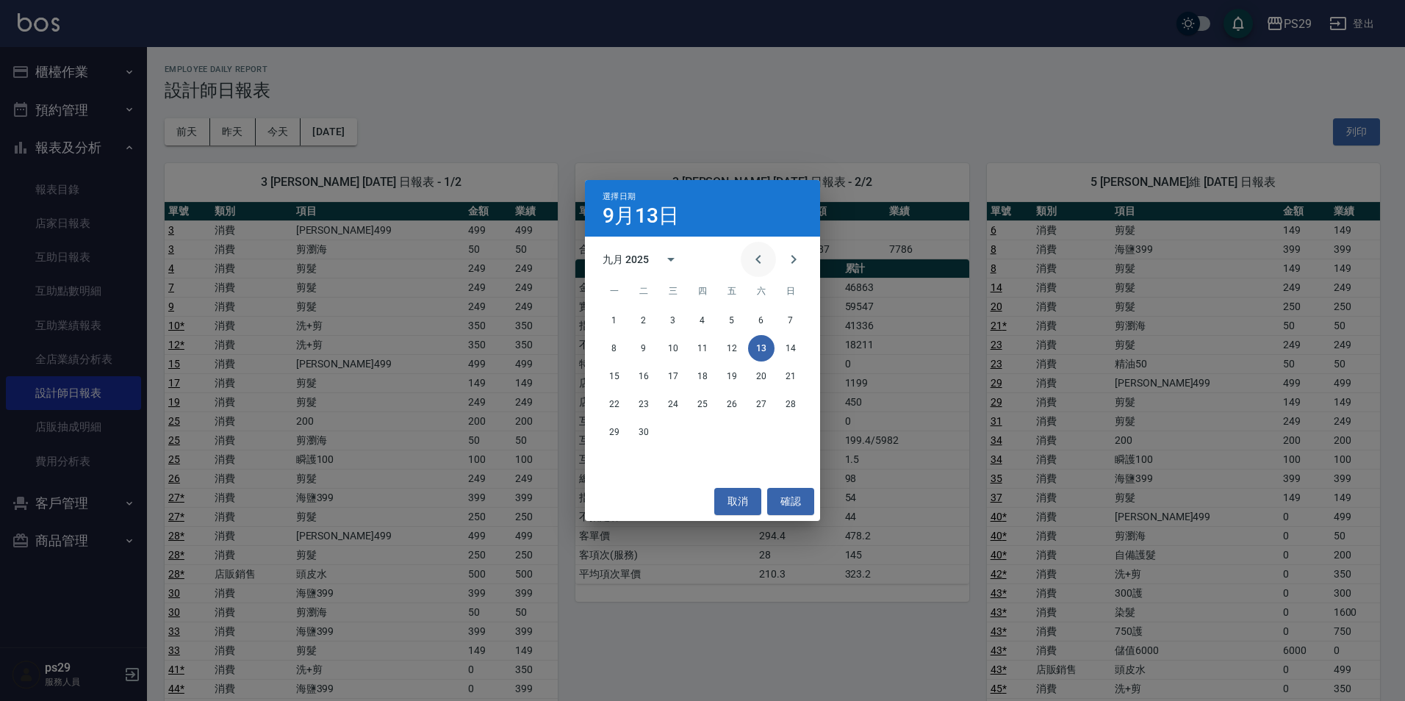
click at [767, 261] on button "Previous month" at bounding box center [758, 259] width 35 height 35
click at [676, 379] on button "13" at bounding box center [673, 376] width 26 height 26
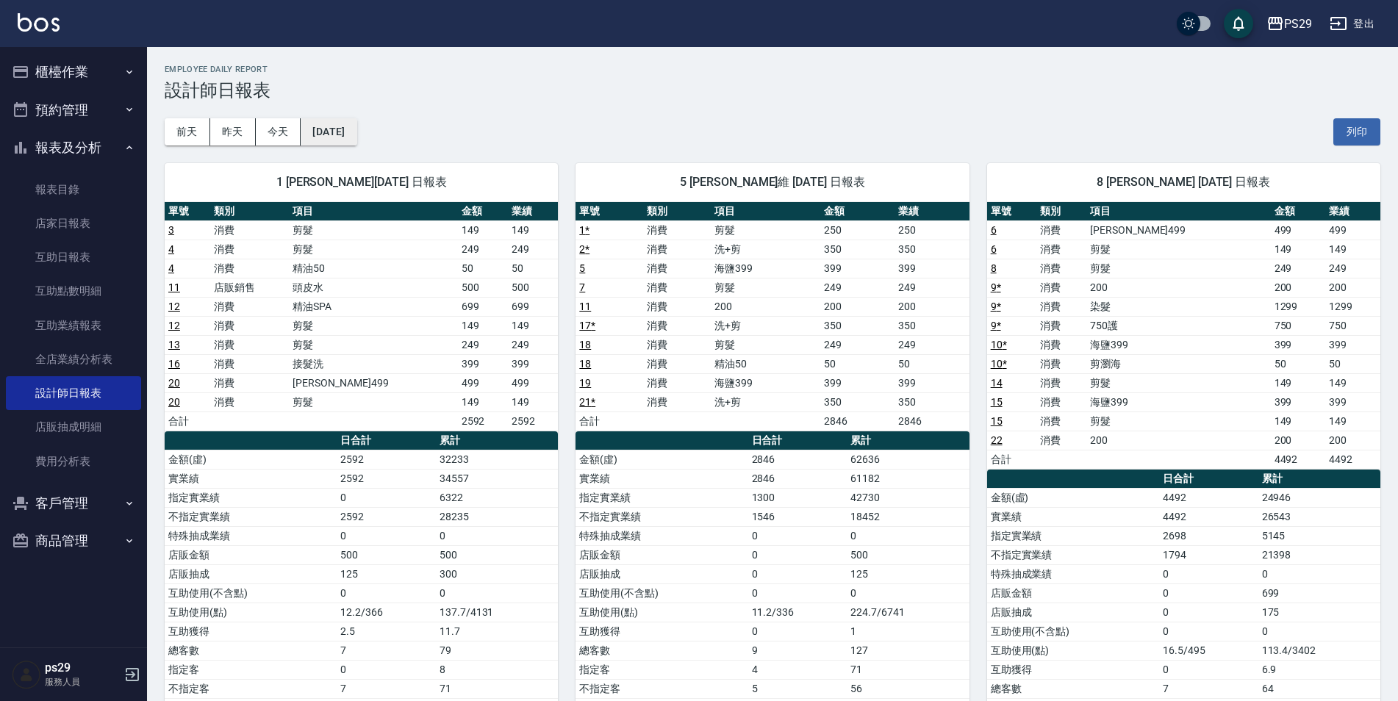
click at [353, 124] on button "[DATE]" at bounding box center [329, 131] width 56 height 27
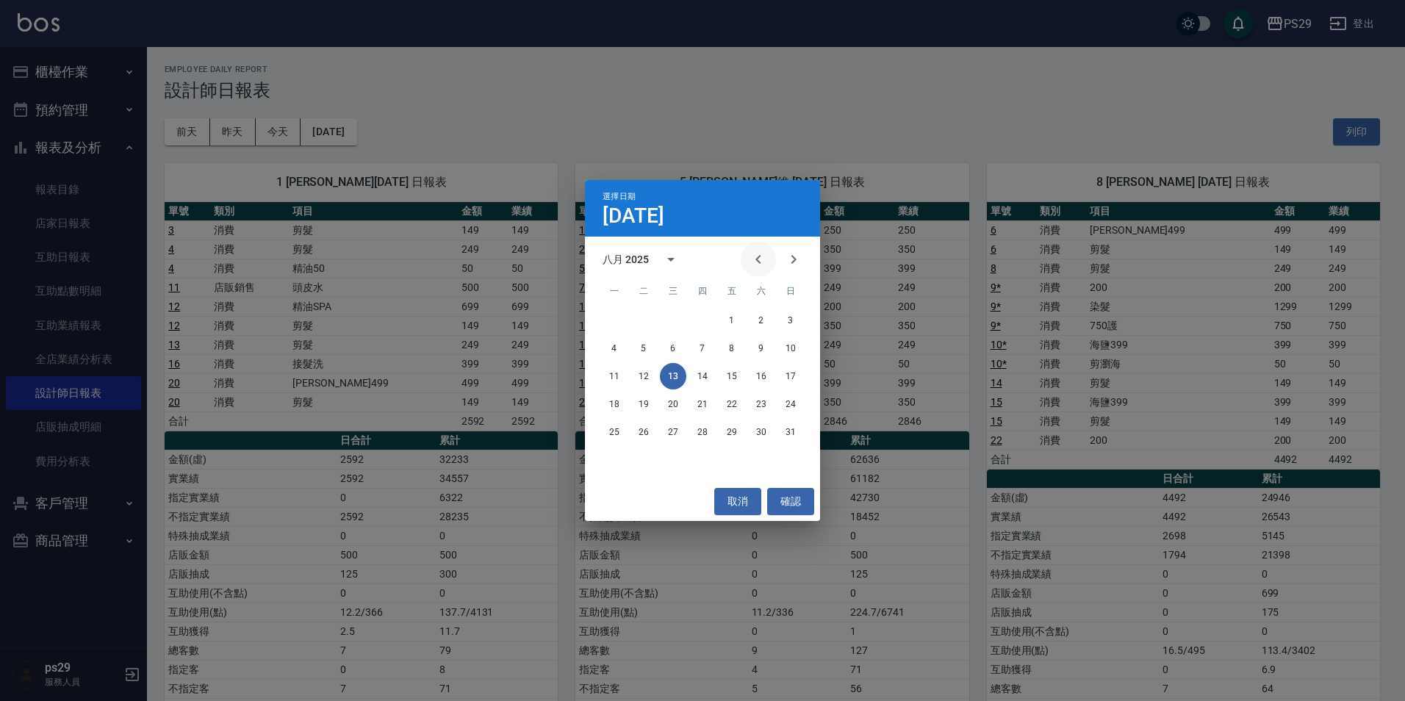
click at [770, 263] on button "Previous month" at bounding box center [758, 259] width 35 height 35
click at [786, 343] on button "13" at bounding box center [791, 348] width 26 height 26
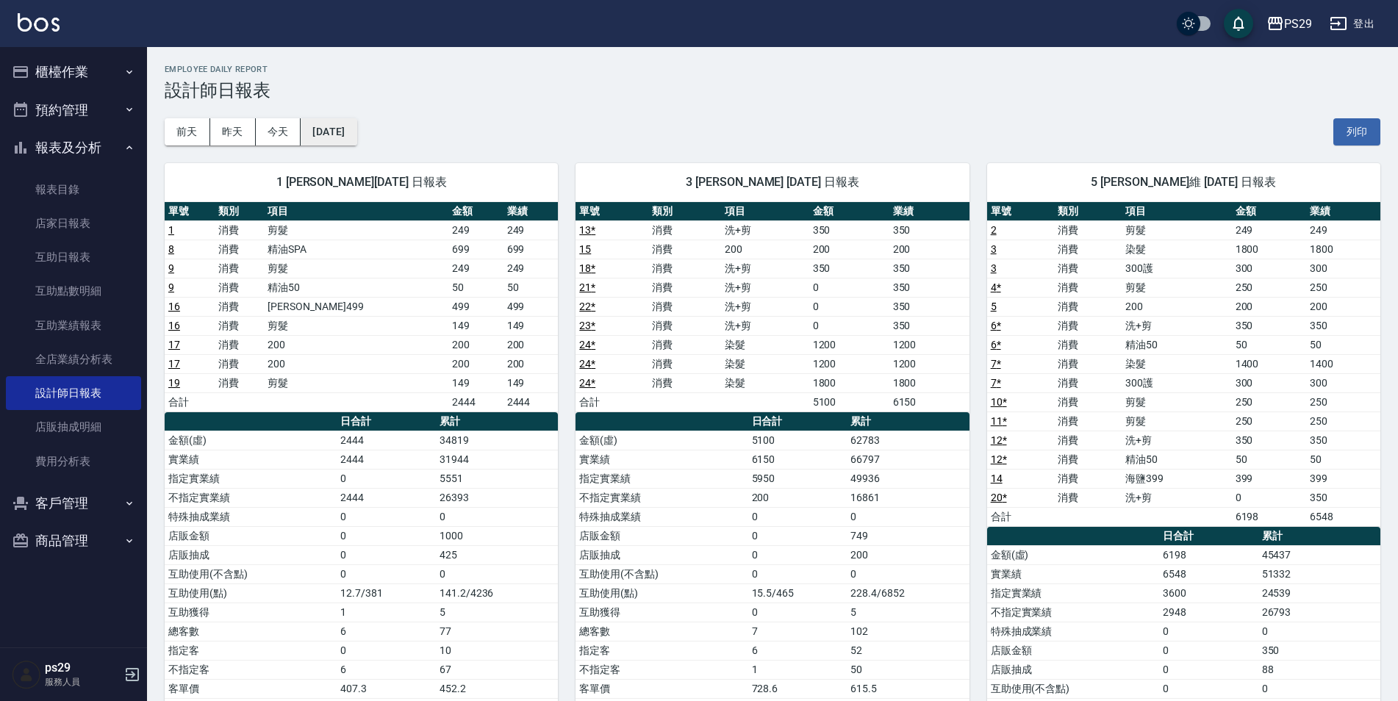
click at [356, 143] on button "[DATE]" at bounding box center [329, 131] width 56 height 27
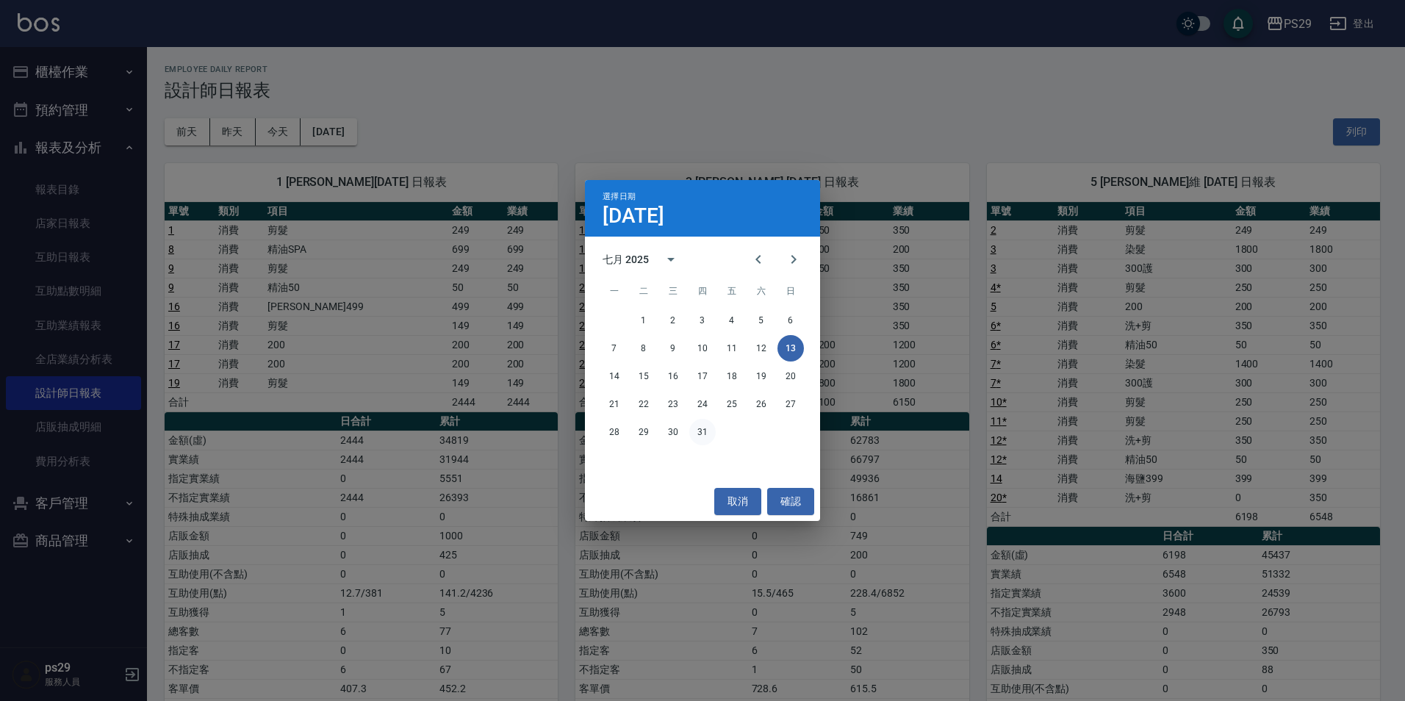
click at [698, 428] on button "31" at bounding box center [702, 432] width 26 height 26
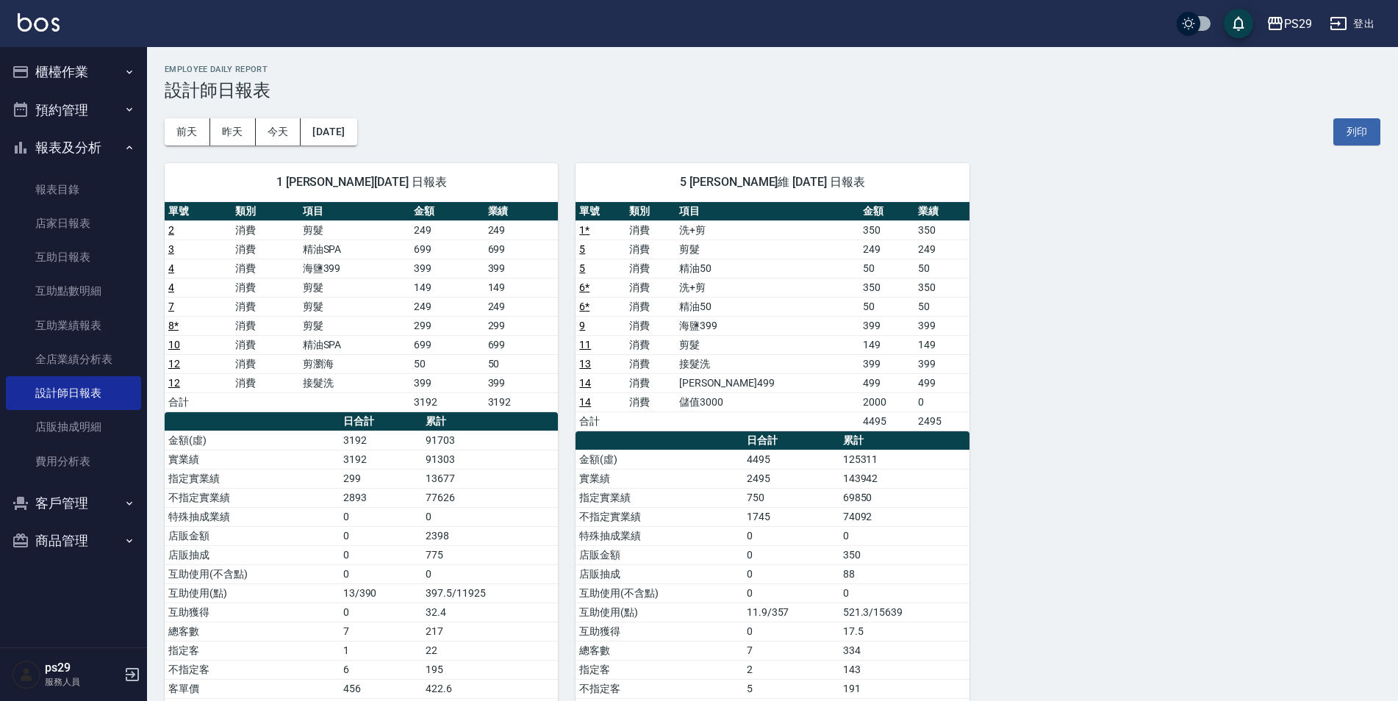
click at [368, 155] on div "1 [PERSON_NAME][DATE] 日報表 單號 類別 項目 金額 業績 2 消費 剪髮 249 249 3 消費 精油SPA 699 699 4 消…" at bounding box center [352, 460] width 411 height 628
click at [336, 134] on button "[DATE]" at bounding box center [329, 131] width 56 height 27
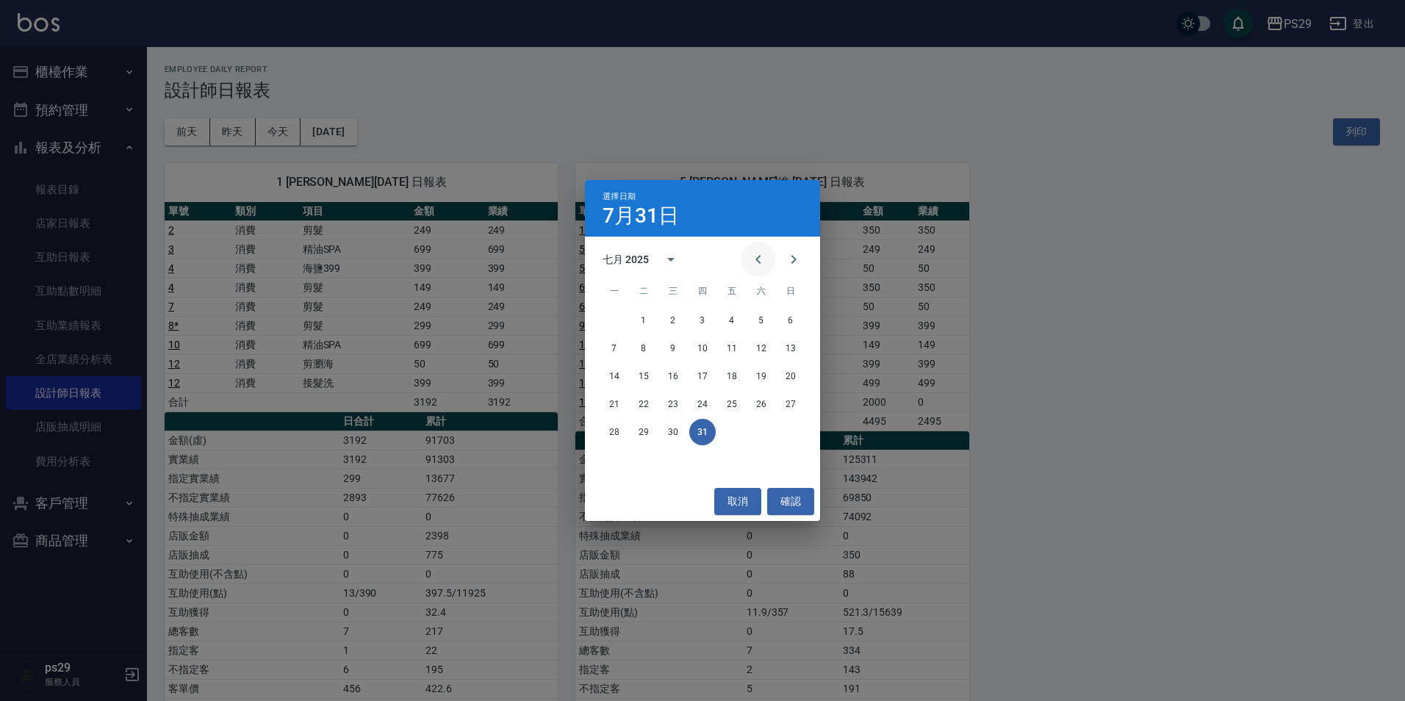
click at [763, 259] on icon "Previous month" at bounding box center [759, 260] width 18 height 18
click at [736, 374] on button "13" at bounding box center [732, 376] width 26 height 26
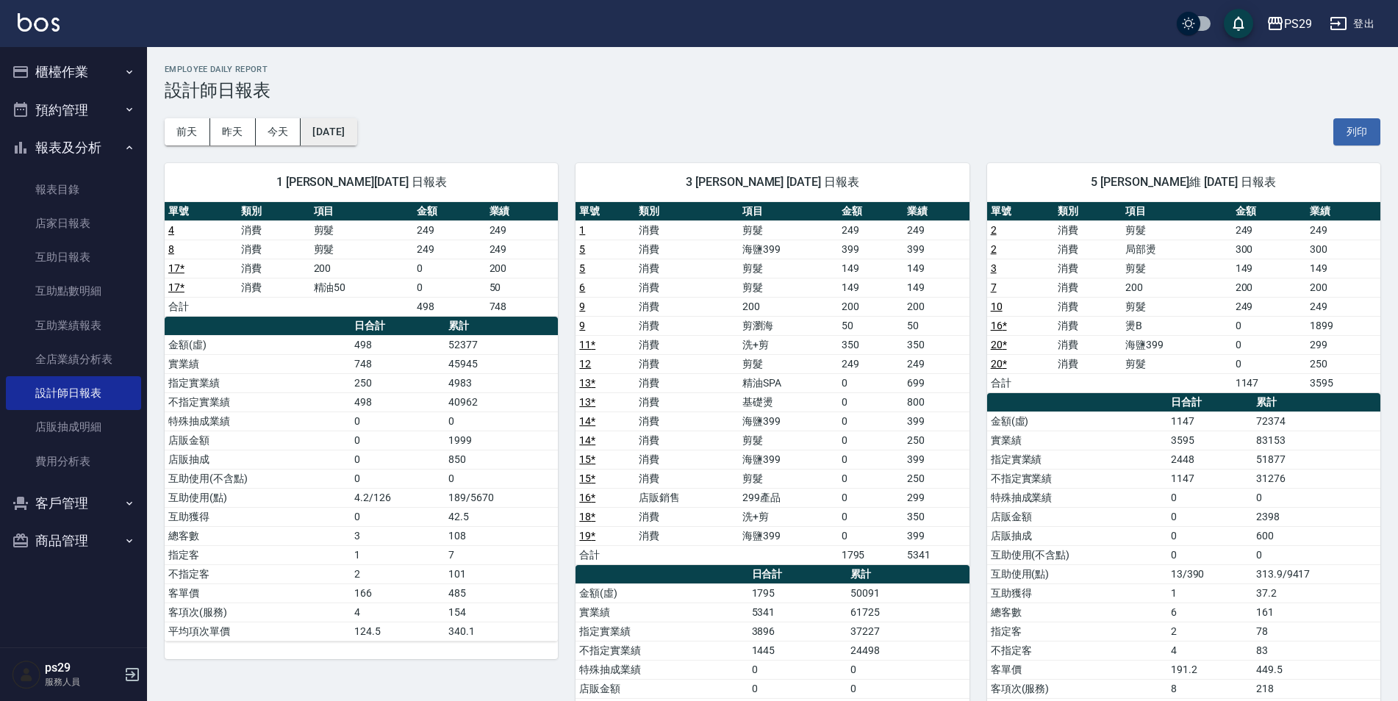
click at [334, 127] on button "[DATE]" at bounding box center [329, 131] width 56 height 27
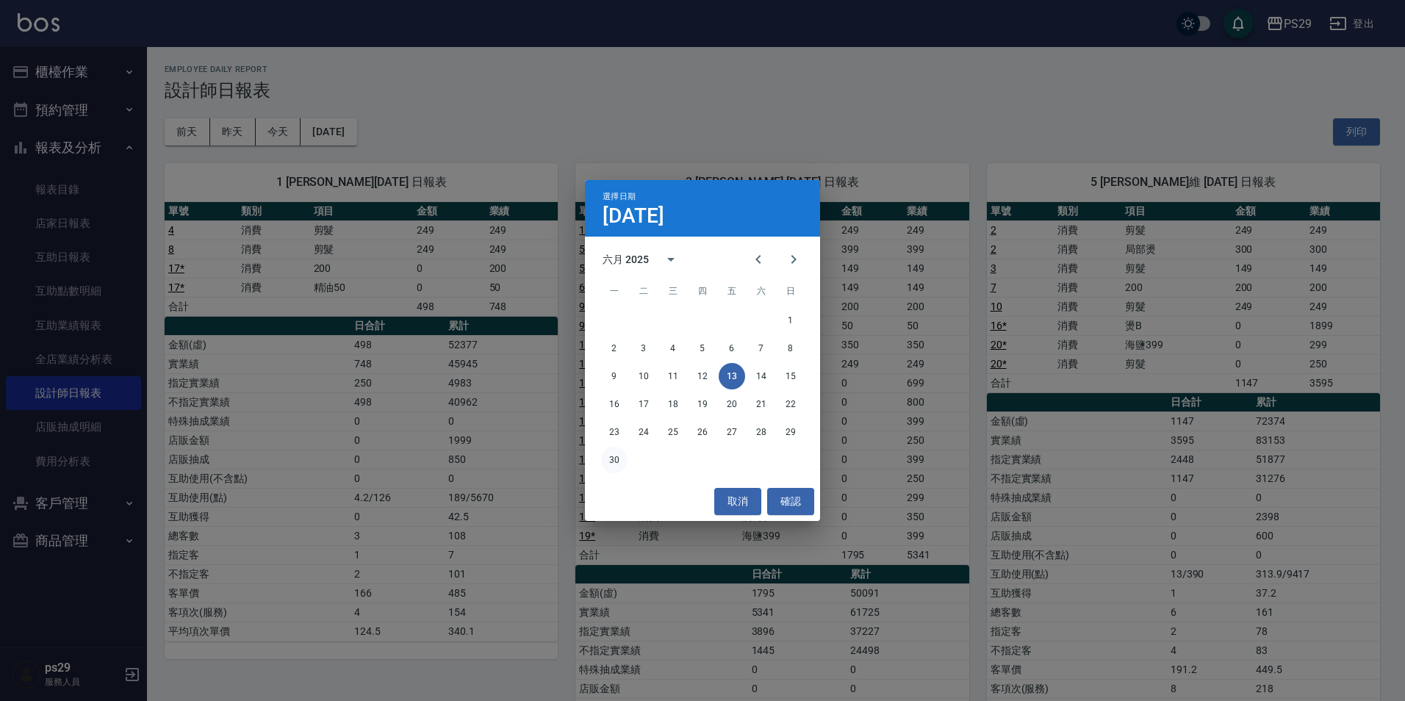
click at [608, 458] on button "30" at bounding box center [614, 460] width 26 height 26
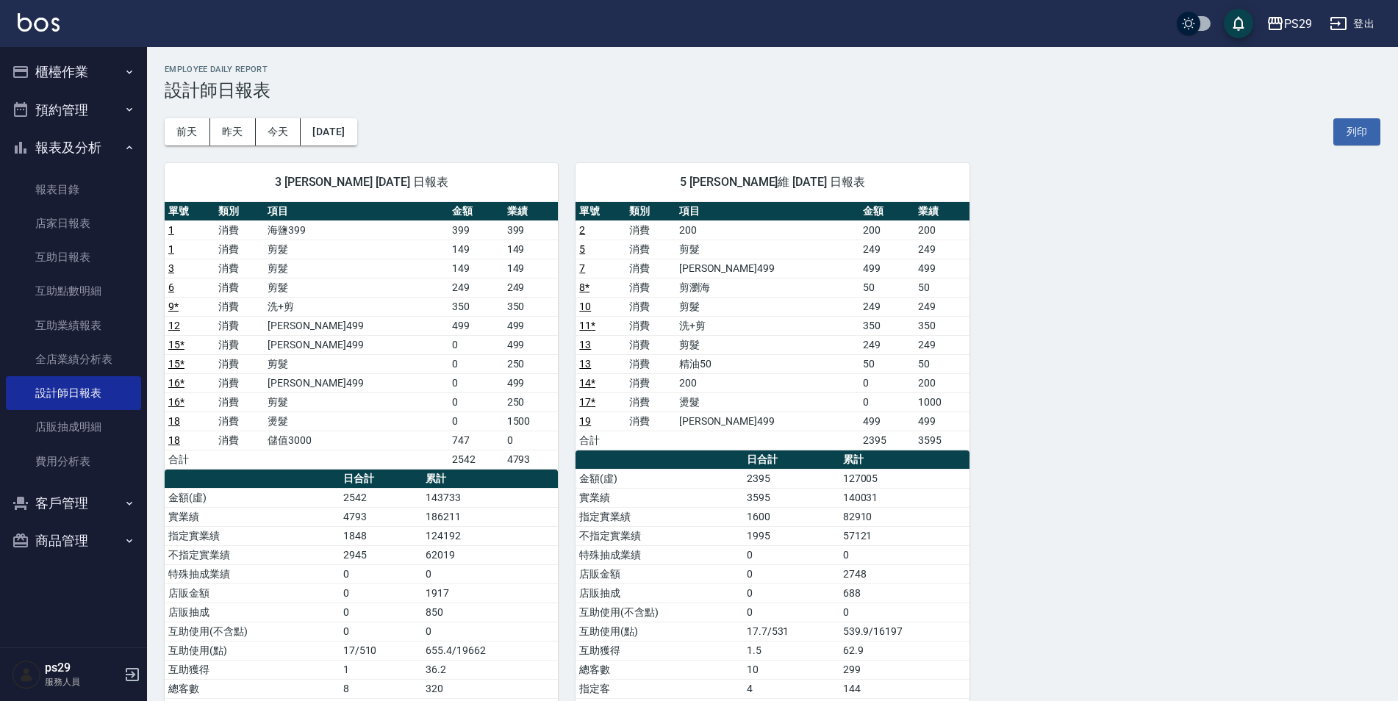
click at [39, 10] on div "PS29 登出" at bounding box center [699, 23] width 1398 height 47
click at [36, 25] on img at bounding box center [39, 22] width 42 height 18
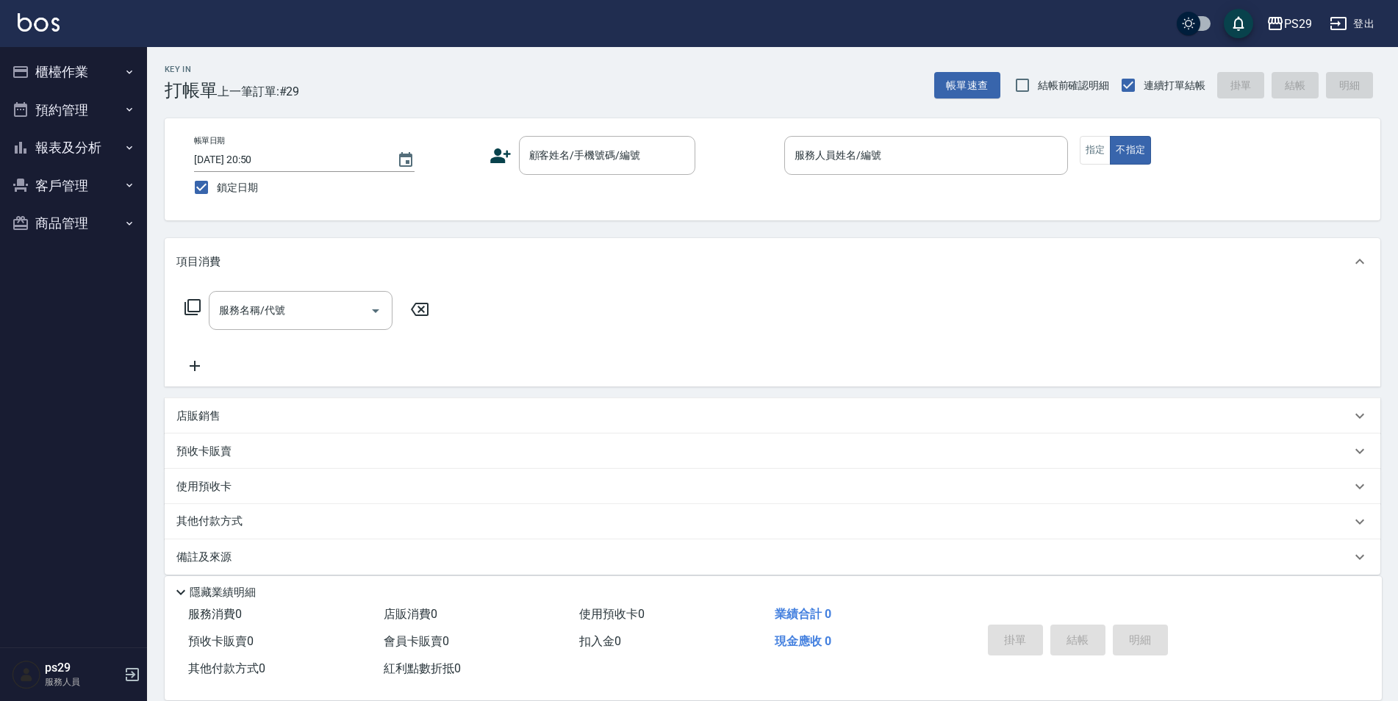
click at [53, 18] on img at bounding box center [39, 22] width 42 height 18
